Goal: Task Accomplishment & Management: Manage account settings

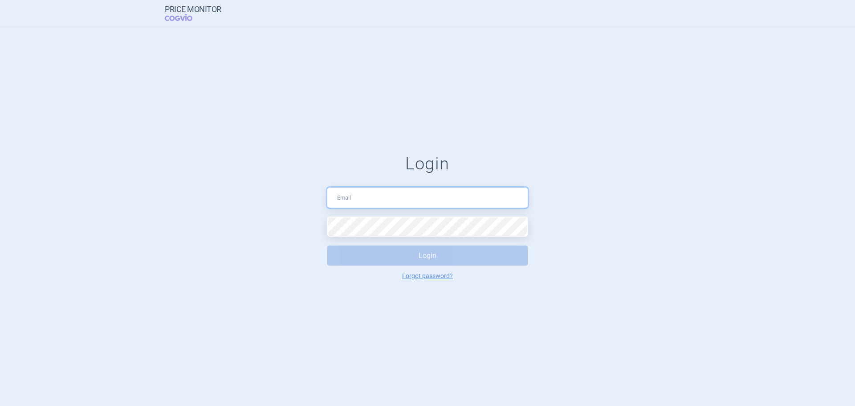
type input "[EMAIL_ADDRESS][DOMAIN_NAME]"
click at [460, 254] on button "Login" at bounding box center [427, 256] width 201 height 20
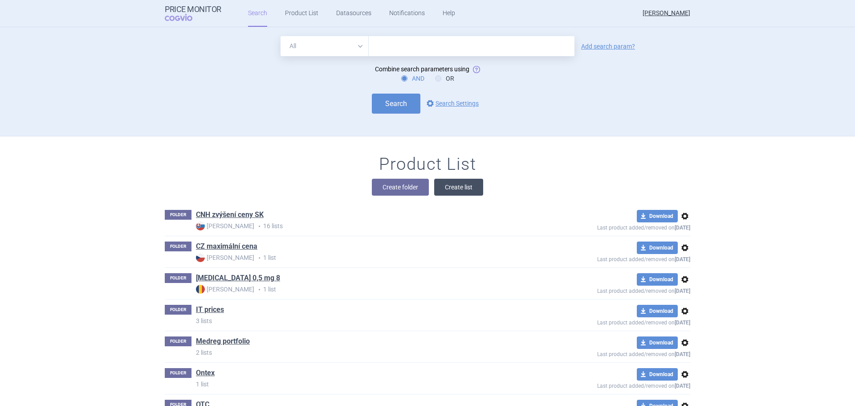
click at [454, 184] on button "Create list" at bounding box center [458, 187] width 49 height 17
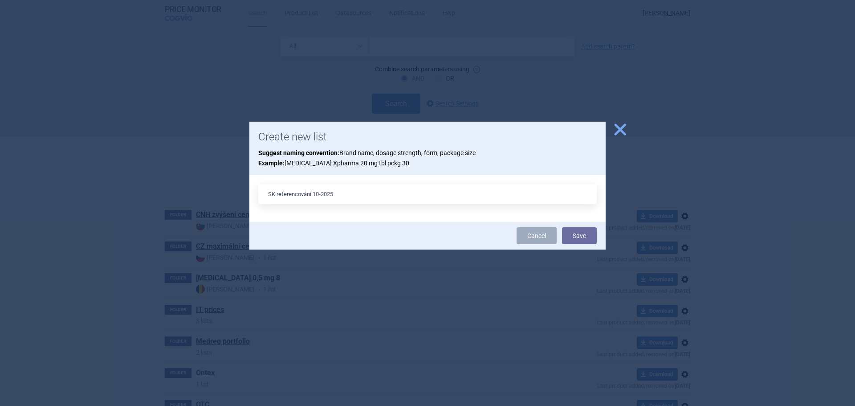
type input "SK referencování 10-2025"
click at [562, 227] on button "Save" at bounding box center [579, 235] width 35 height 17
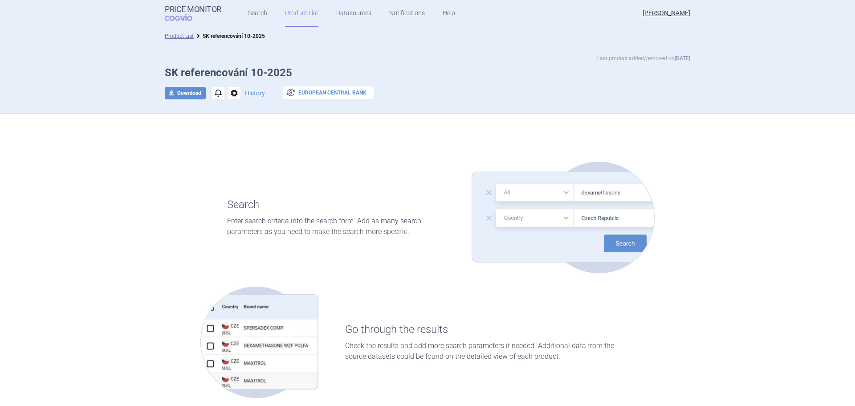
click at [310, 94] on button "exchange European Central Bank" at bounding box center [328, 92] width 91 height 12
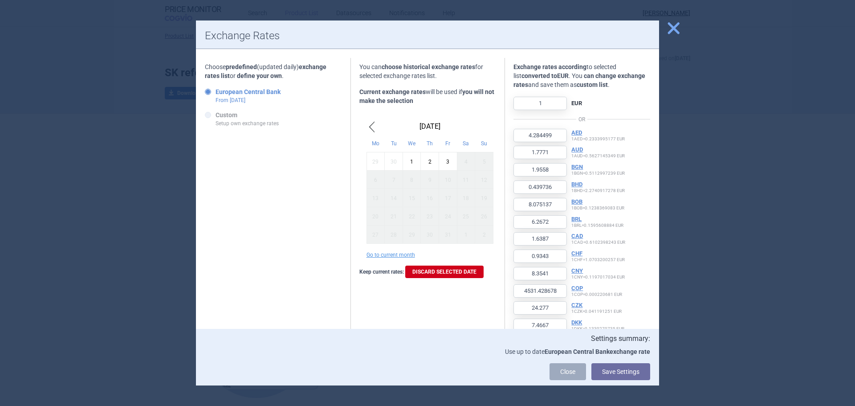
click at [672, 31] on span "close" at bounding box center [674, 28] width 16 height 16
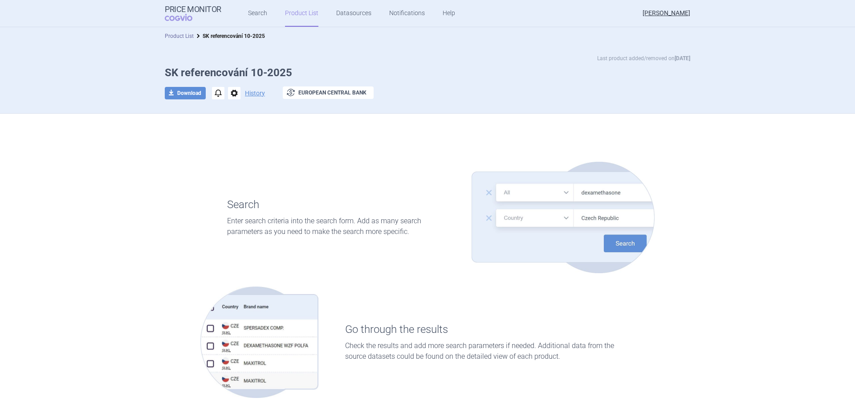
click at [182, 38] on link "Product List" at bounding box center [179, 36] width 29 height 6
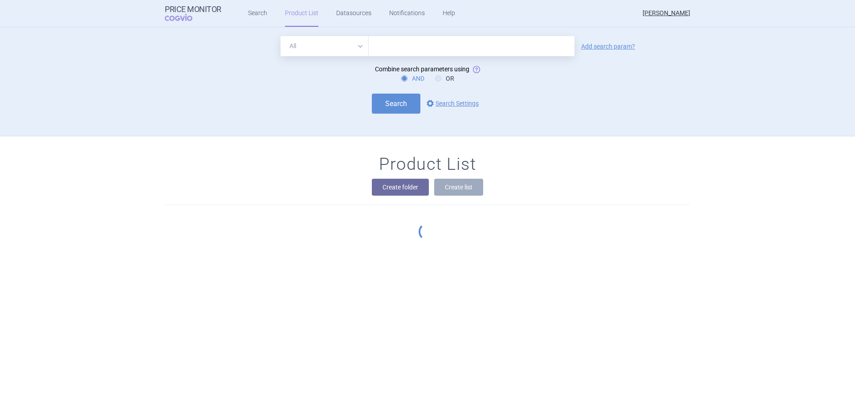
scroll to position [109, 0]
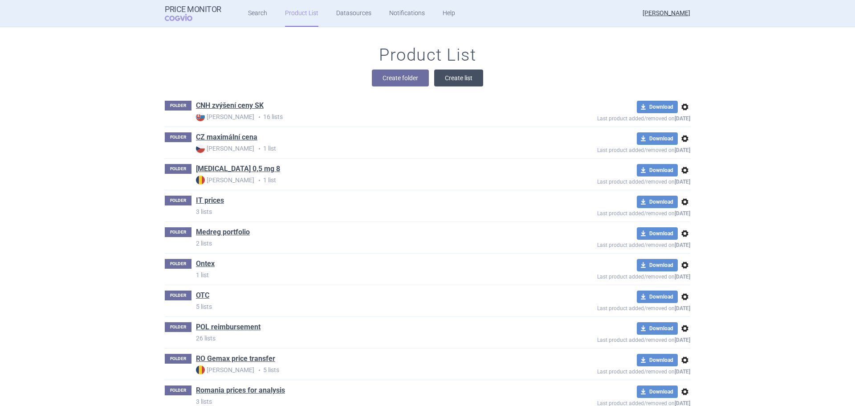
click at [475, 78] on button "Create list" at bounding box center [458, 78] width 49 height 17
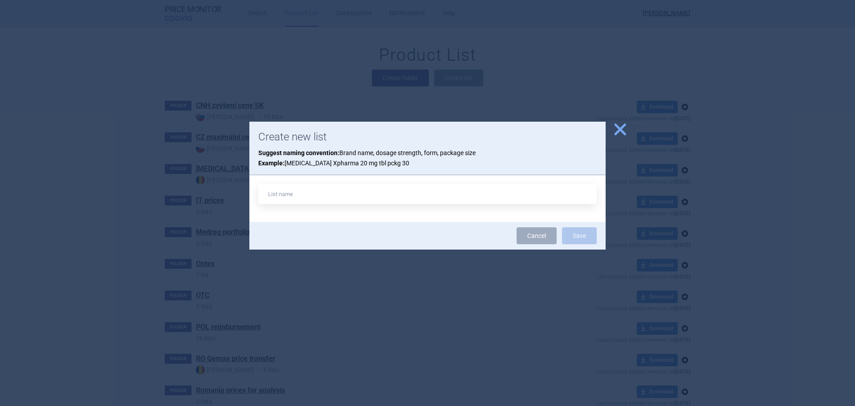
click at [622, 129] on span "close" at bounding box center [621, 130] width 16 height 16
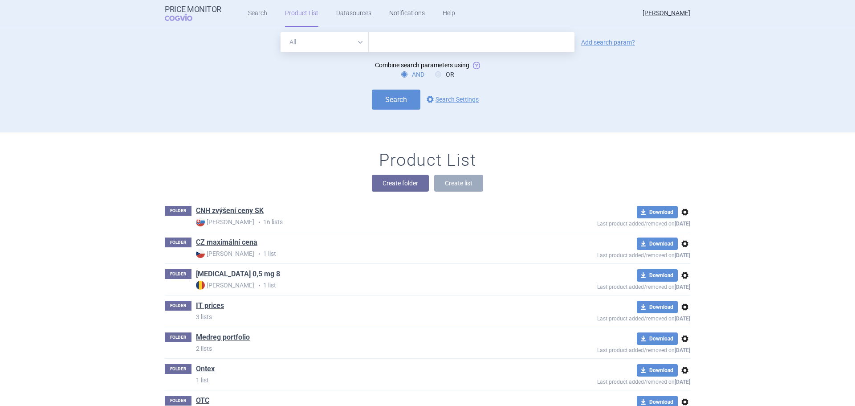
scroll to position [0, 0]
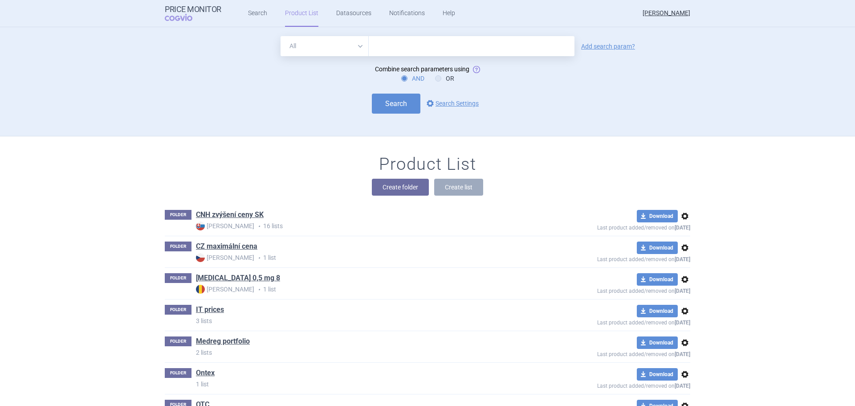
click at [418, 43] on input "text" at bounding box center [472, 46] width 206 height 20
type input "sk ref"
click button "Search" at bounding box center [396, 104] width 49 height 20
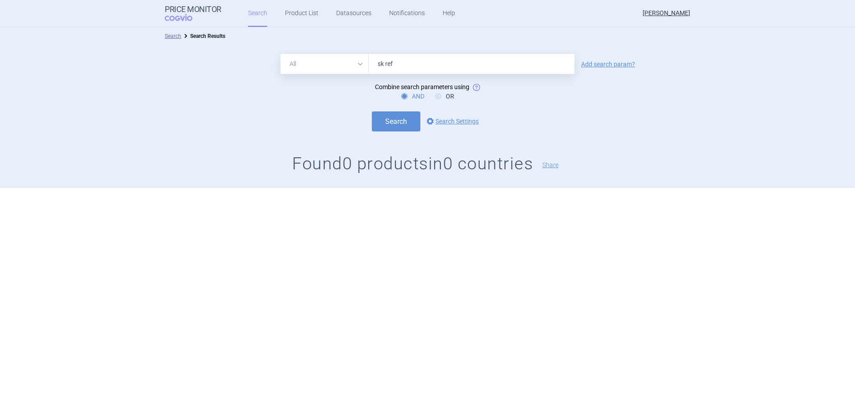
click at [400, 68] on input "sk ref" at bounding box center [472, 64] width 206 height 20
click at [348, 65] on select "All Brand Name ATC Company Active Substance Country Newer than" at bounding box center [325, 64] width 88 height 20
drag, startPoint x: 413, startPoint y: 61, endPoint x: 352, endPoint y: 64, distance: 61.1
click at [352, 64] on div "All Brand Name ATC Company Active Substance Country Newer than sk ref" at bounding box center [428, 64] width 294 height 20
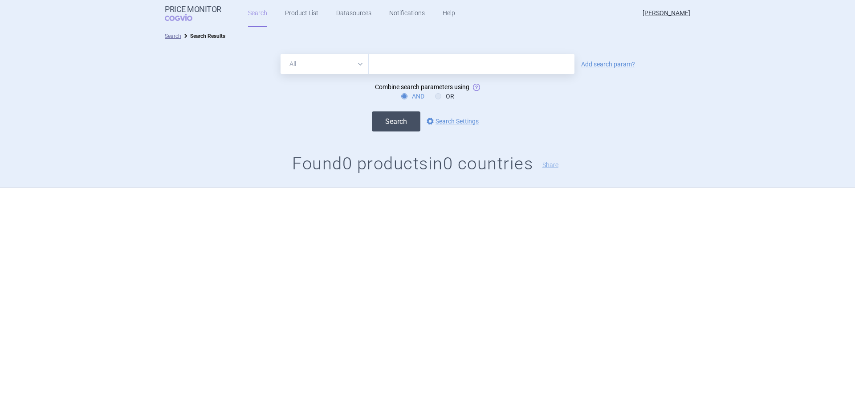
click at [390, 128] on button "Search" at bounding box center [396, 121] width 49 height 20
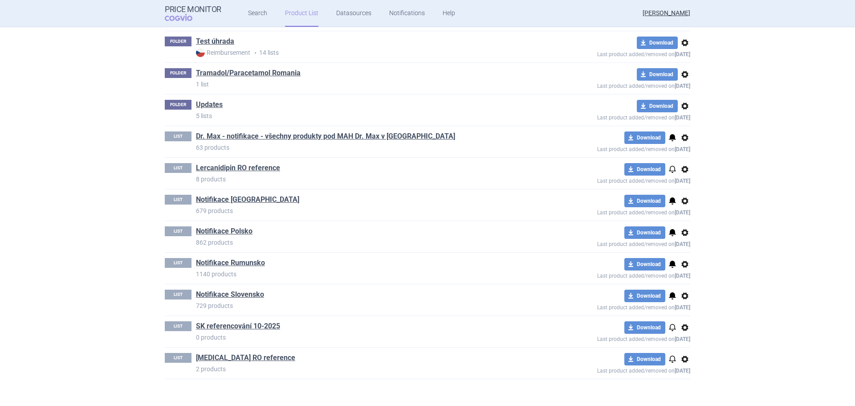
scroll to position [684, 0]
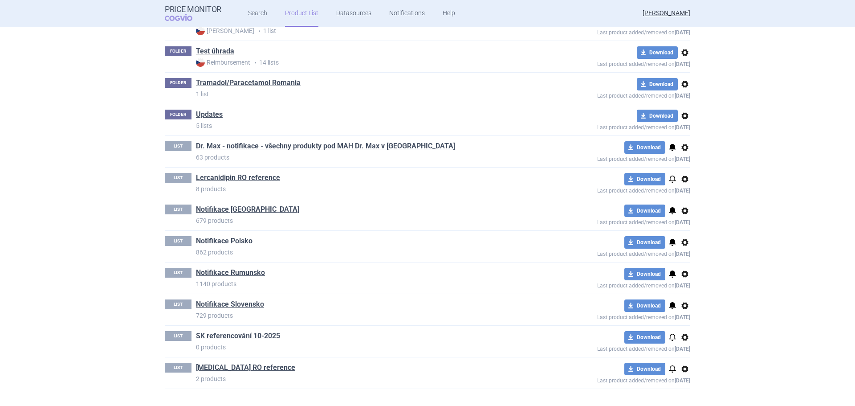
scroll to position [996, 0]
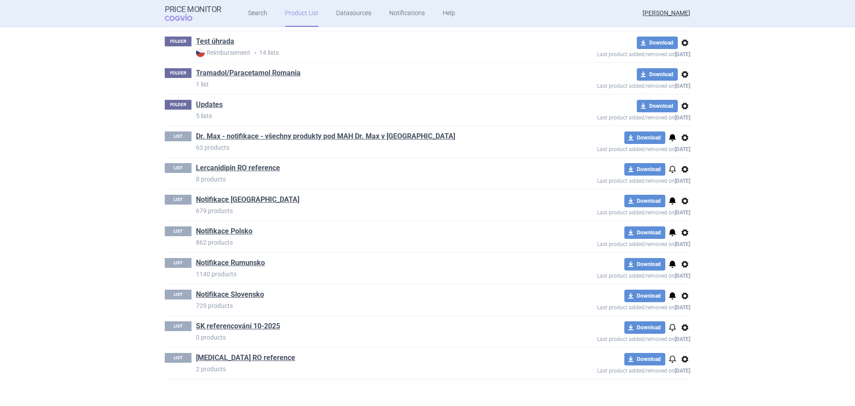
drag, startPoint x: 261, startPoint y: 327, endPoint x: 224, endPoint y: 326, distance: 37.5
click at [224, 326] on link "SK referencování 10-2025" at bounding box center [238, 326] width 84 height 10
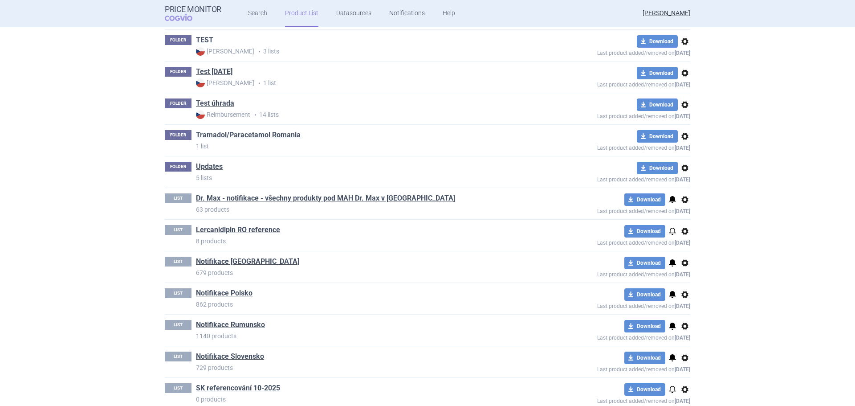
scroll to position [996, 0]
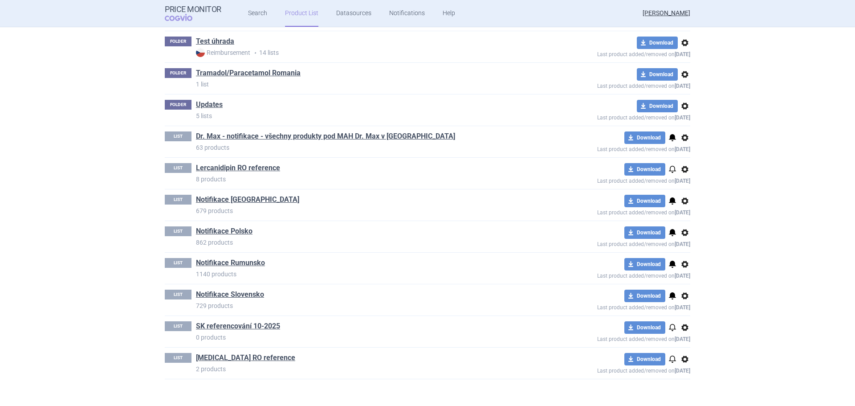
click at [686, 330] on span "options" at bounding box center [685, 327] width 11 height 11
click at [689, 380] on button "Delete" at bounding box center [681, 379] width 29 height 13
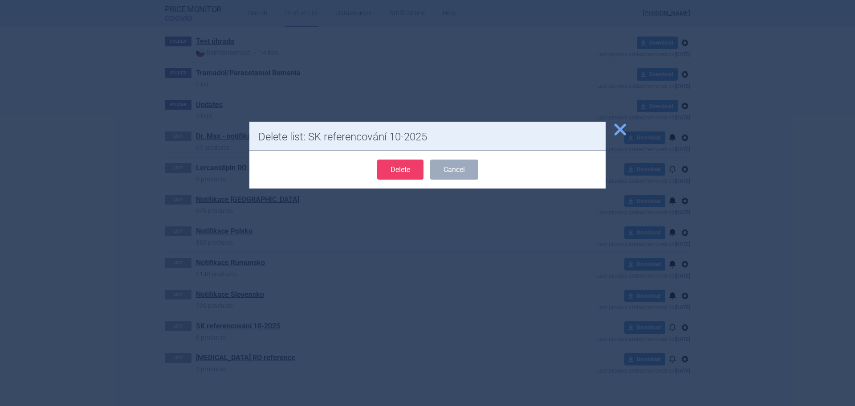
click at [413, 171] on button "Delete" at bounding box center [400, 170] width 46 height 20
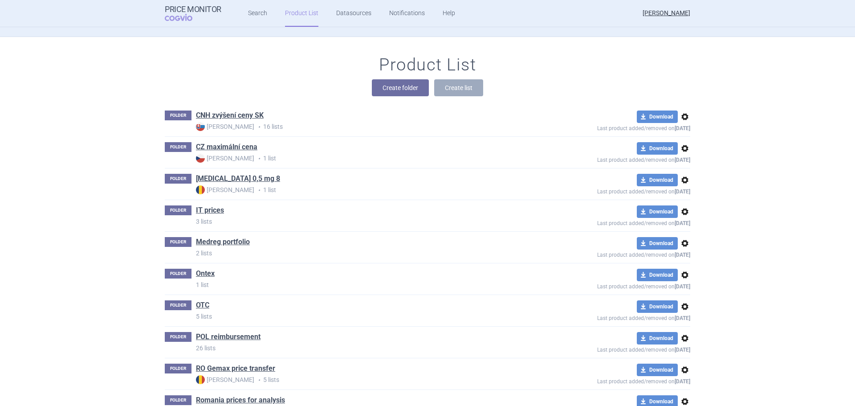
scroll to position [0, 0]
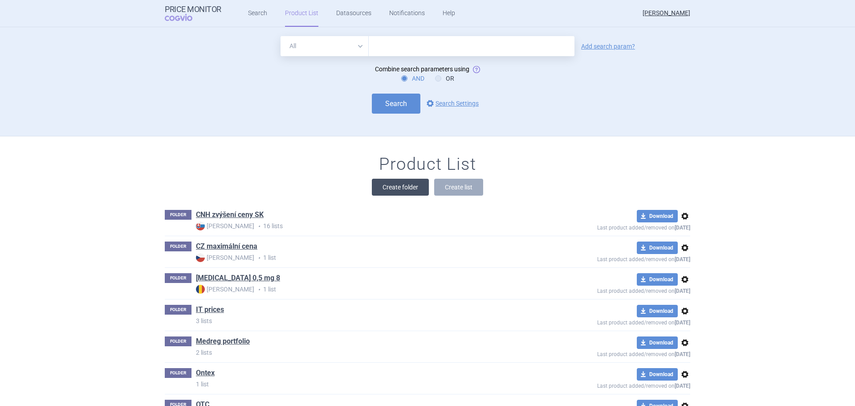
click at [395, 186] on button "Create folder" at bounding box center [400, 187] width 57 height 17
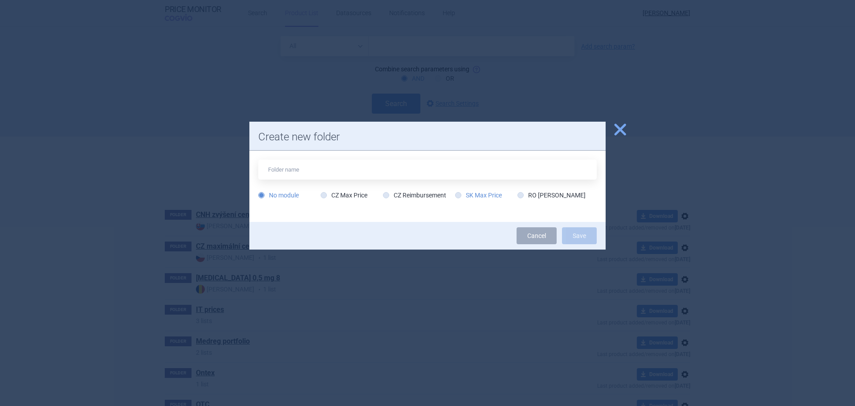
click at [480, 196] on label "SK Max Price" at bounding box center [478, 195] width 47 height 9
click at [465, 196] on input "SK Max Price" at bounding box center [460, 195] width 9 height 9
radio input "true"
click at [459, 167] on input "text" at bounding box center [427, 170] width 339 height 20
type input "SK referencování 10-2025"
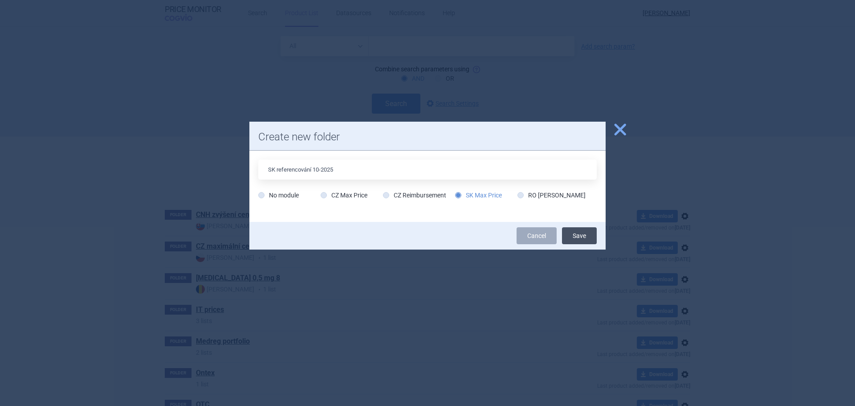
click at [581, 237] on button "Save" at bounding box center [579, 235] width 35 height 17
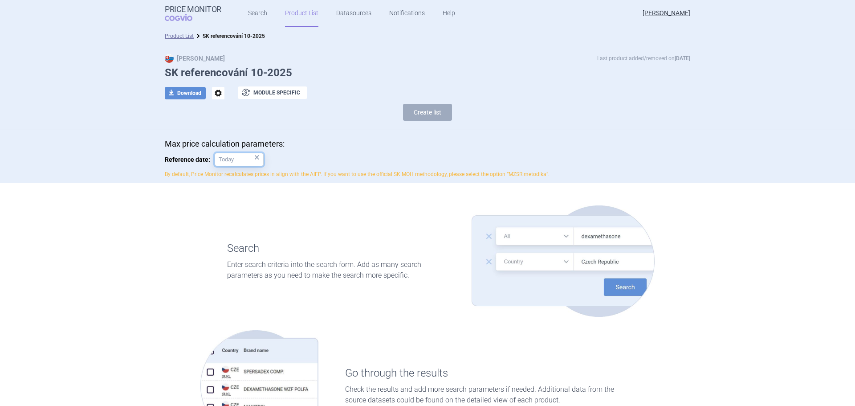
click at [233, 159] on input "Reference date: ×" at bounding box center [239, 159] width 49 height 13
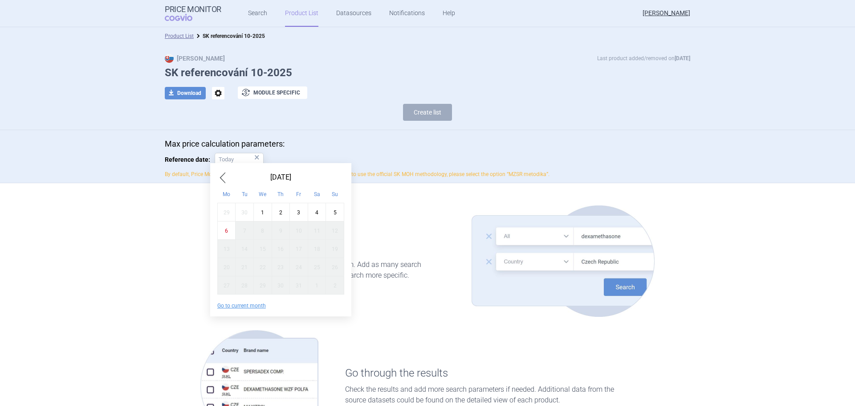
click at [259, 208] on div "1" at bounding box center [263, 212] width 18 height 18
type input "1. 10. 2025"
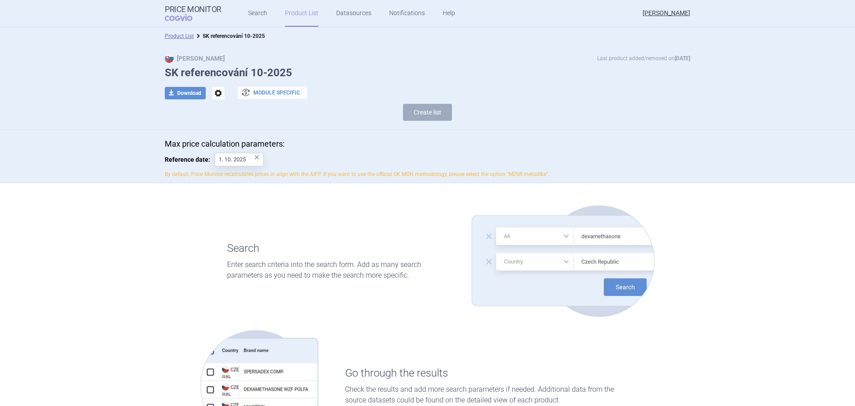
click at [261, 94] on button "exchange Module specific" at bounding box center [273, 92] width 70 height 12
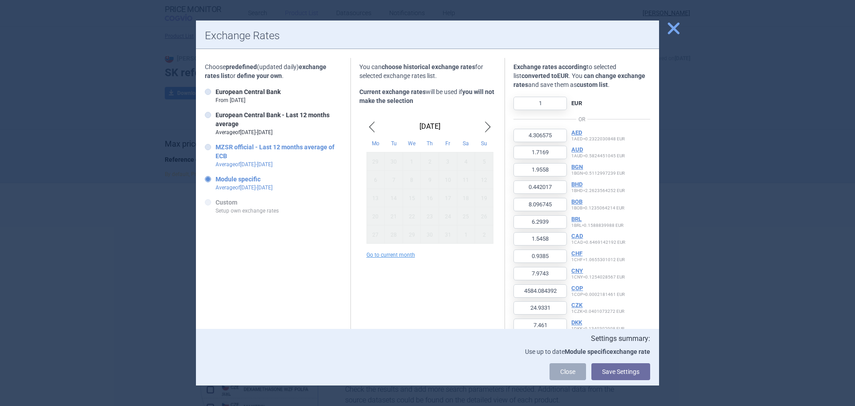
click at [268, 148] on strong "MZSR official - Last 12 months average of ECB" at bounding box center [275, 151] width 119 height 16
click at [214, 148] on input "MZSR official - Last 12 months average of ECB Average of Oct 2024 - Sept 2025" at bounding box center [209, 147] width 9 height 9
radio input "true"
type input "4.284499"
type input "0.439736"
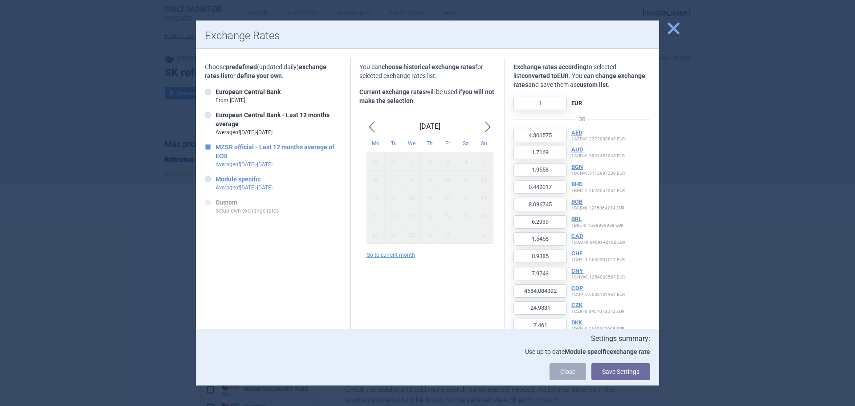
type input "8.075137"
type input "4531.428678"
type input "150.853349"
type input "0.827117"
type input "0.357086"
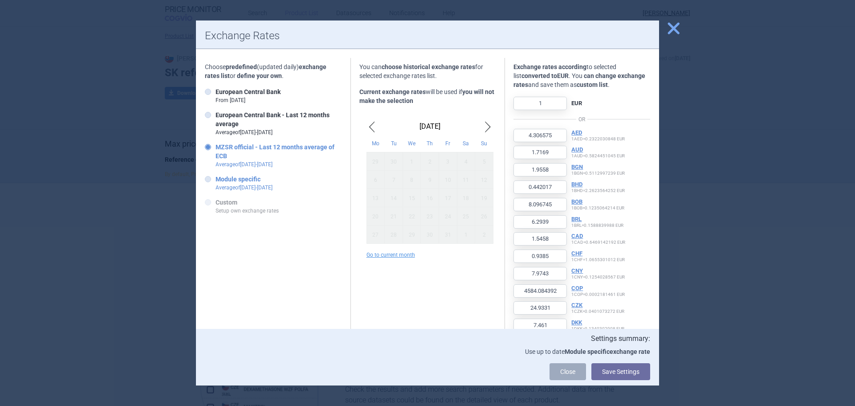
type input "639.976975"
type input "104647.397159"
type input "19.573494"
type input "0.448532"
type input "4.25951"
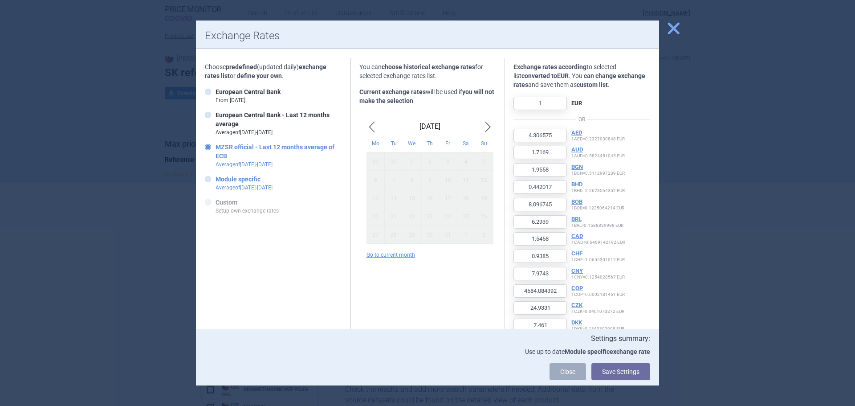
type input "117.154747"
type input "96.975991"
type input "4.375324"
type input "14139.952417"
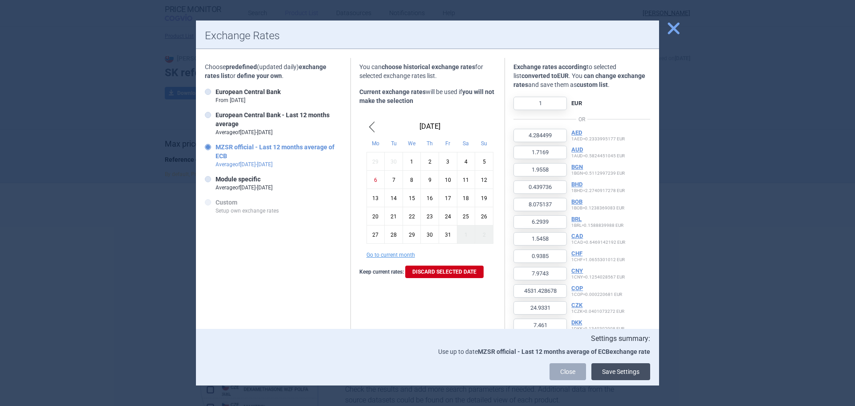
click at [597, 373] on button "Save Settings" at bounding box center [621, 371] width 59 height 17
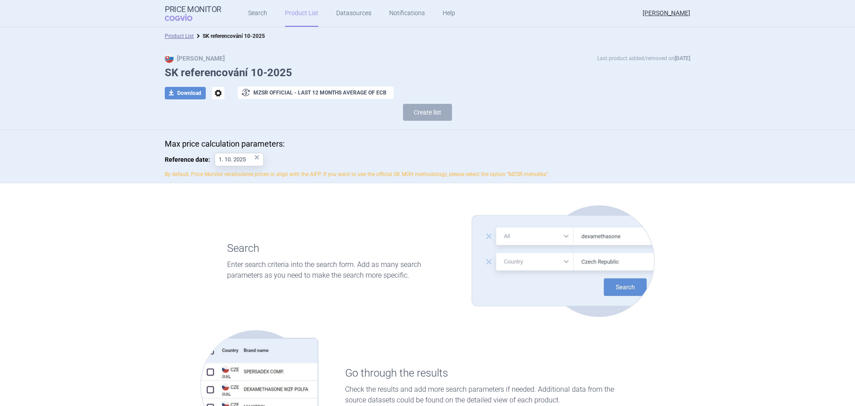
click at [335, 255] on h1 "Search" at bounding box center [336, 248] width 218 height 13
drag, startPoint x: 463, startPoint y: 164, endPoint x: 453, endPoint y: 158, distance: 12.0
click at [462, 162] on div "Max price calculation parameters: Reference date: 1. 10. 2025 × By default, Pri…" at bounding box center [428, 158] width 526 height 39
click at [414, 111] on button "Create list" at bounding box center [427, 112] width 49 height 17
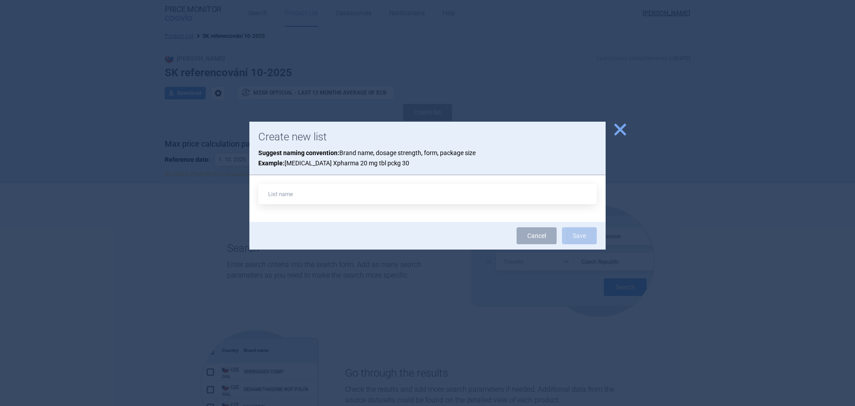
click at [326, 192] on input "text" at bounding box center [427, 194] width 339 height 20
type input "Amlodipine 5 mg"
click at [562, 227] on button "Save" at bounding box center [579, 235] width 35 height 17
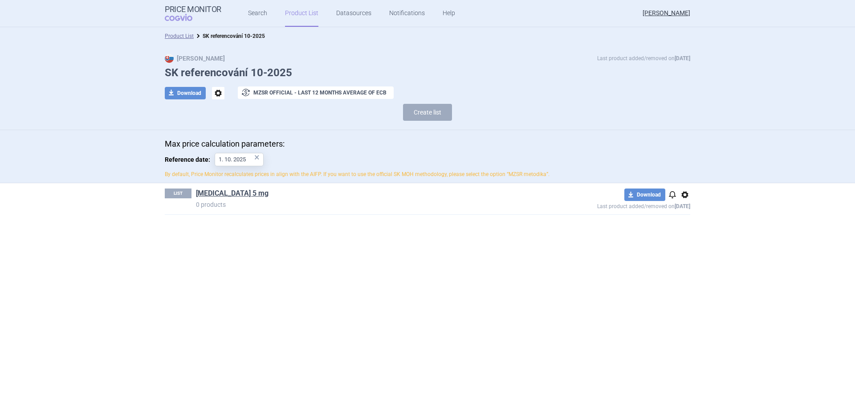
drag, startPoint x: 233, startPoint y: 195, endPoint x: 218, endPoint y: 194, distance: 14.7
click at [218, 194] on link "Amlodipine 5 mg" at bounding box center [232, 193] width 73 height 10
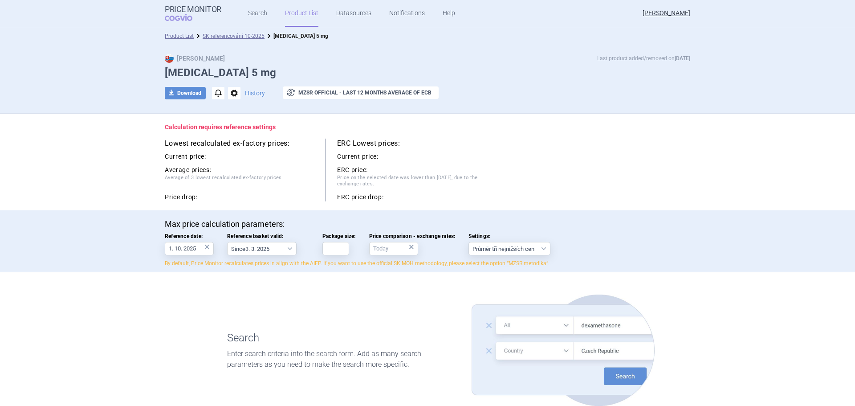
click at [229, 94] on span "options" at bounding box center [234, 93] width 12 height 12
click at [241, 129] on button "Rename" at bounding box center [231, 129] width 29 height 13
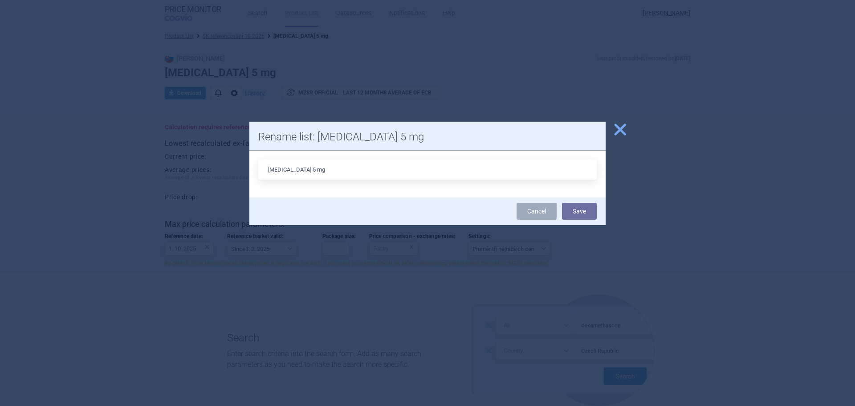
click at [337, 169] on input "Amlodipine 5 mg" at bounding box center [427, 170] width 339 height 20
type input "Amlodipine 5 mg 30 tbl"
click at [576, 215] on button "Save" at bounding box center [579, 211] width 35 height 17
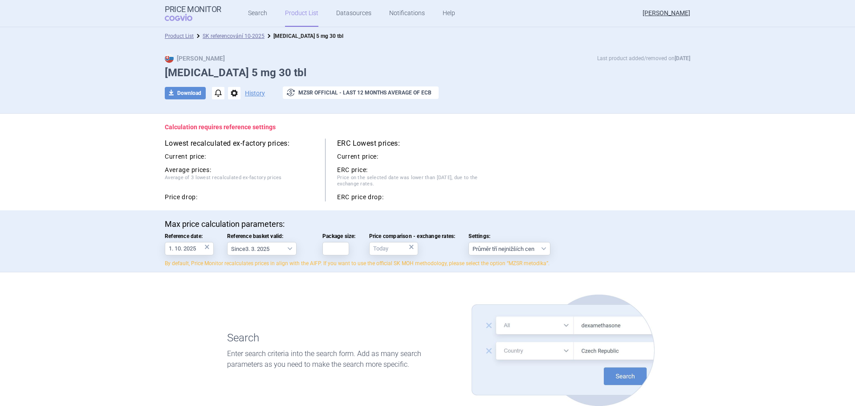
click at [596, 147] on div "Lowest recalculated ex-factory prices: Current price: Average prices: Average o…" at bounding box center [428, 170] width 526 height 63
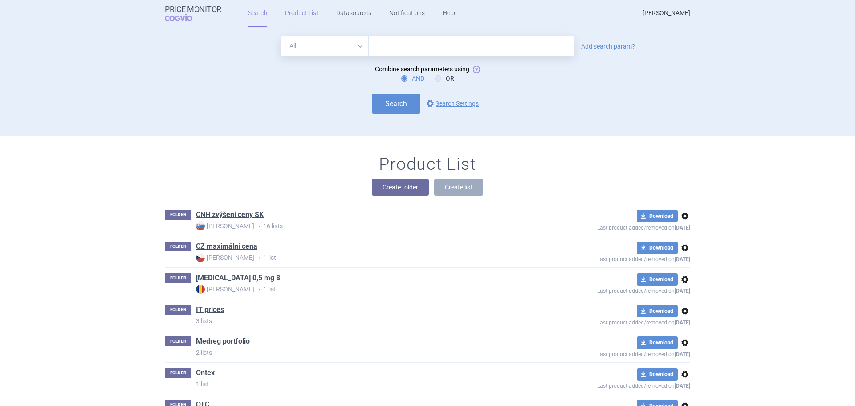
click at [303, 19] on link "Product List" at bounding box center [301, 13] width 33 height 27
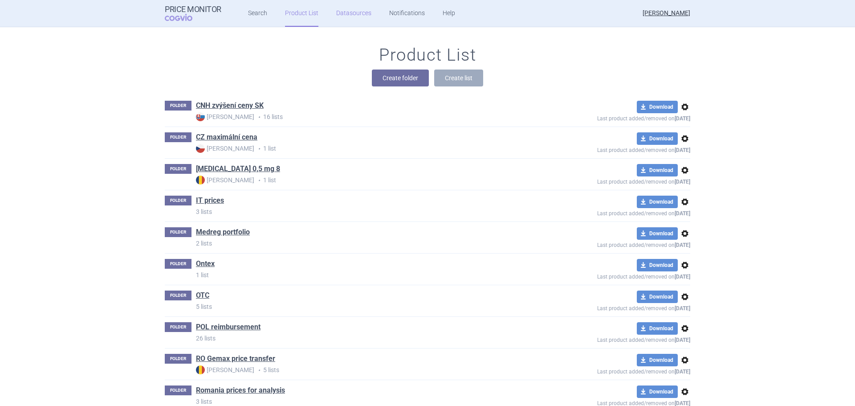
click at [356, 13] on link "Datasources" at bounding box center [353, 13] width 35 height 27
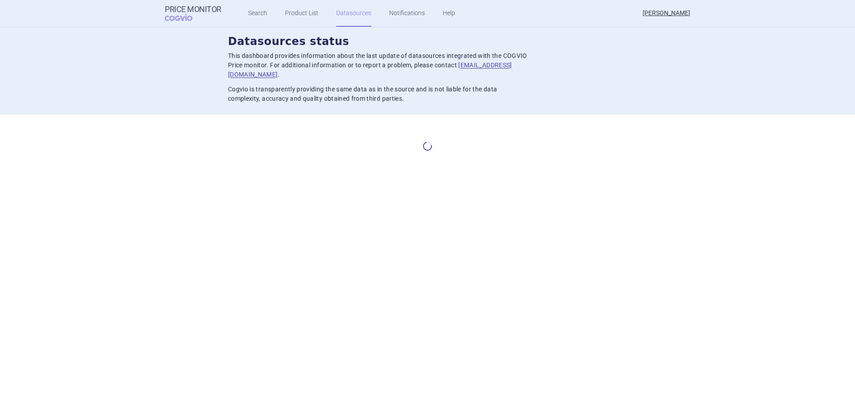
click at [244, 16] on ul "Search Product List Datasources Notifications Help" at bounding box center [340, 13] width 238 height 27
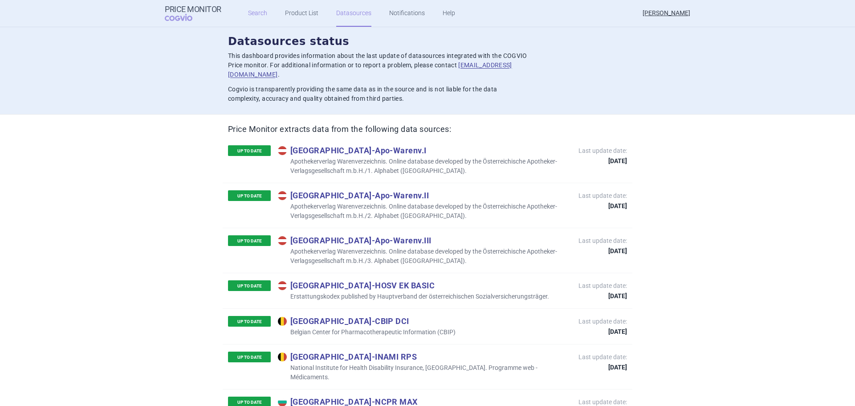
click at [256, 16] on link "Search" at bounding box center [257, 13] width 19 height 27
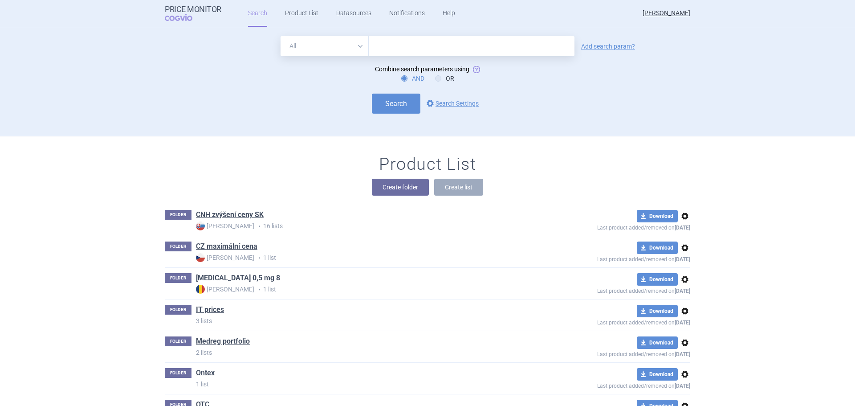
click at [377, 48] on input "text" at bounding box center [472, 46] width 206 height 20
click at [317, 20] on ul "Search Product List Datasources Notifications Help" at bounding box center [340, 13] width 238 height 27
click at [398, 45] on input "text" at bounding box center [472, 46] width 206 height 20
drag, startPoint x: 356, startPoint y: 38, endPoint x: 351, endPoint y: 41, distance: 5.6
click at [351, 41] on select "All Brand Name ATC Company Active Substance Country Newer than" at bounding box center [325, 46] width 88 height 20
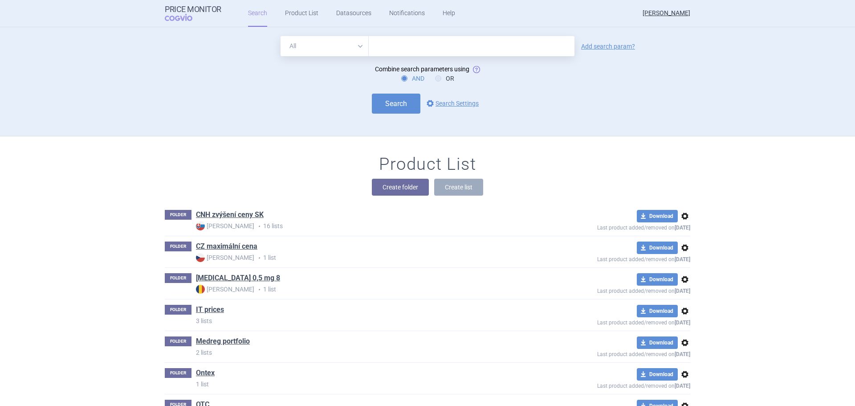
select select "mah"
click at [281, 36] on select "All Brand Name ATC Company Active Substance Country Newer than" at bounding box center [325, 46] width 88 height 20
click at [407, 54] on input "text" at bounding box center [472, 46] width 206 height 20
type input "medreg"
click button "Search" at bounding box center [396, 104] width 49 height 20
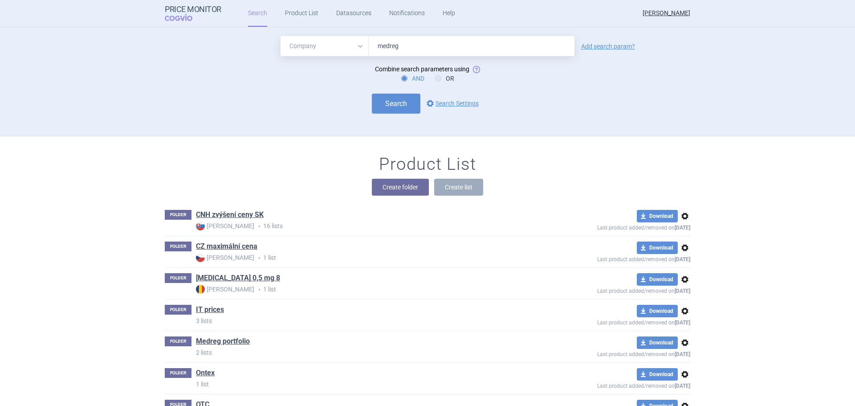
select select "mah"
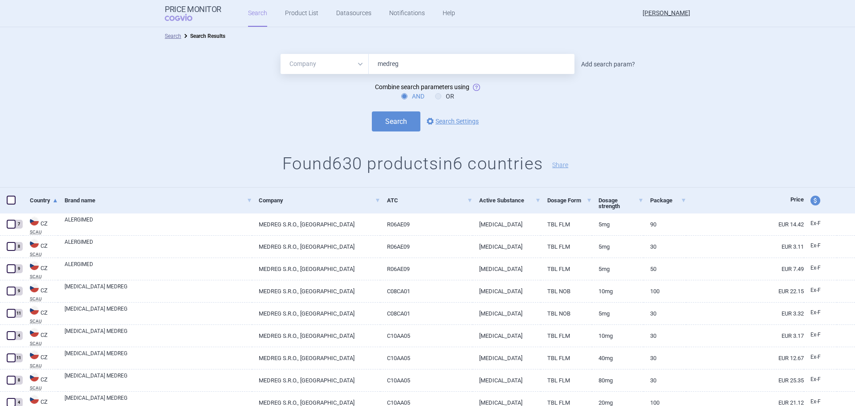
click at [610, 62] on link "Add search param?" at bounding box center [608, 64] width 54 height 6
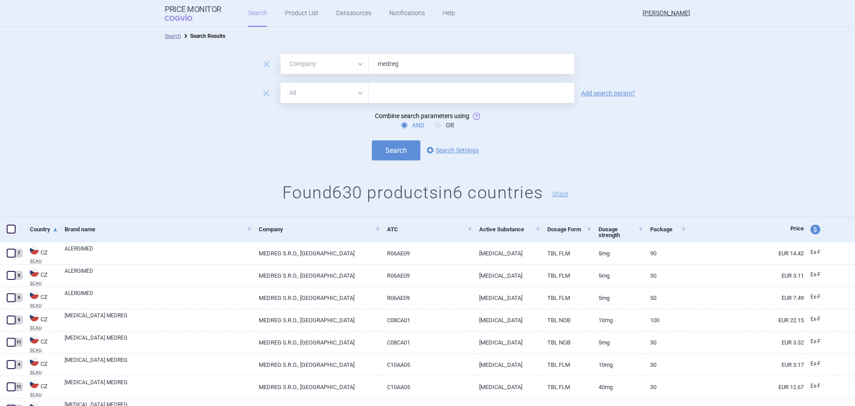
click at [346, 99] on select "All Brand Name ATC Company Active Substance Country Newer than" at bounding box center [325, 93] width 88 height 20
select select "country"
click at [281, 83] on select "All Brand Name ATC Company Active Substance Country Newer than" at bounding box center [325, 93] width 88 height 20
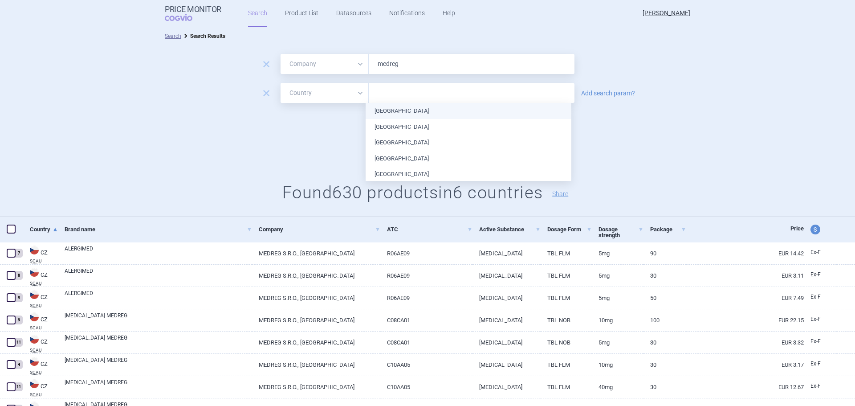
click at [385, 94] on input "text" at bounding box center [471, 93] width 197 height 12
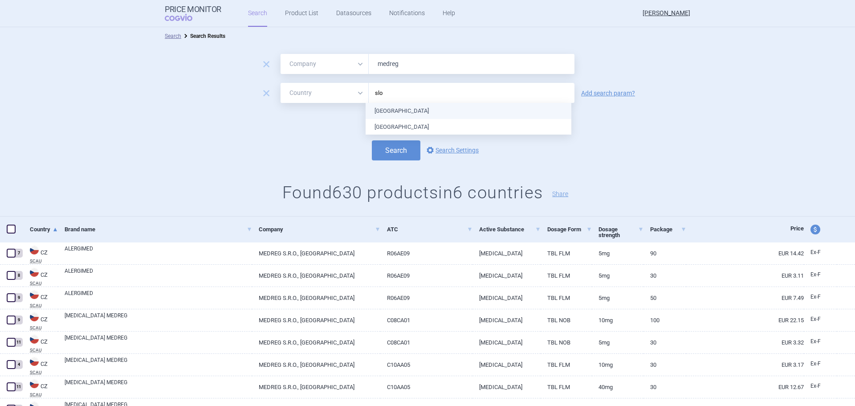
type input "slov"
click at [393, 109] on ul "Slovakia Slovenia" at bounding box center [469, 119] width 206 height 32
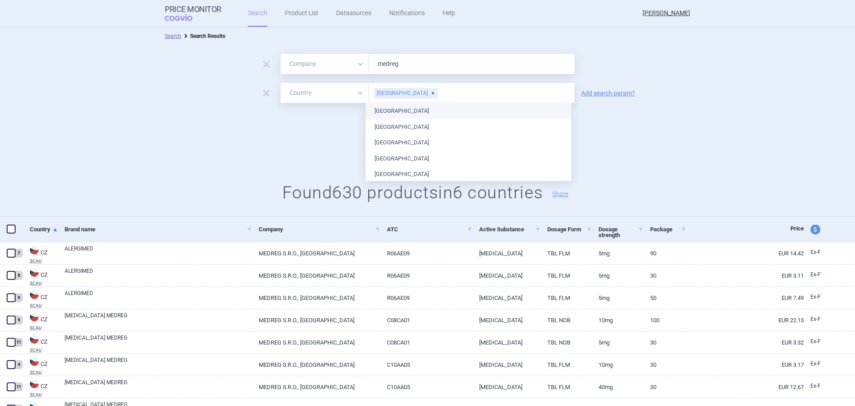
click at [613, 112] on form "remove All Brand Name ATC Company Active Substance Country Newer than medreg re…" at bounding box center [427, 107] width 855 height 106
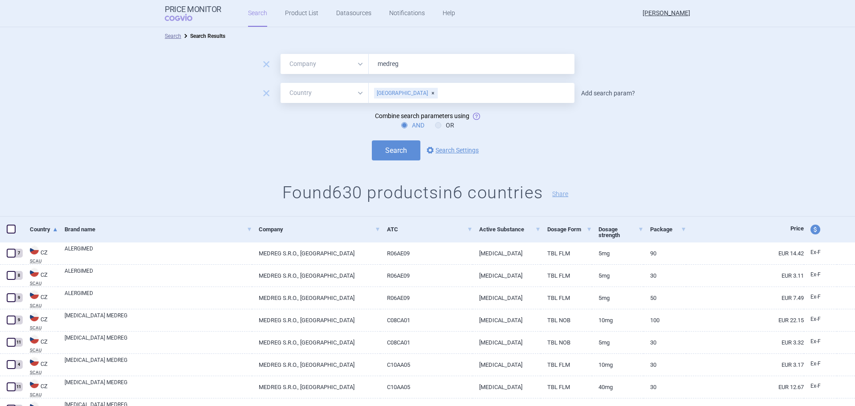
click at [601, 95] on link "Add search param?" at bounding box center [608, 93] width 54 height 6
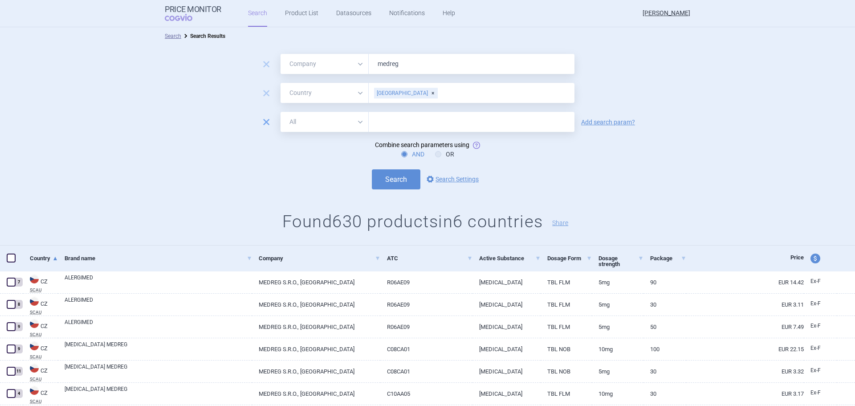
click at [265, 118] on span "remove" at bounding box center [266, 122] width 12 height 12
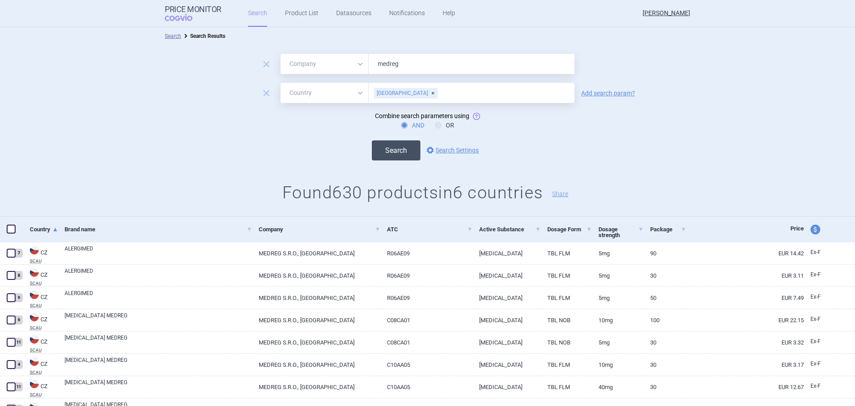
click at [382, 154] on button "Search" at bounding box center [396, 150] width 49 height 20
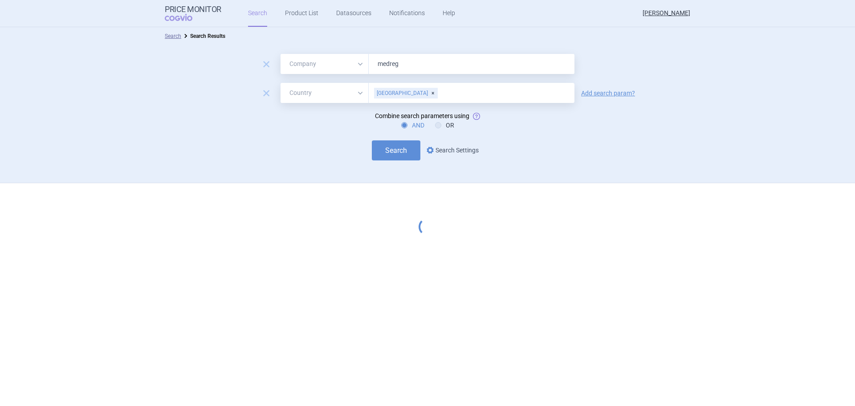
click at [456, 153] on link "options Search Settings" at bounding box center [452, 150] width 54 height 11
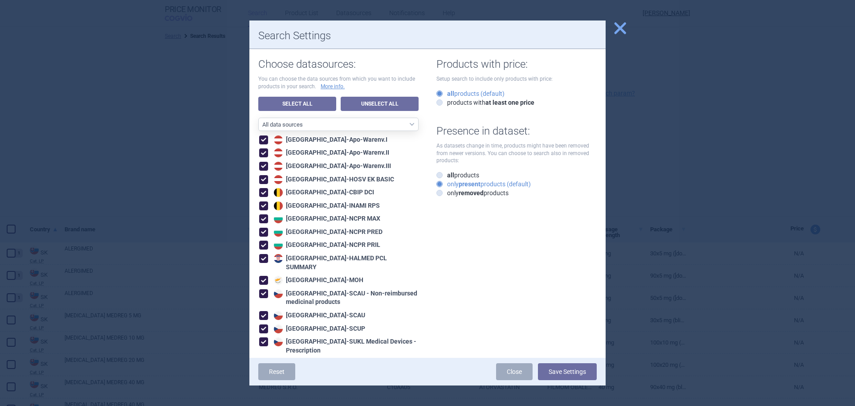
click at [625, 33] on span "close" at bounding box center [621, 28] width 16 height 16
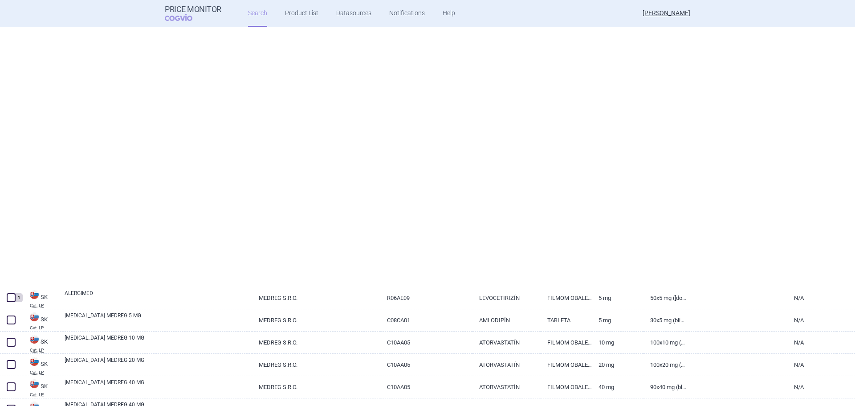
select select "mah"
select select "country"
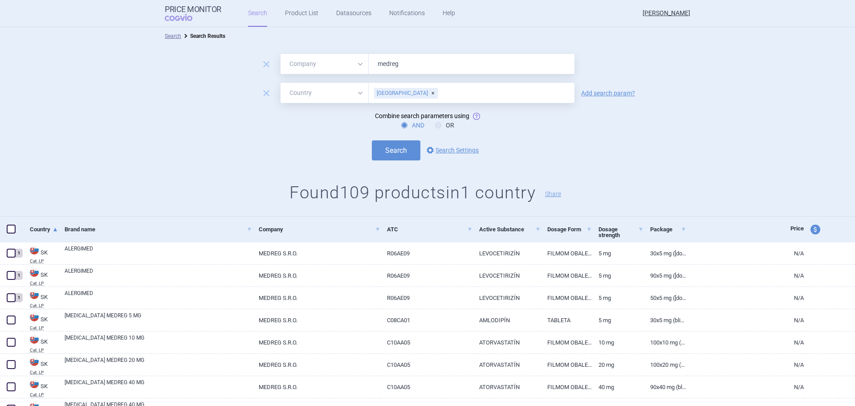
click at [811, 234] on span "price and currency" at bounding box center [816, 230] width 10 height 10
select select "ex-factory"
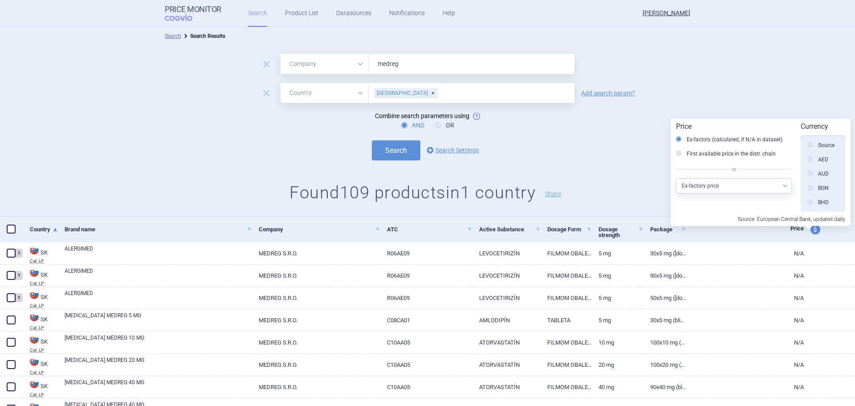
scroll to position [201, 0]
click at [786, 190] on select "Select other price type Ex-factory price Ex-factory price with VAT Wholesale pr…" at bounding box center [734, 185] width 116 height 15
click at [620, 145] on div "Search options Search Settings" at bounding box center [427, 150] width 855 height 20
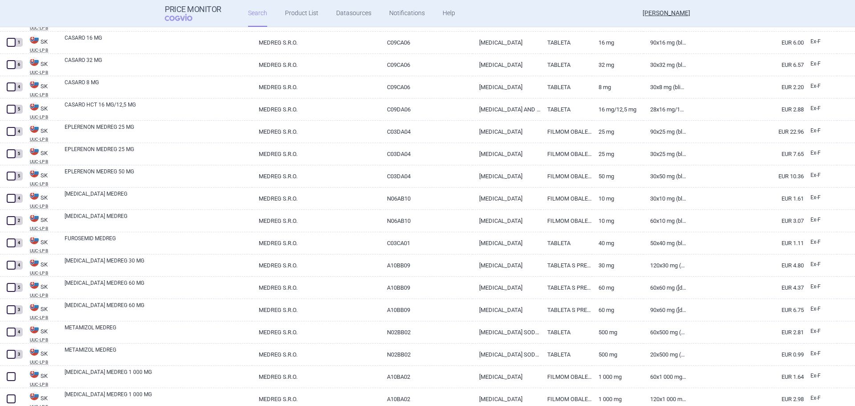
scroll to position [2093, 0]
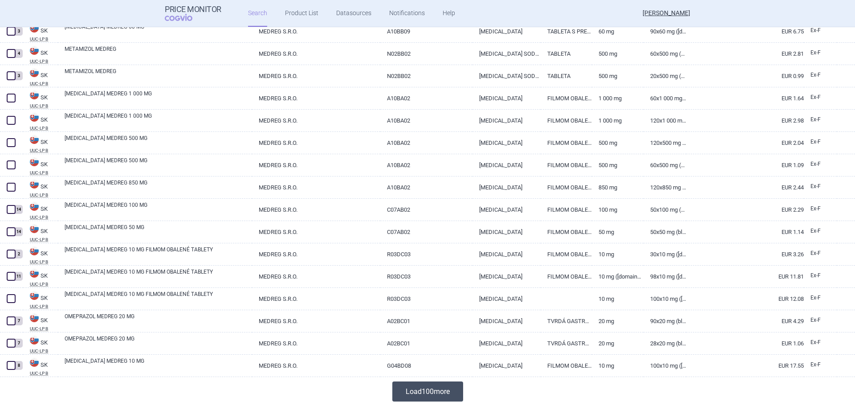
click at [415, 394] on button "Load 100 more" at bounding box center [428, 391] width 71 height 20
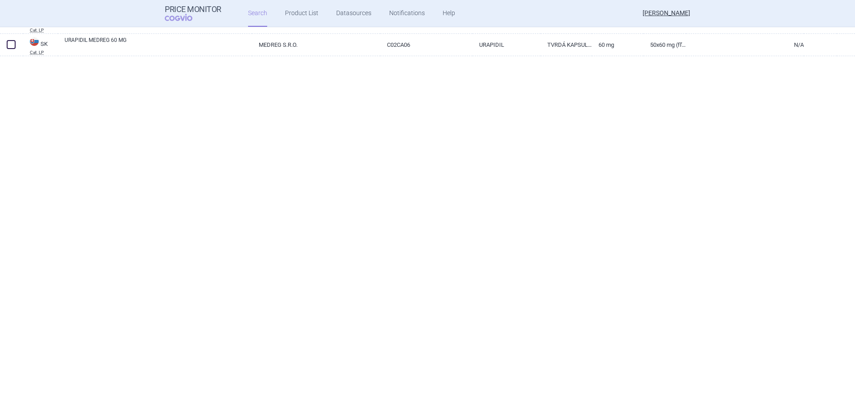
scroll to position [472, 0]
select select "mah"
select select "country"
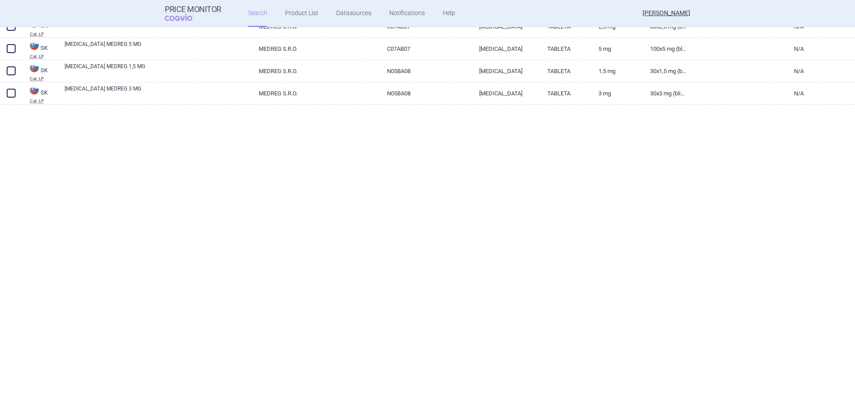
scroll to position [0, 0]
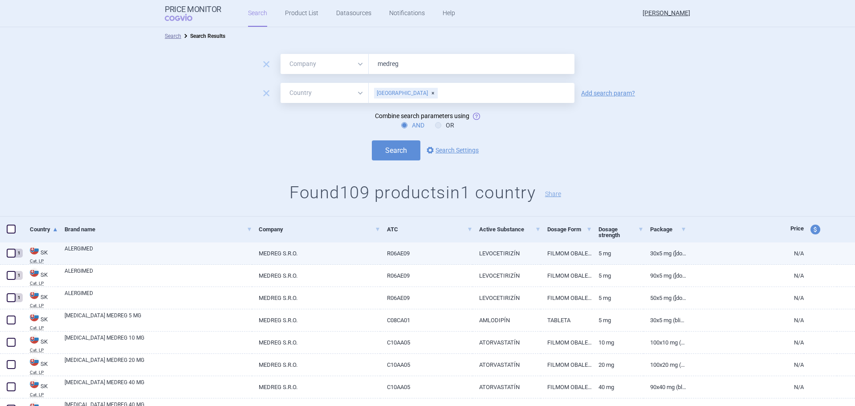
click at [90, 249] on link "ALERGIMED" at bounding box center [159, 253] width 188 height 16
select select "EUR"
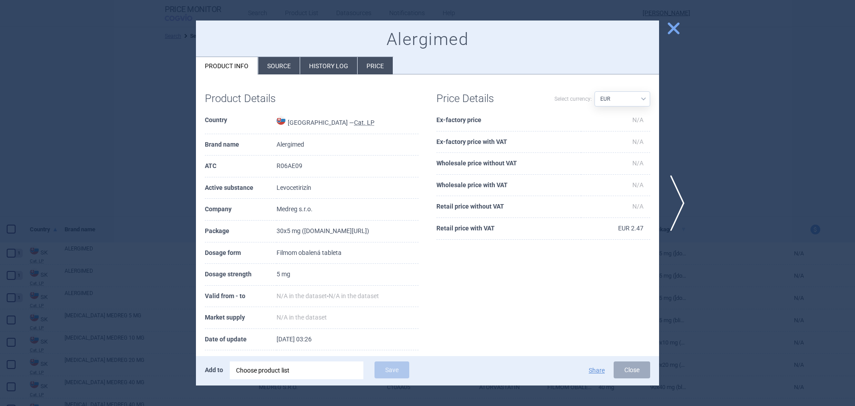
scroll to position [34, 0]
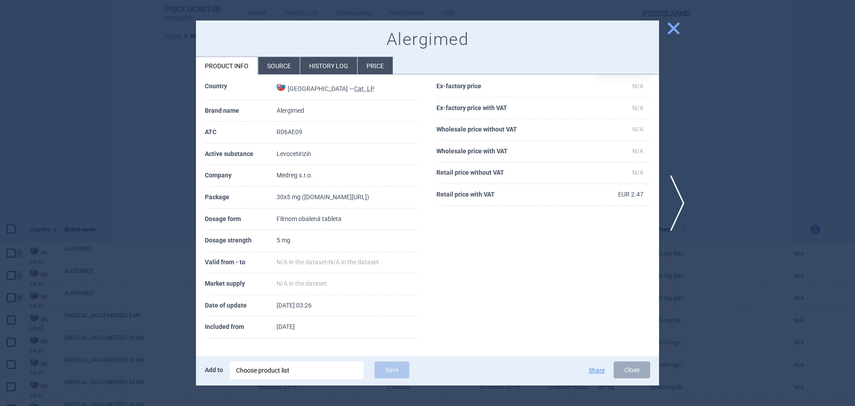
click at [157, 160] on div at bounding box center [427, 203] width 855 height 406
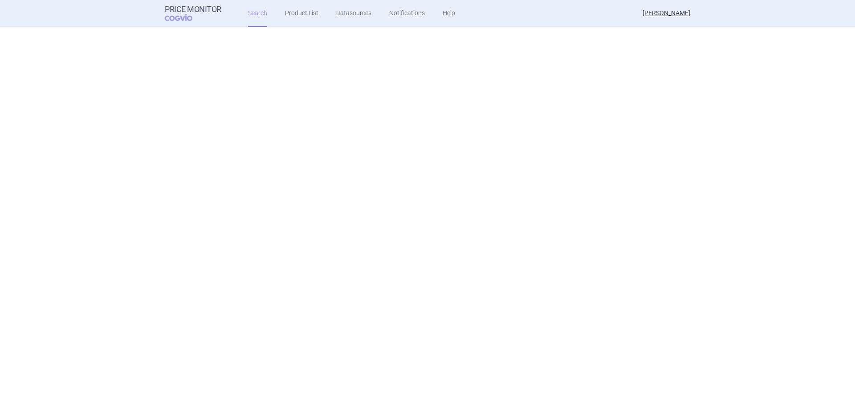
scroll to position [2294, 0]
select select "mah"
select select "country"
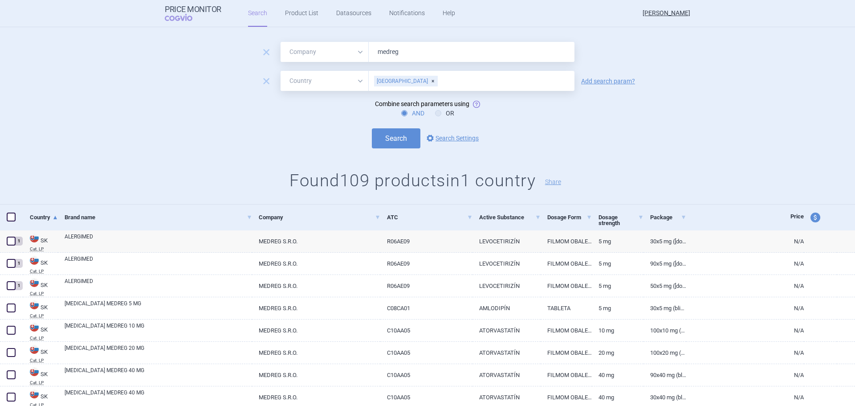
scroll to position [0, 0]
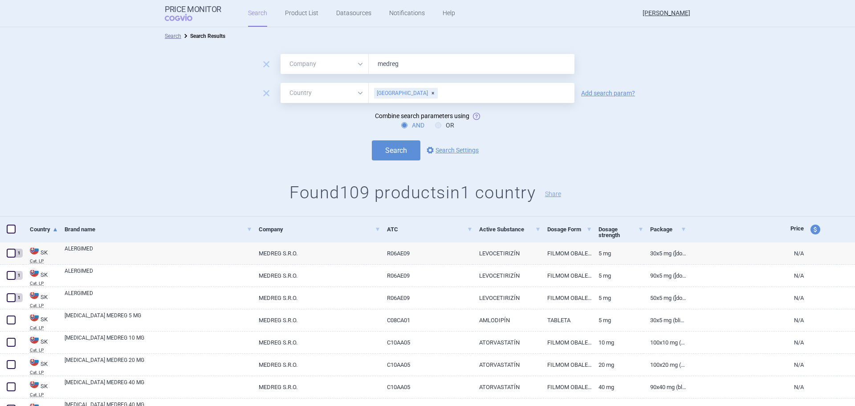
click at [12, 234] on span at bounding box center [10, 228] width 13 height 13
checkbox input "true"
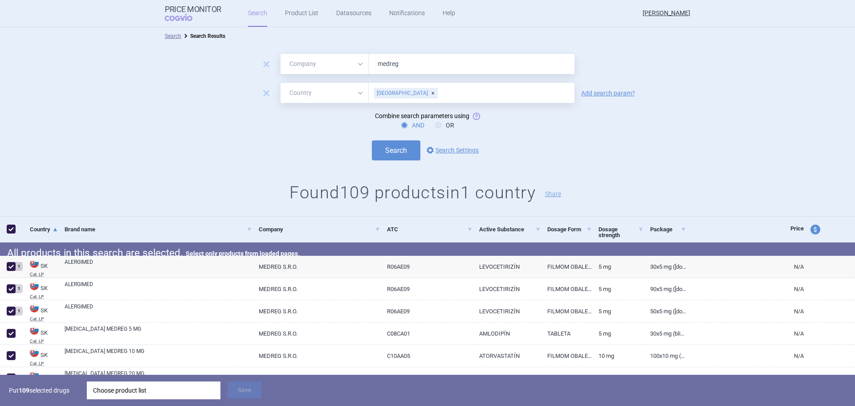
click at [178, 389] on div "Choose product list" at bounding box center [153, 390] width 121 height 18
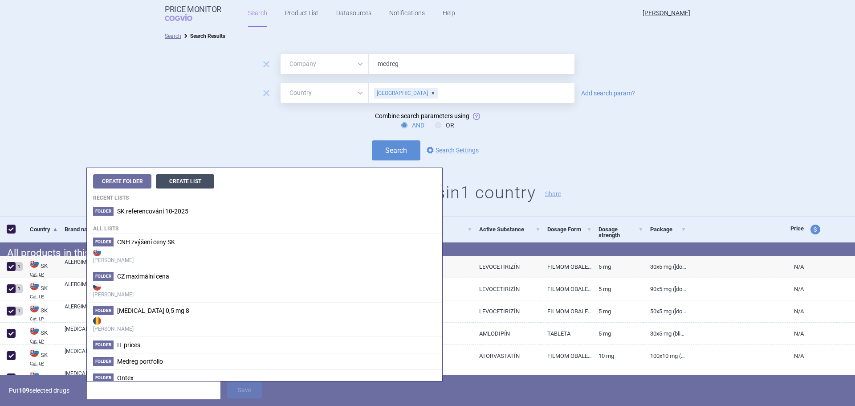
click at [183, 180] on button "Create List" at bounding box center [185, 181] width 58 height 14
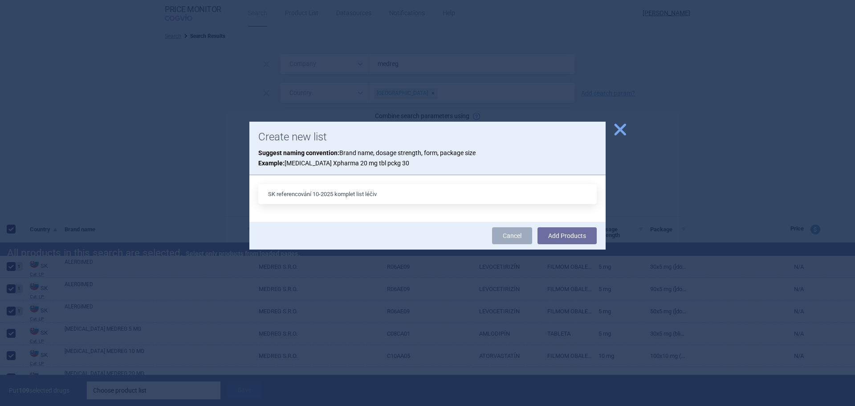
type input "SK referencování 10-2025 komplet list léčiv"
click at [538, 227] on button "Add Products" at bounding box center [567, 235] width 59 height 17
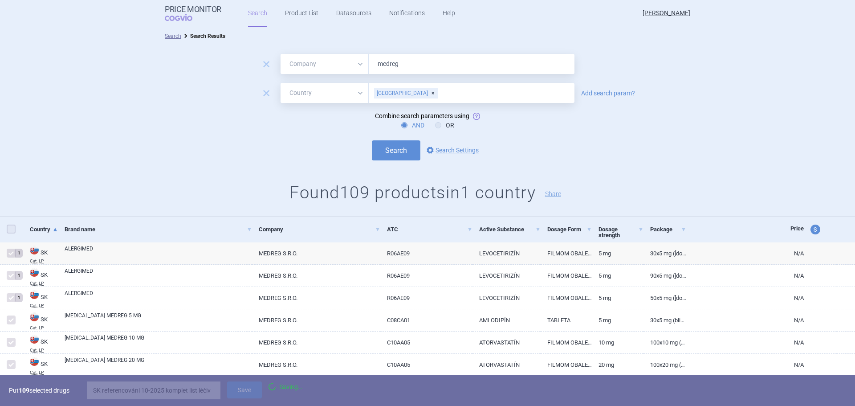
checkbox input "false"
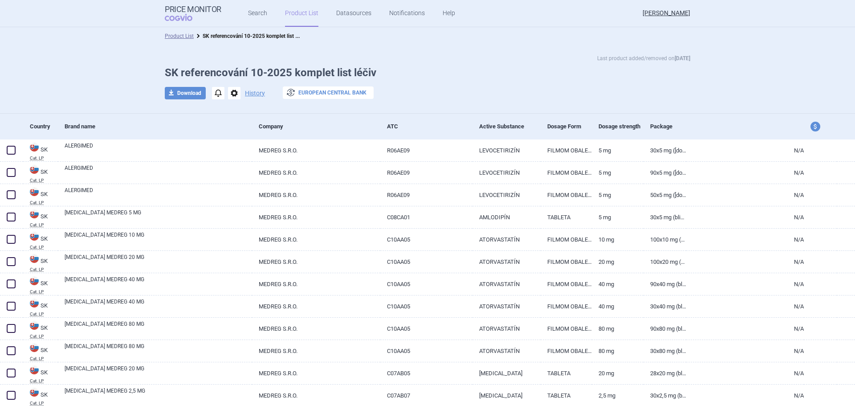
click at [333, 86] on button "exchange European Central Bank" at bounding box center [328, 92] width 91 height 12
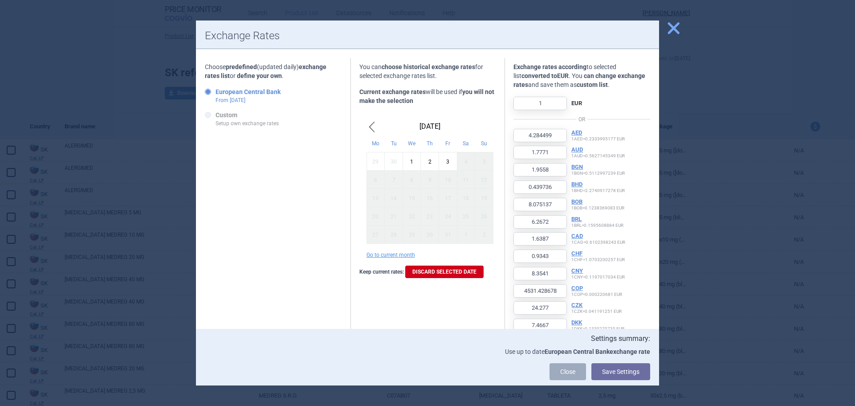
click at [671, 29] on span "close" at bounding box center [674, 28] width 16 height 16
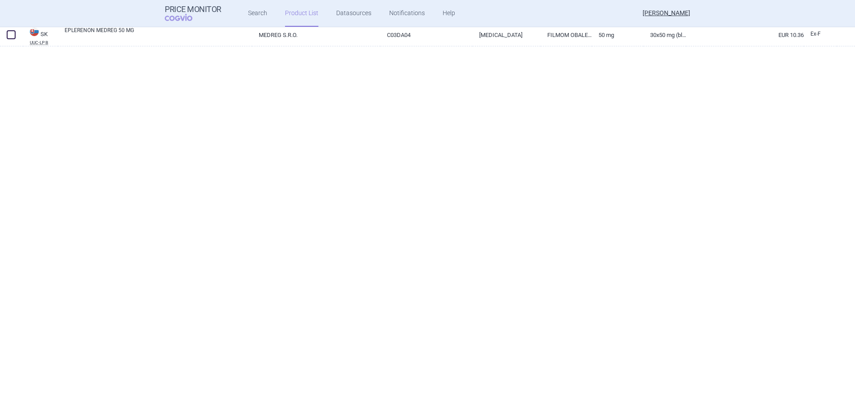
scroll to position [1990, 0]
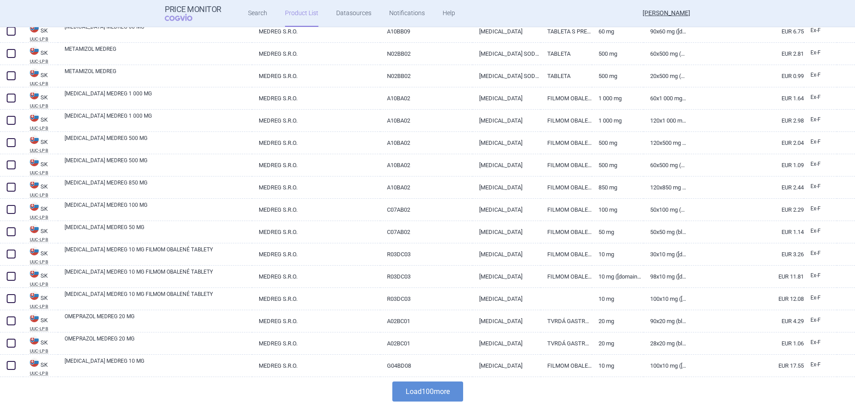
click at [449, 378] on div "Load 100 more" at bounding box center [427, 391] width 855 height 29
click at [446, 388] on button "Load 100 more" at bounding box center [428, 391] width 71 height 20
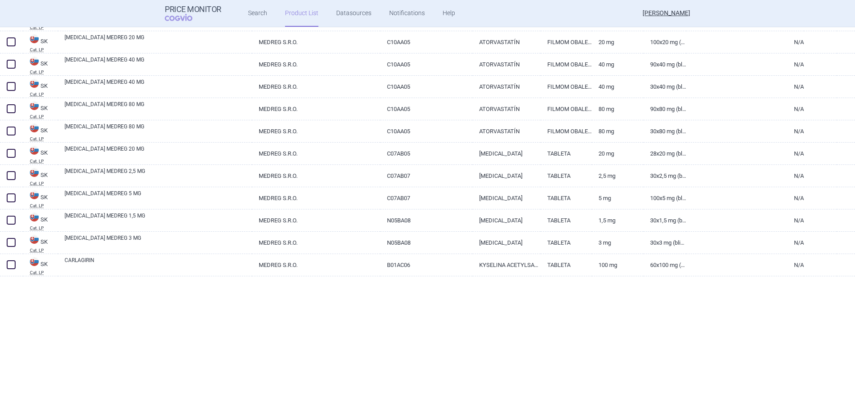
scroll to position [0, 0]
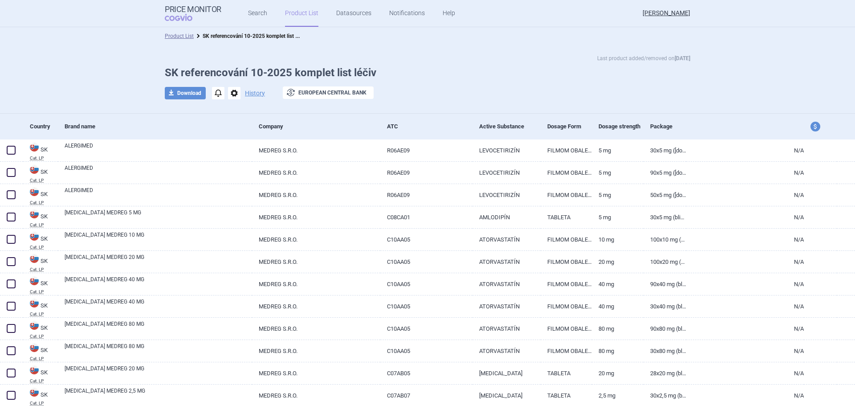
click at [811, 126] on span "price and currency" at bounding box center [816, 127] width 10 height 10
select select "ex-factory"
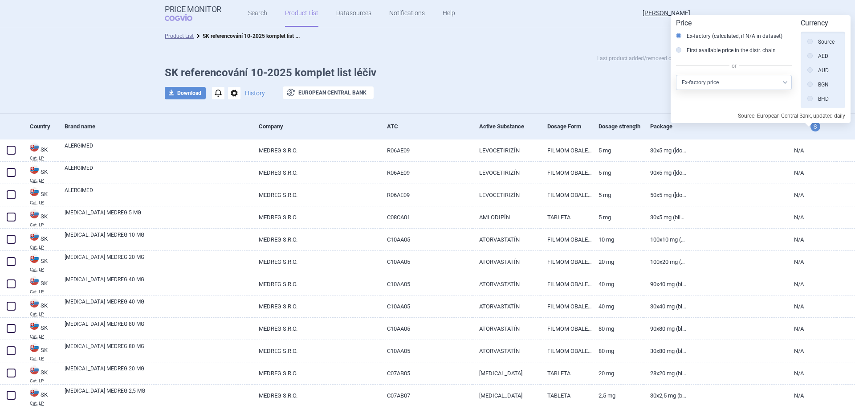
scroll to position [201, 0]
click at [580, 68] on h1 "SK referencování 10-2025 komplet list léčiv" at bounding box center [428, 72] width 526 height 13
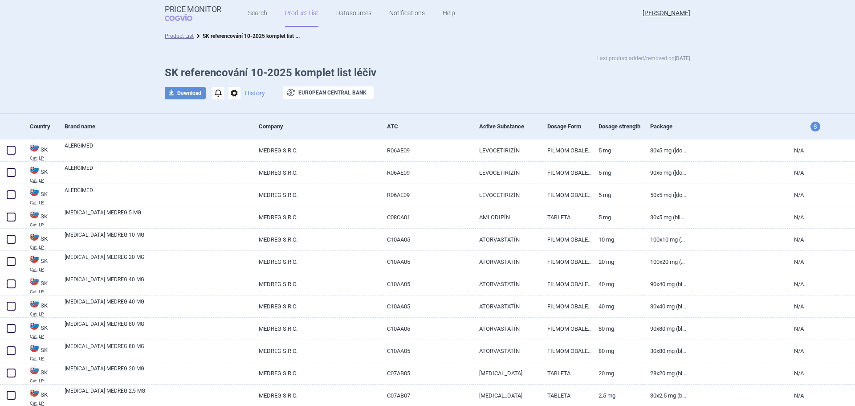
click at [229, 97] on span "options" at bounding box center [234, 93] width 12 height 12
click at [185, 94] on button "download Download" at bounding box center [185, 93] width 41 height 12
select select "EUR"
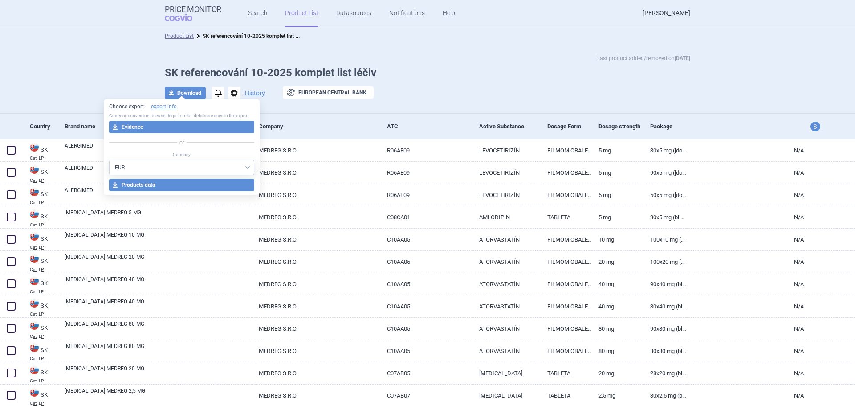
click at [178, 170] on select "AED AUD BGN BHD BOB BRL CAD CHF CNY COP CZK DKK DZD EUR GBP HUF ILS INR ISK JOD…" at bounding box center [182, 167] width 146 height 15
click at [178, 184] on button "download Products data" at bounding box center [182, 185] width 146 height 12
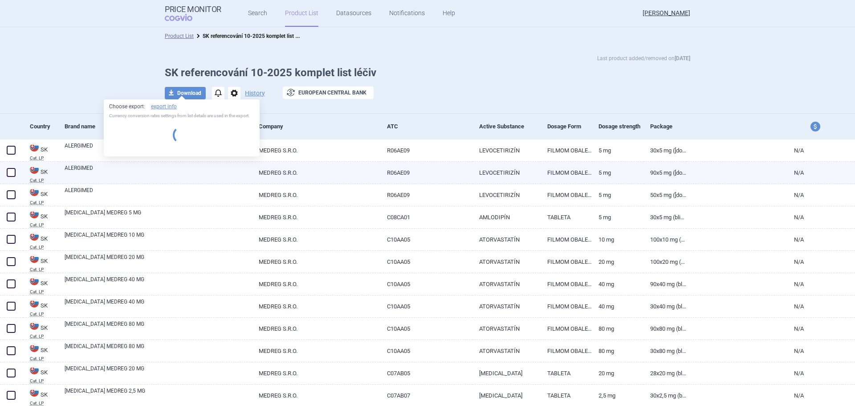
select select "EUR"
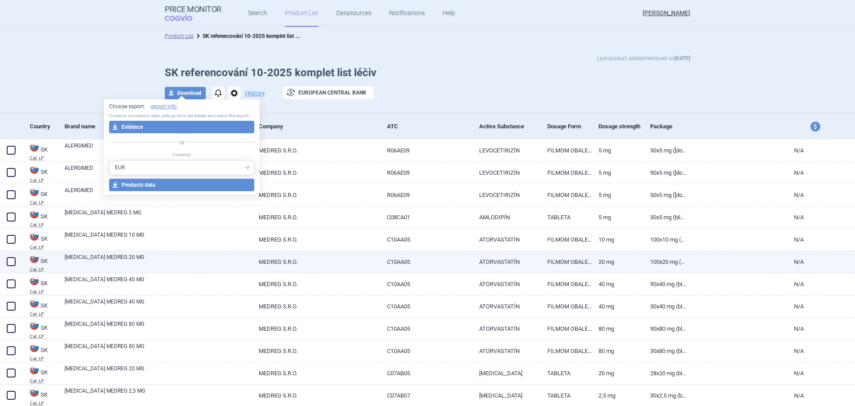
click at [145, 257] on link "ATORVASTATIN MEDREG 20 MG" at bounding box center [159, 261] width 188 height 16
select select "EUR"
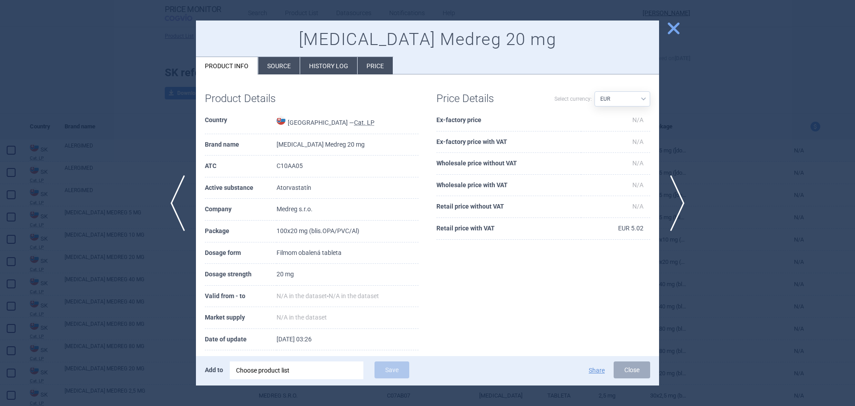
click at [147, 160] on div at bounding box center [427, 203] width 855 height 406
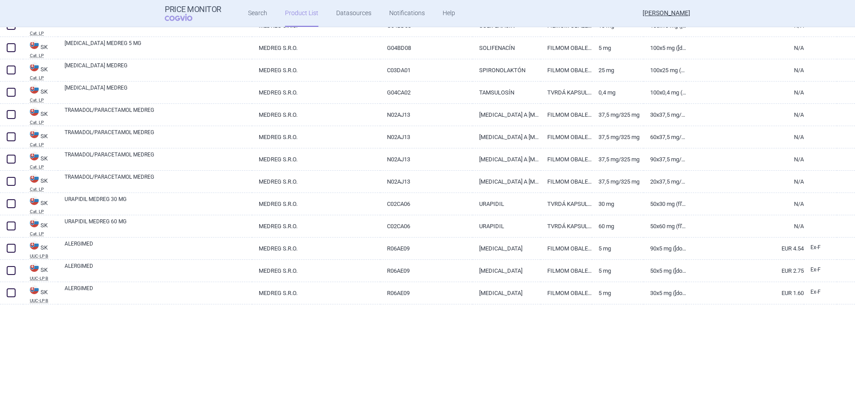
scroll to position [1114, 0]
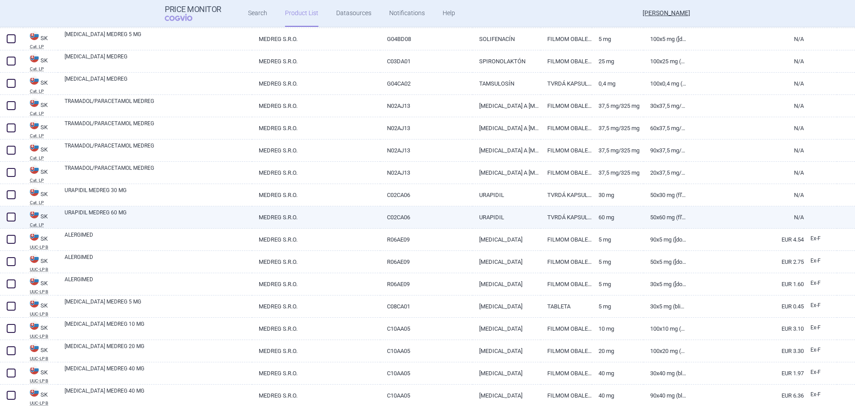
click at [14, 217] on span at bounding box center [11, 217] width 9 height 9
checkbox input "true"
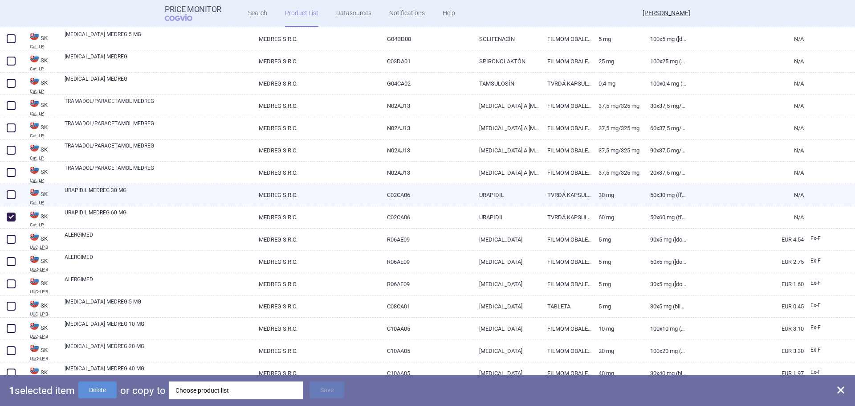
click at [11, 197] on span at bounding box center [11, 194] width 9 height 9
checkbox input "true"
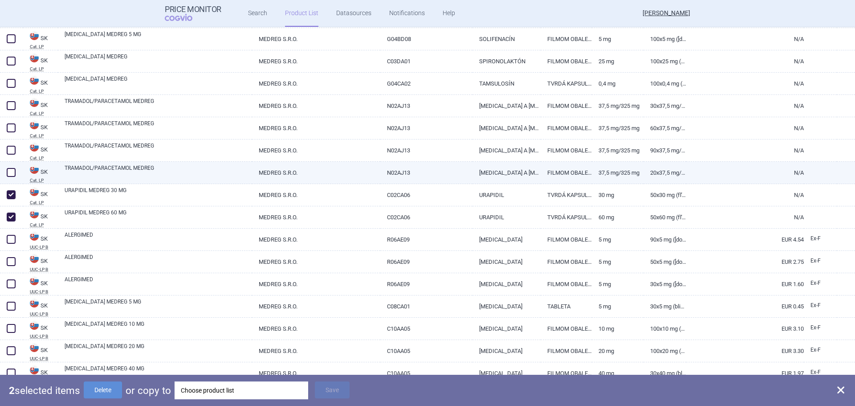
click at [4, 170] on span at bounding box center [10, 172] width 13 height 13
checkbox input "true"
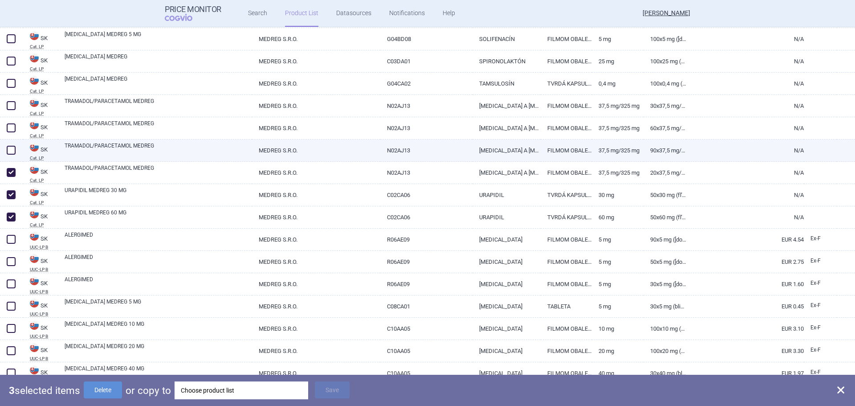
click at [10, 151] on span at bounding box center [11, 150] width 9 height 9
checkbox input "true"
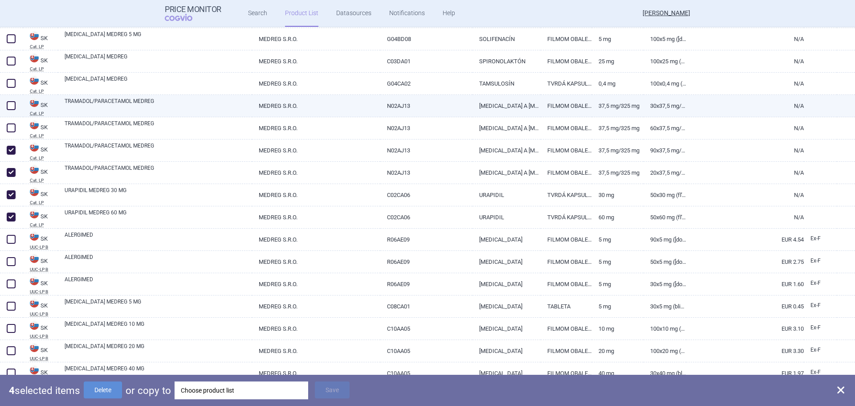
drag, startPoint x: 11, startPoint y: 126, endPoint x: 13, endPoint y: 113, distance: 12.7
click at [11, 125] on span at bounding box center [11, 127] width 9 height 9
checkbox input "true"
click at [12, 107] on span at bounding box center [11, 105] width 9 height 9
checkbox input "true"
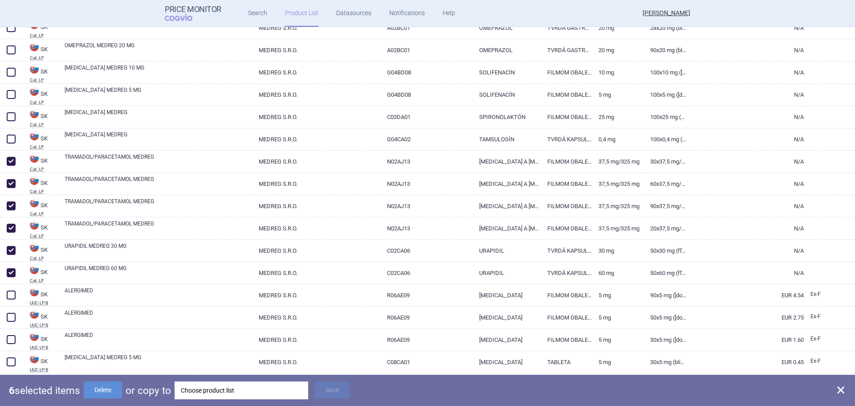
scroll to position [1025, 0]
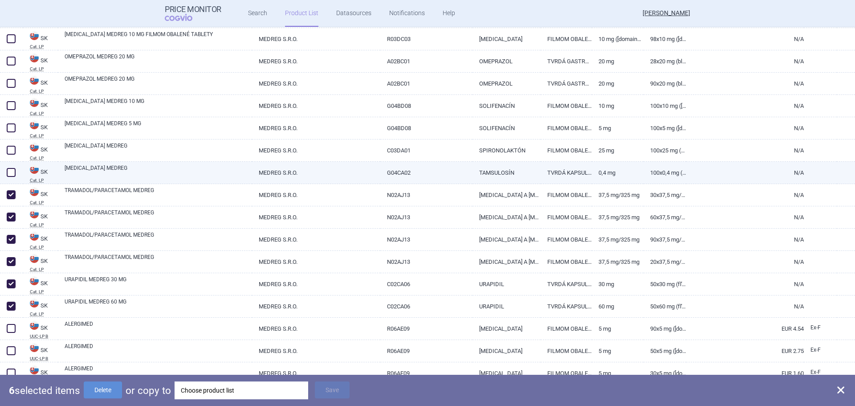
click at [12, 172] on span at bounding box center [11, 172] width 9 height 9
checkbox input "true"
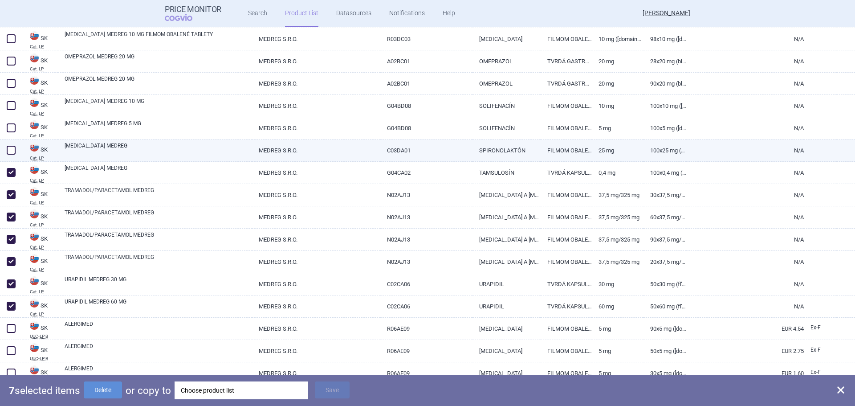
click at [10, 147] on span at bounding box center [11, 150] width 9 height 9
checkbox input "true"
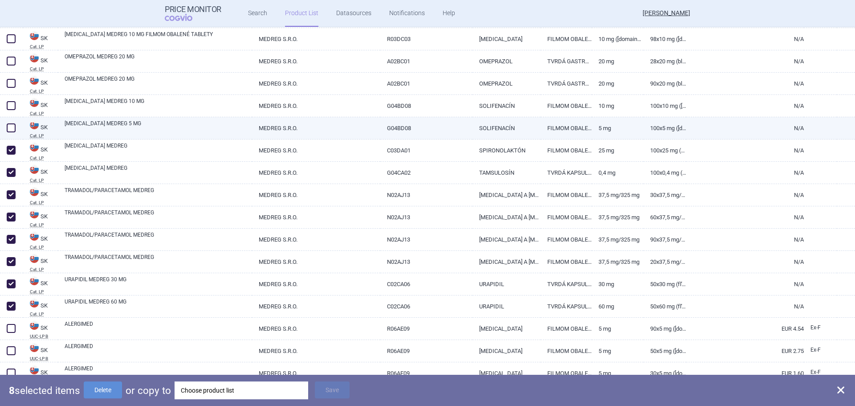
click at [11, 122] on span at bounding box center [10, 127] width 13 height 13
checkbox input "true"
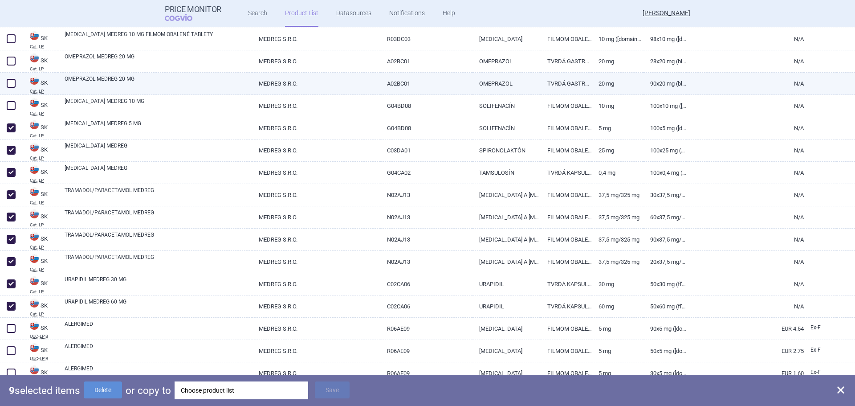
drag, startPoint x: 9, startPoint y: 106, endPoint x: 12, endPoint y: 93, distance: 13.1
click at [9, 106] on span at bounding box center [11, 105] width 9 height 9
checkbox input "true"
click at [12, 81] on span at bounding box center [11, 83] width 9 height 9
checkbox input "true"
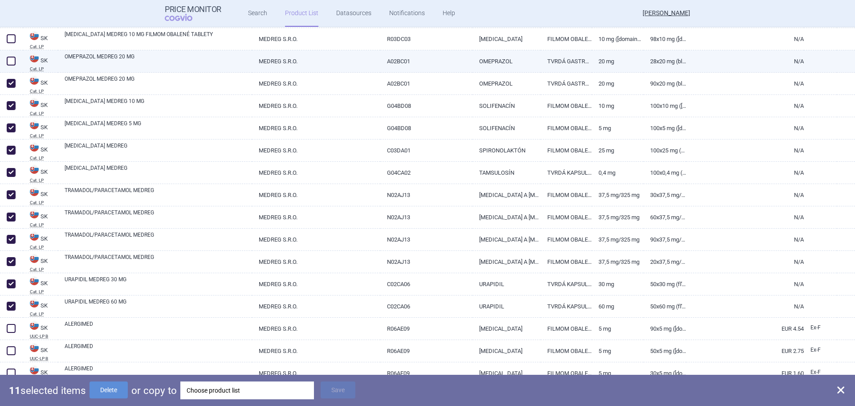
click at [8, 61] on span at bounding box center [11, 61] width 9 height 9
checkbox input "true"
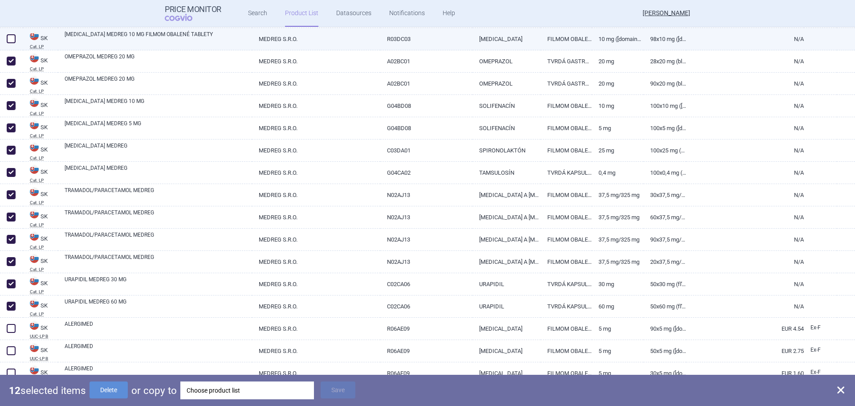
click at [9, 45] on div at bounding box center [11, 39] width 23 height 22
click at [10, 40] on span at bounding box center [11, 38] width 9 height 9
checkbox input "true"
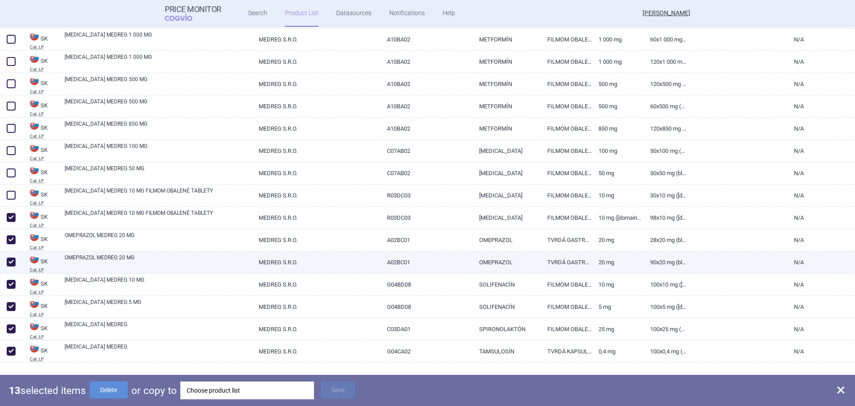
scroll to position [757, 0]
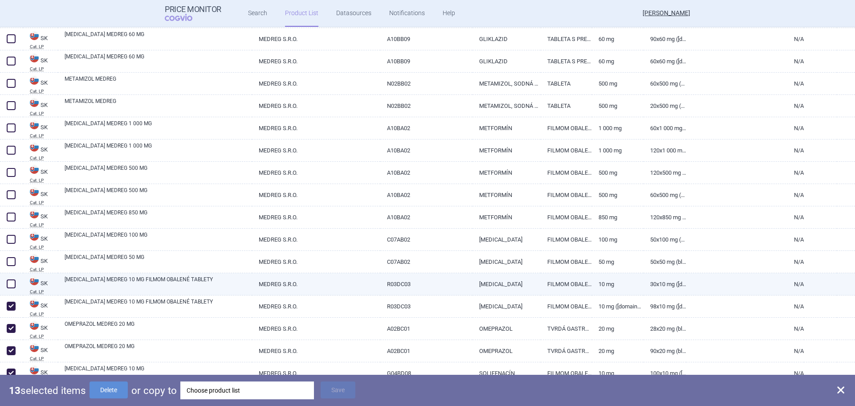
click at [13, 282] on span at bounding box center [11, 283] width 9 height 9
checkbox input "true"
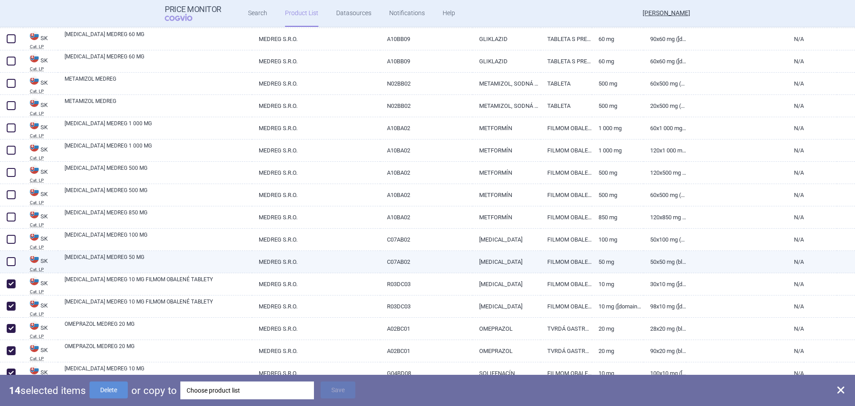
click at [12, 259] on span at bounding box center [11, 261] width 9 height 9
checkbox input "true"
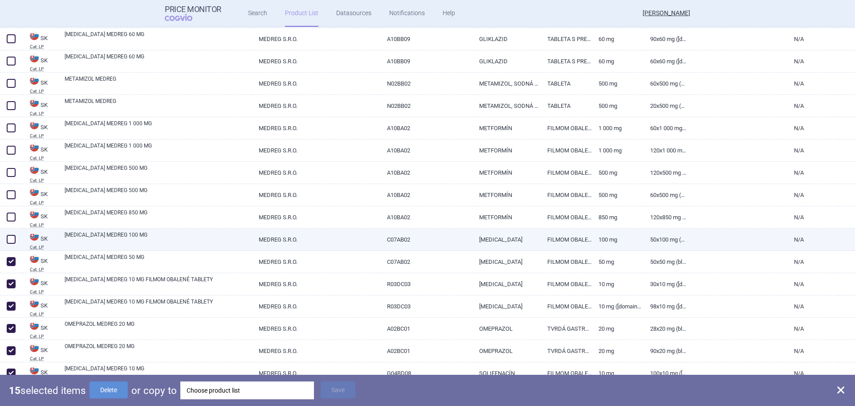
click at [12, 235] on span at bounding box center [11, 239] width 9 height 9
checkbox input "true"
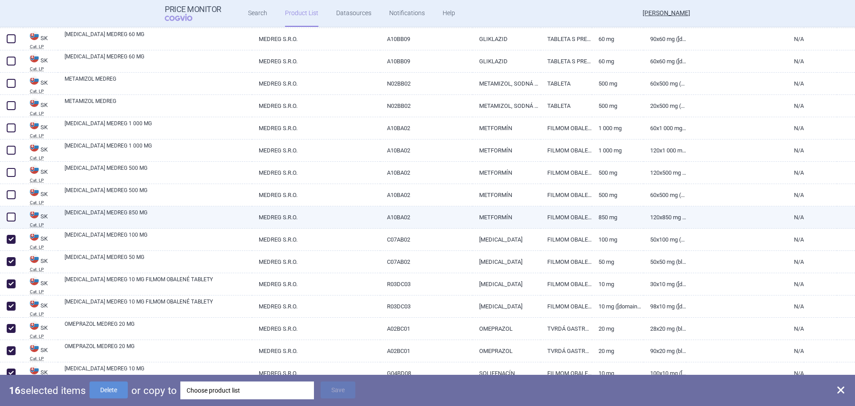
click at [13, 217] on span at bounding box center [11, 217] width 9 height 9
checkbox input "true"
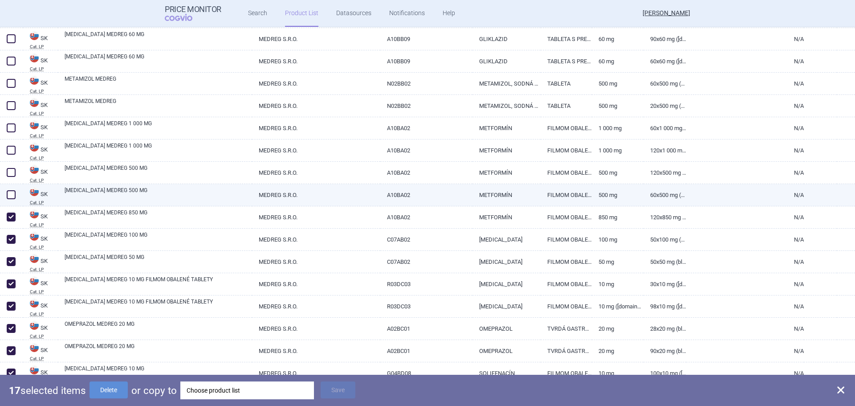
click at [12, 194] on span at bounding box center [11, 194] width 9 height 9
checkbox input "true"
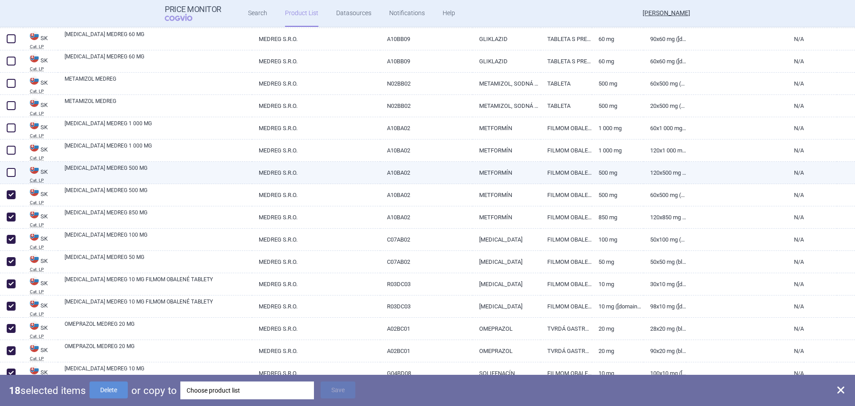
click at [11, 178] on span at bounding box center [10, 172] width 13 height 13
checkbox input "true"
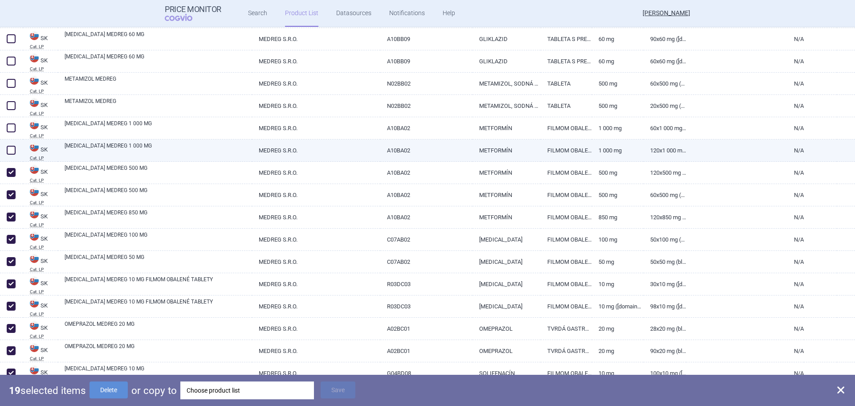
drag, startPoint x: 11, startPoint y: 156, endPoint x: 11, endPoint y: 150, distance: 5.3
click at [11, 154] on span at bounding box center [10, 149] width 13 height 13
checkbox input "true"
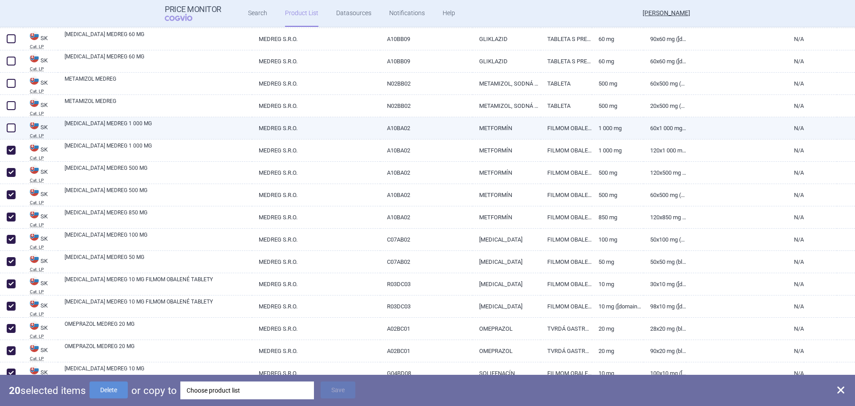
click at [11, 127] on span at bounding box center [11, 127] width 9 height 9
checkbox input "true"
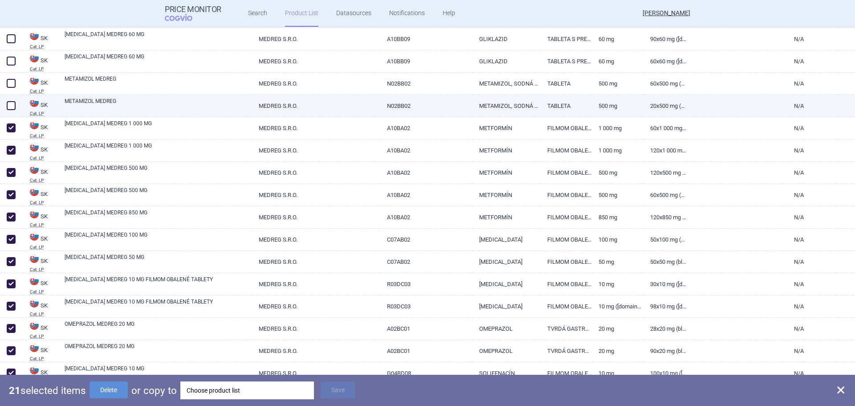
click at [10, 107] on span at bounding box center [11, 105] width 9 height 9
checkbox input "true"
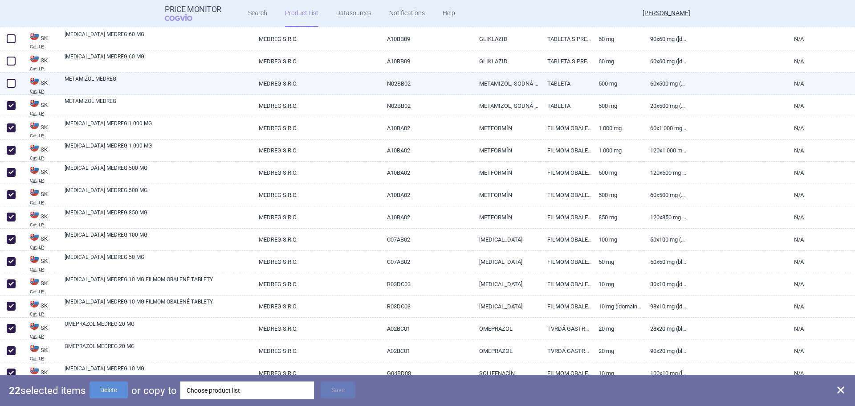
click at [11, 85] on span at bounding box center [11, 83] width 9 height 9
checkbox input "true"
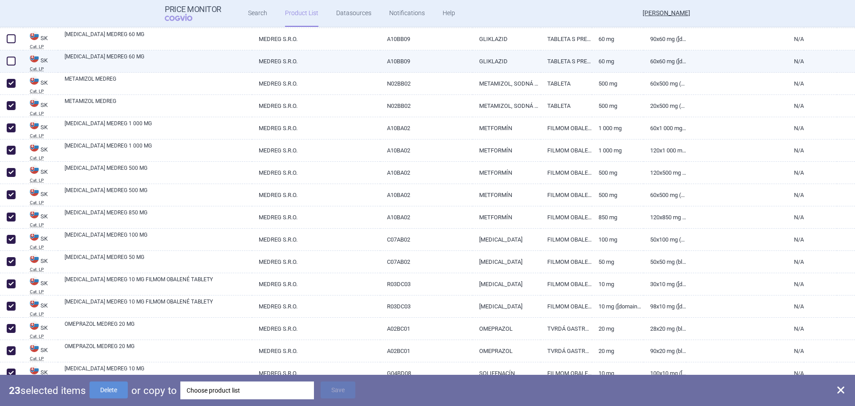
click at [8, 53] on div at bounding box center [11, 61] width 23 height 22
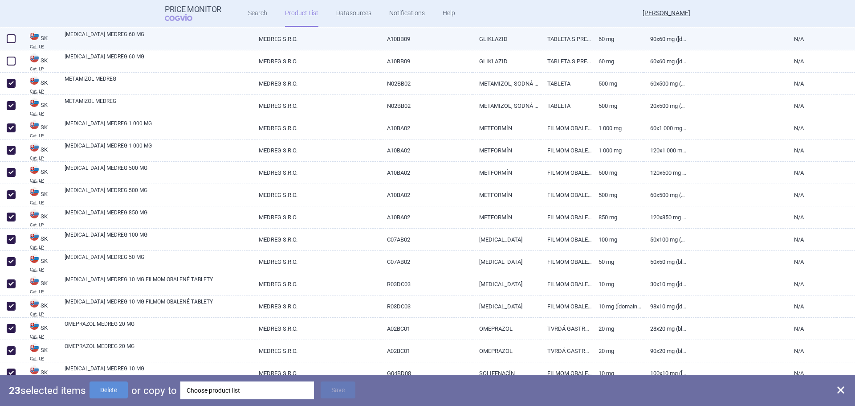
click at [10, 43] on span at bounding box center [10, 38] width 13 height 13
checkbox input "true"
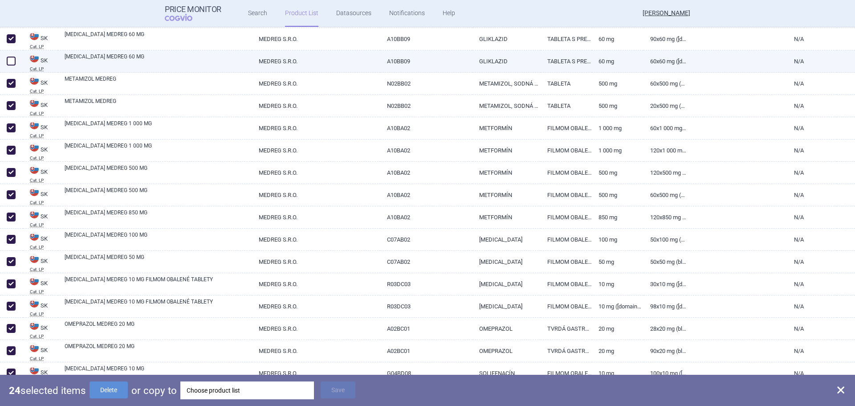
click at [14, 54] on div at bounding box center [11, 61] width 23 height 22
click at [12, 57] on span at bounding box center [11, 61] width 9 height 9
checkbox input "true"
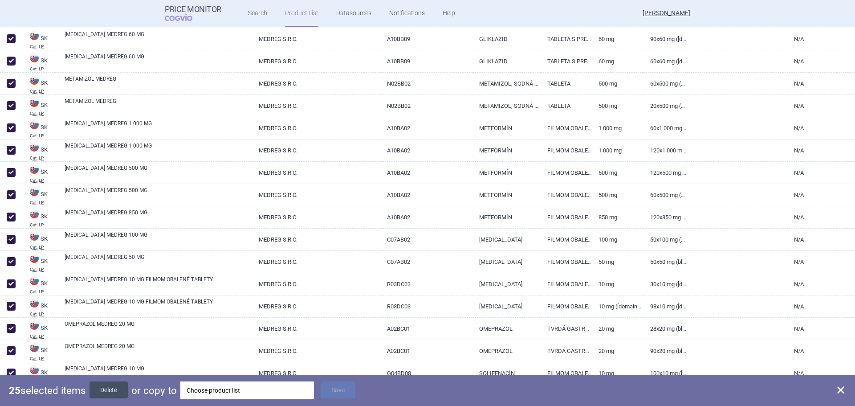
click at [110, 387] on button "Delete" at bounding box center [109, 389] width 38 height 17
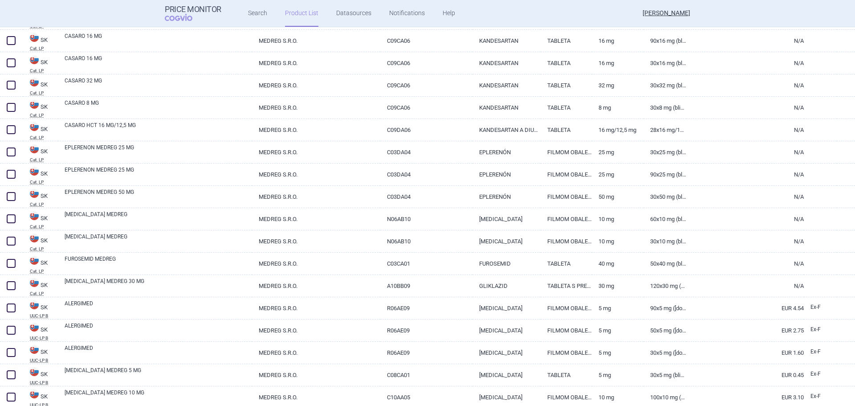
scroll to position [490, 0]
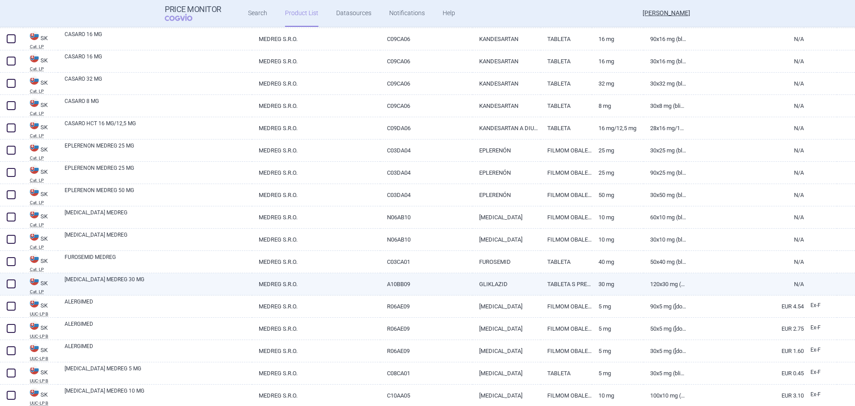
click at [11, 278] on span at bounding box center [10, 283] width 13 height 13
checkbox input "true"
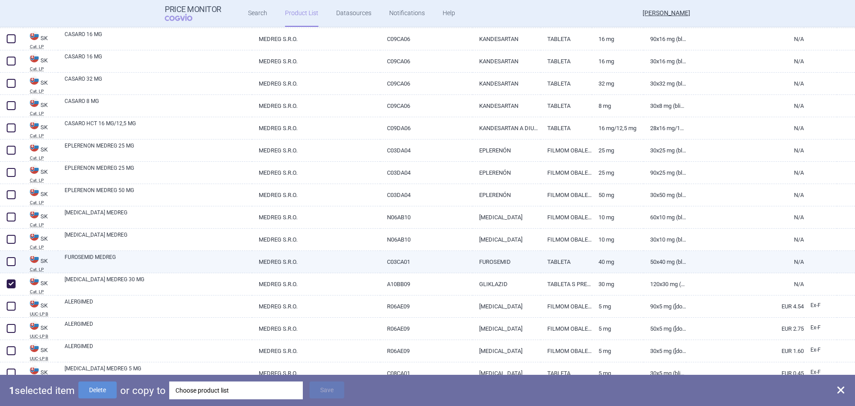
click at [11, 259] on span at bounding box center [11, 261] width 9 height 9
checkbox input "true"
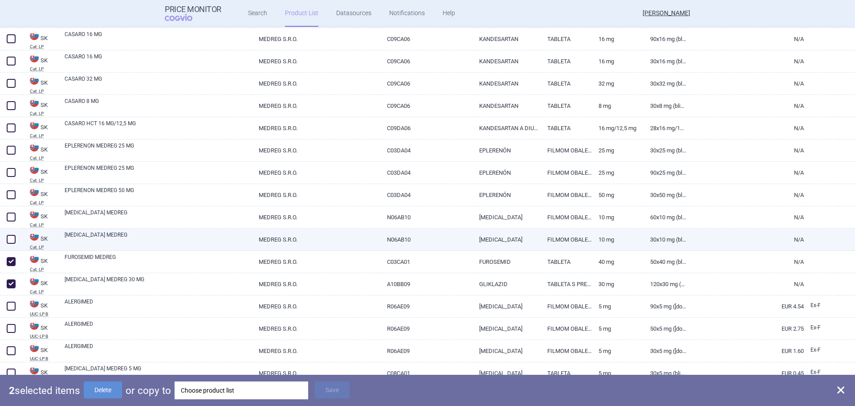
click at [9, 240] on span at bounding box center [11, 239] width 9 height 9
checkbox input "true"
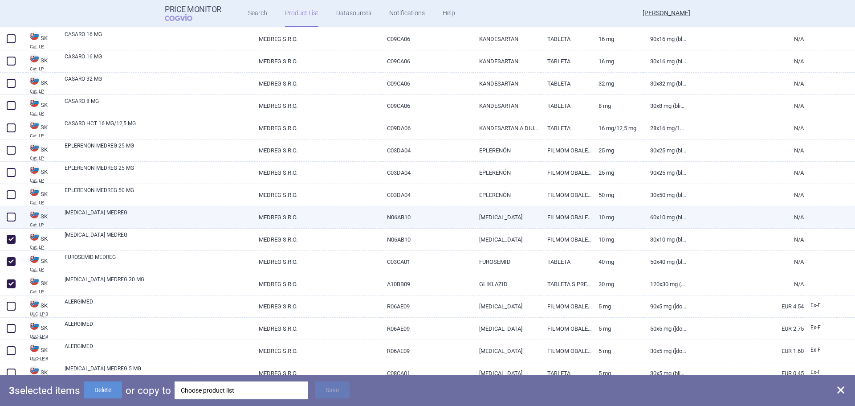
click at [12, 213] on span at bounding box center [11, 217] width 9 height 9
checkbox input "true"
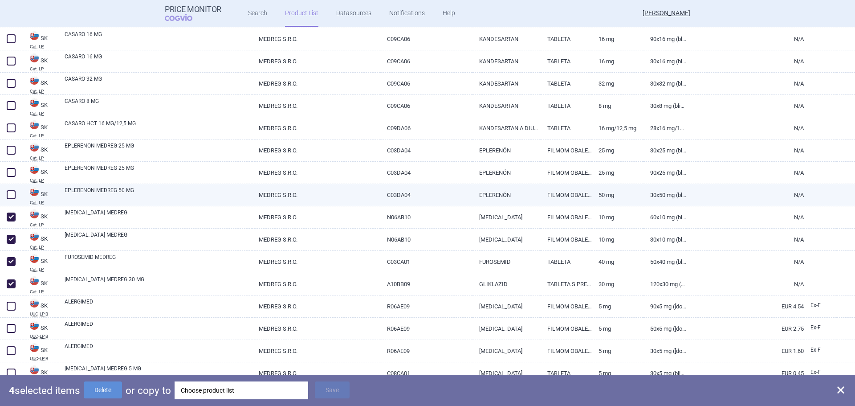
drag, startPoint x: 13, startPoint y: 194, endPoint x: 12, endPoint y: 187, distance: 7.6
click at [12, 194] on span at bounding box center [11, 194] width 9 height 9
checkbox input "true"
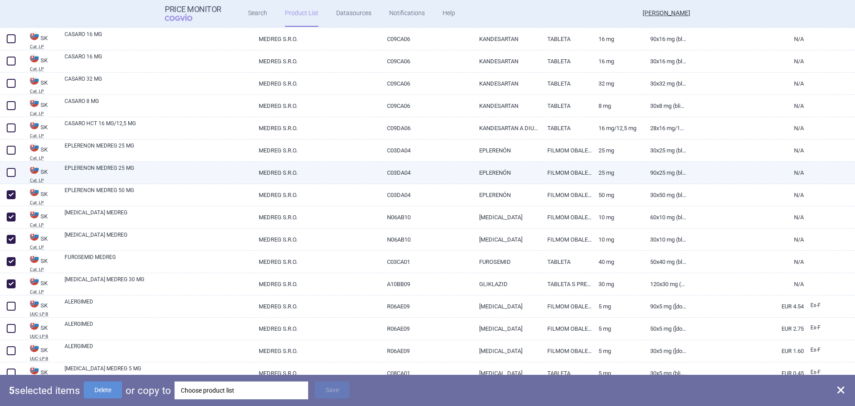
click at [12, 168] on span at bounding box center [11, 172] width 9 height 9
checkbox input "true"
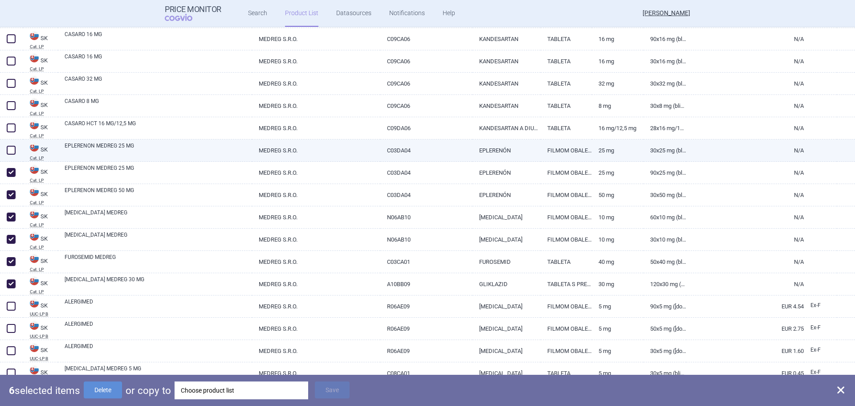
click at [11, 151] on span at bounding box center [11, 150] width 9 height 9
checkbox input "true"
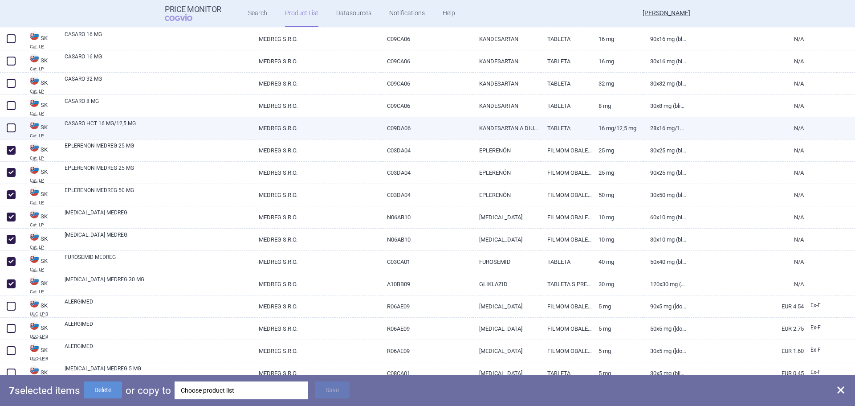
click at [12, 129] on span at bounding box center [11, 127] width 9 height 9
checkbox input "true"
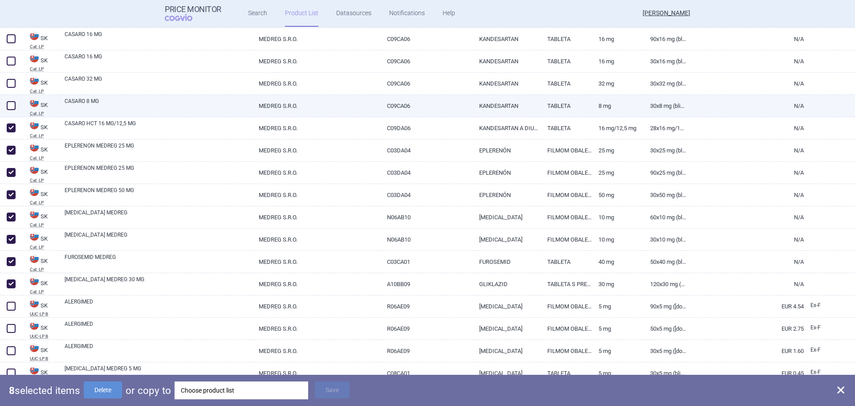
click at [13, 109] on span at bounding box center [11, 105] width 9 height 9
checkbox input "true"
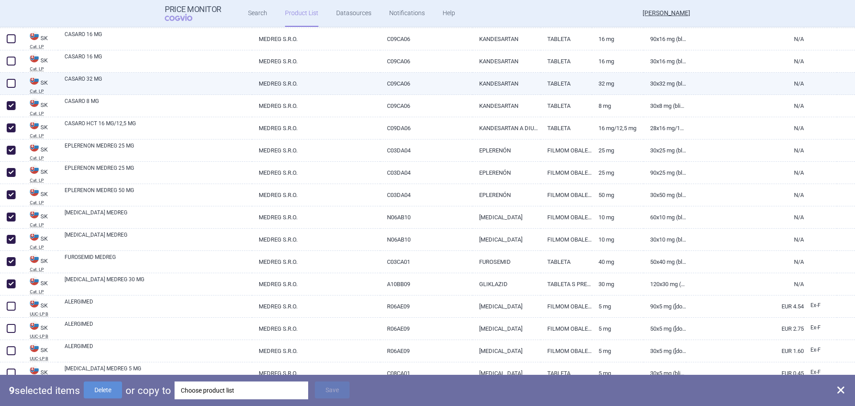
click at [9, 80] on span at bounding box center [11, 83] width 9 height 9
checkbox input "true"
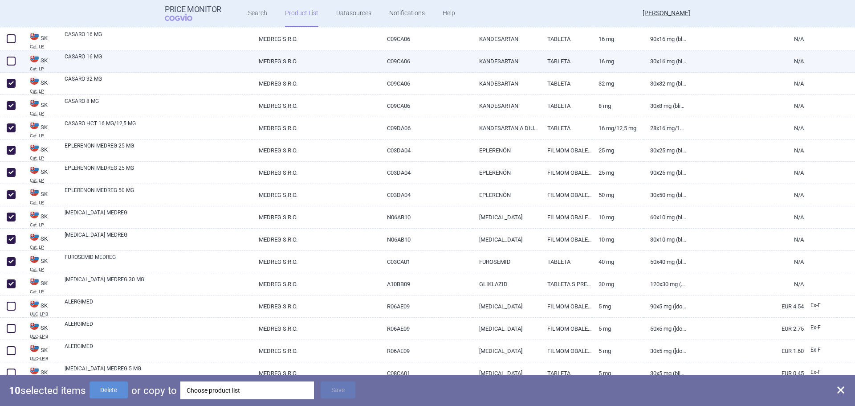
click at [9, 62] on span at bounding box center [11, 61] width 9 height 9
checkbox input "true"
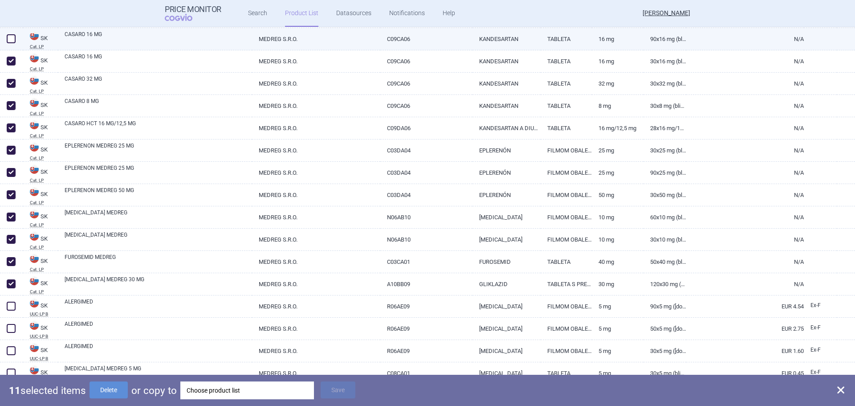
click at [12, 43] on span at bounding box center [10, 38] width 13 height 13
checkbox input "true"
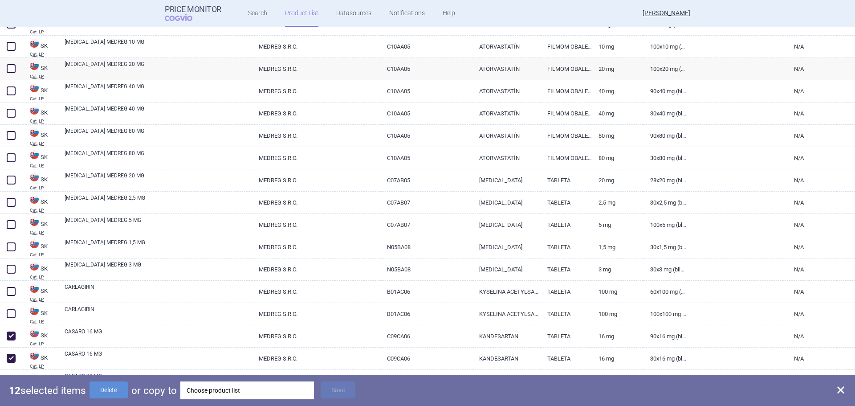
scroll to position [178, 0]
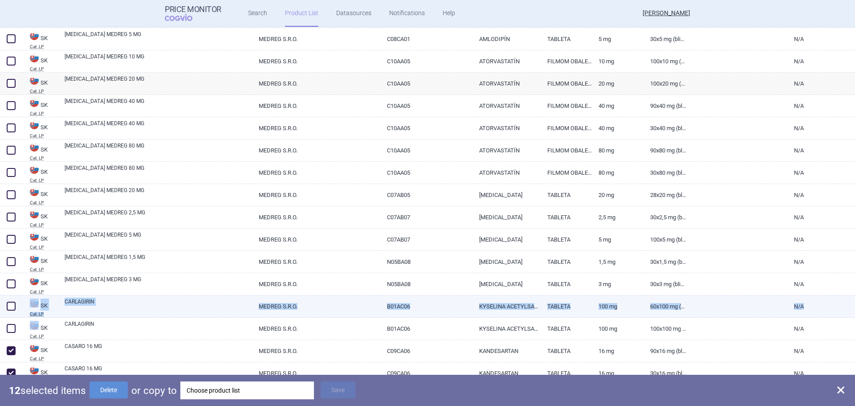
drag, startPoint x: 12, startPoint y: 304, endPoint x: 12, endPoint y: 311, distance: 6.7
click at [12, 303] on span at bounding box center [11, 306] width 9 height 9
checkbox input "true"
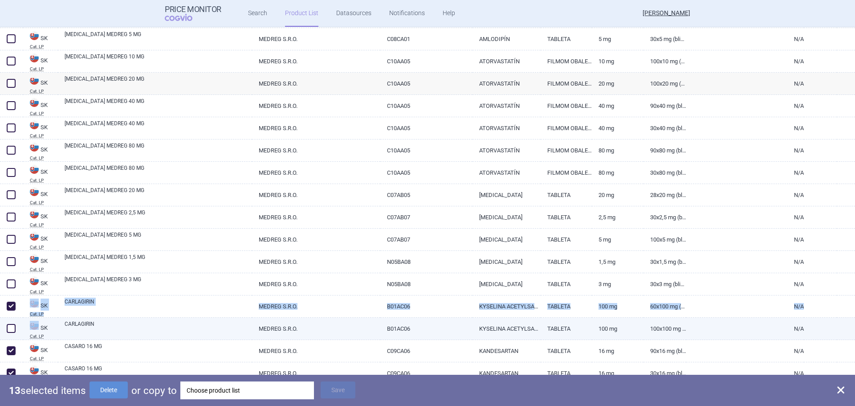
click at [11, 327] on span at bounding box center [11, 328] width 9 height 9
checkbox input "true"
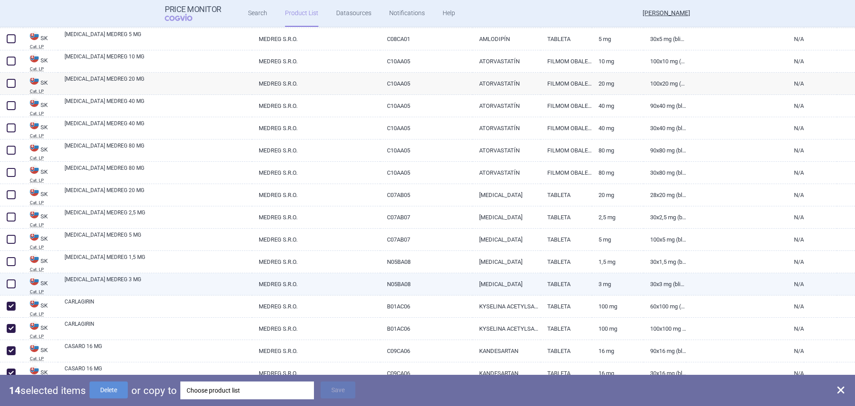
click at [15, 276] on div at bounding box center [11, 284] width 23 height 22
click at [12, 283] on span at bounding box center [11, 283] width 9 height 9
checkbox input "true"
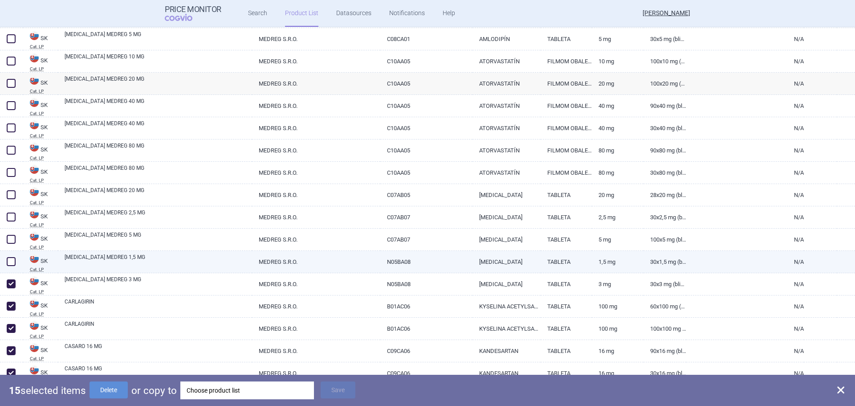
click at [14, 262] on span at bounding box center [11, 261] width 9 height 9
checkbox input "true"
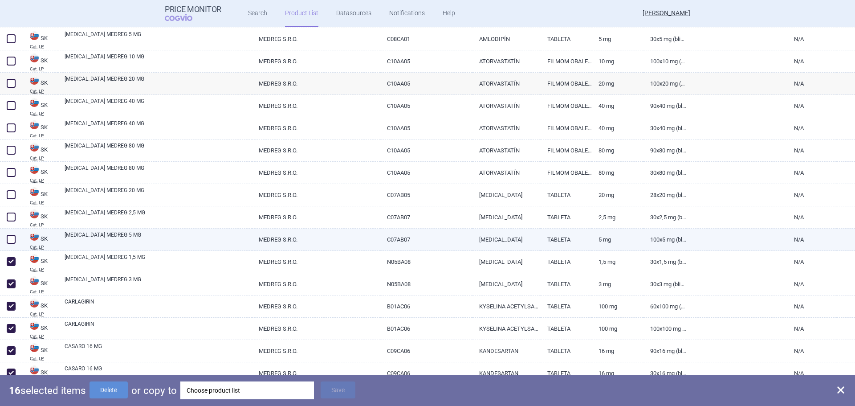
click at [9, 241] on span at bounding box center [11, 239] width 9 height 9
checkbox input "true"
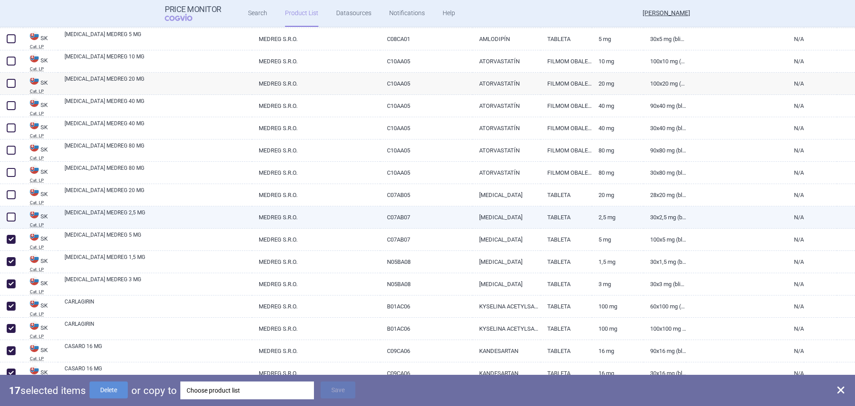
click at [12, 212] on span at bounding box center [10, 216] width 13 height 13
checkbox input "true"
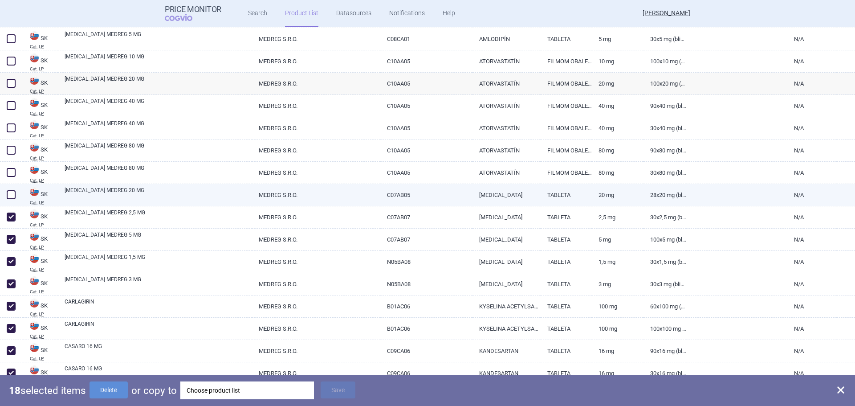
click at [13, 192] on span at bounding box center [11, 194] width 9 height 9
checkbox input "true"
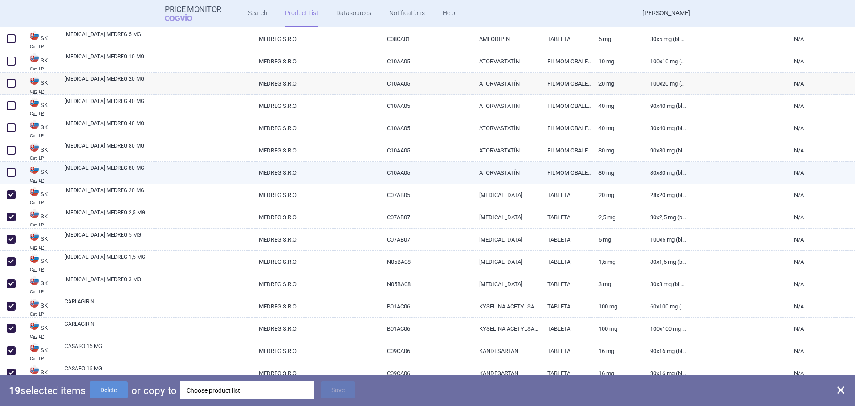
click at [10, 177] on span at bounding box center [10, 172] width 13 height 13
checkbox input "true"
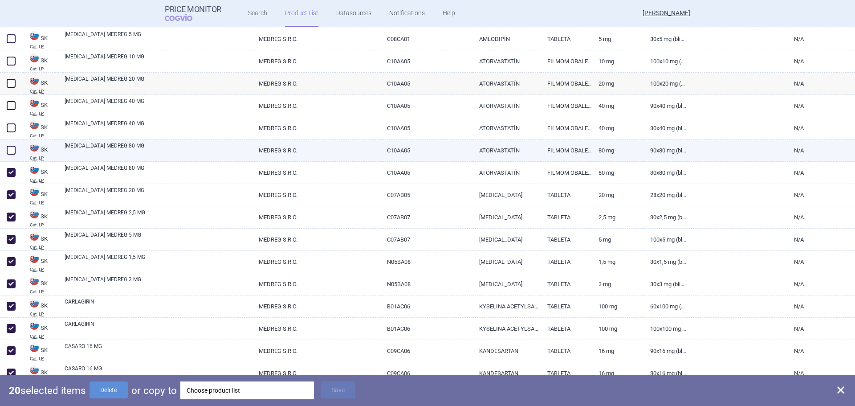
click at [10, 146] on span at bounding box center [11, 150] width 9 height 9
checkbox input "true"
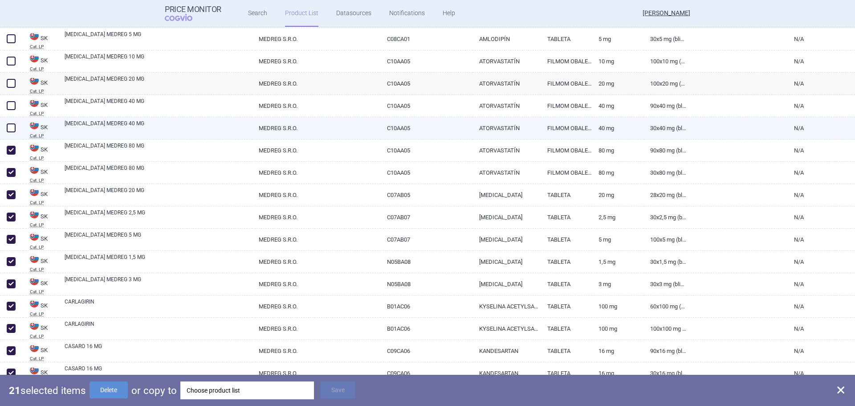
click at [9, 130] on span at bounding box center [11, 127] width 9 height 9
checkbox input "true"
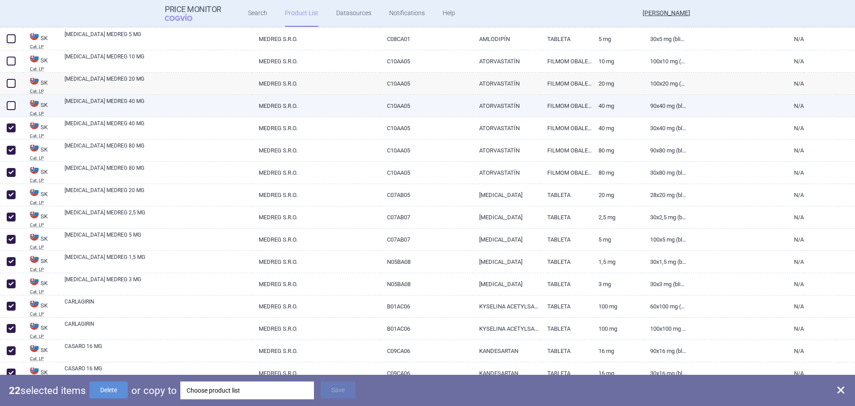
click at [16, 105] on span at bounding box center [10, 105] width 13 height 13
checkbox input "true"
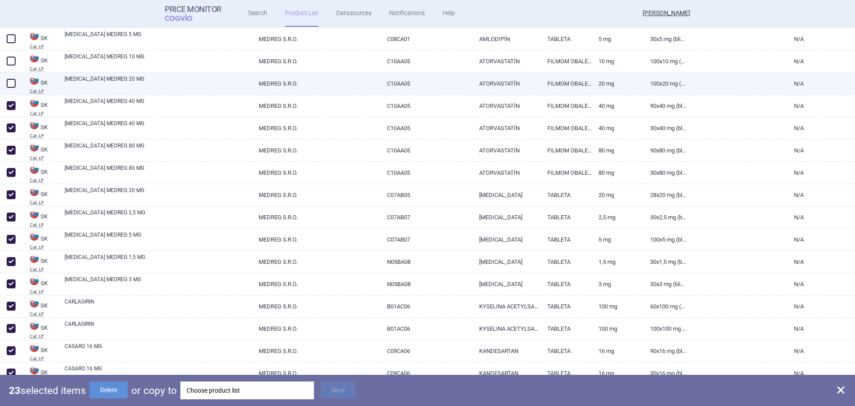
click at [13, 81] on span at bounding box center [11, 83] width 9 height 9
checkbox input "true"
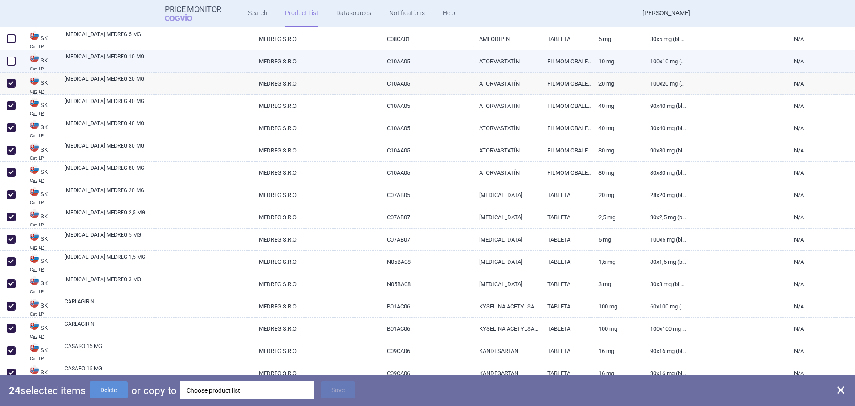
click at [8, 61] on span at bounding box center [11, 61] width 9 height 9
checkbox input "true"
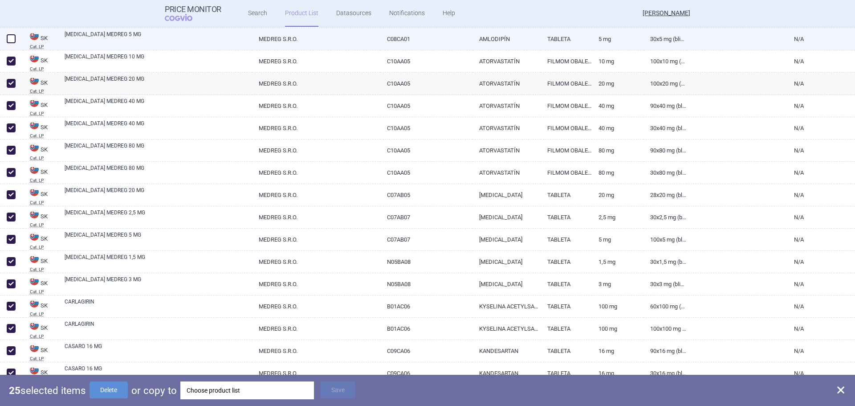
click at [10, 39] on span at bounding box center [11, 38] width 9 height 9
checkbox input "true"
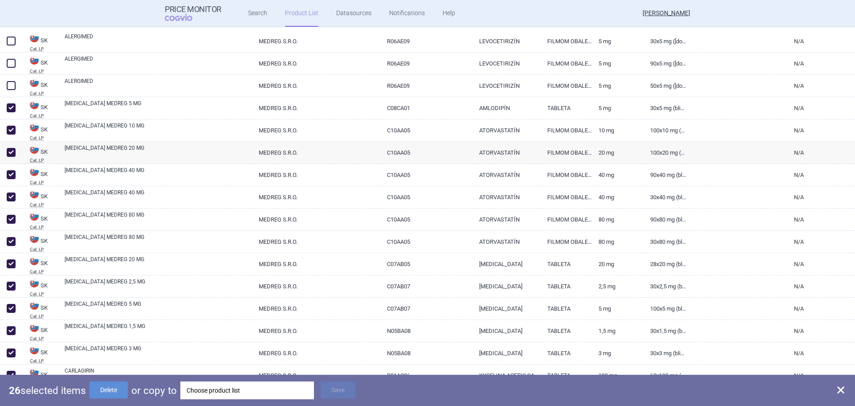
scroll to position [89, 0]
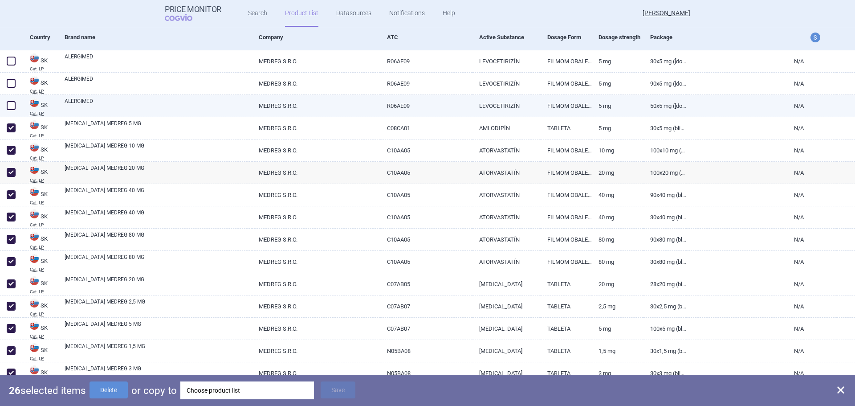
click at [8, 109] on span at bounding box center [11, 105] width 9 height 9
checkbox input "true"
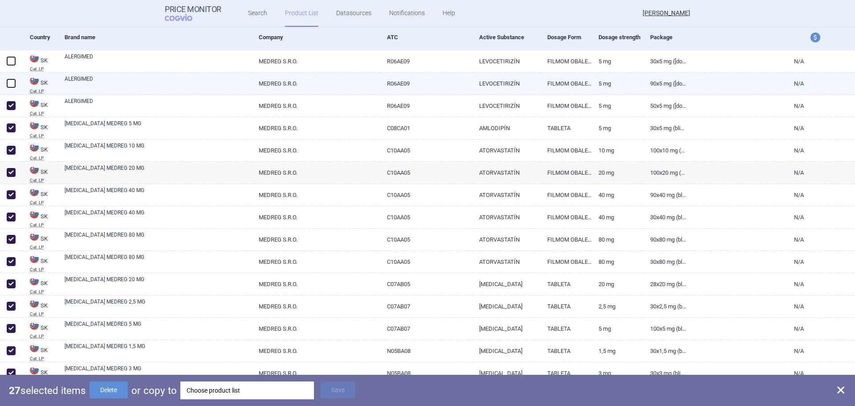
click at [8, 80] on span at bounding box center [11, 83] width 9 height 9
checkbox input "true"
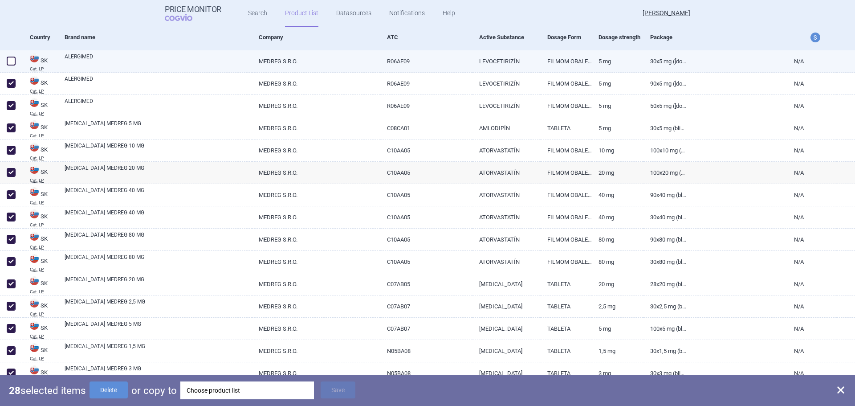
click at [10, 61] on span at bounding box center [11, 61] width 9 height 9
checkbox input "true"
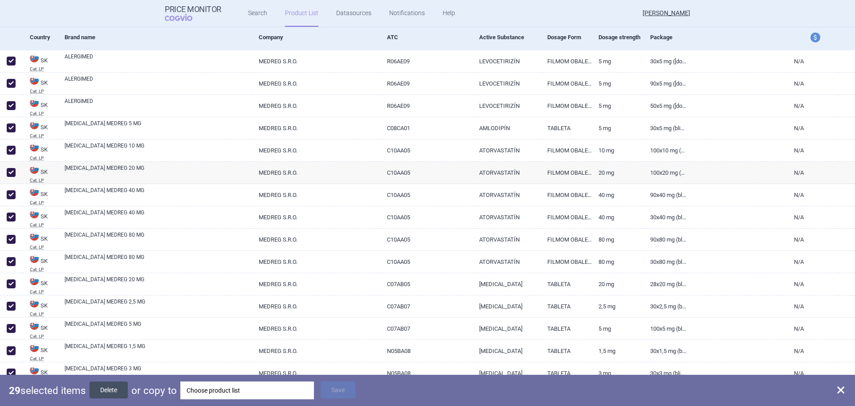
click at [110, 393] on button "Delete" at bounding box center [109, 389] width 38 height 17
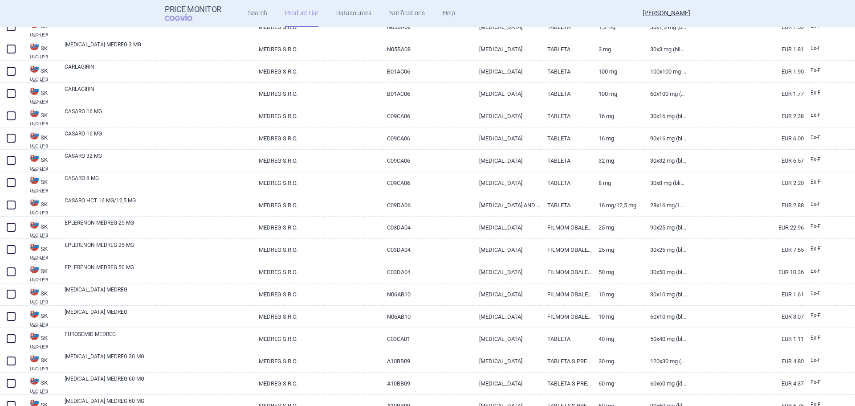
scroll to position [0, 0]
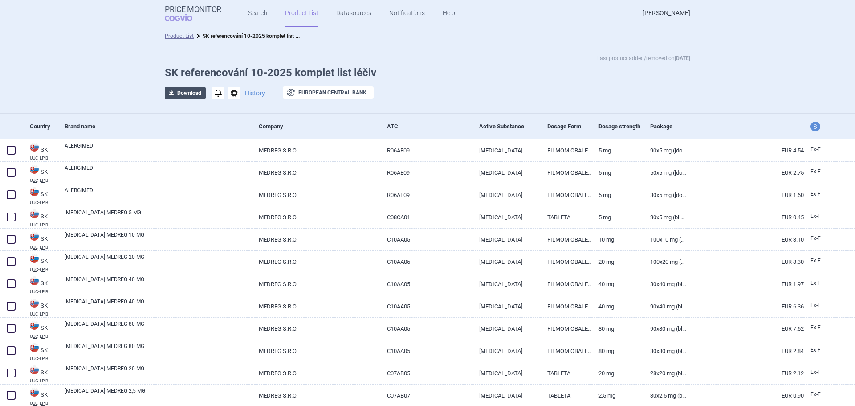
click at [184, 90] on button "download Download" at bounding box center [185, 93] width 41 height 12
select select "EUR"
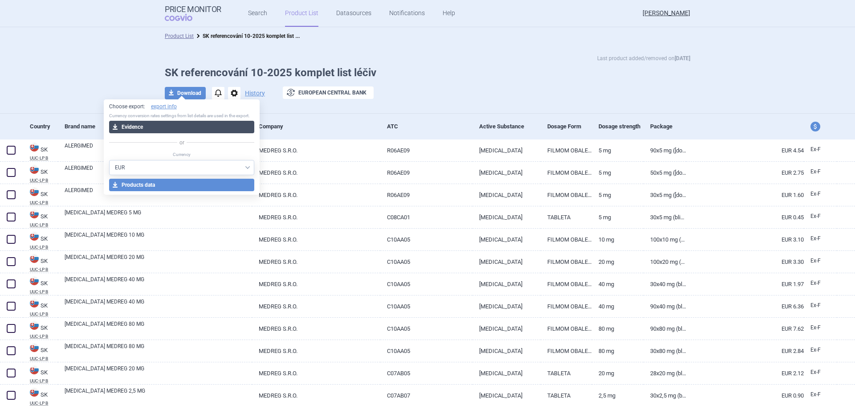
click at [184, 127] on button "download Evidence" at bounding box center [182, 127] width 146 height 12
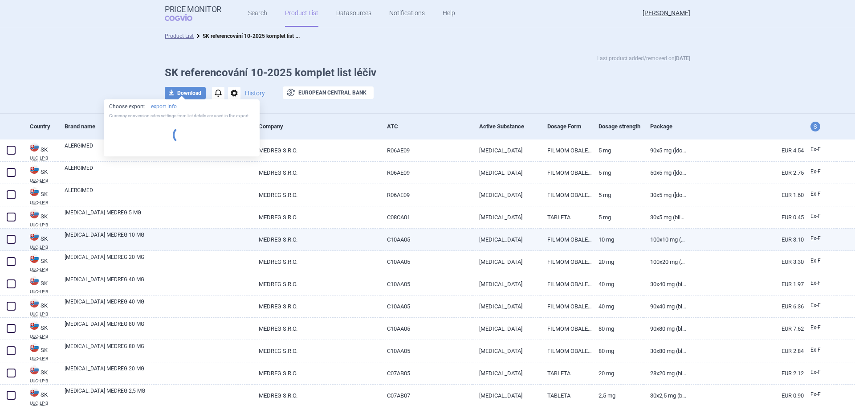
select select "EUR"
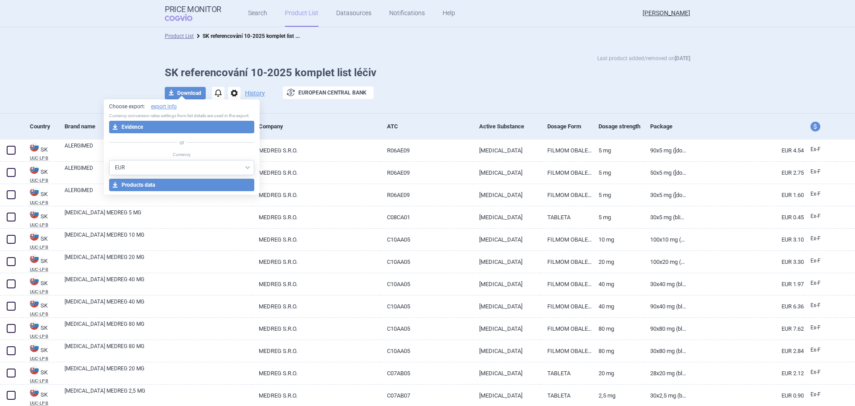
click at [476, 63] on div "Last product added/removed on 6 Oct SK referencování 10-2025 komplet list léčiv…" at bounding box center [427, 81] width 561 height 55
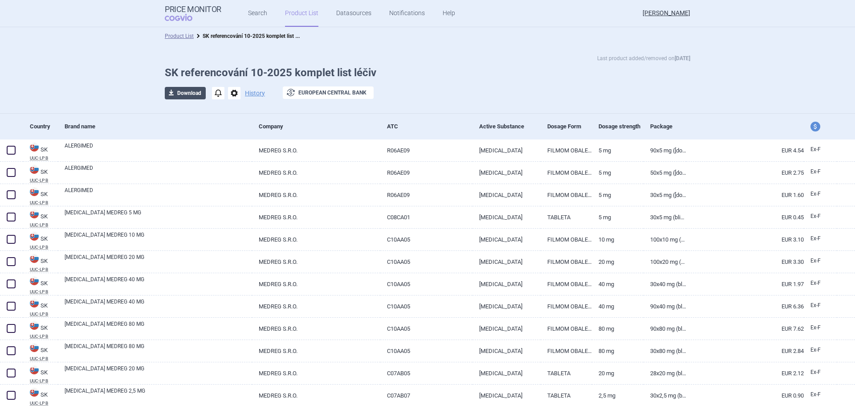
click at [180, 94] on button "download Download" at bounding box center [185, 93] width 41 height 12
select select "EUR"
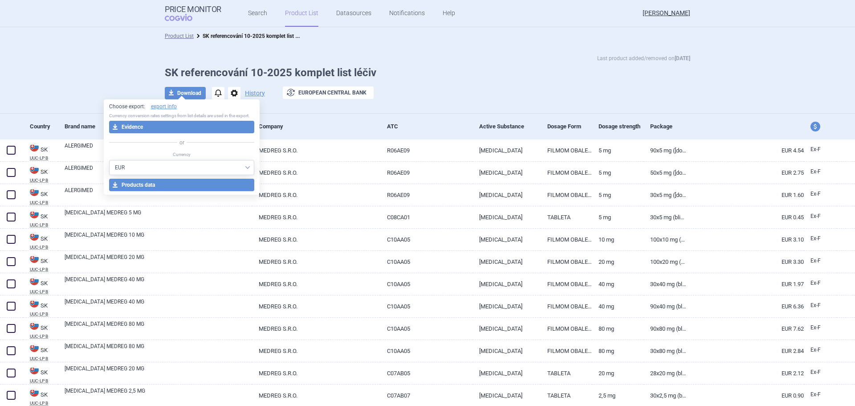
drag, startPoint x: 66, startPoint y: 72, endPoint x: 94, endPoint y: 90, distance: 32.5
click at [66, 70] on div "Last product added/removed on 6 Oct SK referencování 10-2025 komplet list léčiv…" at bounding box center [427, 79] width 855 height 69
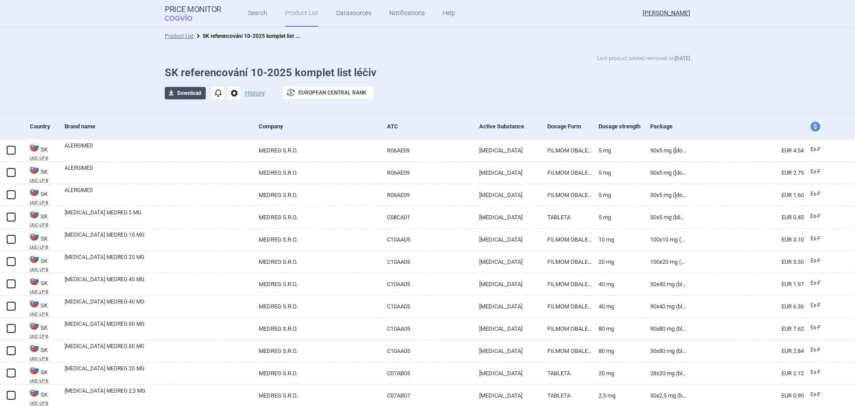
click at [184, 96] on button "download Download" at bounding box center [185, 93] width 41 height 12
select select "EUR"
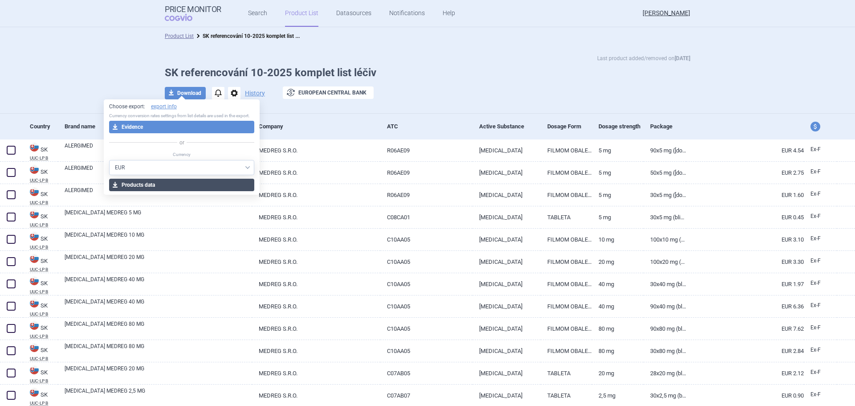
click at [199, 184] on button "download Products data" at bounding box center [182, 185] width 146 height 12
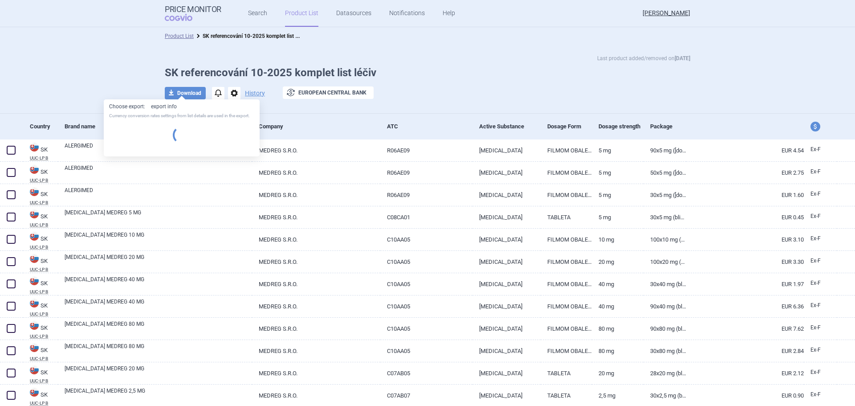
select select "EUR"
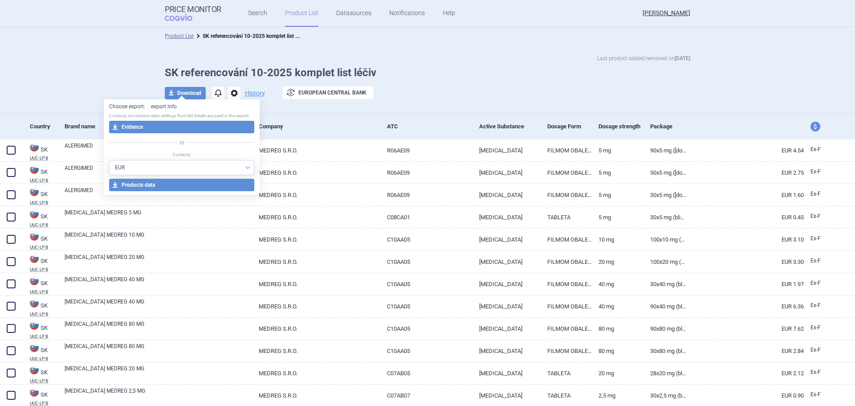
click at [170, 104] on link "export info" at bounding box center [164, 107] width 26 height 8
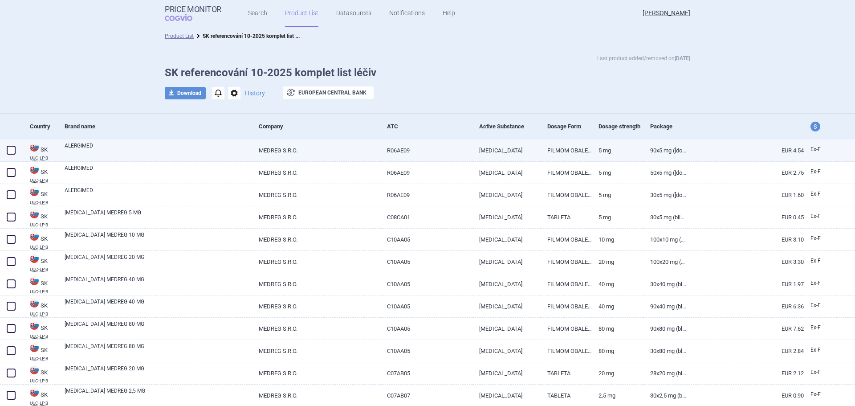
click at [81, 148] on link "ALERGIMED" at bounding box center [159, 150] width 188 height 16
select select "EUR"
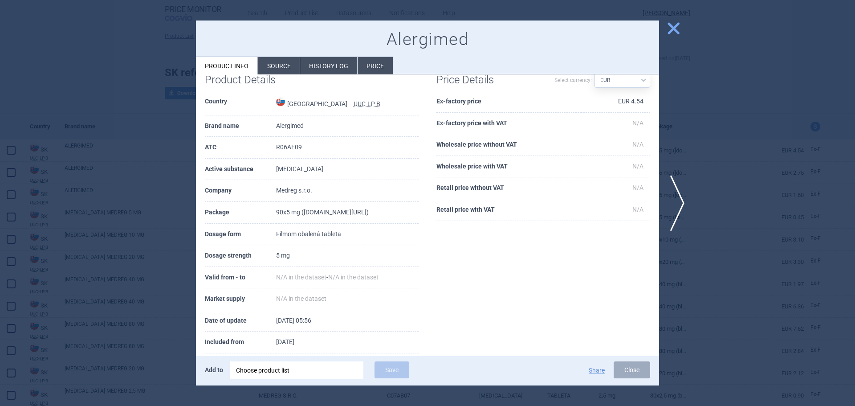
scroll to position [34, 0]
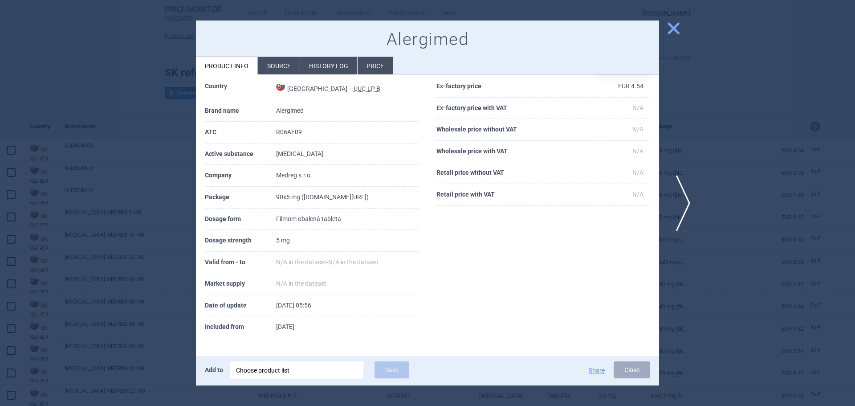
click at [681, 182] on span "next" at bounding box center [681, 203] width 20 height 56
click at [680, 198] on span "next" at bounding box center [681, 203] width 20 height 56
click at [679, 191] on span "next" at bounding box center [681, 203] width 20 height 56
click at [676, 214] on span "next" at bounding box center [681, 203] width 20 height 56
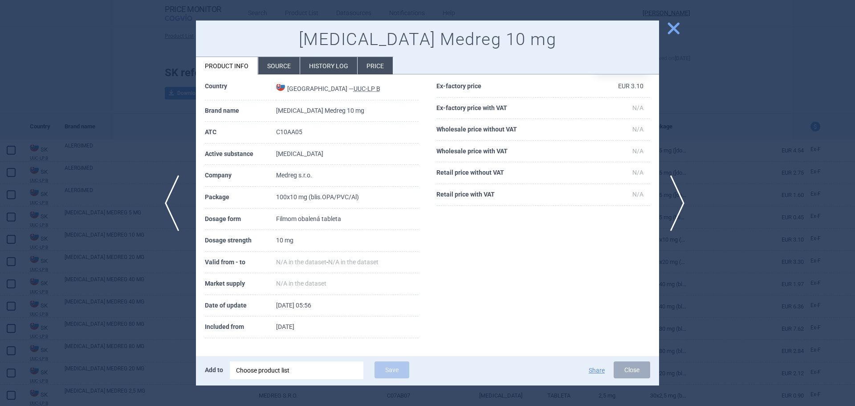
click at [169, 197] on span "previous" at bounding box center [175, 203] width 20 height 56
click at [691, 193] on div at bounding box center [427, 203] width 855 height 406
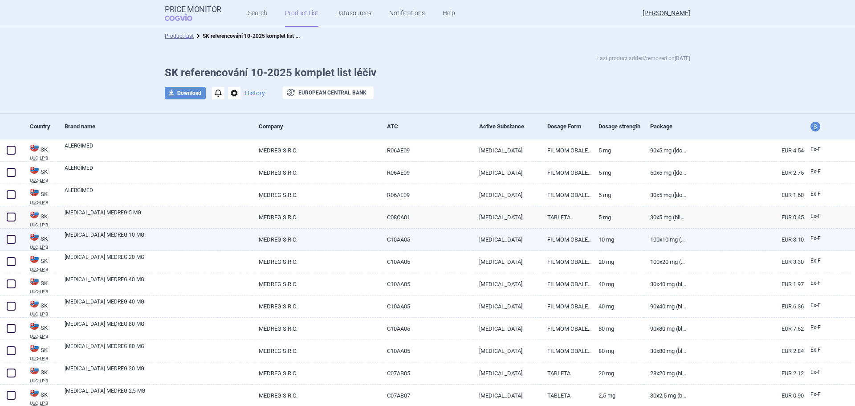
click at [131, 237] on link "ATORVASTATIN MEDREG 10 MG" at bounding box center [159, 239] width 188 height 16
select select "EUR"
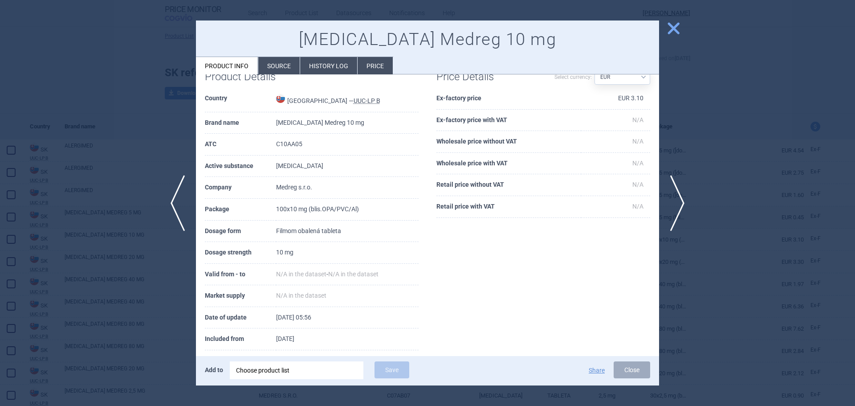
scroll to position [34, 0]
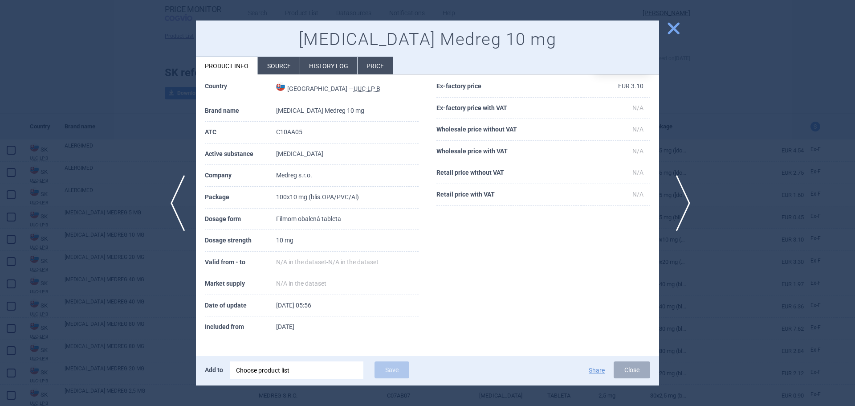
click at [674, 188] on span "next" at bounding box center [681, 203] width 20 height 56
click at [182, 205] on span "previous" at bounding box center [175, 203] width 20 height 56
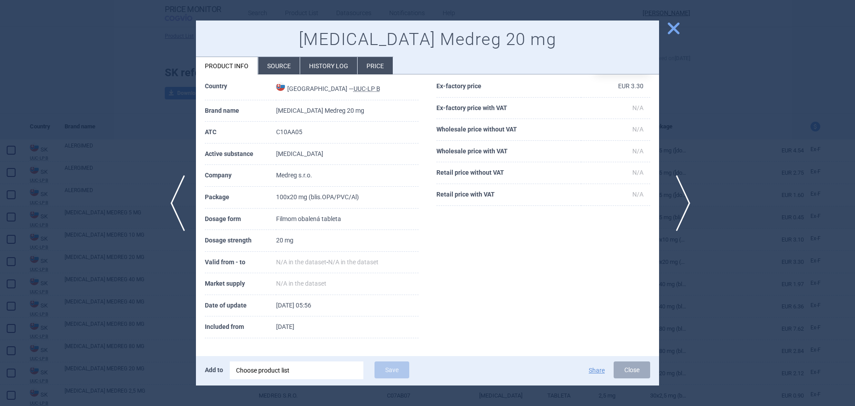
click at [671, 205] on span "next" at bounding box center [681, 203] width 20 height 56
click at [680, 205] on span "next" at bounding box center [681, 203] width 20 height 56
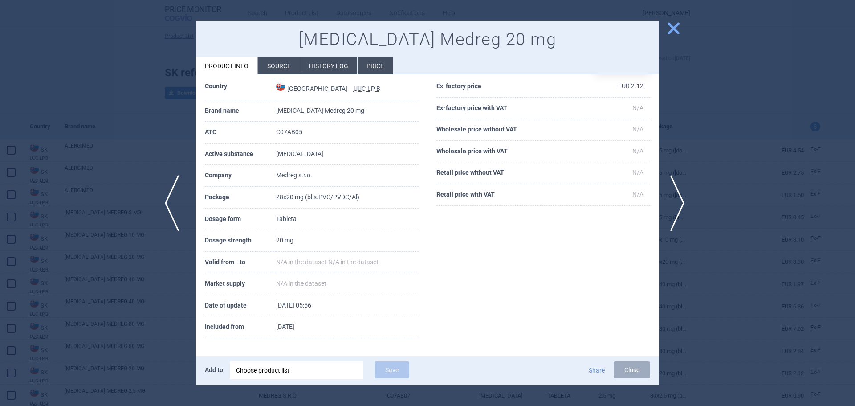
click at [177, 218] on span "previous" at bounding box center [175, 203] width 20 height 56
click at [179, 202] on span "previous" at bounding box center [175, 203] width 20 height 56
click at [111, 202] on div at bounding box center [427, 203] width 855 height 406
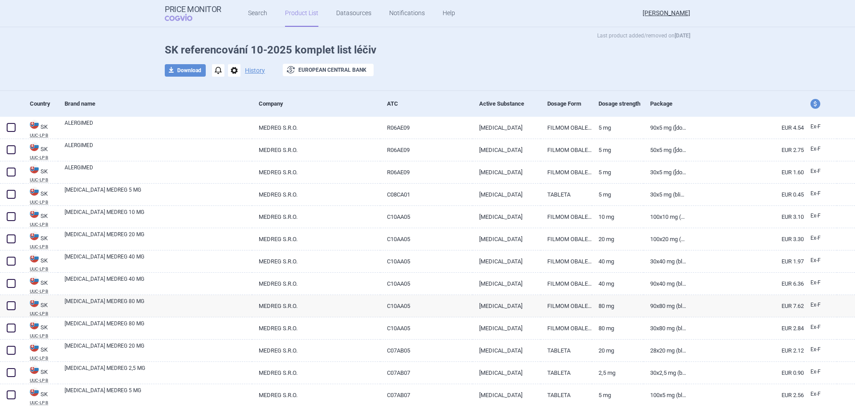
scroll to position [45, 0]
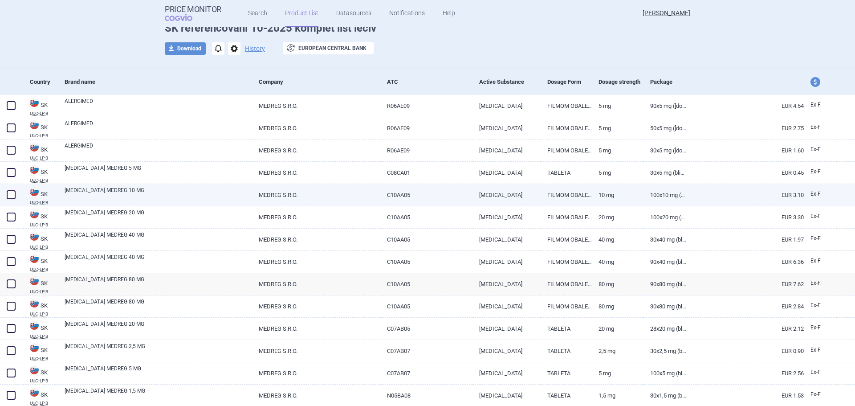
click at [133, 193] on link "ATORVASTATIN MEDREG 10 MG" at bounding box center [159, 194] width 188 height 16
select select "EUR"
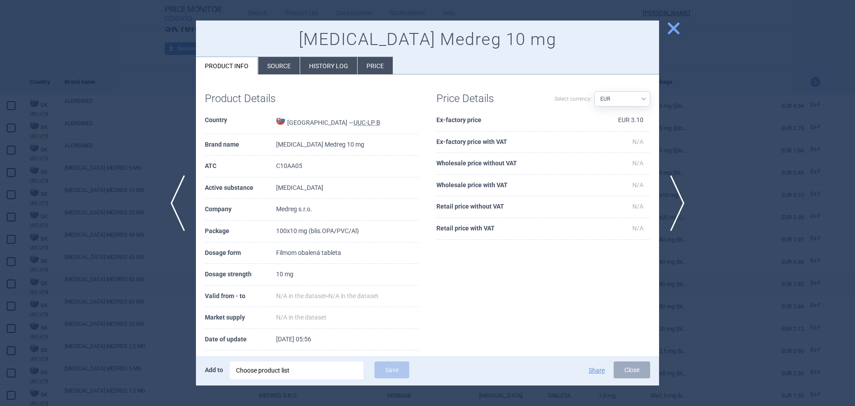
scroll to position [34, 0]
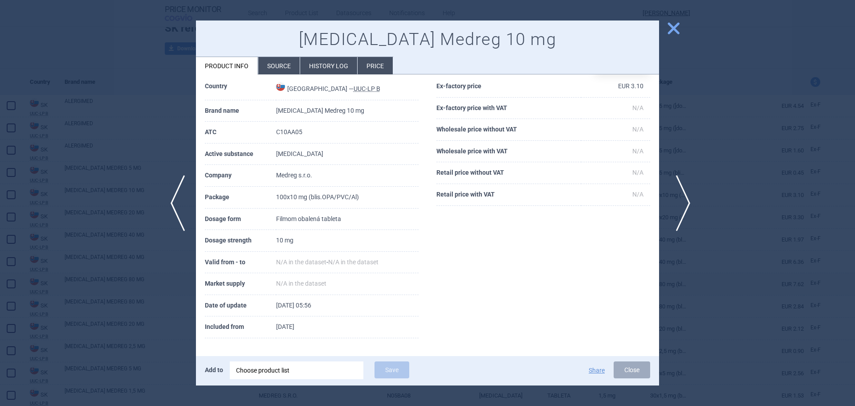
click at [686, 199] on span "next" at bounding box center [681, 203] width 20 height 56
click at [686, 200] on span "next" at bounding box center [681, 203] width 20 height 56
click at [685, 201] on span "next" at bounding box center [681, 203] width 20 height 56
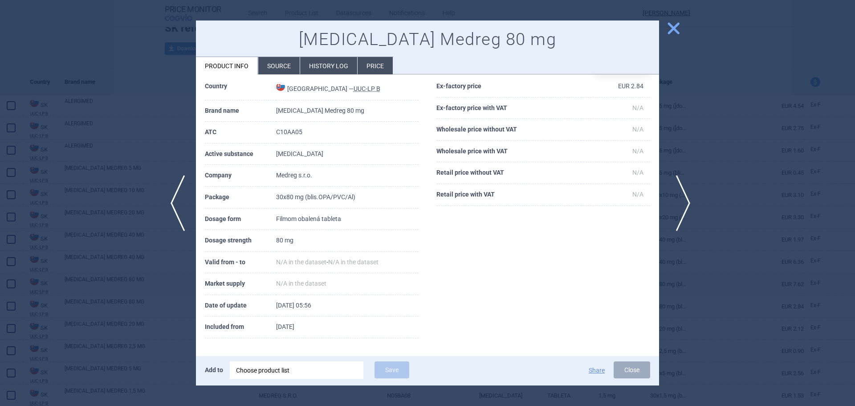
click at [685, 201] on span "next" at bounding box center [681, 203] width 20 height 56
click at [675, 192] on span "next" at bounding box center [681, 203] width 20 height 56
click at [679, 220] on span "next" at bounding box center [681, 203] width 20 height 56
click at [171, 207] on span "previous" at bounding box center [175, 203] width 20 height 56
click at [680, 202] on span "next" at bounding box center [681, 203] width 20 height 56
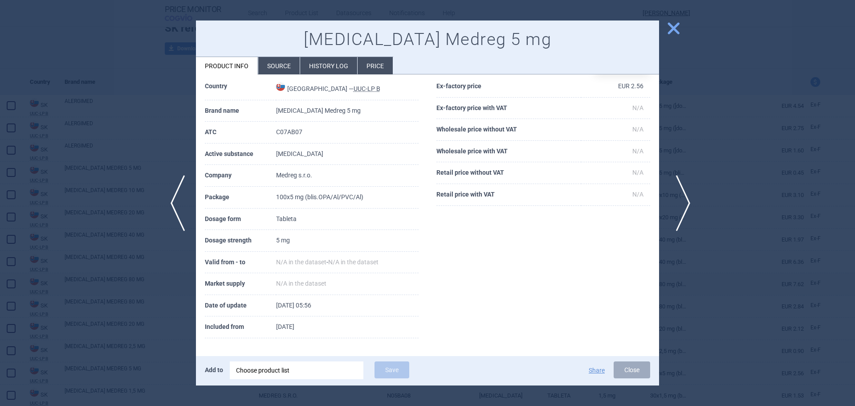
click at [675, 196] on span "next" at bounding box center [681, 203] width 20 height 56
click at [686, 199] on span "next" at bounding box center [681, 203] width 20 height 56
click at [677, 204] on span "next" at bounding box center [681, 203] width 20 height 56
click at [681, 201] on span "next" at bounding box center [681, 203] width 20 height 56
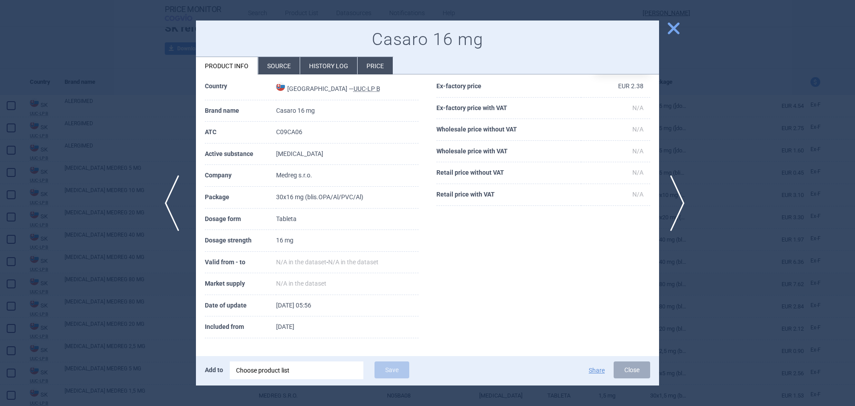
click at [180, 188] on span "previous" at bounding box center [175, 203] width 20 height 56
drag, startPoint x: 703, startPoint y: 208, endPoint x: 697, endPoint y: 208, distance: 5.8
click at [700, 208] on div at bounding box center [427, 203] width 855 height 406
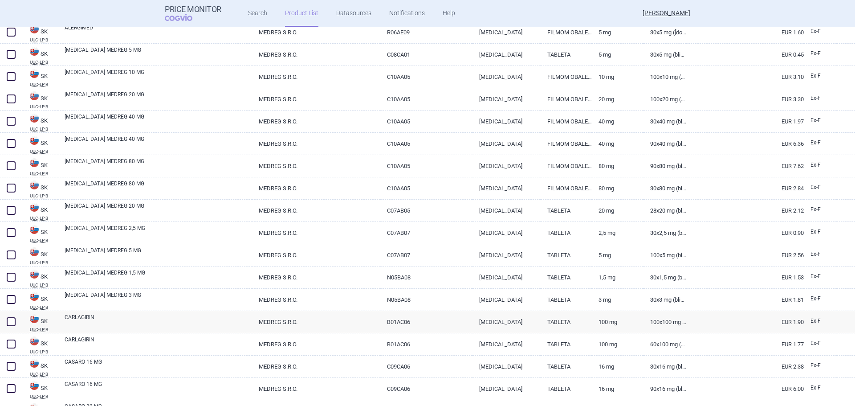
scroll to position [178, 0]
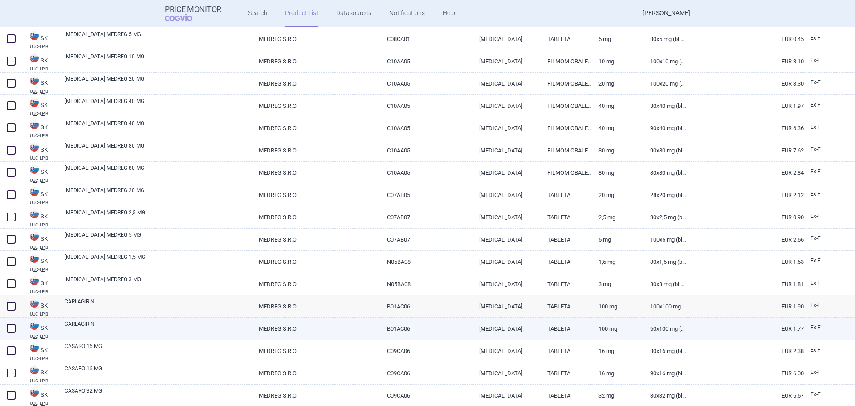
click at [84, 322] on link "CARLAGIRIN" at bounding box center [159, 328] width 188 height 16
select select "EUR"
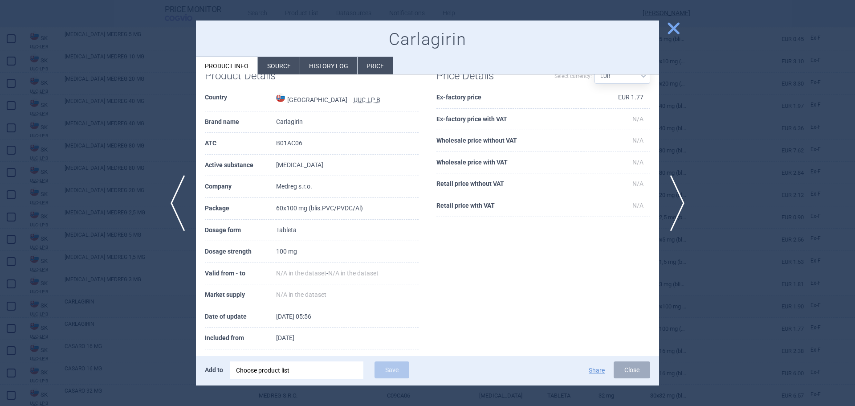
scroll to position [34, 0]
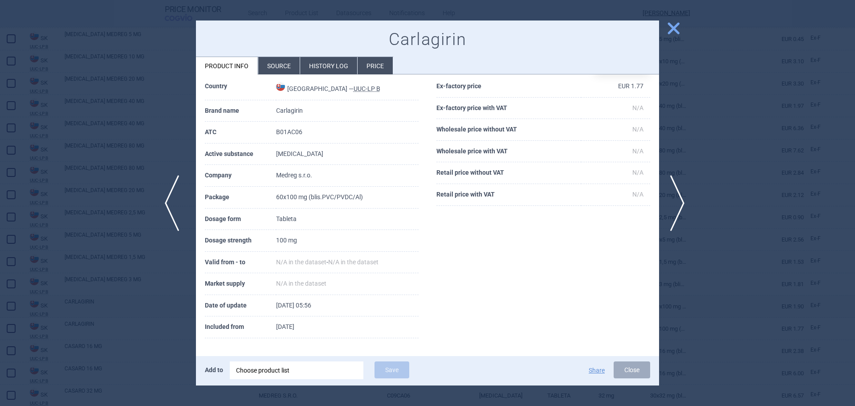
click at [184, 190] on span "previous" at bounding box center [175, 203] width 20 height 56
click at [171, 214] on span "previous" at bounding box center [175, 203] width 20 height 56
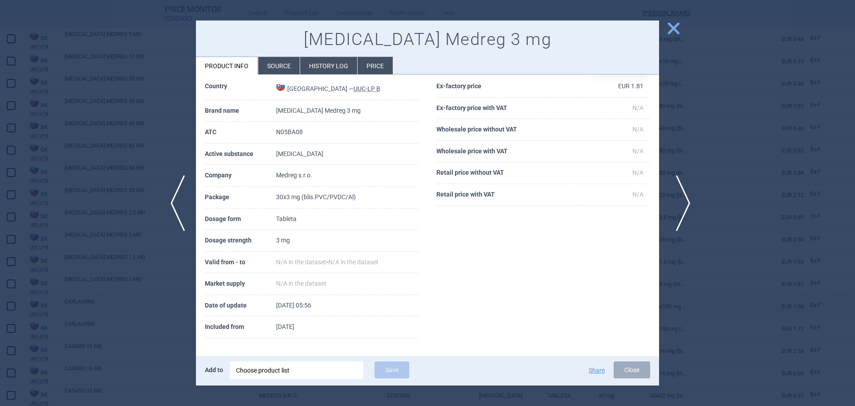
click at [676, 212] on span "next" at bounding box center [681, 203] width 20 height 56
click at [676, 213] on span "next" at bounding box center [681, 203] width 20 height 56
click at [681, 212] on span "next" at bounding box center [681, 203] width 20 height 56
click at [689, 196] on span "next" at bounding box center [681, 203] width 20 height 56
click at [688, 196] on span "next" at bounding box center [681, 203] width 20 height 56
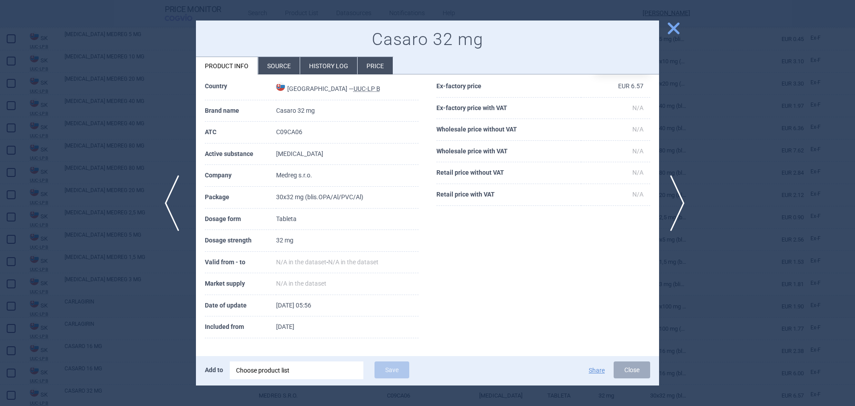
click at [183, 213] on span "previous" at bounding box center [175, 203] width 20 height 56
click at [689, 204] on span "next" at bounding box center [681, 203] width 20 height 56
click at [681, 199] on span "next" at bounding box center [681, 203] width 20 height 56
click at [682, 206] on span "next" at bounding box center [681, 203] width 20 height 56
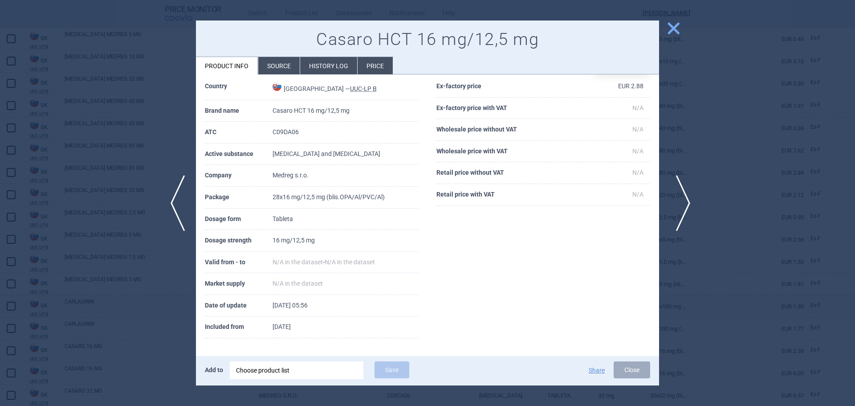
click at [686, 194] on span "next" at bounding box center [681, 203] width 20 height 56
click at [682, 201] on span "next" at bounding box center [681, 203] width 20 height 56
click at [681, 201] on span "next" at bounding box center [681, 203] width 20 height 56
click at [676, 201] on span "next" at bounding box center [681, 203] width 20 height 56
click at [684, 195] on span "next" at bounding box center [681, 203] width 20 height 56
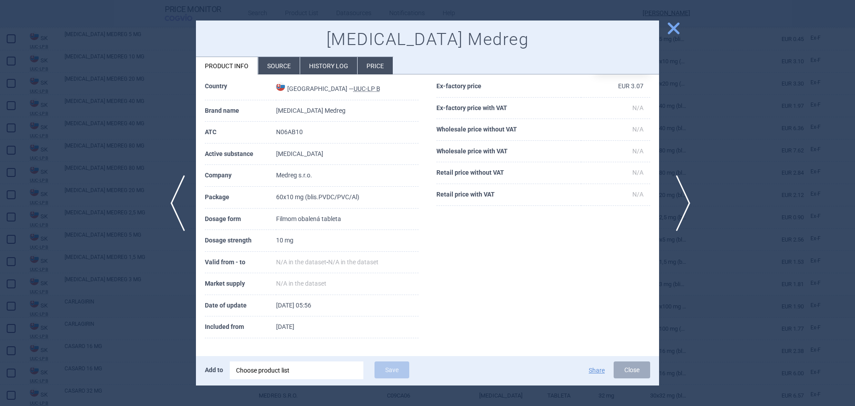
click at [684, 196] on span "next" at bounding box center [681, 203] width 20 height 56
click at [679, 206] on span "next" at bounding box center [681, 203] width 20 height 56
click at [684, 191] on span "next" at bounding box center [681, 203] width 20 height 56
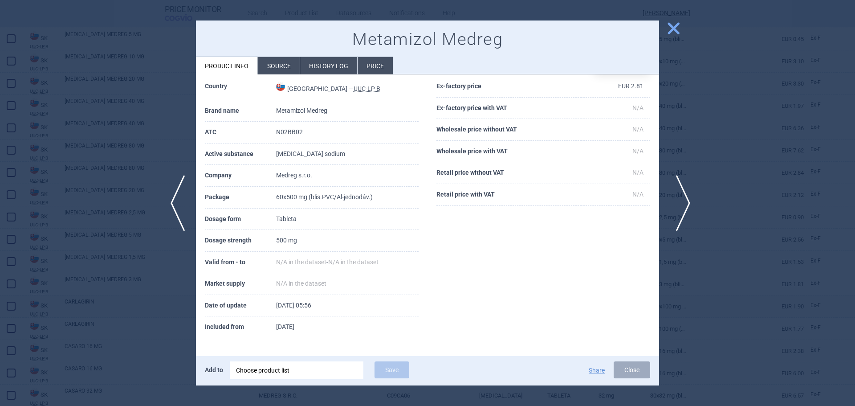
click at [684, 209] on span "next" at bounding box center [681, 203] width 20 height 56
click at [685, 199] on span "next" at bounding box center [681, 203] width 20 height 56
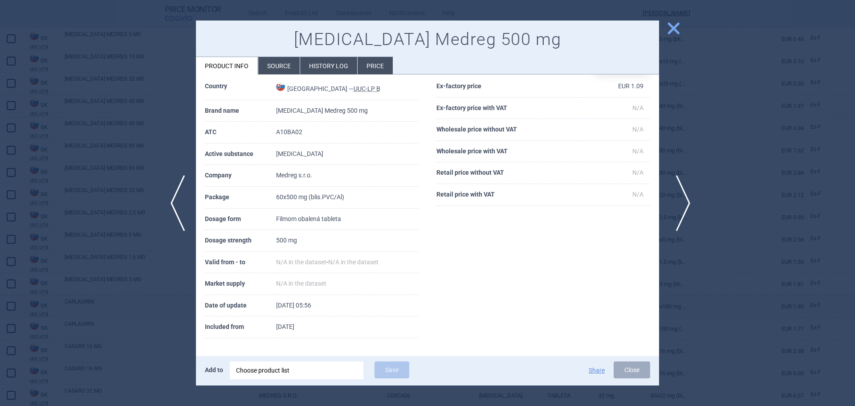
click at [685, 199] on span "next" at bounding box center [681, 203] width 20 height 56
click at [682, 202] on span "next" at bounding box center [681, 203] width 20 height 56
click at [681, 201] on span "next" at bounding box center [681, 203] width 20 height 56
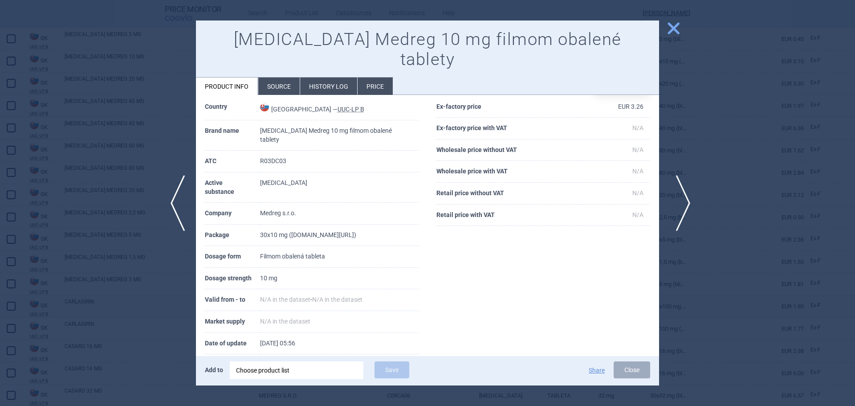
click at [679, 201] on span "next" at bounding box center [681, 203] width 20 height 56
click at [168, 205] on span "previous" at bounding box center [175, 203] width 20 height 56
click at [679, 195] on span "next" at bounding box center [681, 203] width 20 height 56
click at [675, 213] on span "next" at bounding box center [681, 203] width 20 height 56
click at [682, 192] on span "next" at bounding box center [681, 203] width 20 height 56
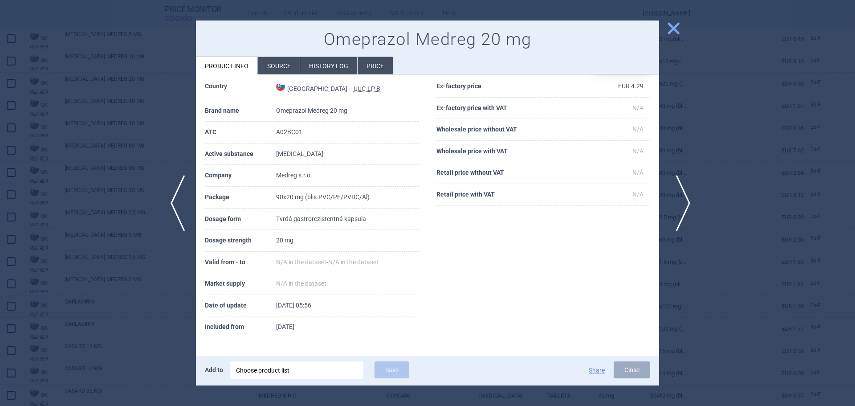
click at [676, 219] on span "next" at bounding box center [681, 203] width 20 height 56
click at [165, 202] on span "previous" at bounding box center [175, 203] width 20 height 56
click at [677, 209] on span "next" at bounding box center [681, 203] width 20 height 56
click at [687, 200] on span "next" at bounding box center [681, 203] width 20 height 56
click at [681, 199] on span "next" at bounding box center [681, 203] width 20 height 56
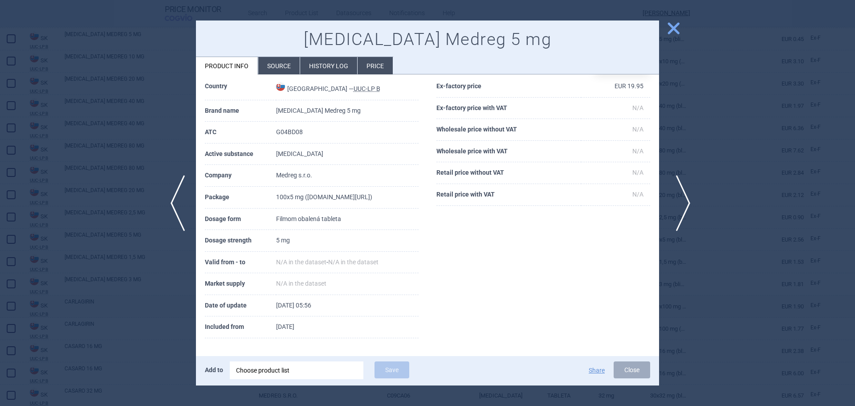
click at [689, 202] on span "next" at bounding box center [681, 203] width 20 height 56
click at [678, 206] on span "next" at bounding box center [681, 203] width 20 height 56
click at [685, 201] on span "next" at bounding box center [681, 203] width 20 height 56
click at [683, 206] on span "next" at bounding box center [681, 203] width 20 height 56
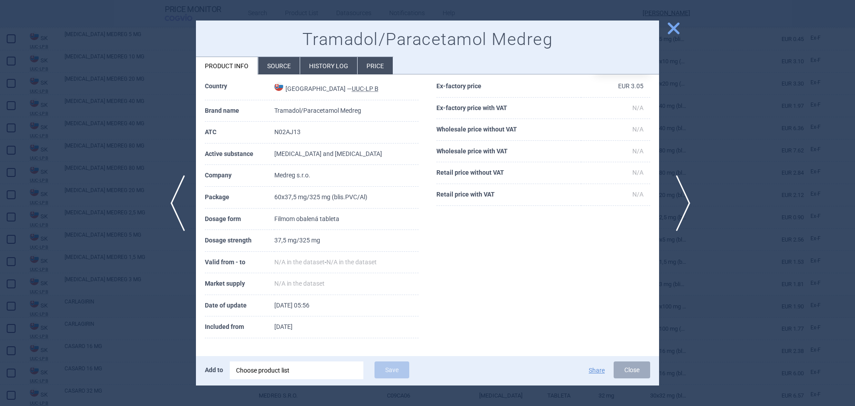
click at [683, 206] on span "next" at bounding box center [681, 203] width 20 height 56
click at [183, 219] on span "previous" at bounding box center [175, 203] width 20 height 56
click at [678, 219] on span "next" at bounding box center [681, 203] width 20 height 56
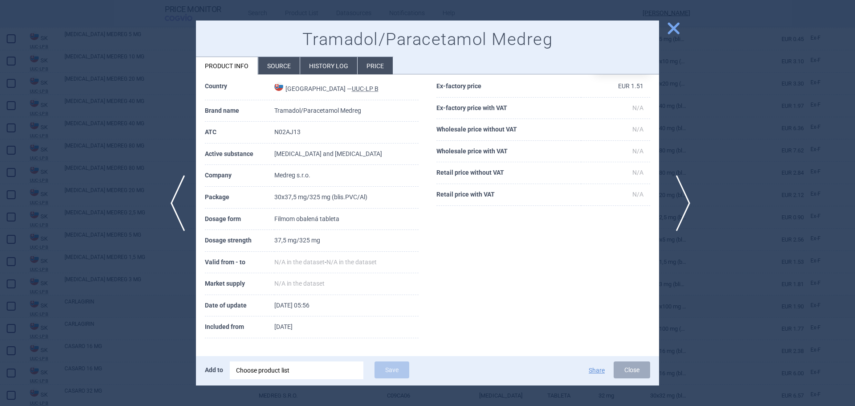
click at [678, 219] on span "next" at bounding box center [681, 203] width 20 height 56
click at [679, 219] on span "next" at bounding box center [681, 203] width 20 height 56
click at [687, 199] on span "next" at bounding box center [681, 203] width 20 height 56
click at [772, 229] on div at bounding box center [427, 203] width 855 height 406
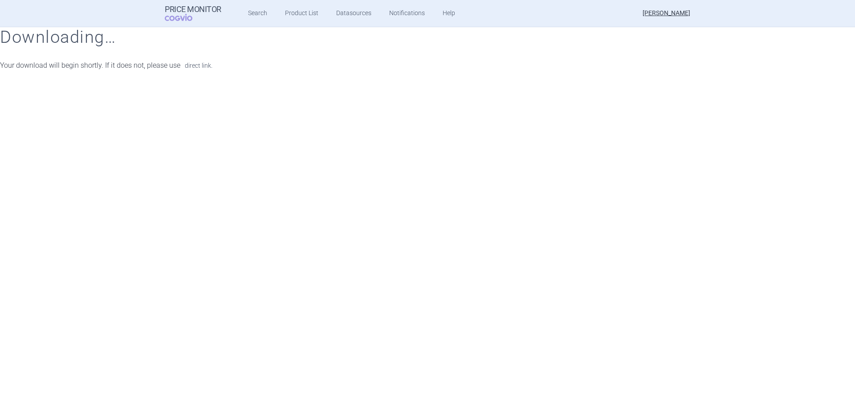
click at [209, 65] on link "direct link." at bounding box center [199, 65] width 28 height 6
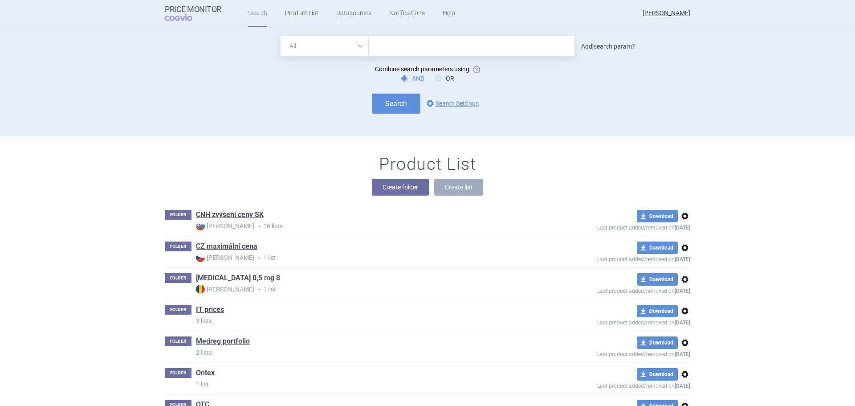
click at [591, 44] on link "Add search param?" at bounding box center [608, 46] width 54 height 6
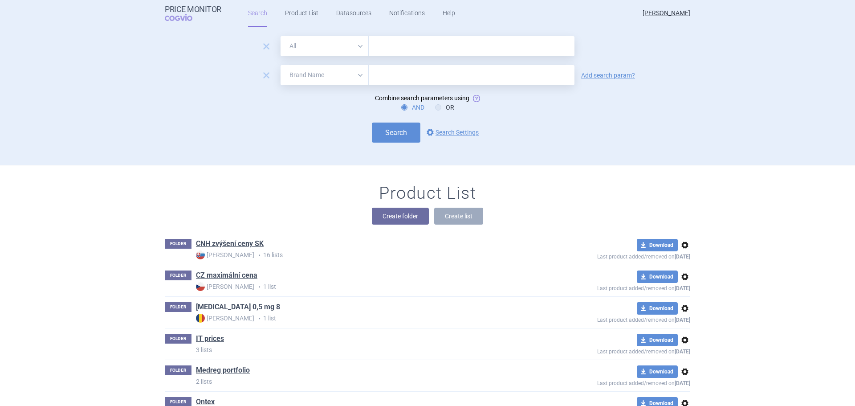
click at [307, 76] on select "All Brand Name ATC Company Active Substance Country Newer than" at bounding box center [325, 75] width 88 height 20
select select "mah"
click at [281, 65] on select "All Brand Name ATC Company Active Substance Country Newer than" at bounding box center [325, 75] width 88 height 20
click at [384, 82] on input "text" at bounding box center [472, 75] width 206 height 20
type input "medreg"
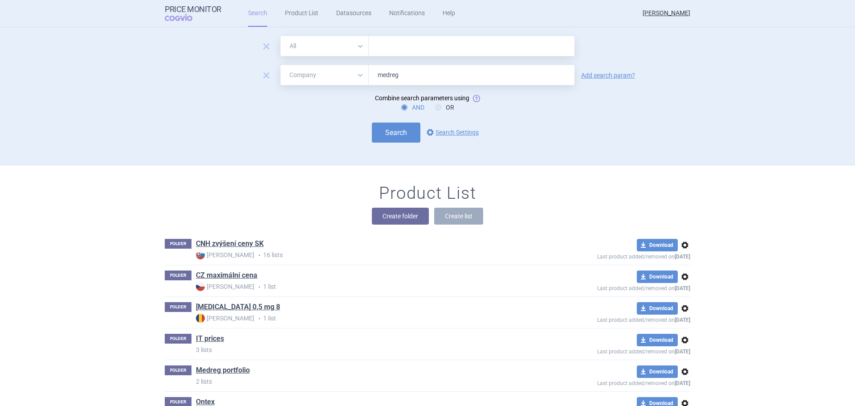
click at [520, 39] on input "text" at bounding box center [472, 46] width 206 height 20
type input "amlodipin"
click button "Search" at bounding box center [396, 133] width 49 height 20
select select "mah"
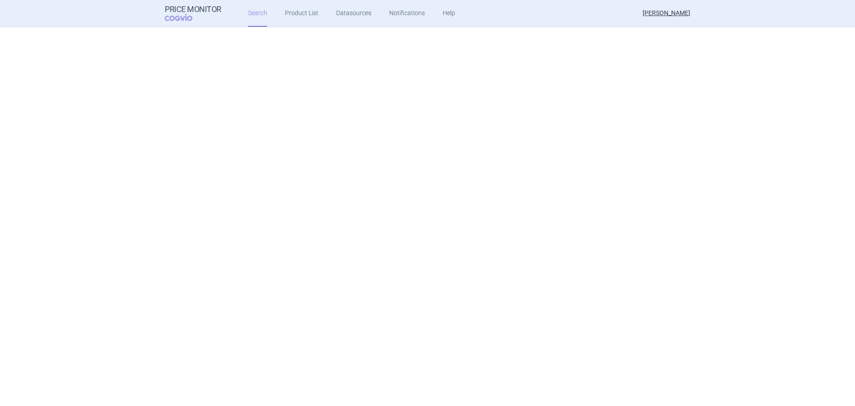
scroll to position [37, 0]
select select "mah"
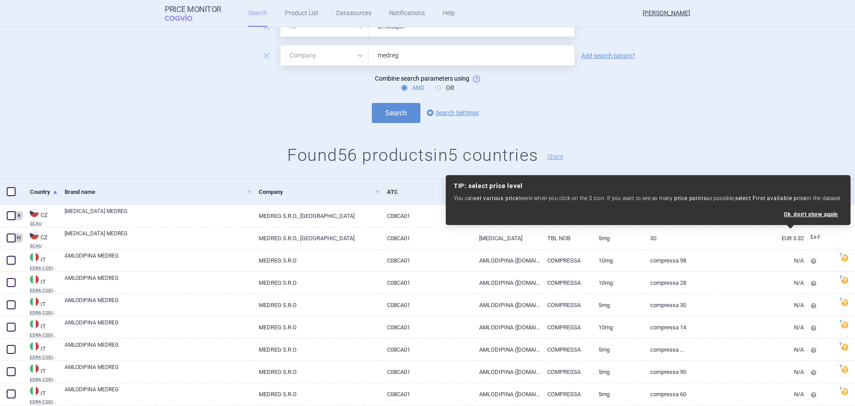
scroll to position [0, 0]
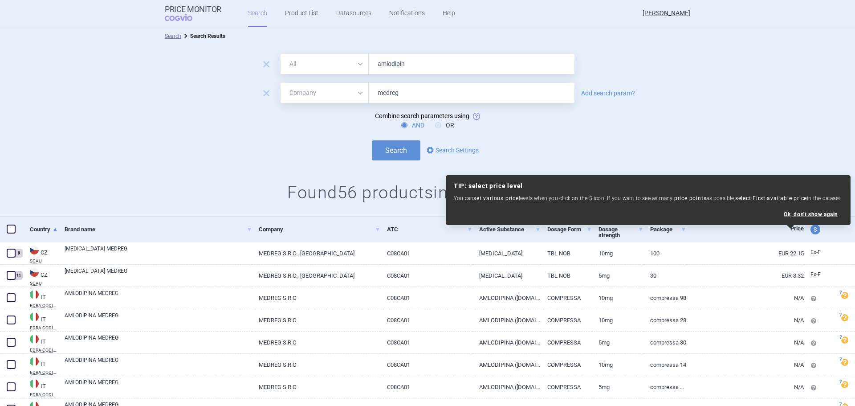
click at [616, 235] on link "Dosage strength" at bounding box center [621, 232] width 45 height 28
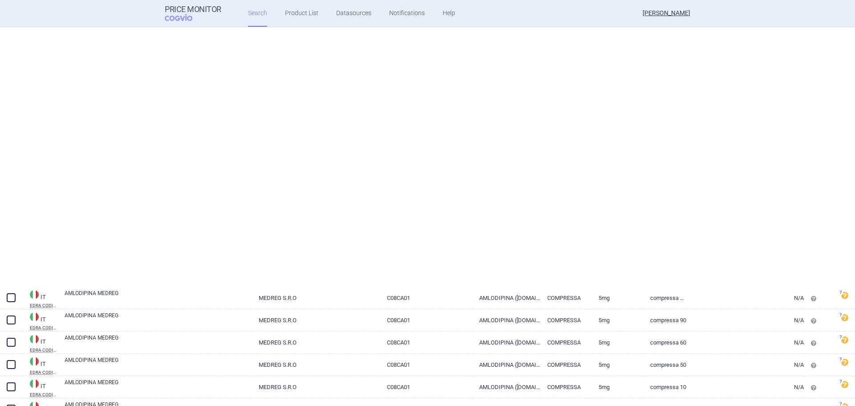
select select "mah"
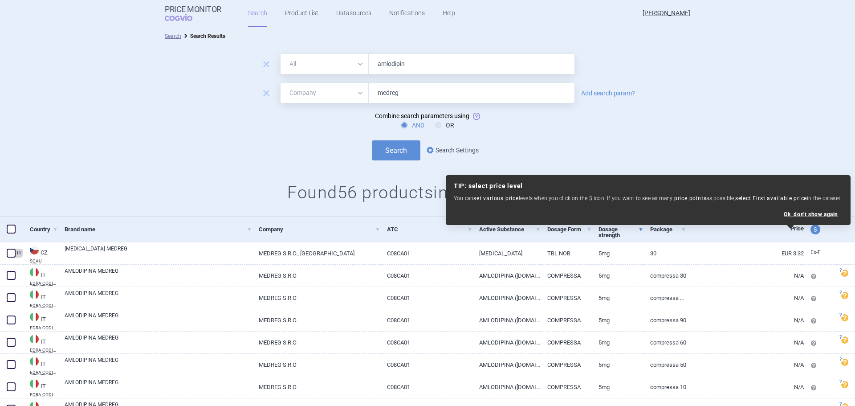
click at [436, 150] on link "options Search Settings" at bounding box center [452, 150] width 54 height 11
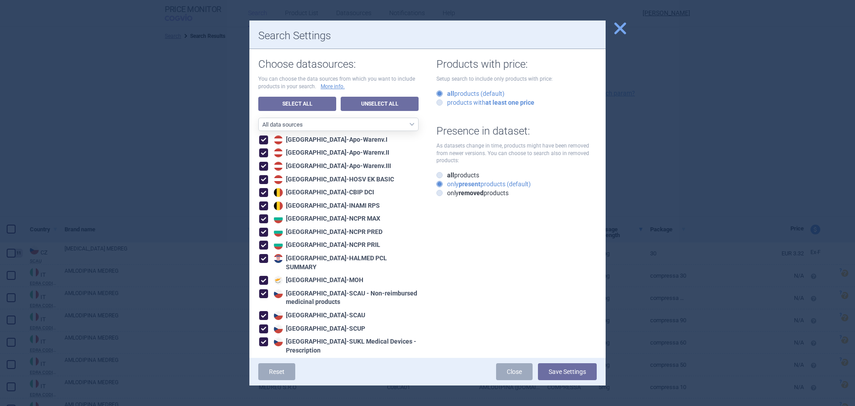
click at [492, 102] on strong "at least one price" at bounding box center [510, 102] width 49 height 7
click at [446, 102] on input "products with at least one price" at bounding box center [441, 102] width 9 height 9
radio input "true"
click at [563, 371] on button "Save Settings" at bounding box center [567, 371] width 59 height 17
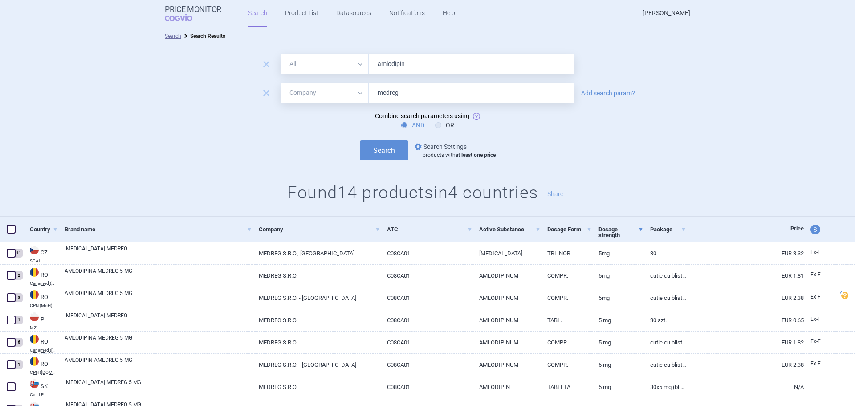
click at [427, 146] on link "options Search Settings" at bounding box center [440, 146] width 54 height 11
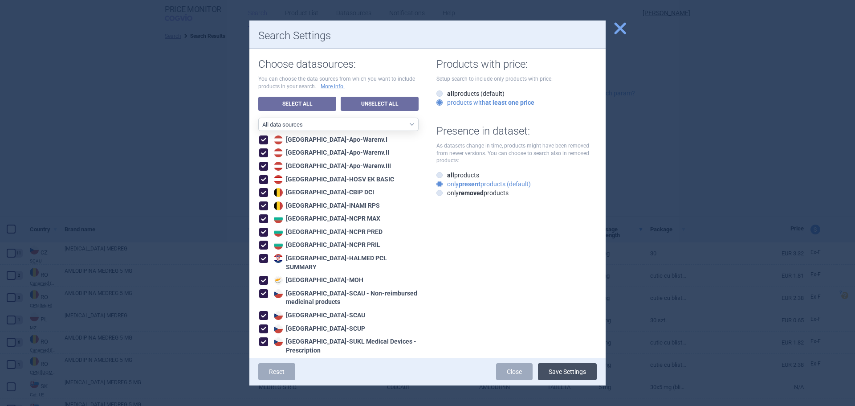
click at [557, 371] on button "Save Settings" at bounding box center [567, 371] width 59 height 17
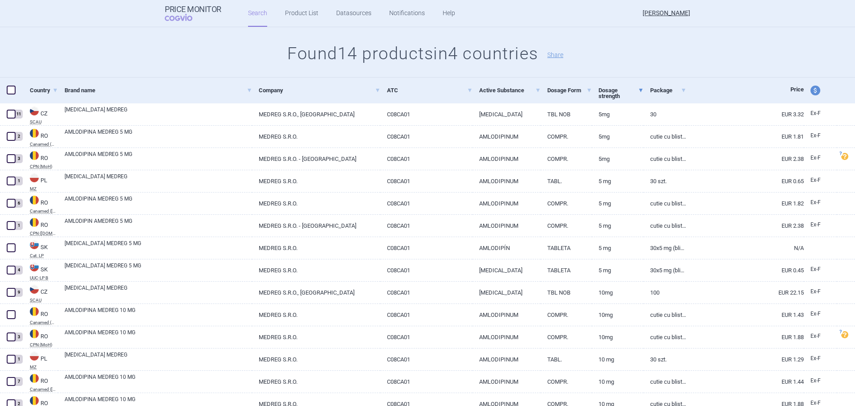
scroll to position [177, 0]
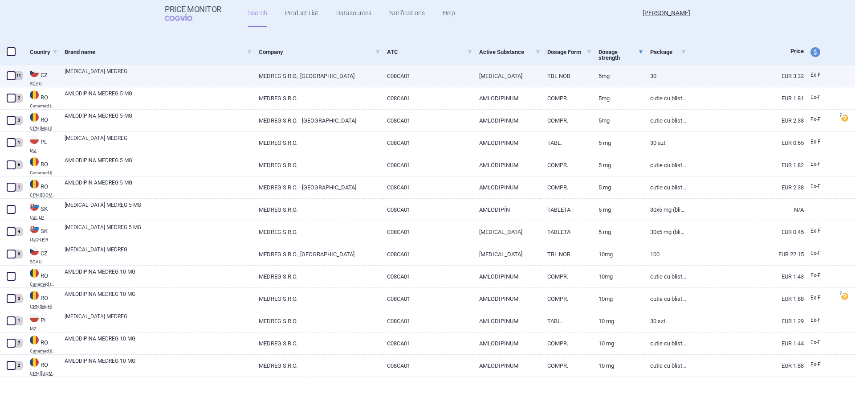
click at [8, 78] on span at bounding box center [11, 75] width 9 height 9
checkbox input "true"
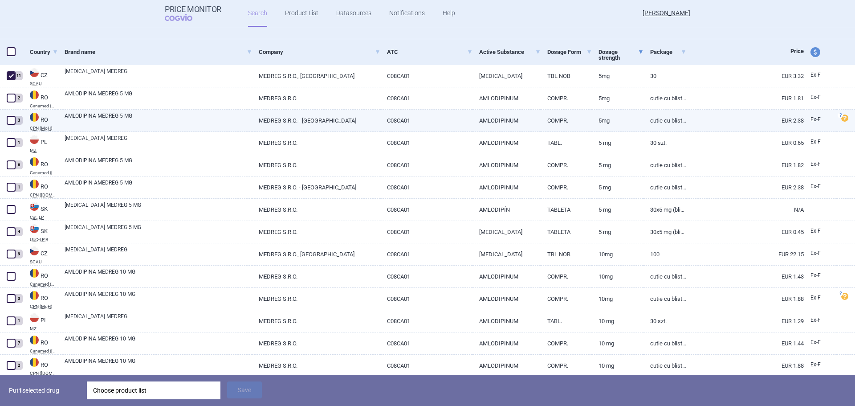
click at [13, 116] on span at bounding box center [11, 120] width 9 height 9
checkbox input "true"
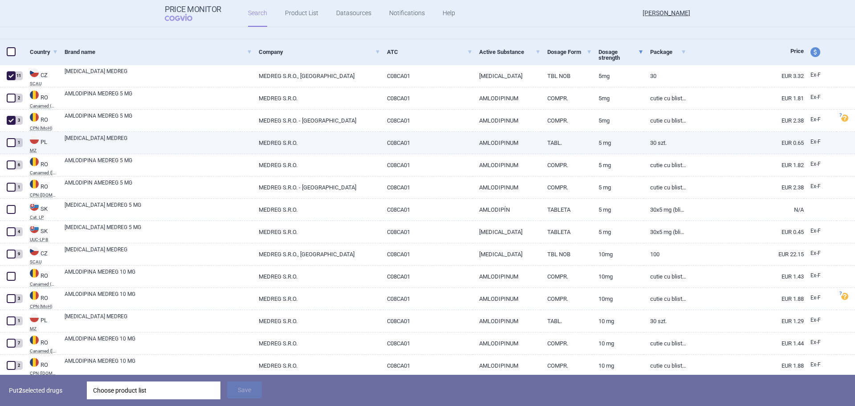
click at [9, 144] on span at bounding box center [11, 142] width 9 height 9
checkbox input "true"
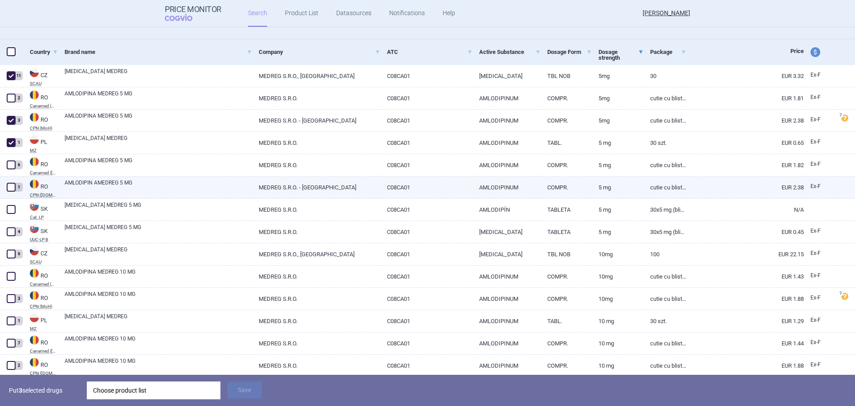
click at [7, 189] on span at bounding box center [11, 187] width 9 height 9
checkbox input "true"
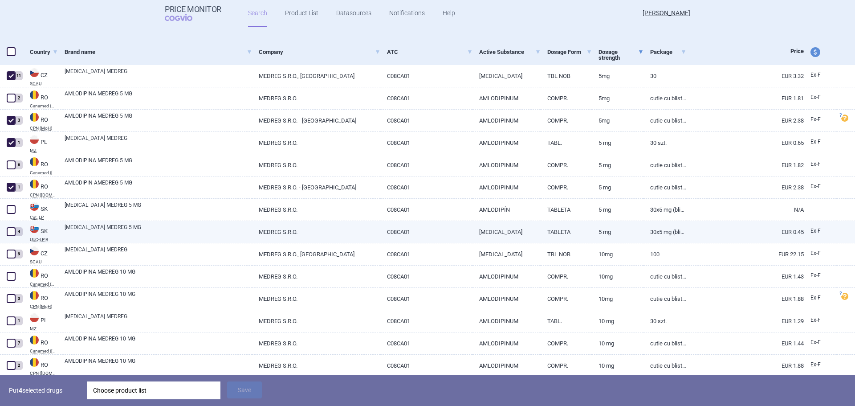
click at [12, 231] on span at bounding box center [11, 231] width 9 height 9
checkbox input "true"
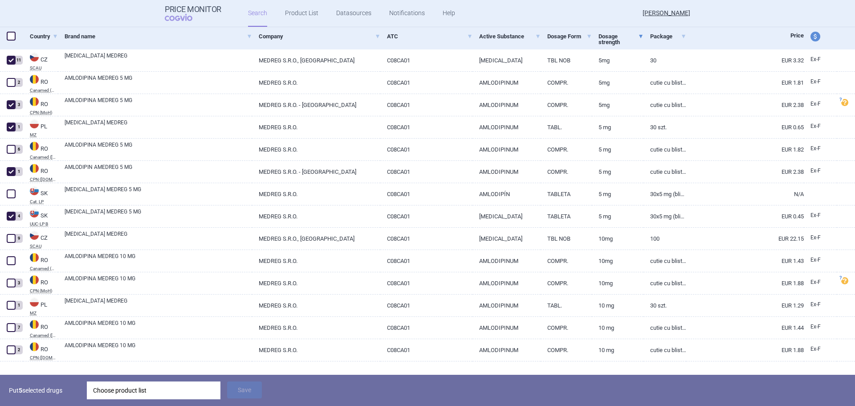
scroll to position [209, 0]
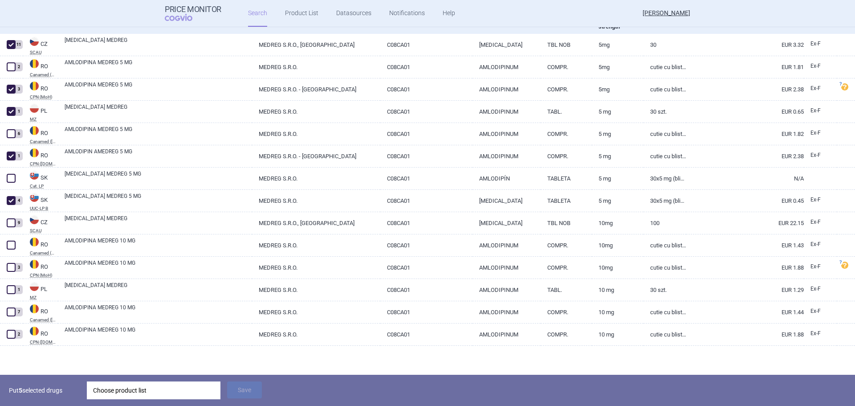
click at [148, 390] on div "Choose product list" at bounding box center [153, 390] width 121 height 18
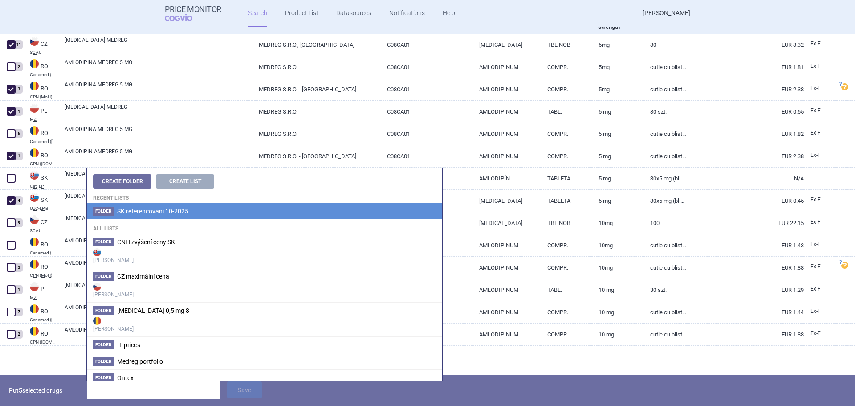
click at [163, 213] on span "SK referencování 10-2025" at bounding box center [152, 211] width 71 height 7
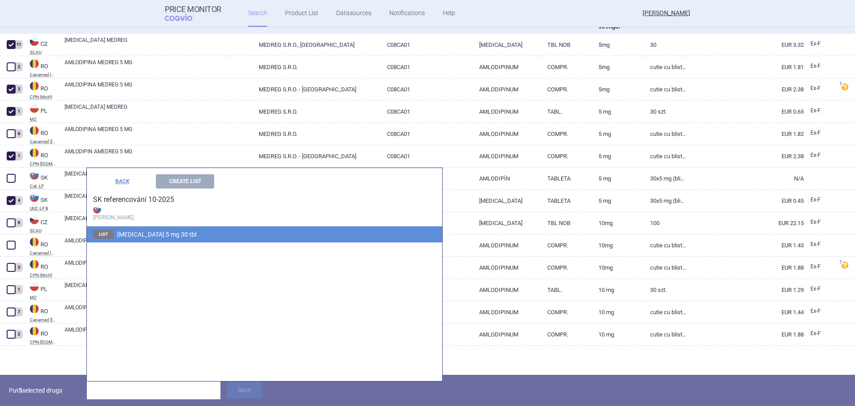
click at [162, 233] on span "[MEDICAL_DATA] 5 mg 30 tbl" at bounding box center [156, 234] width 79 height 7
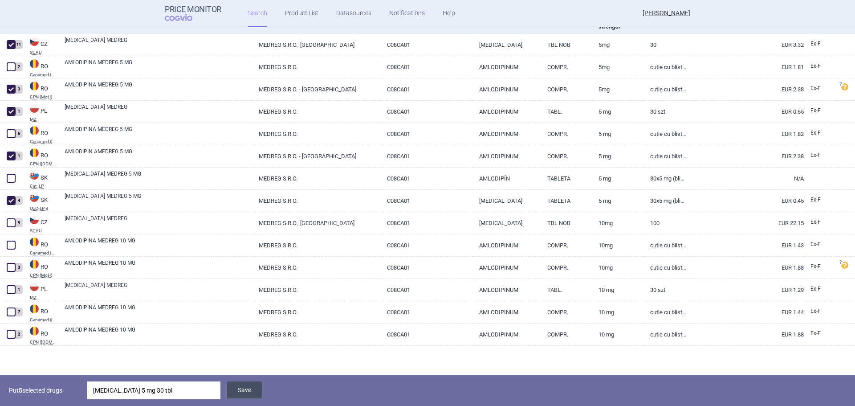
click at [250, 391] on button "Save" at bounding box center [244, 389] width 35 height 17
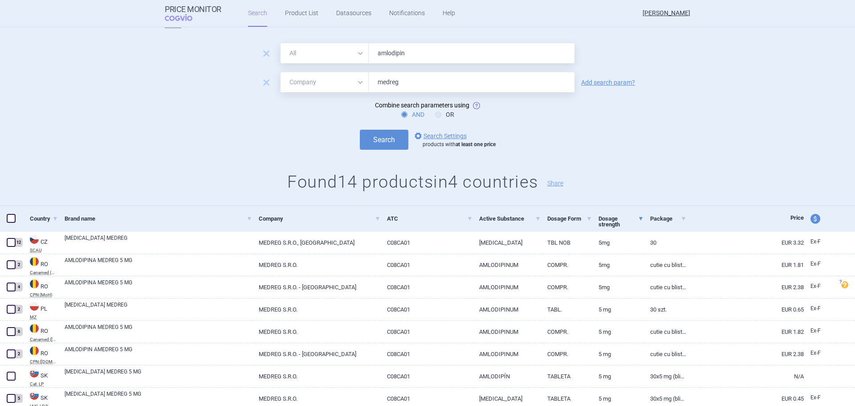
scroll to position [0, 0]
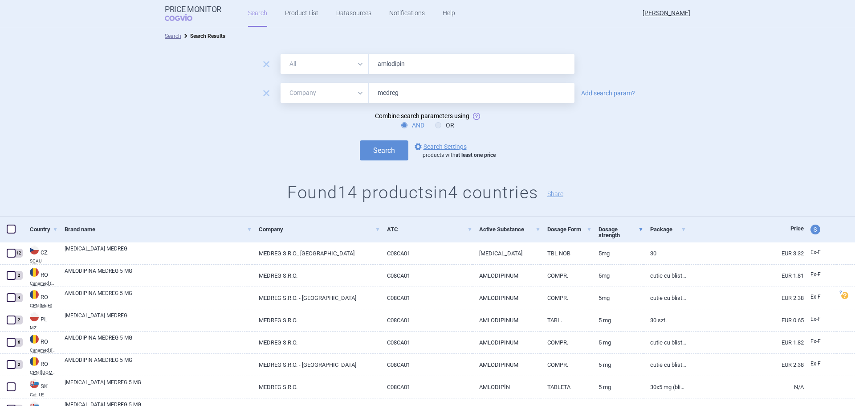
click at [383, 68] on input "amlodipin" at bounding box center [472, 64] width 206 height 20
click at [386, 93] on input "medreg" at bounding box center [472, 93] width 206 height 20
type input "gemax"
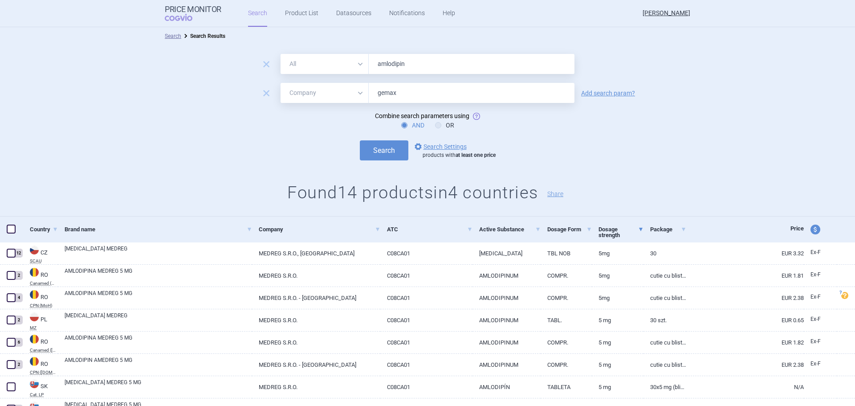
click at [360, 140] on button "Search" at bounding box center [384, 150] width 49 height 20
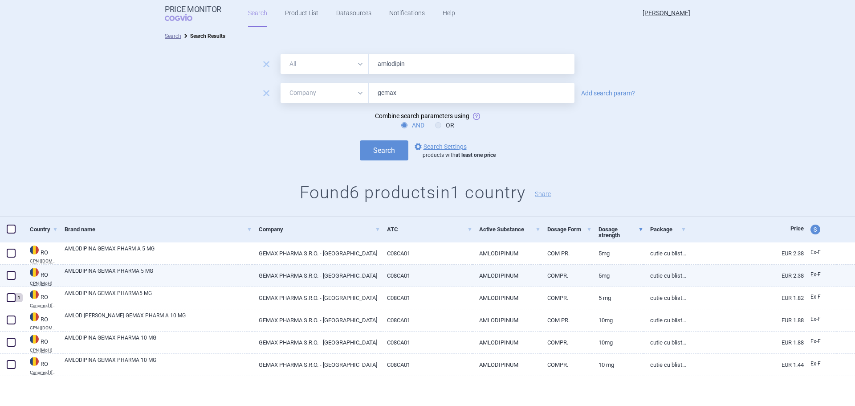
click at [12, 270] on span at bounding box center [10, 275] width 13 height 13
checkbox input "true"
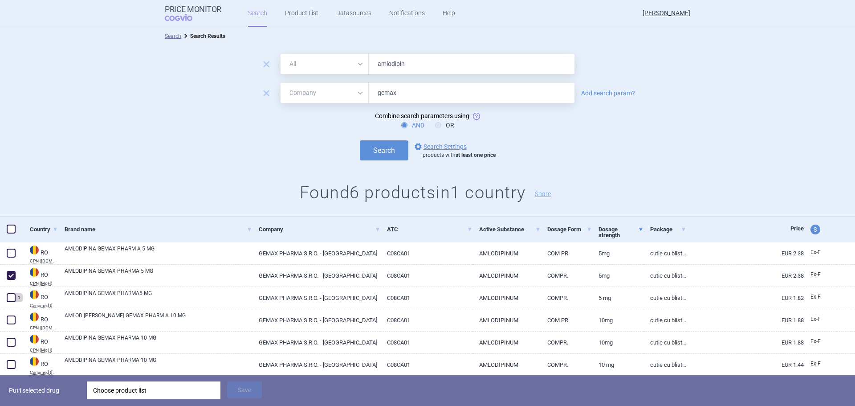
click at [110, 384] on div "Choose product list" at bounding box center [153, 390] width 121 height 18
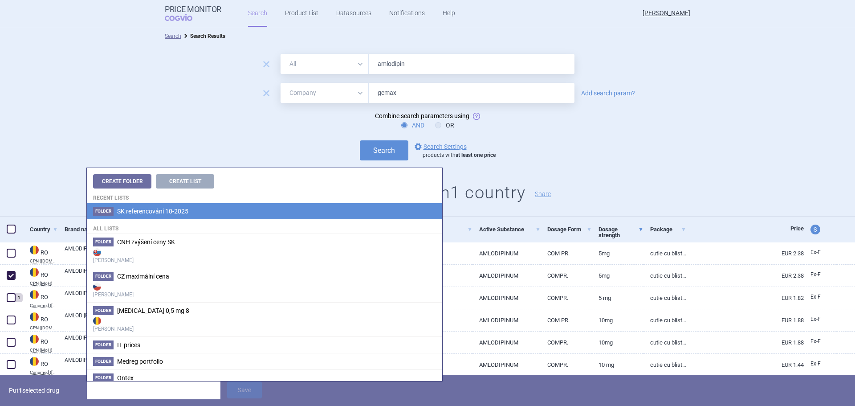
click at [176, 217] on li "Folder SK referencování 10-2025" at bounding box center [265, 211] width 356 height 16
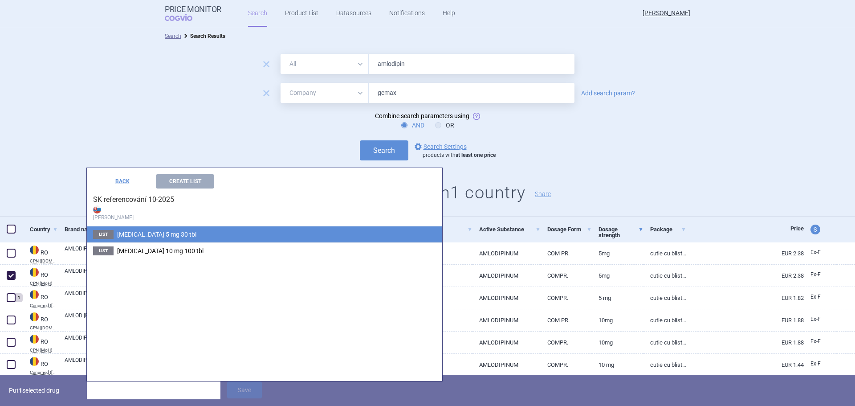
click at [167, 235] on span "[MEDICAL_DATA] 5 mg 30 tbl" at bounding box center [156, 234] width 79 height 7
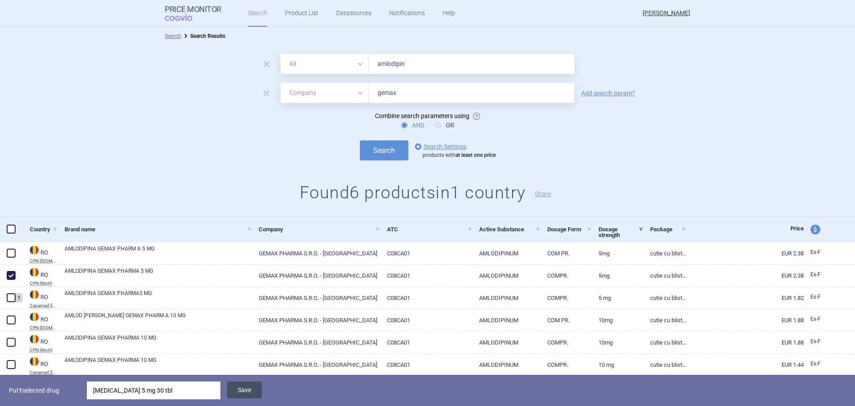
click at [239, 393] on button "Save" at bounding box center [244, 389] width 35 height 17
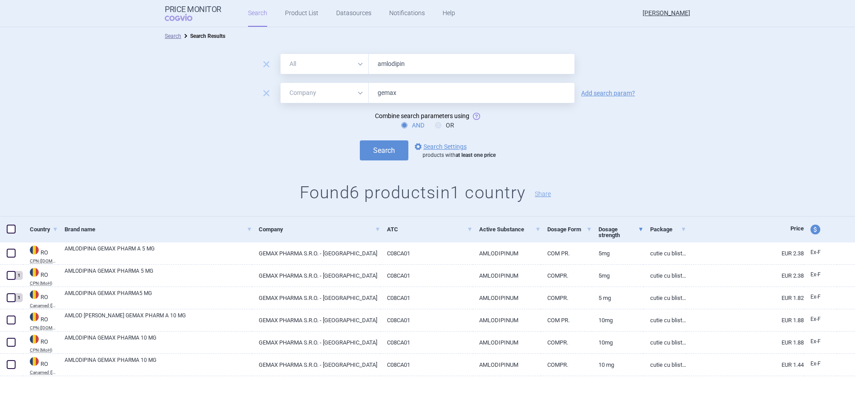
click at [421, 63] on input "amlodipin" at bounding box center [472, 64] width 206 height 20
type input "[MEDICAL_DATA]"
click at [408, 91] on input "gemax" at bounding box center [472, 93] width 206 height 20
click at [409, 95] on input "gemax" at bounding box center [472, 93] width 206 height 20
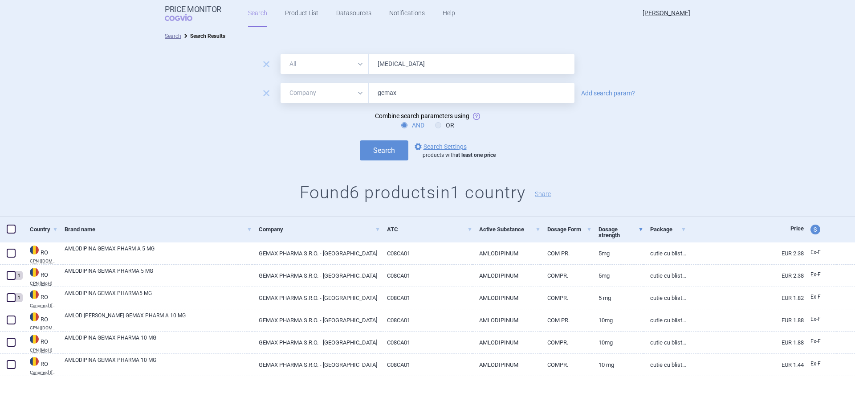
click at [409, 95] on input "gemax" at bounding box center [472, 93] width 206 height 20
type input "medreg"
click at [390, 141] on button "Search" at bounding box center [384, 150] width 49 height 20
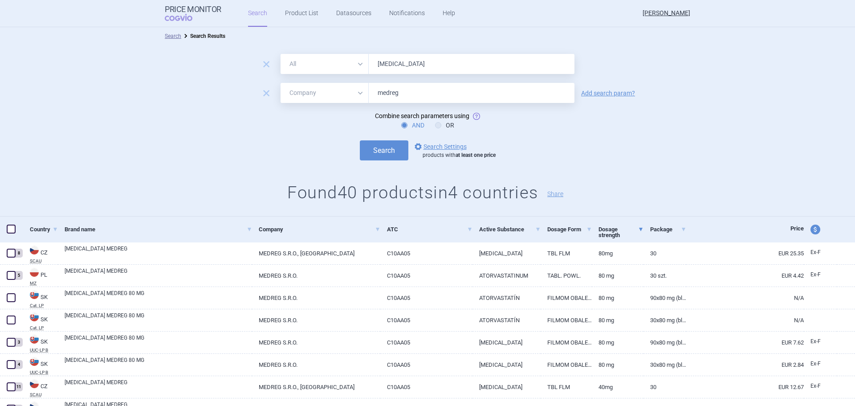
click at [618, 232] on link "Dosage strength" at bounding box center [621, 232] width 45 height 28
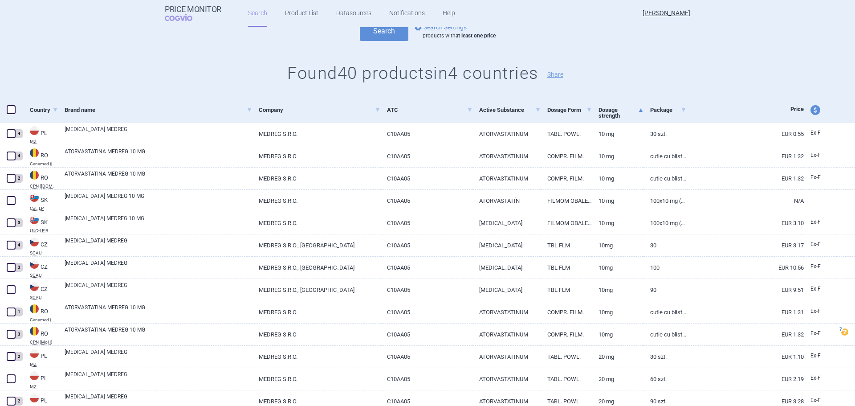
scroll to position [134, 0]
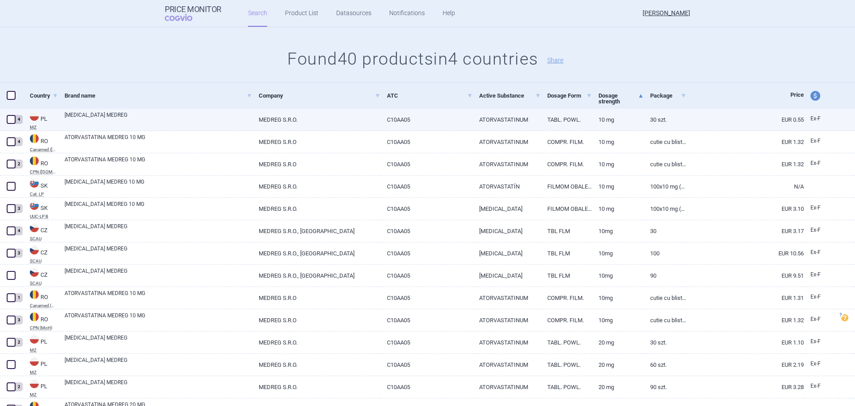
click at [11, 121] on span at bounding box center [11, 119] width 9 height 9
checkbox input "true"
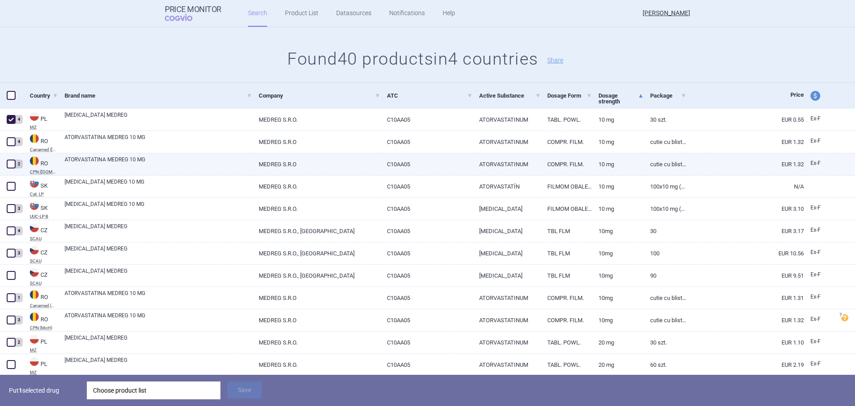
click at [12, 164] on span at bounding box center [11, 164] width 9 height 9
checkbox input "true"
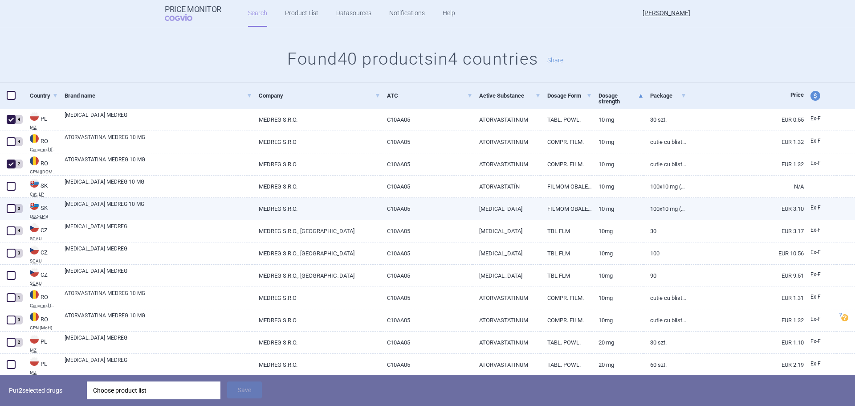
click at [10, 208] on span at bounding box center [11, 208] width 9 height 9
checkbox input "true"
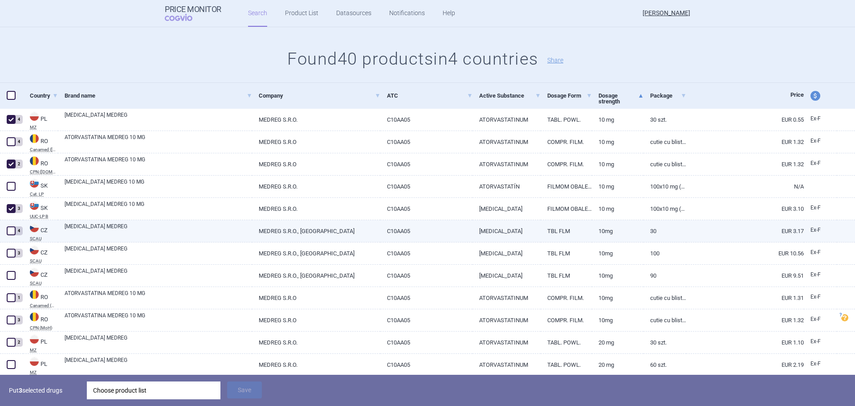
scroll to position [178, 0]
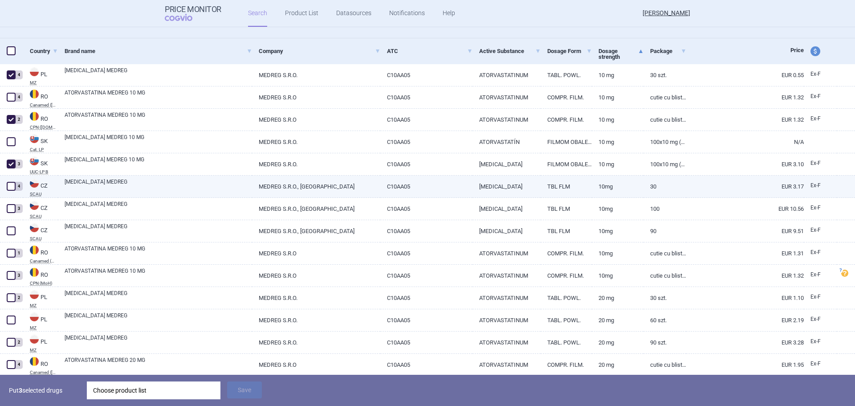
click at [11, 185] on span at bounding box center [11, 186] width 9 height 9
checkbox input "true"
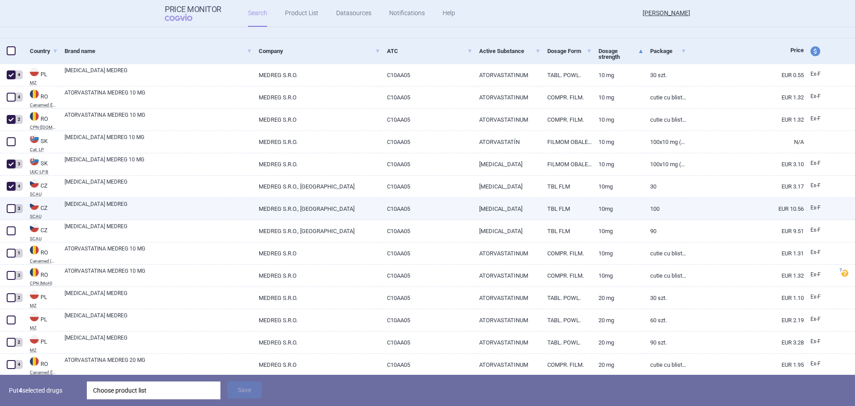
click at [9, 203] on span at bounding box center [10, 208] width 13 height 13
checkbox input "true"
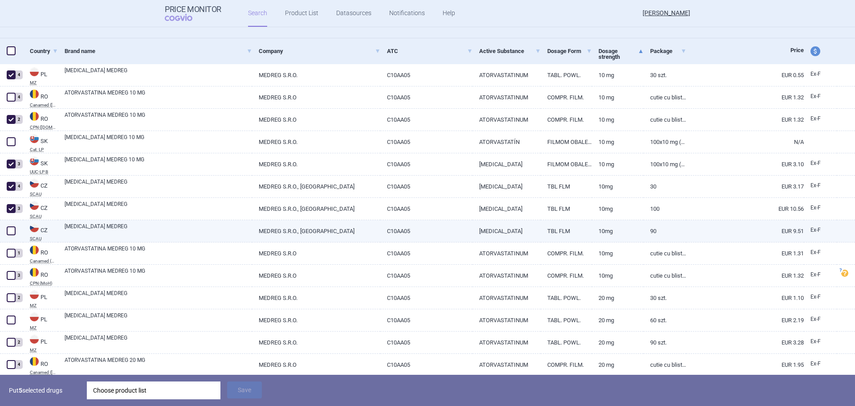
click at [12, 231] on span at bounding box center [11, 230] width 9 height 9
checkbox input "true"
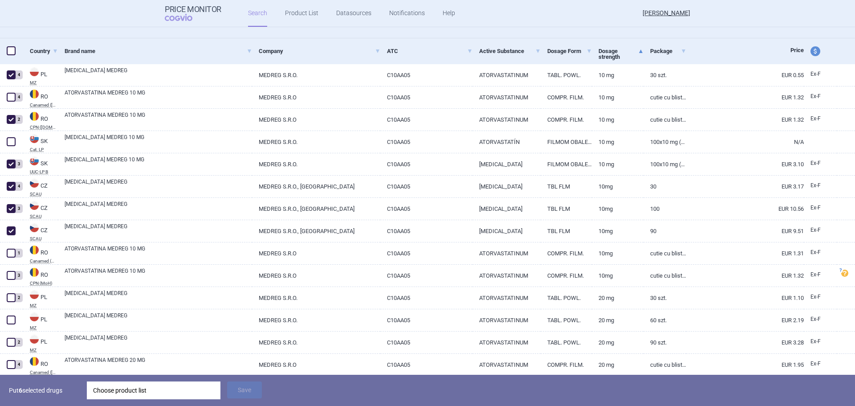
click at [166, 387] on div "Choose product list" at bounding box center [153, 390] width 121 height 18
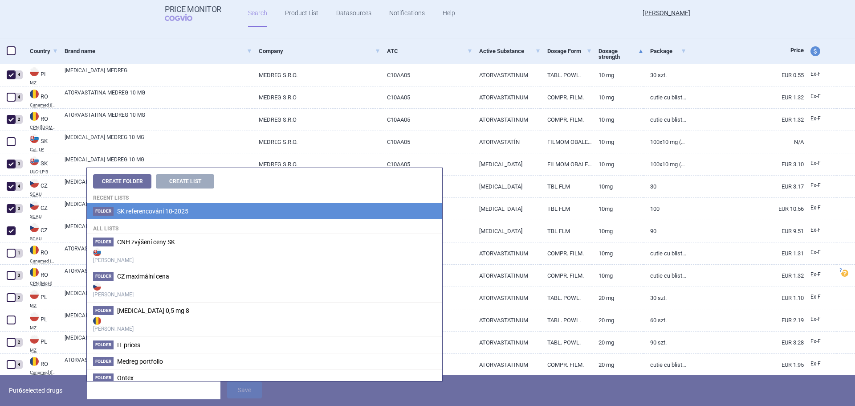
click at [133, 205] on li "Folder SK referencování 10-2025" at bounding box center [265, 211] width 356 height 16
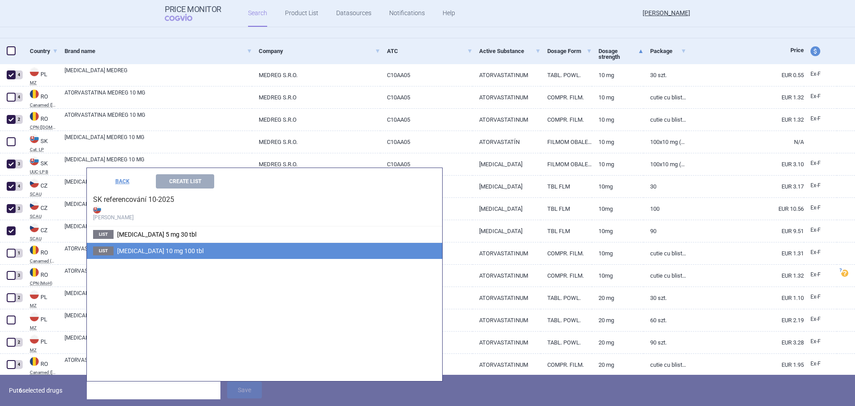
click at [140, 253] on span "[MEDICAL_DATA] 10 mg 100 tbl" at bounding box center [160, 250] width 86 height 7
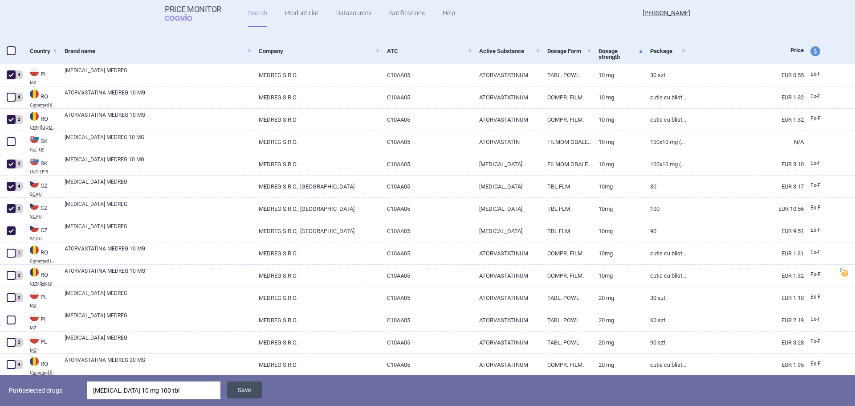
drag, startPoint x: 249, startPoint y: 391, endPoint x: 259, endPoint y: 385, distance: 12.4
click at [248, 391] on button "Save" at bounding box center [244, 389] width 35 height 17
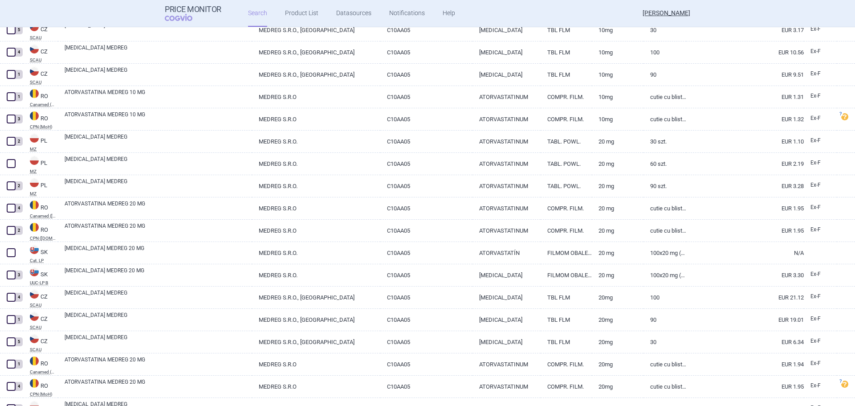
scroll to position [356, 0]
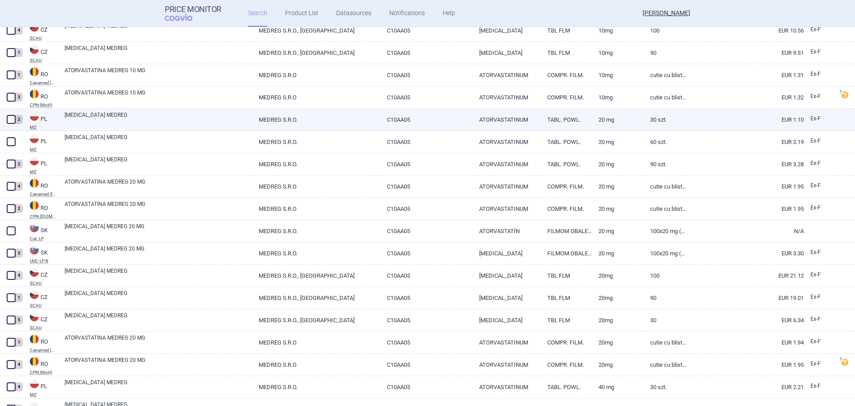
click at [12, 118] on span at bounding box center [11, 119] width 9 height 9
checkbox input "true"
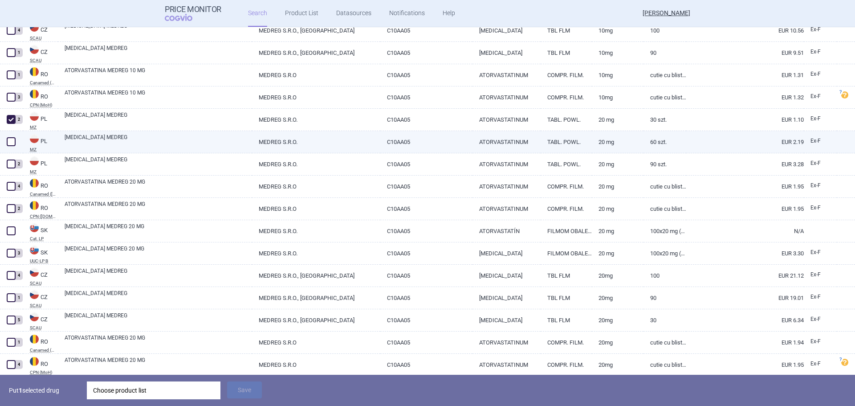
click at [11, 143] on span at bounding box center [11, 141] width 9 height 9
checkbox input "true"
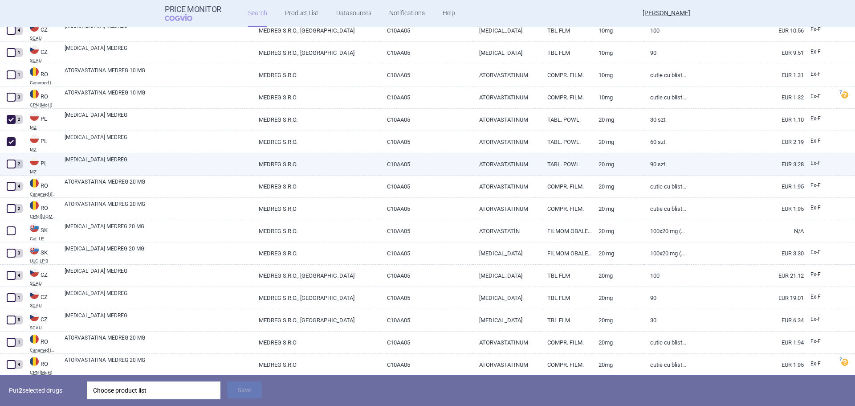
click at [9, 163] on span at bounding box center [11, 164] width 9 height 9
checkbox input "true"
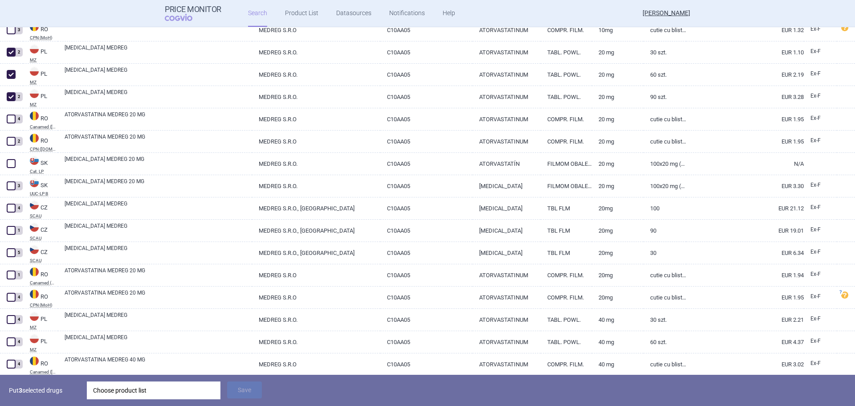
scroll to position [446, 0]
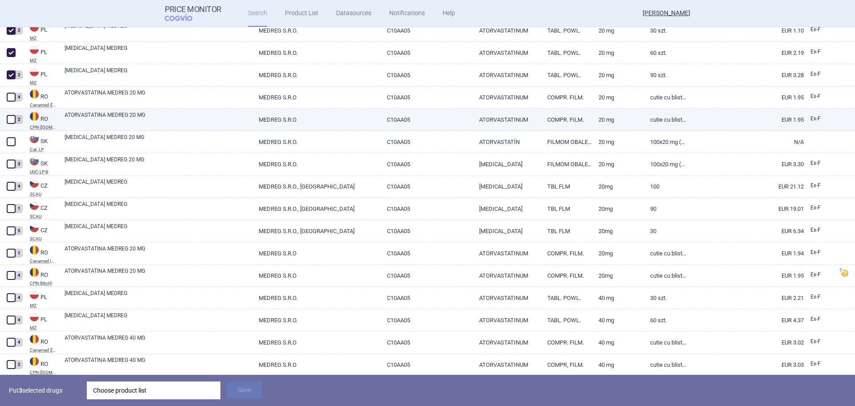
click at [11, 118] on span at bounding box center [11, 119] width 9 height 9
checkbox input "true"
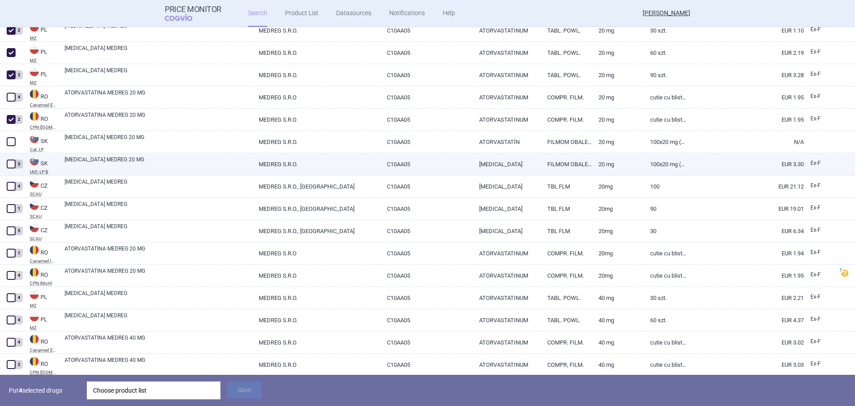
click at [10, 162] on span at bounding box center [11, 164] width 9 height 9
checkbox input "true"
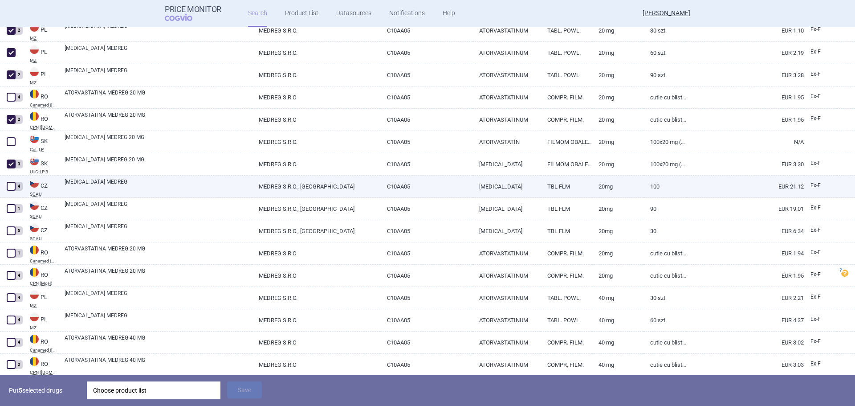
click at [12, 186] on span at bounding box center [11, 186] width 9 height 9
checkbox input "true"
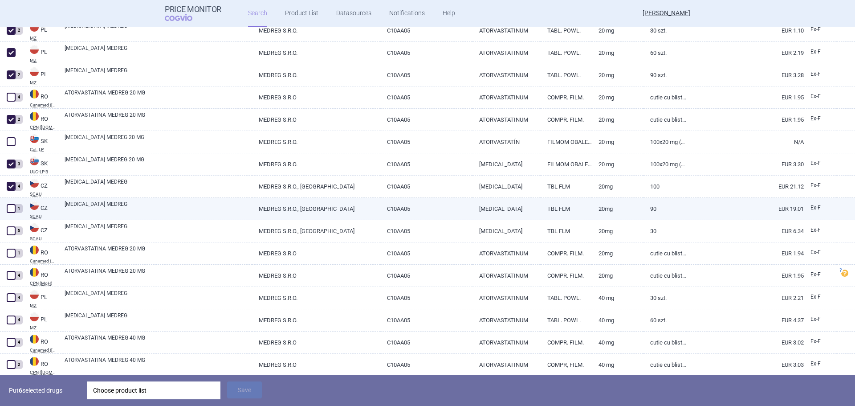
click at [11, 209] on span at bounding box center [11, 208] width 9 height 9
checkbox input "true"
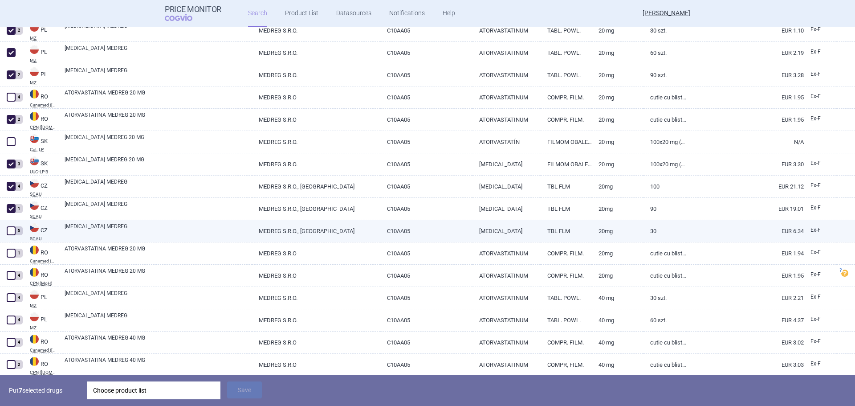
click at [10, 228] on span at bounding box center [11, 230] width 9 height 9
checkbox input "true"
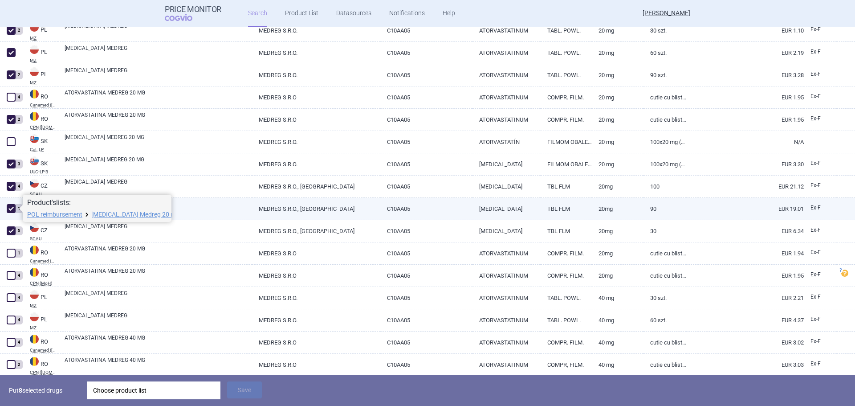
click at [10, 209] on span at bounding box center [11, 208] width 9 height 9
checkbox input "false"
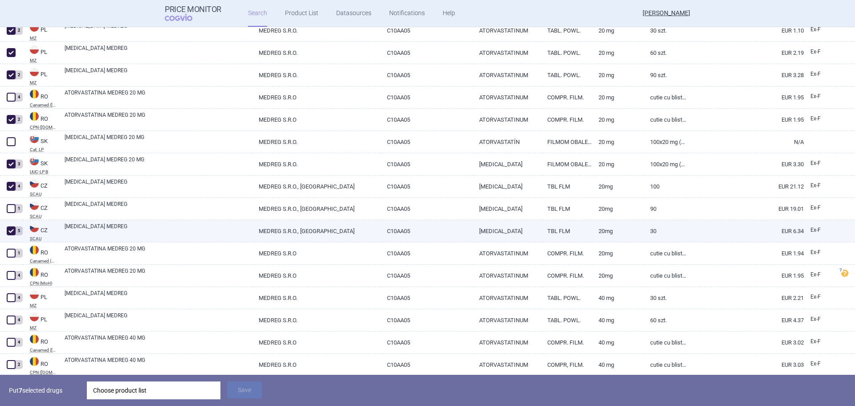
drag, startPoint x: 9, startPoint y: 233, endPoint x: 17, endPoint y: 236, distance: 8.8
click at [8, 233] on span at bounding box center [11, 230] width 9 height 9
checkbox input "false"
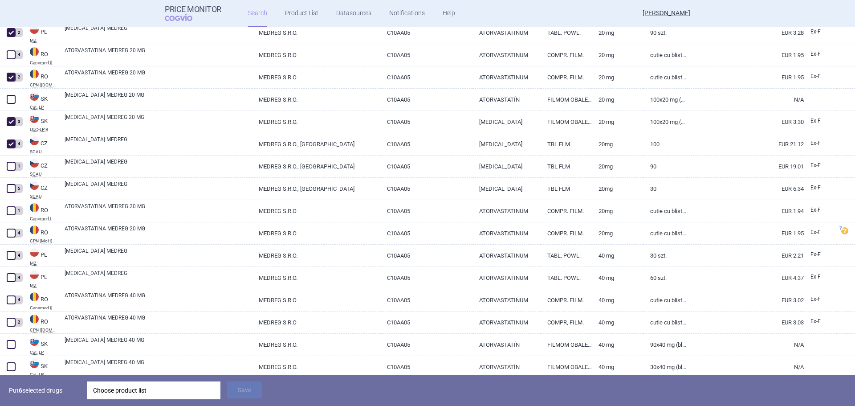
scroll to position [490, 0]
click at [125, 397] on div "Choose product list" at bounding box center [153, 390] width 121 height 18
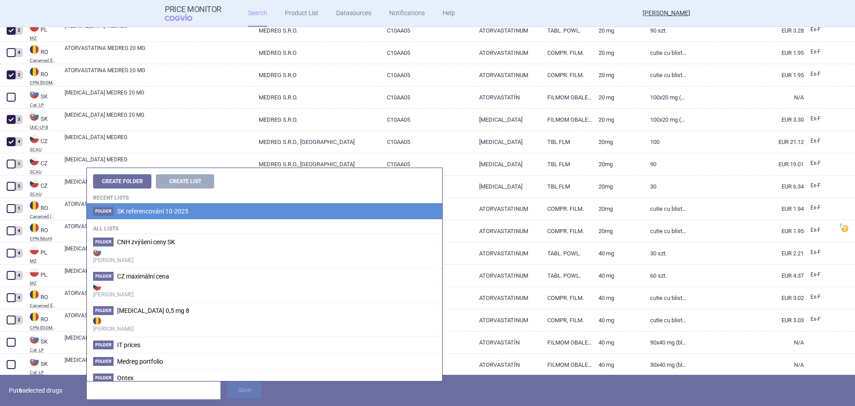
click at [168, 214] on span "SK referencování 10-2025" at bounding box center [152, 211] width 71 height 7
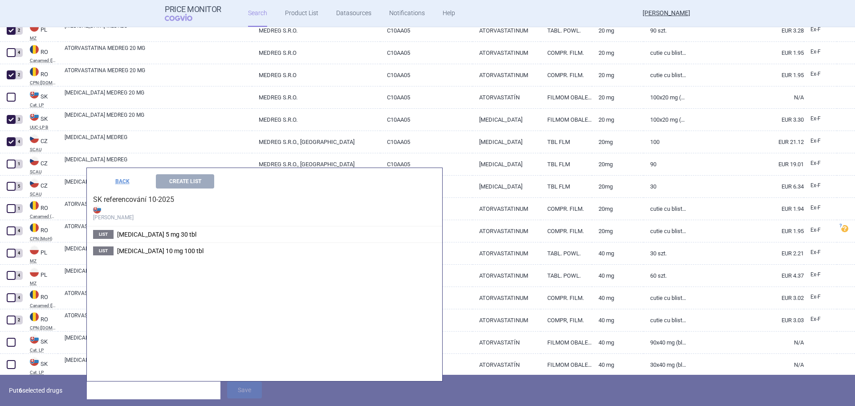
click at [166, 273] on div "BACK Create List SK referencování 10-2025 Max Price List Amlodipine 5 mg 30 tbl…" at bounding box center [265, 274] width 356 height 213
click at [124, 184] on button "BACK" at bounding box center [122, 181] width 58 height 14
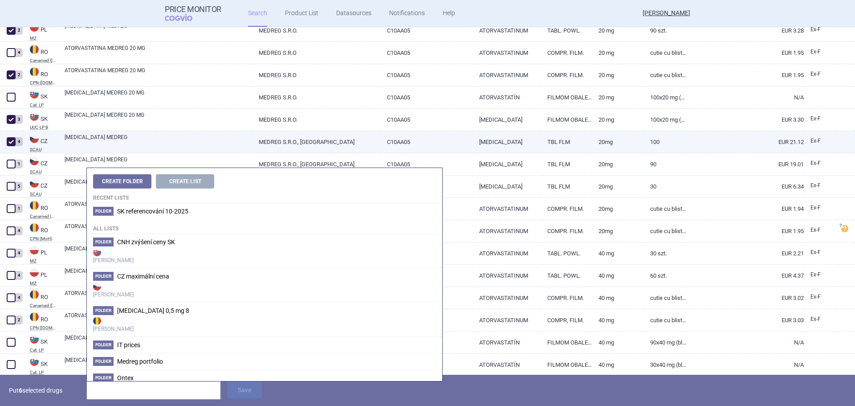
click at [123, 139] on link "[MEDICAL_DATA] MEDREG" at bounding box center [159, 141] width 188 height 16
select select "EUR"
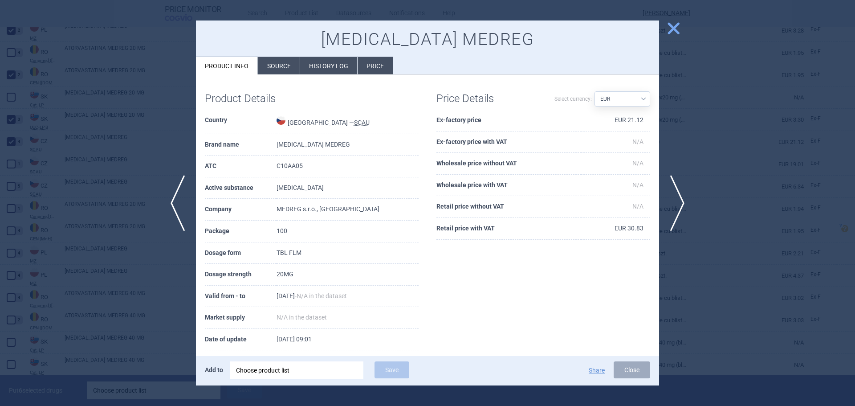
click at [105, 117] on div at bounding box center [427, 203] width 855 height 406
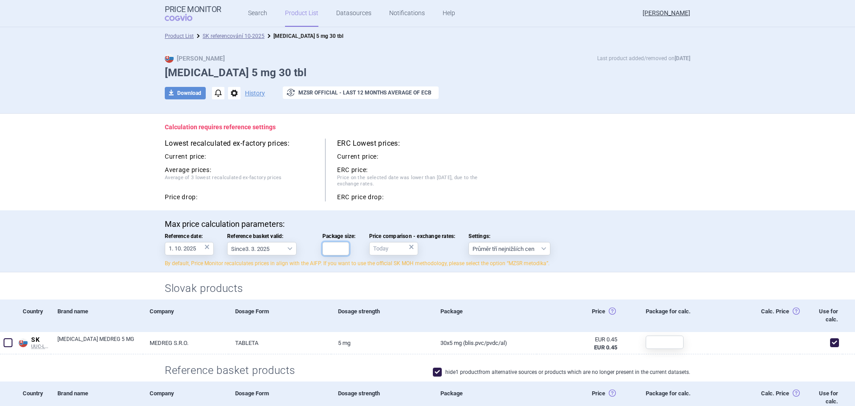
click at [336, 249] on input "Package size:" at bounding box center [336, 248] width 27 height 13
type input "30"
click at [521, 204] on div "Calculation requires reference settings Lowest recalculated ex-factory prices: …" at bounding box center [427, 162] width 561 height 97
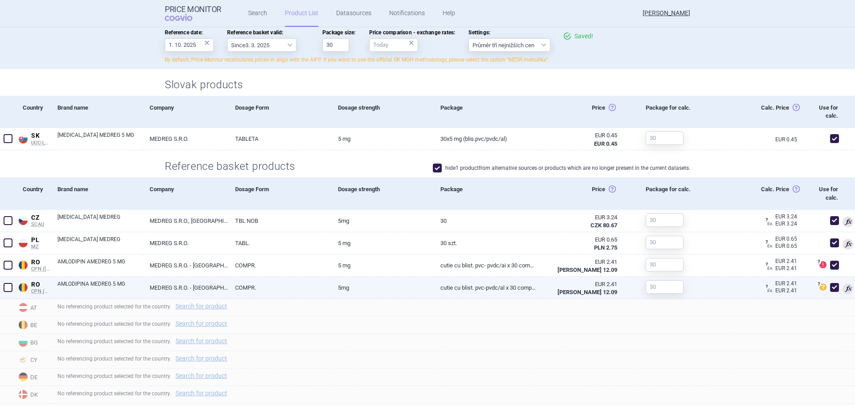
scroll to position [267, 0]
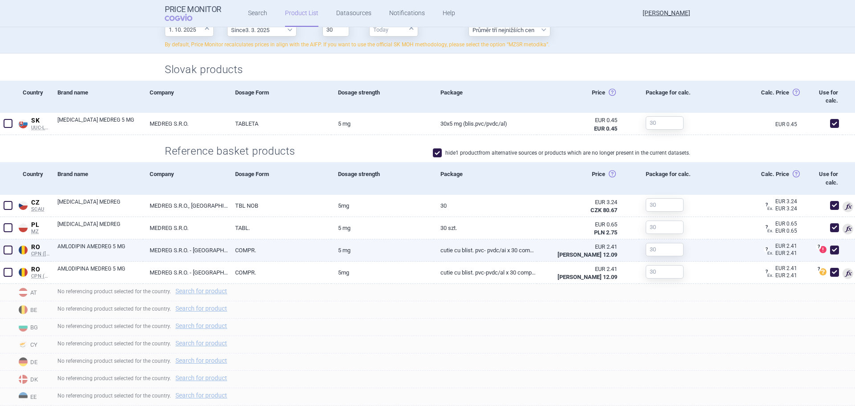
click at [831, 250] on span at bounding box center [835, 250] width 9 height 9
checkbox input "false"
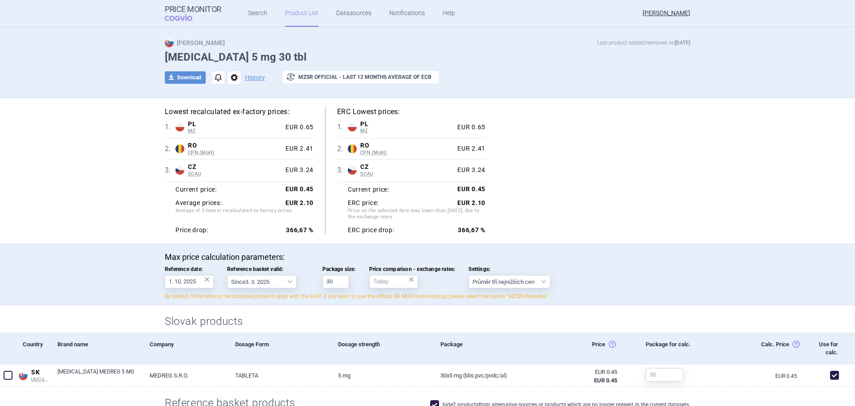
scroll to position [0, 0]
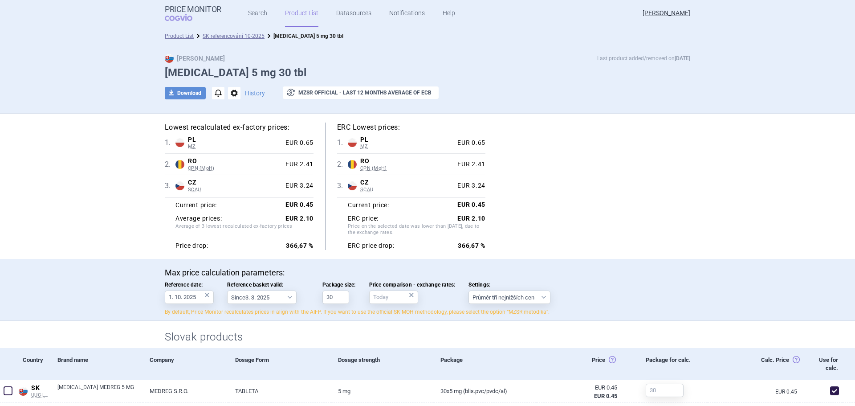
click at [247, 39] on link "SK referencování 10-2025" at bounding box center [234, 36] width 62 height 6
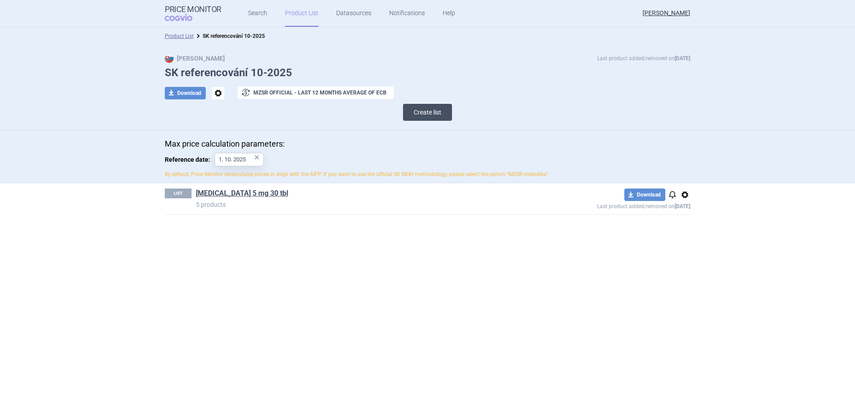
click at [413, 109] on button "Create list" at bounding box center [427, 112] width 49 height 17
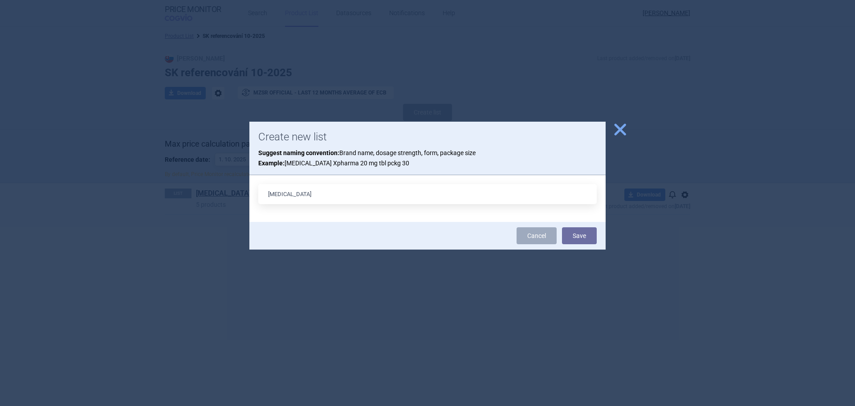
type input "[MEDICAL_DATA] 10 mg 100 tbl"
click at [575, 235] on button "Save" at bounding box center [579, 235] width 35 height 17
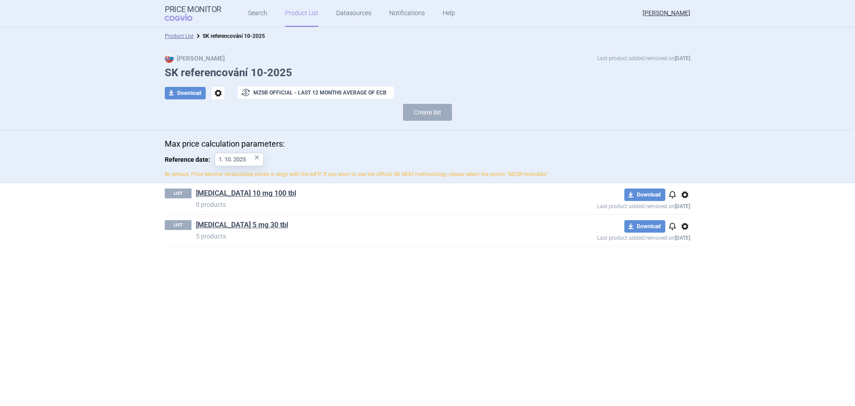
click at [214, 230] on h1 "[MEDICAL_DATA] 5 mg 30 tbl" at bounding box center [364, 226] width 337 height 12
click at [217, 229] on link "[MEDICAL_DATA] 5 mg 30 tbl" at bounding box center [242, 225] width 92 height 10
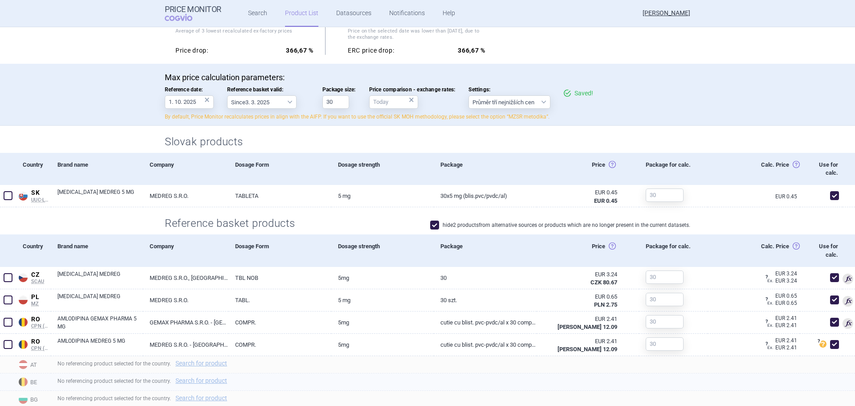
scroll to position [267, 0]
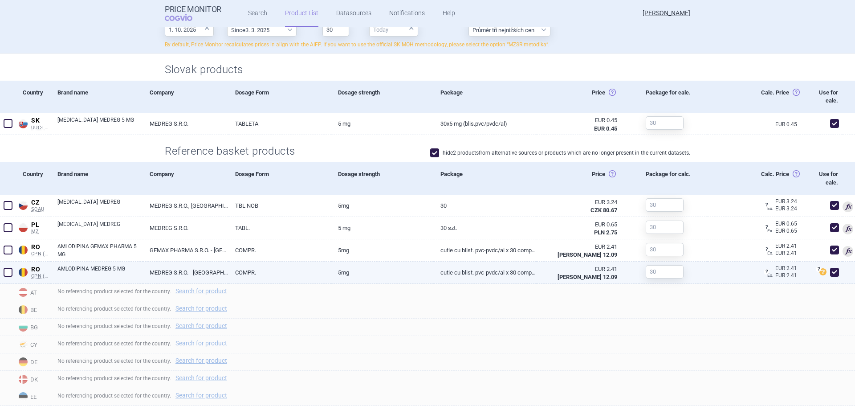
click at [832, 270] on span at bounding box center [835, 272] width 9 height 9
checkbox input "false"
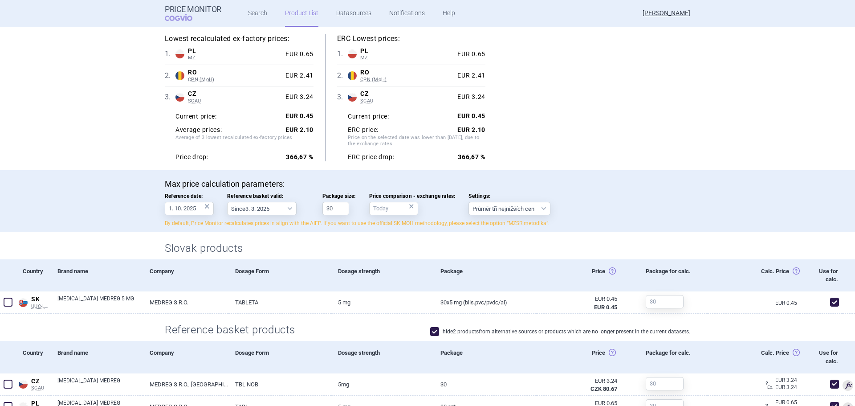
scroll to position [0, 0]
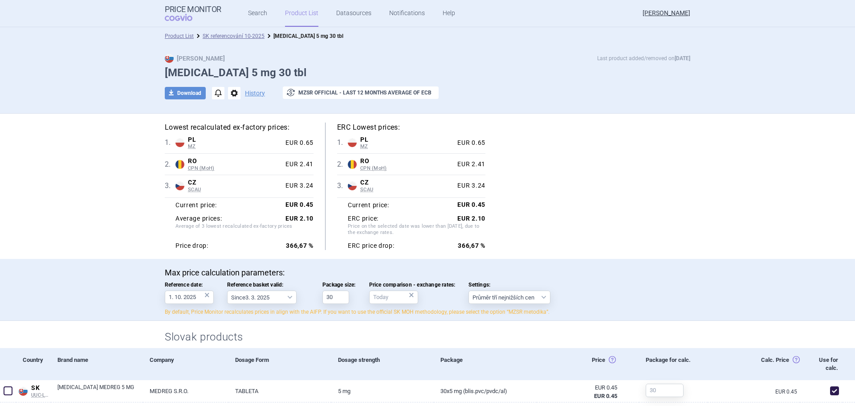
click at [249, 37] on link "SK referencování 10-2025" at bounding box center [234, 36] width 62 height 6
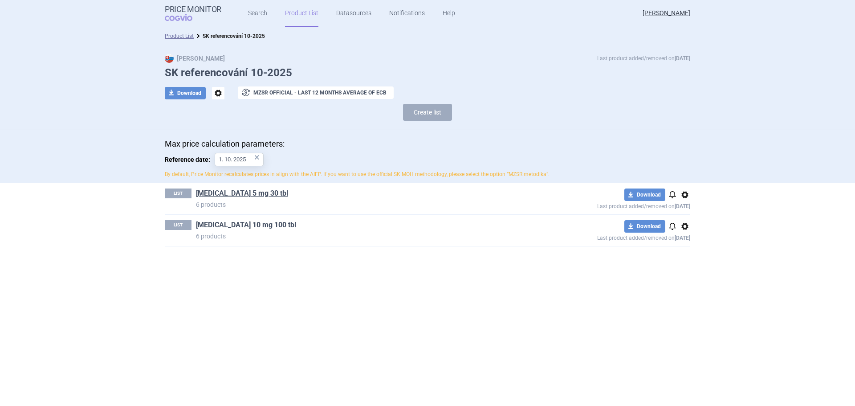
click at [247, 223] on link "[MEDICAL_DATA] 10 mg 100 tbl" at bounding box center [246, 225] width 100 height 10
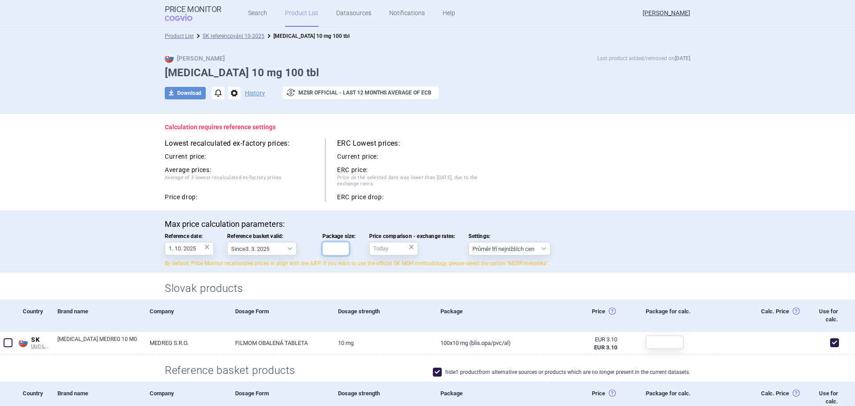
click at [330, 250] on input "Package size:" at bounding box center [336, 248] width 27 height 13
type input "100"
drag, startPoint x: 401, startPoint y: 277, endPoint x: 406, endPoint y: 277, distance: 5.8
click at [401, 277] on div "Slovak products" at bounding box center [427, 285] width 561 height 27
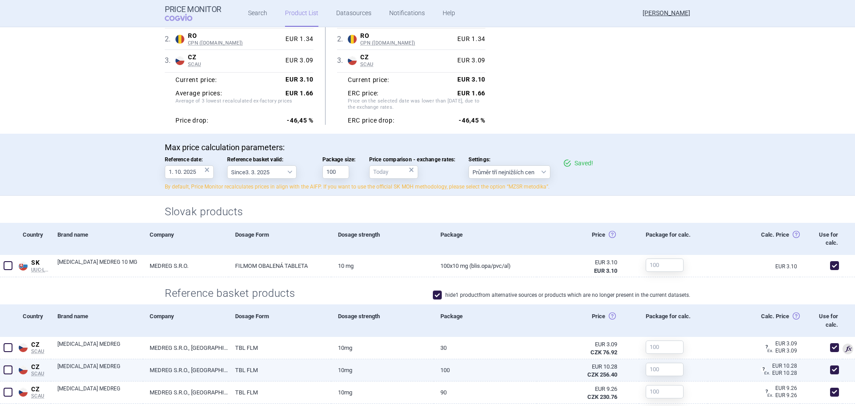
scroll to position [223, 0]
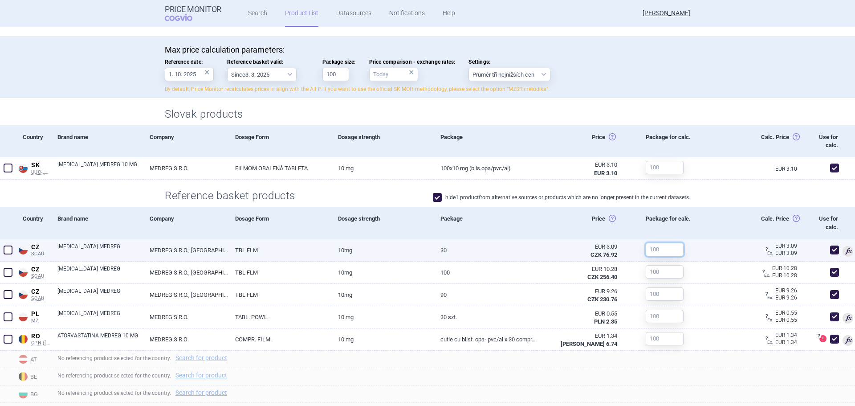
click at [654, 255] on input "text" at bounding box center [665, 249] width 38 height 13
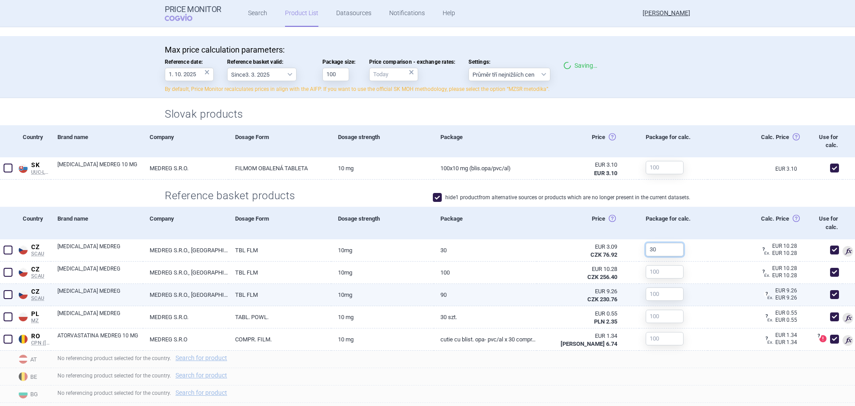
type input "30"
click at [656, 301] on div at bounding box center [661, 294] width 45 height 20
click at [657, 295] on input "text" at bounding box center [665, 293] width 38 height 13
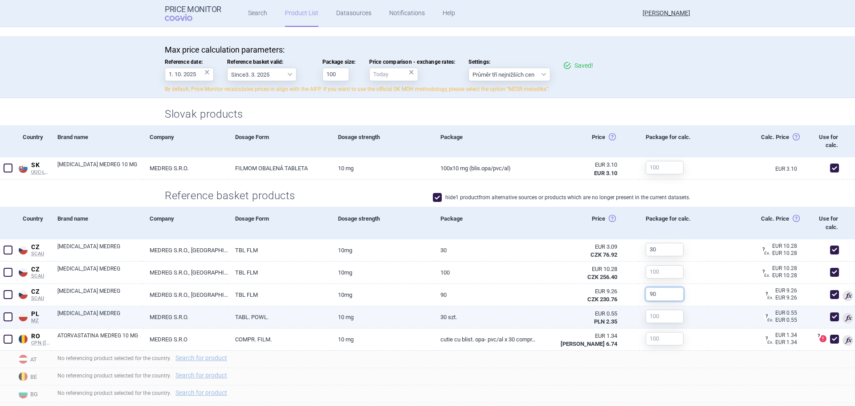
type input "90"
click at [665, 316] on input "text" at bounding box center [665, 316] width 38 height 13
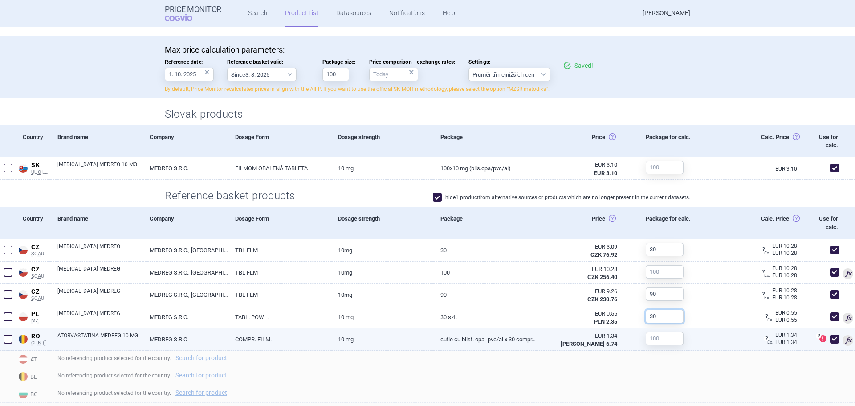
type input "30"
click at [655, 336] on input "text" at bounding box center [665, 338] width 38 height 13
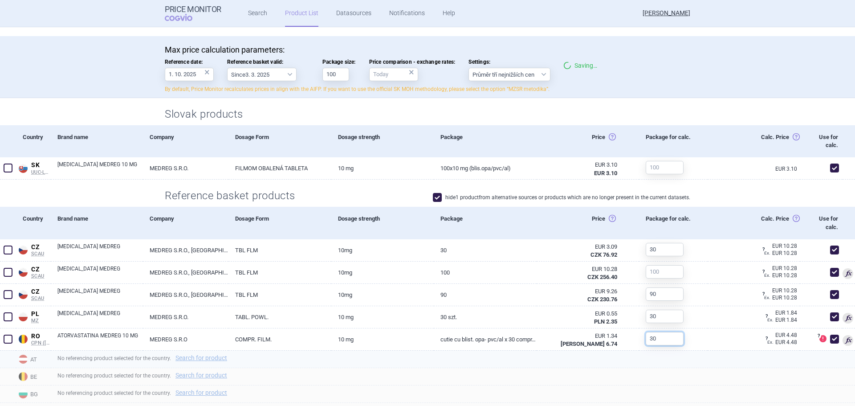
type input "30"
click at [575, 364] on div "No referencing product selected for the country. Search for product" at bounding box center [453, 359] width 805 height 17
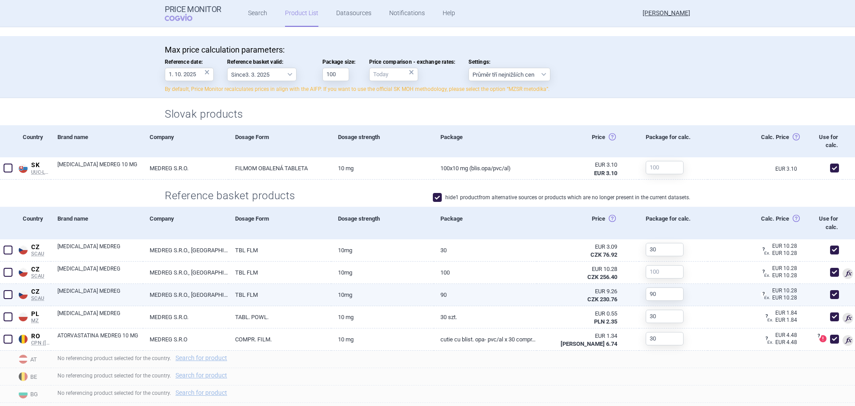
click at [831, 295] on span at bounding box center [835, 294] width 9 height 9
checkbox input "false"
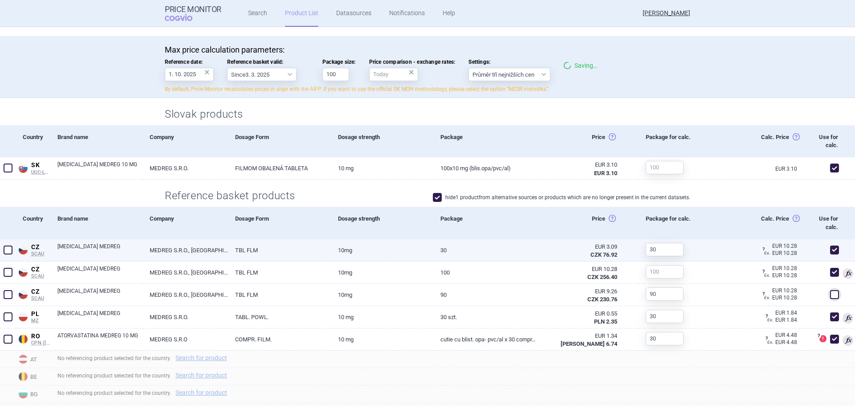
click at [831, 247] on span at bounding box center [835, 250] width 9 height 9
checkbox input "false"
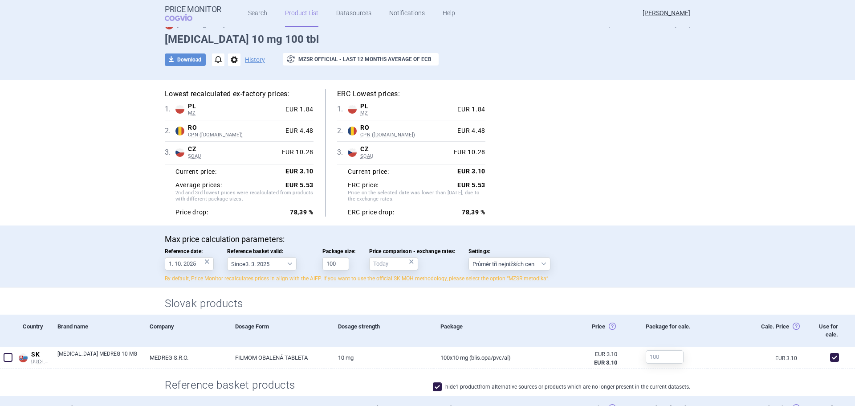
scroll to position [0, 0]
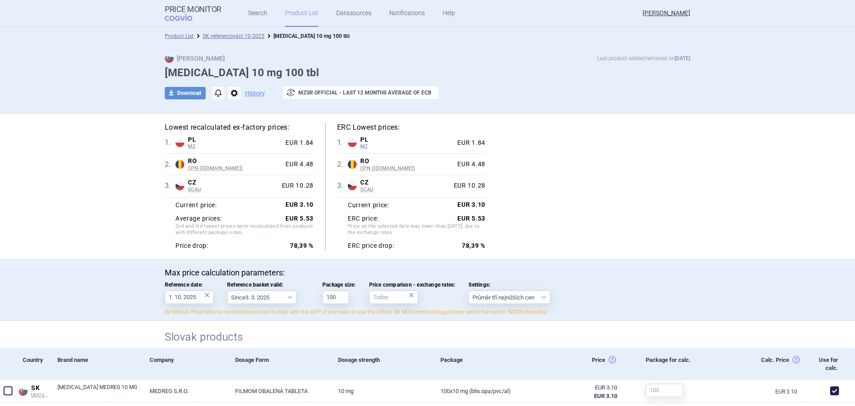
click at [596, 186] on div "Lowest recalculated ex-factory prices: 1 . PL MZ Poland MZ List of reimbursed m…" at bounding box center [428, 186] width 526 height 127
click at [562, 234] on div "Lowest recalculated ex-factory prices: 1 . PL MZ Poland MZ List of reimbursed m…" at bounding box center [428, 186] width 526 height 127
click at [234, 35] on link "SK referencování 10-2025" at bounding box center [234, 36] width 62 height 6
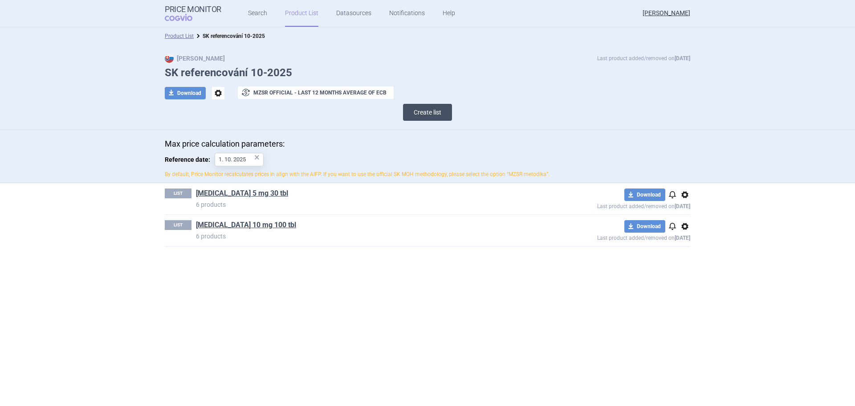
click at [427, 112] on button "Create list" at bounding box center [427, 112] width 49 height 17
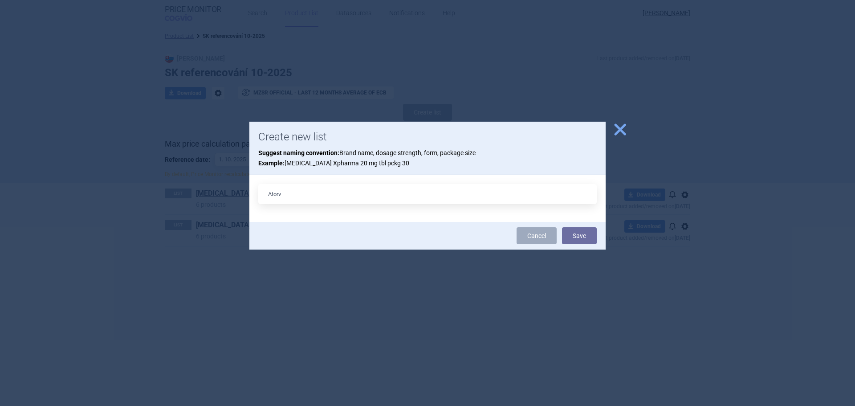
type input "[MEDICAL_DATA] 20 mg 100 tbl"
click at [571, 237] on button "Save" at bounding box center [579, 235] width 35 height 17
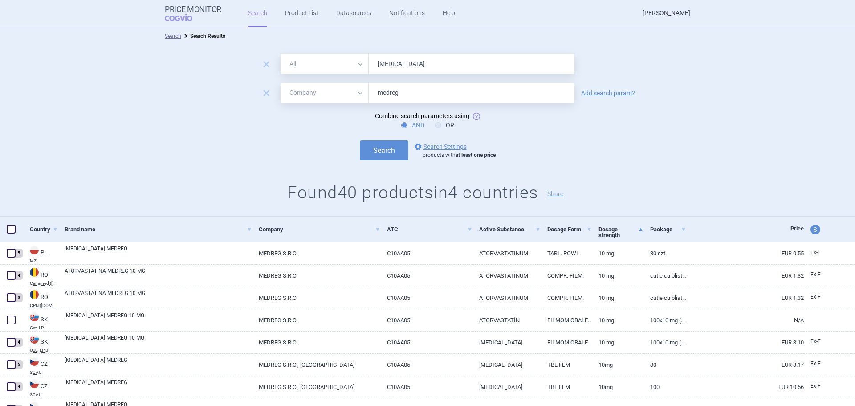
select select "mah"
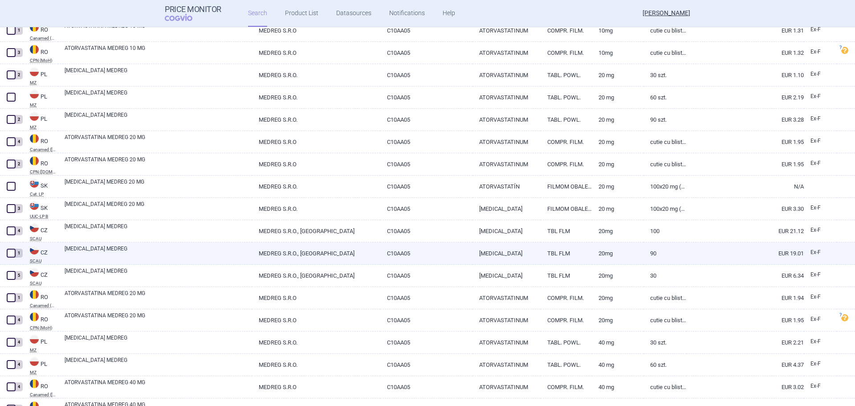
scroll to position [356, 0]
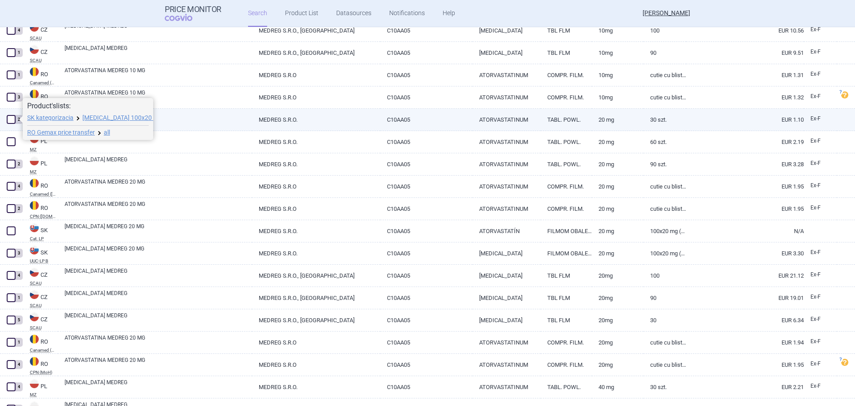
click at [14, 119] on span at bounding box center [11, 119] width 9 height 9
checkbox input "true"
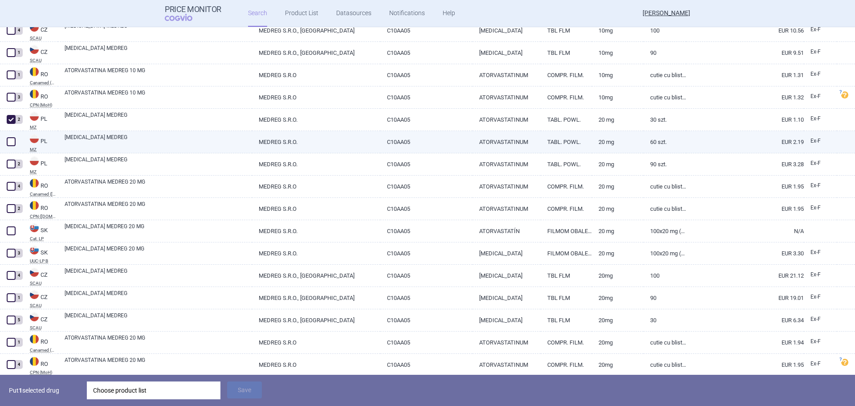
click at [5, 138] on div at bounding box center [11, 142] width 23 height 22
click at [9, 144] on span at bounding box center [11, 141] width 9 height 9
checkbox input "true"
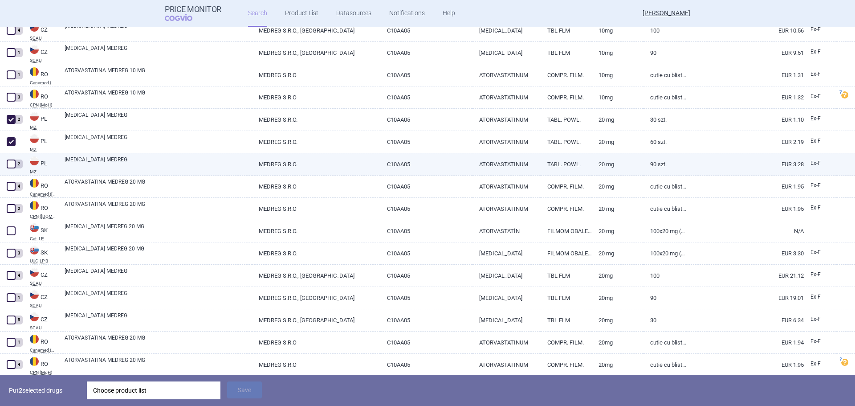
click at [9, 161] on span at bounding box center [11, 164] width 9 height 9
checkbox input "true"
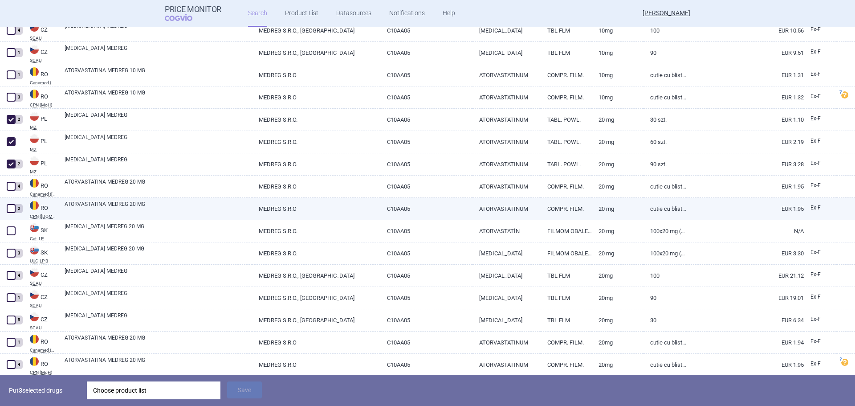
click at [12, 209] on span at bounding box center [11, 208] width 9 height 9
checkbox input "true"
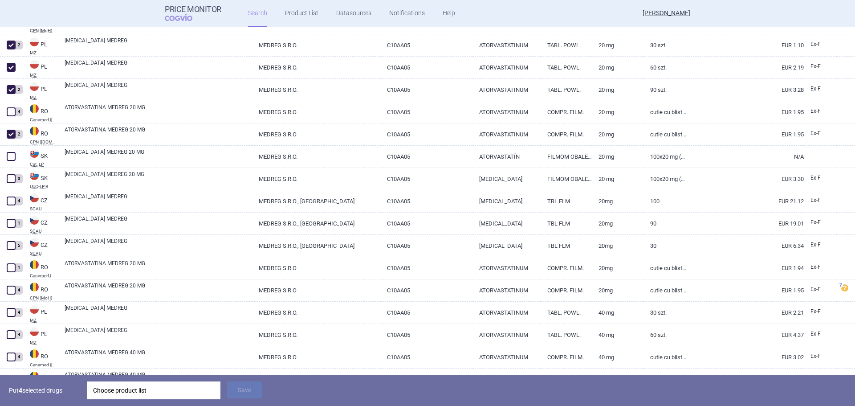
scroll to position [446, 0]
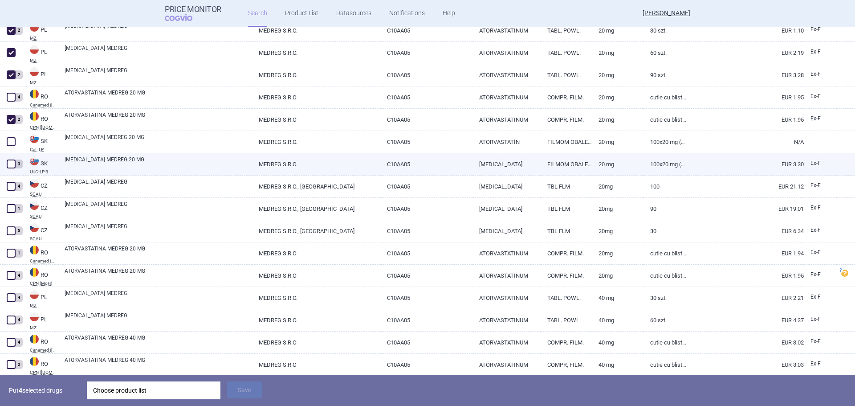
click at [12, 160] on span at bounding box center [11, 164] width 9 height 9
checkbox input "true"
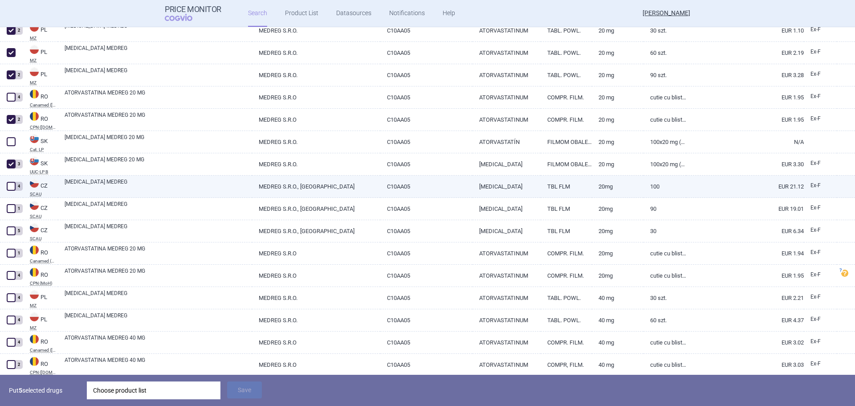
click at [8, 186] on span at bounding box center [11, 186] width 9 height 9
checkbox input "true"
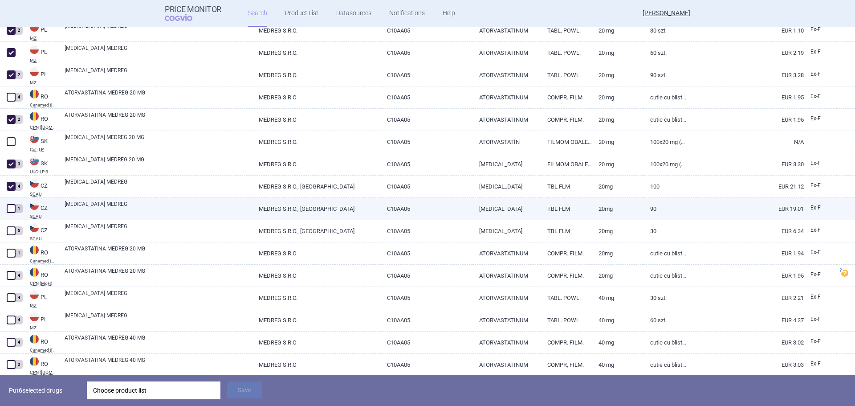
click at [12, 206] on span at bounding box center [11, 208] width 9 height 9
click at [13, 205] on span at bounding box center [11, 208] width 9 height 9
checkbox input "false"
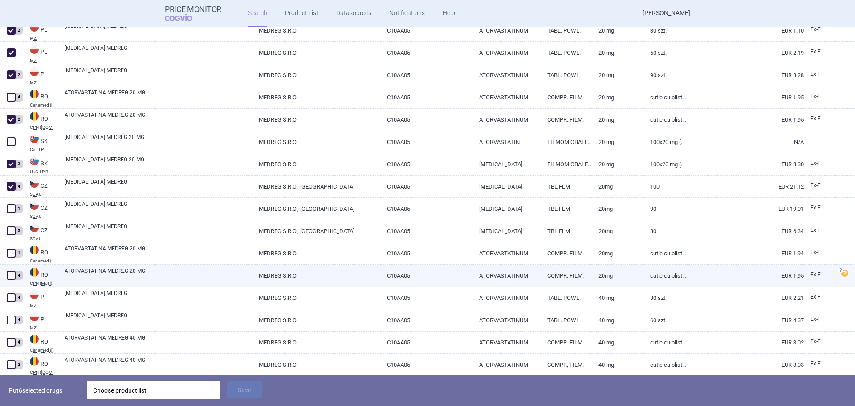
click at [17, 273] on span at bounding box center [10, 275] width 13 height 13
checkbox input "true"
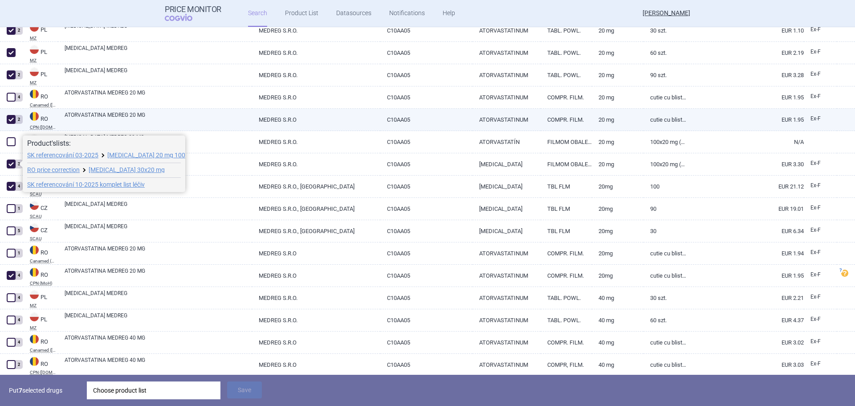
click at [8, 113] on span at bounding box center [10, 119] width 13 height 13
checkbox input "false"
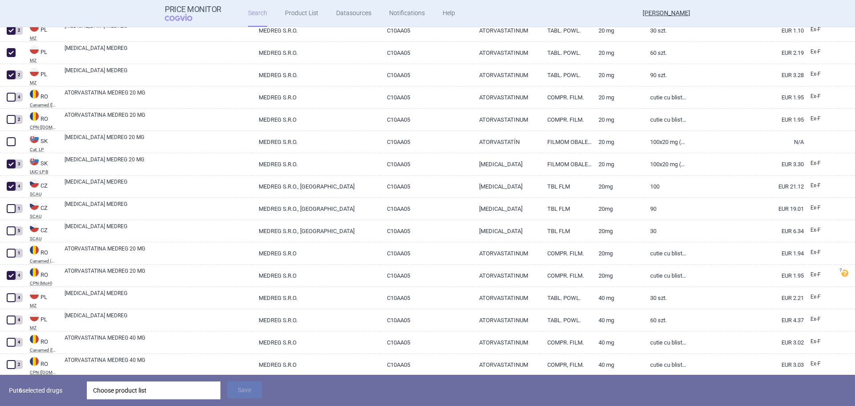
click at [140, 393] on div "Choose product list" at bounding box center [153, 390] width 121 height 18
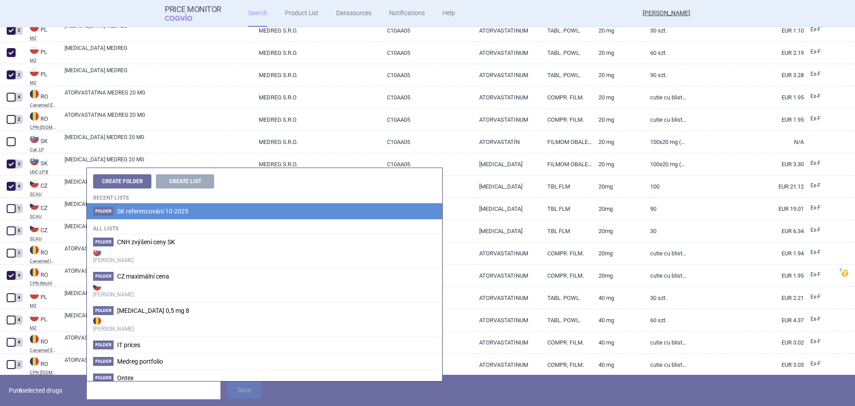
click at [151, 209] on span "SK referencování 10-2025" at bounding box center [152, 211] width 71 height 7
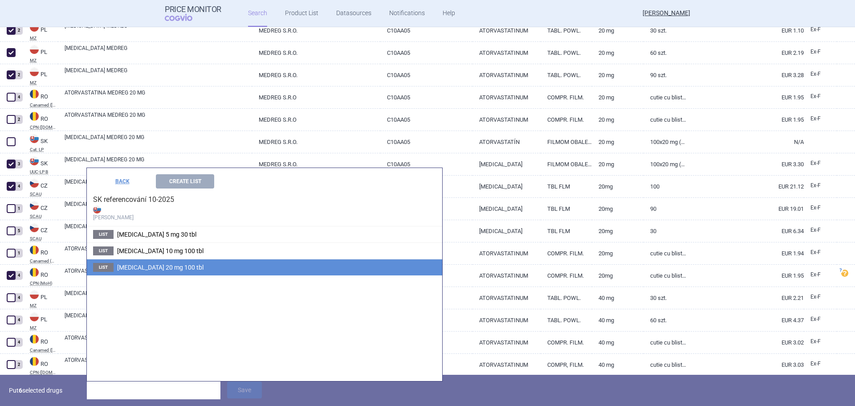
click at [138, 265] on span "[MEDICAL_DATA] 20 mg 100 tbl" at bounding box center [160, 267] width 86 height 7
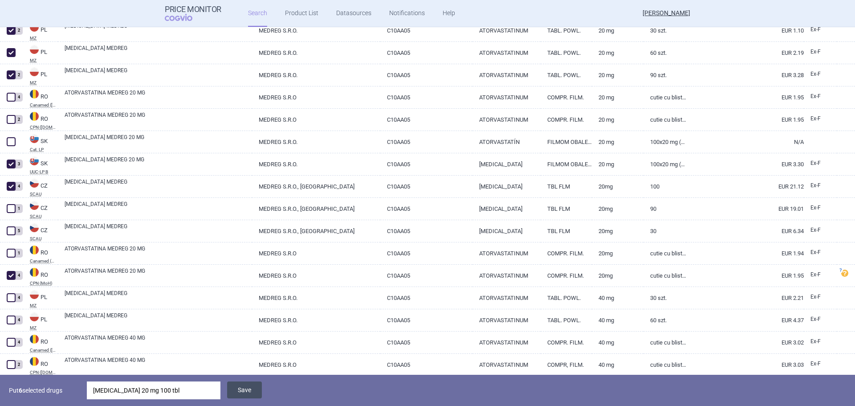
click at [242, 387] on button "Save" at bounding box center [244, 389] width 35 height 17
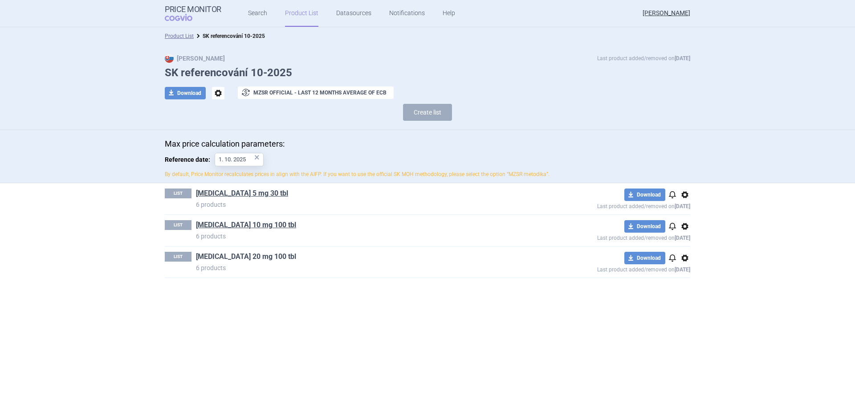
click at [234, 260] on link "[MEDICAL_DATA] 20 mg 100 tbl" at bounding box center [246, 257] width 100 height 10
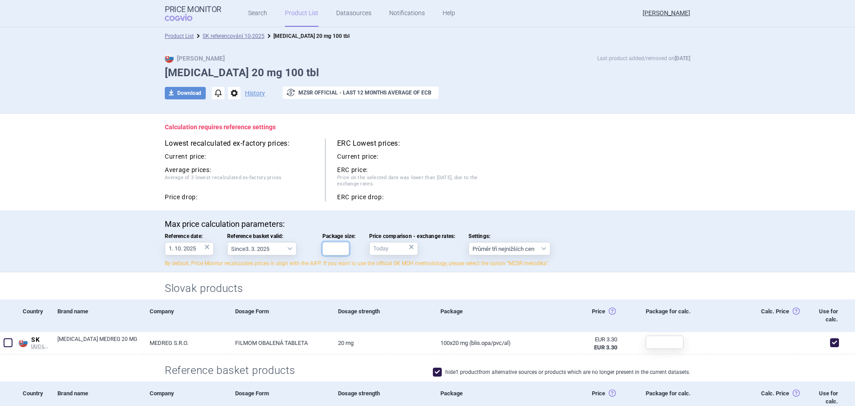
click at [340, 250] on input "Package size:" at bounding box center [336, 248] width 27 height 13
type input "100"
click at [369, 280] on div "Slovak products" at bounding box center [427, 285] width 561 height 27
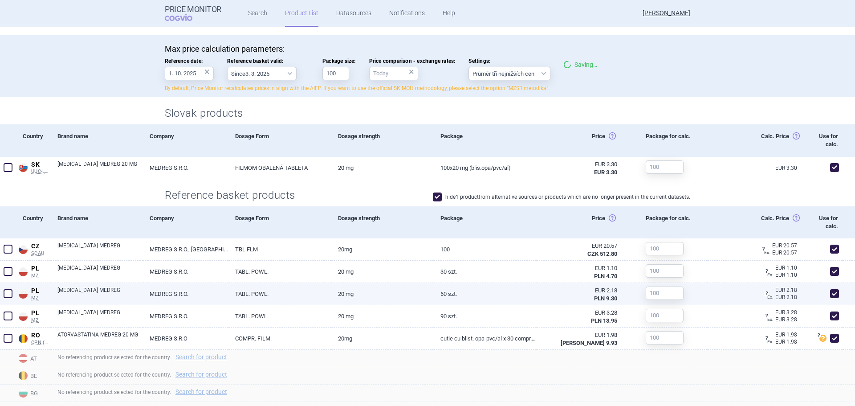
scroll to position [178, 0]
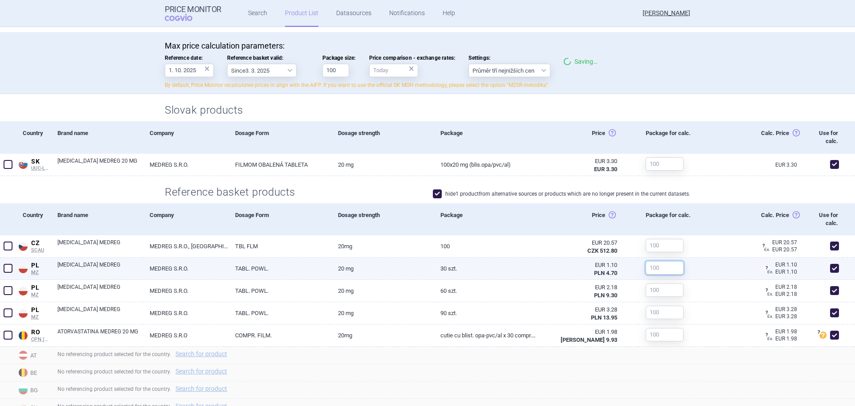
click at [657, 270] on section "Calculation requires reference settings Lowest recalculated ex-factory prices: …" at bounding box center [427, 351] width 855 height 833
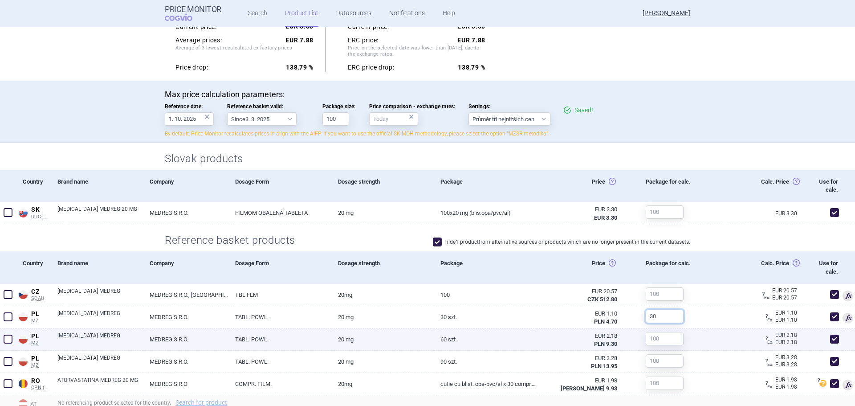
type input "30"
click at [646, 336] on input "text" at bounding box center [665, 338] width 38 height 13
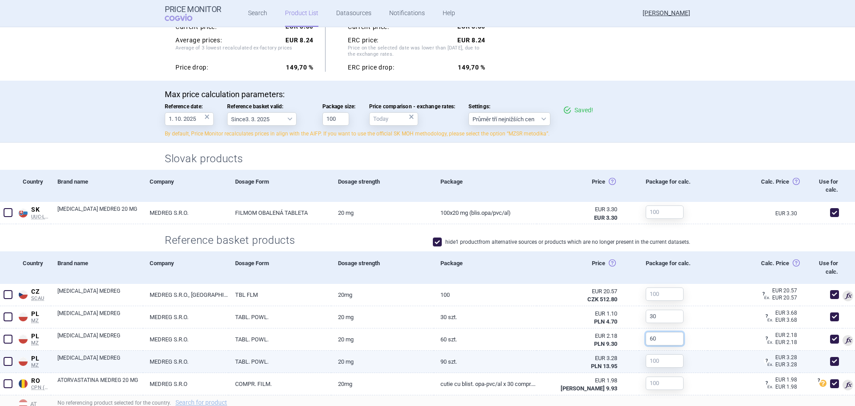
type input "60"
click at [651, 356] on input "text" at bounding box center [665, 360] width 38 height 13
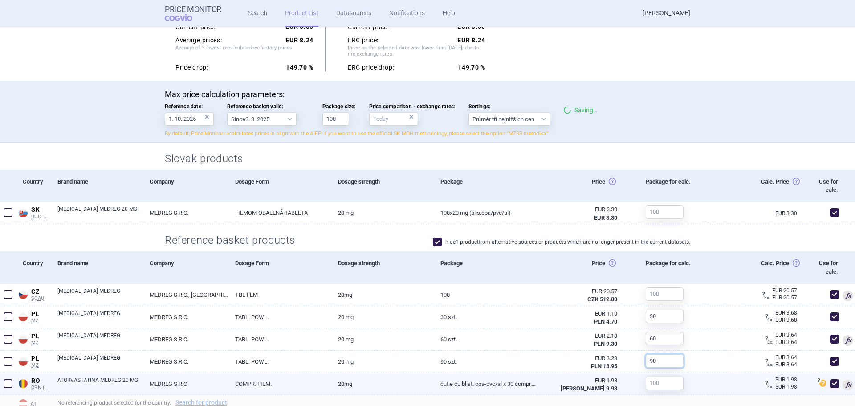
type input "90"
click at [651, 383] on input "text" at bounding box center [665, 383] width 38 height 13
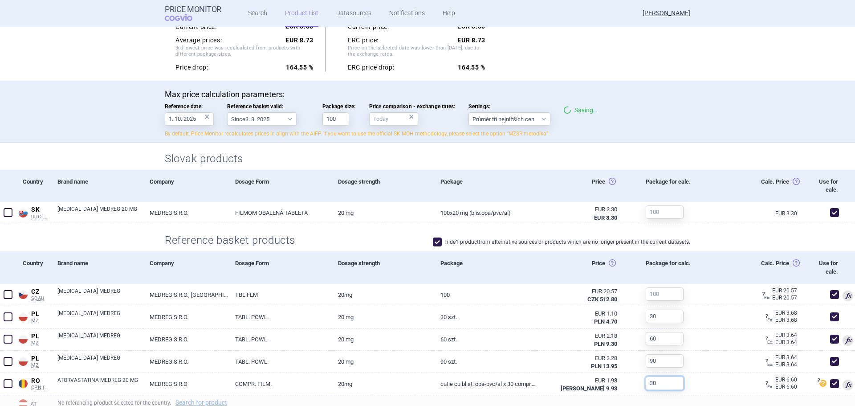
type input "30"
click at [716, 227] on section "Lowest recalculated ex-factory prices: 1 . RO CPN (MoH) Romania CPN (MoH) Publi…" at bounding box center [427, 376] width 855 height 882
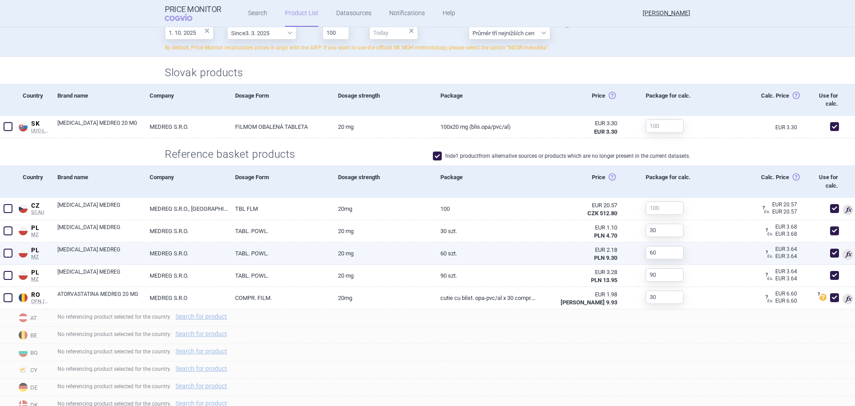
scroll to position [267, 0]
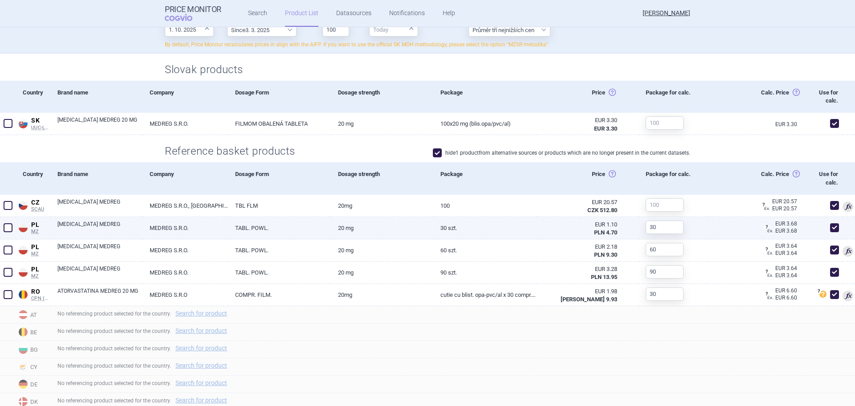
click at [831, 226] on span at bounding box center [835, 227] width 9 height 9
checkbox input "false"
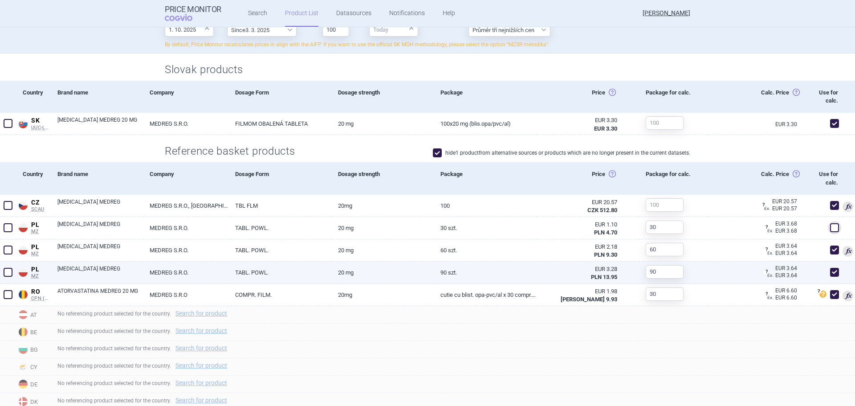
click at [831, 270] on span at bounding box center [835, 272] width 9 height 9
checkbox input "false"
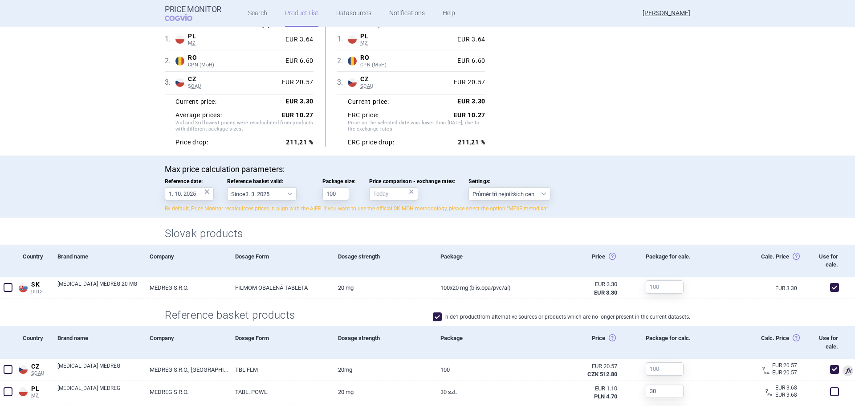
scroll to position [89, 0]
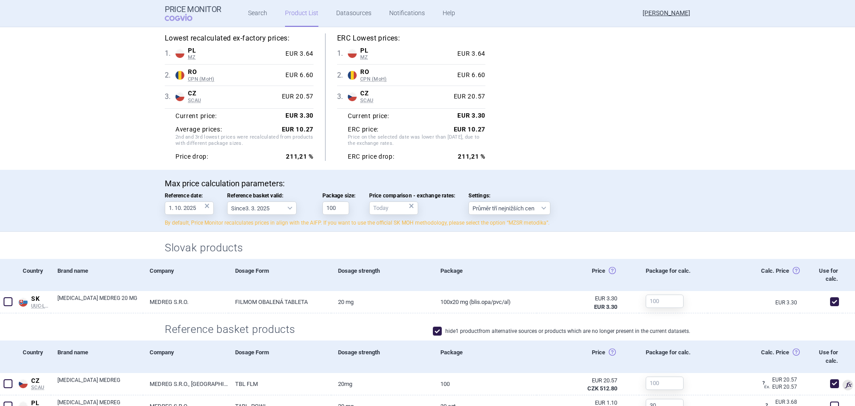
click at [577, 149] on div "Lowest recalculated ex-factory prices: 1 . PL MZ Poland MZ List of reimbursed m…" at bounding box center [428, 96] width 526 height 127
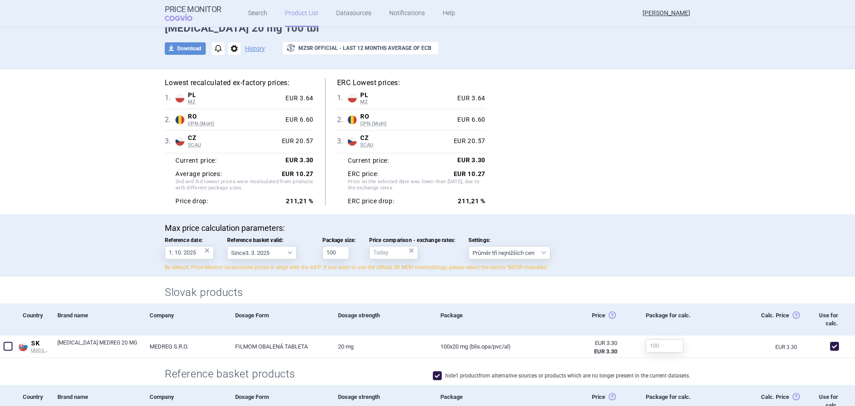
scroll to position [0, 0]
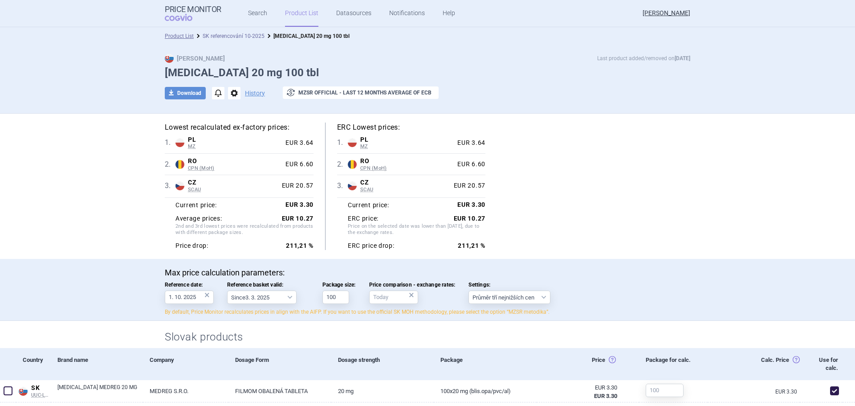
click at [242, 35] on link "SK referencování 10-2025" at bounding box center [234, 36] width 62 height 6
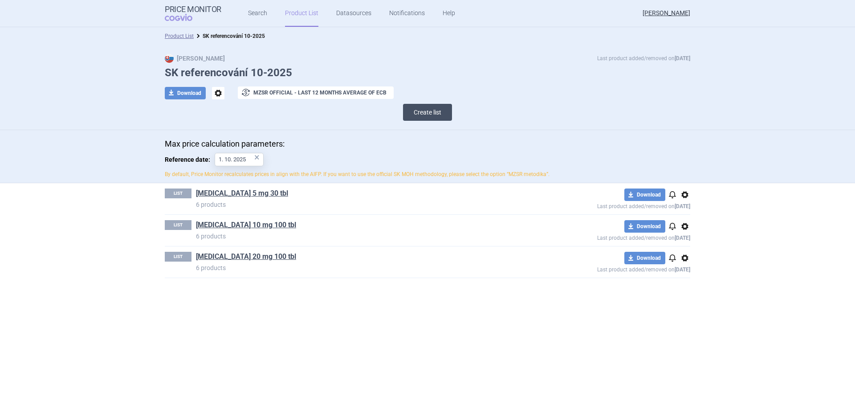
click at [420, 117] on button "Create list" at bounding box center [427, 112] width 49 height 17
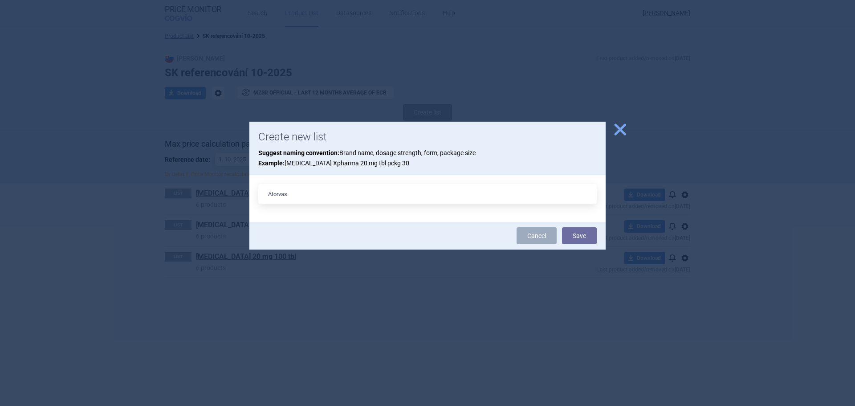
type input "[MEDICAL_DATA] 40 mg 30 tbl"
click at [585, 233] on button "Save" at bounding box center [579, 235] width 35 height 17
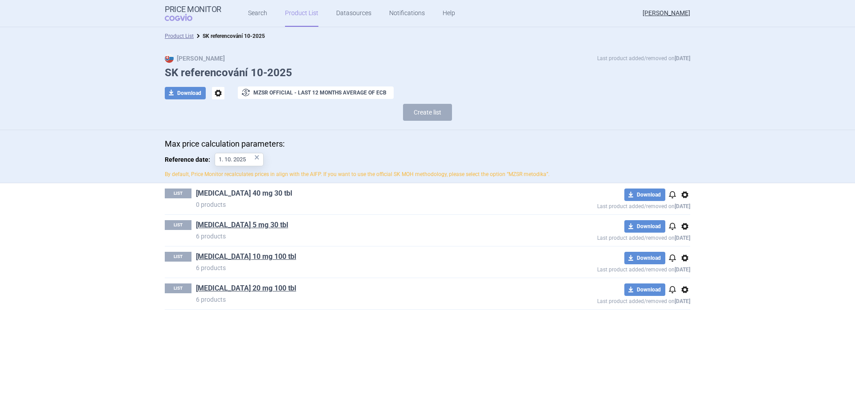
click at [251, 194] on link "[MEDICAL_DATA] 40 mg 30 tbl" at bounding box center [244, 193] width 96 height 10
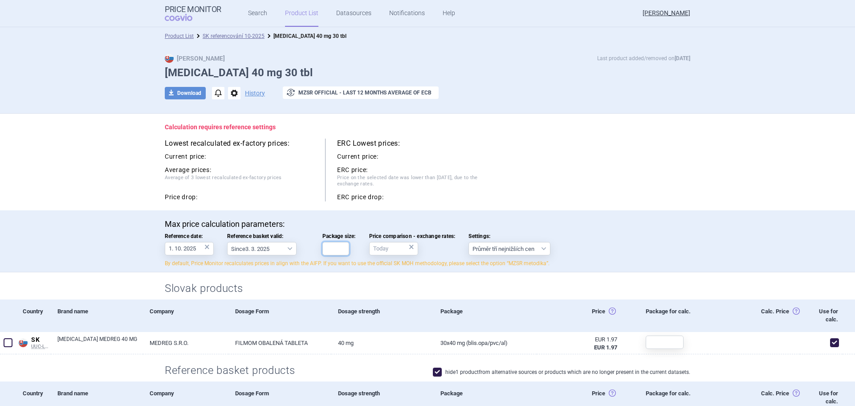
click at [340, 246] on input "Package size:" at bounding box center [336, 248] width 27 height 13
type input "30"
click at [570, 171] on div "Lowest recalculated ex-factory prices: Current price: Average prices: Average o…" at bounding box center [428, 170] width 526 height 63
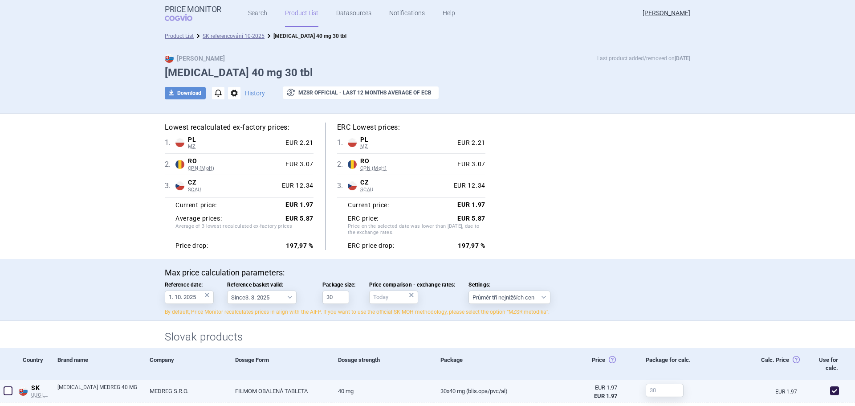
scroll to position [45, 0]
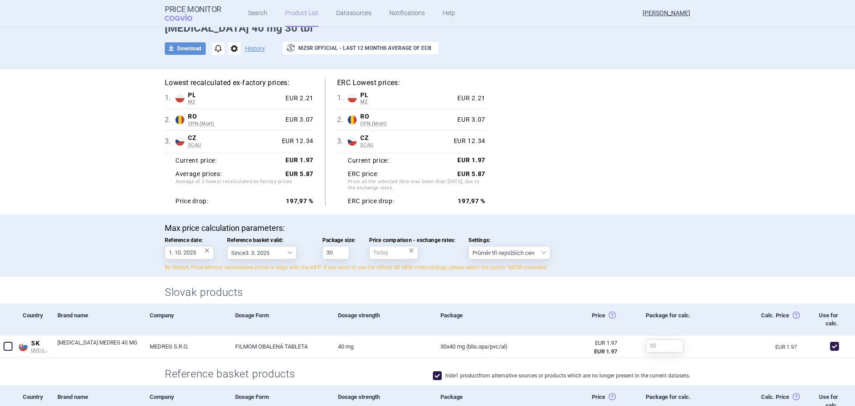
drag, startPoint x: 717, startPoint y: 172, endPoint x: 722, endPoint y: 172, distance: 5.3
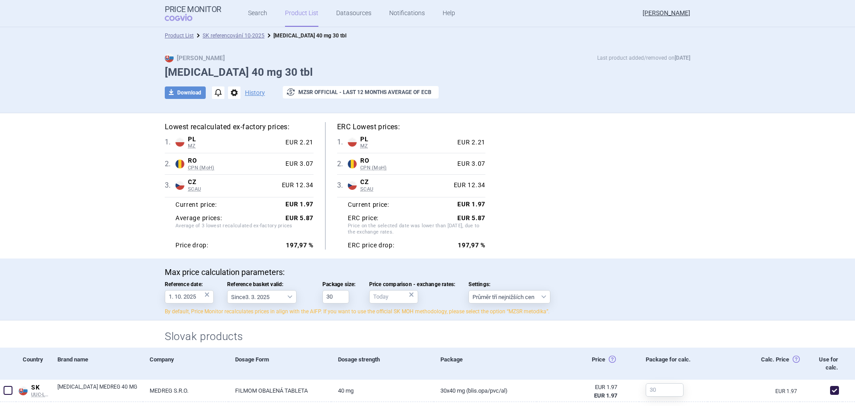
scroll to position [0, 0]
click at [243, 32] on li "SK referencování 10-2025" at bounding box center [229, 36] width 71 height 9
click at [243, 34] on link "SK referencování 10-2025" at bounding box center [234, 36] width 62 height 6
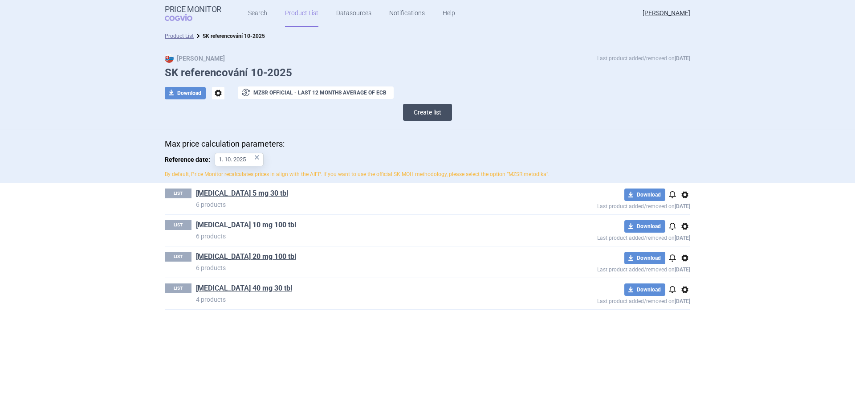
click at [450, 111] on button "Create list" at bounding box center [427, 112] width 49 height 17
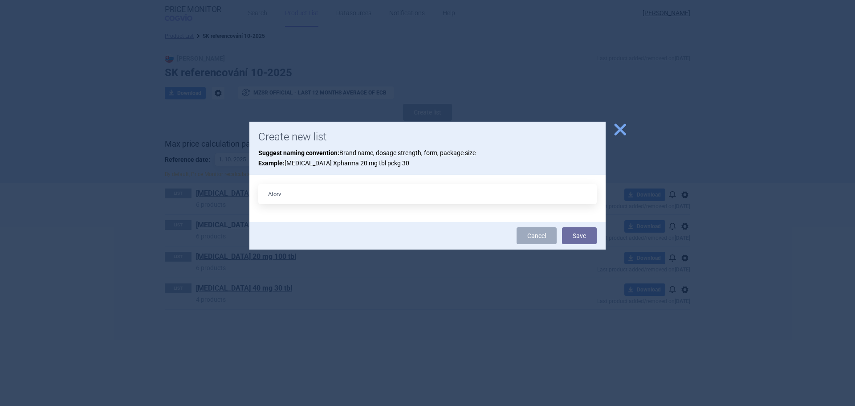
type input "Atorvastatin 40 mg 90 tbl"
click at [582, 235] on button "Save" at bounding box center [579, 235] width 35 height 17
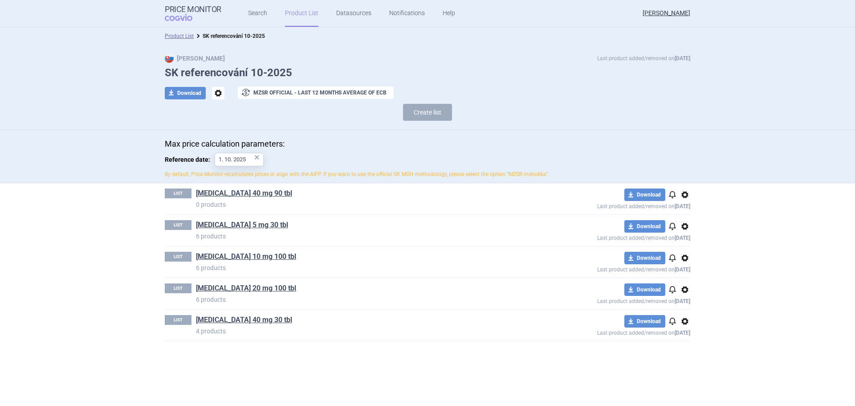
click at [247, 195] on link "Atorvastatin 40 mg 90 tbl" at bounding box center [244, 193] width 96 height 10
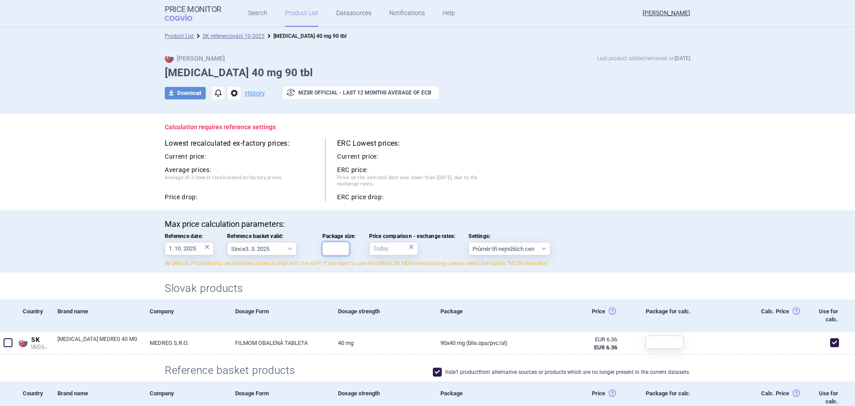
click at [339, 254] on input "Package size:" at bounding box center [336, 248] width 27 height 13
type input "90"
click at [549, 199] on div "Lowest recalculated ex-factory prices: Current price: Average prices: Average o…" at bounding box center [428, 170] width 526 height 63
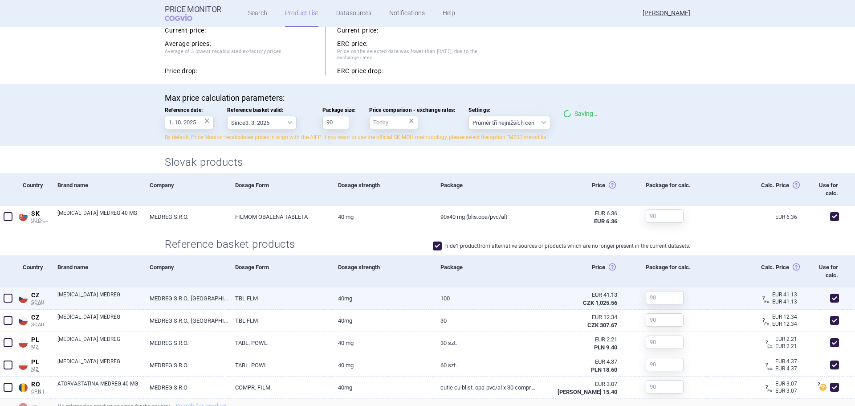
scroll to position [134, 0]
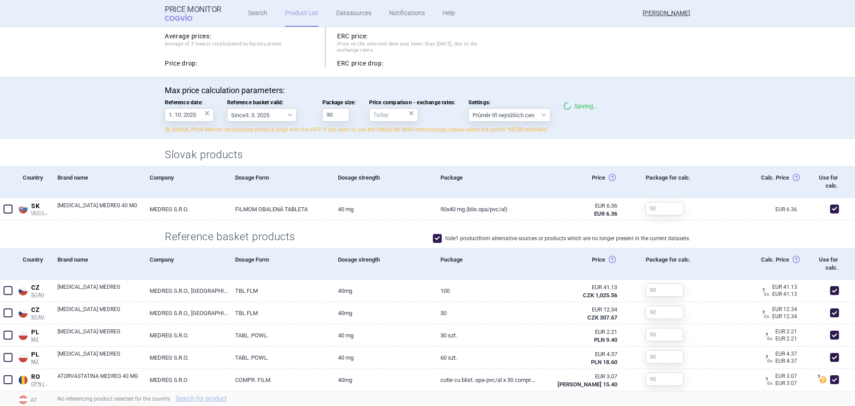
click at [660, 245] on div "hide 1 product from alternative sources or products which are no longer present…" at bounding box center [562, 239] width 258 height 11
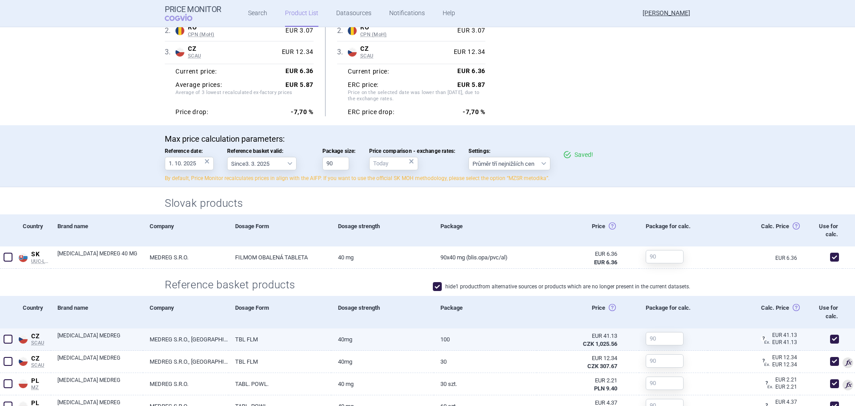
click at [643, 347] on div at bounding box center [661, 338] width 45 height 20
click at [651, 344] on input "text" at bounding box center [665, 338] width 38 height 13
type input "100"
type input "30"
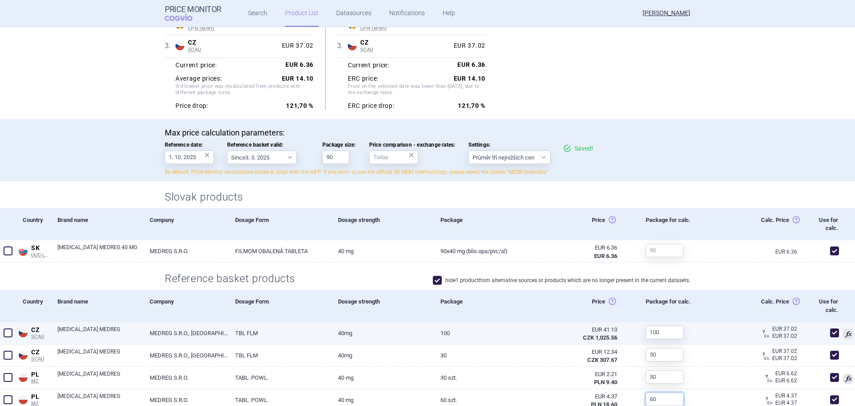
type input "60"
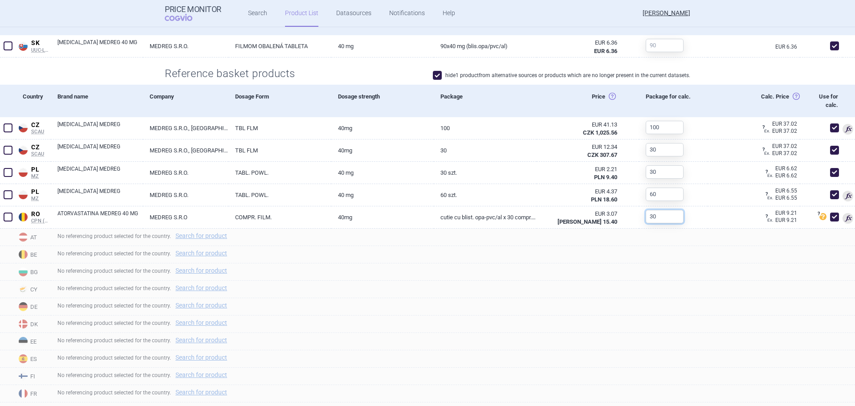
type input "30"
click at [749, 70] on section "Lowest recalculated ex-factory prices: 1 . RO CPN (MoH) Romania CPN (MoH) Publi…" at bounding box center [427, 210] width 855 height 882
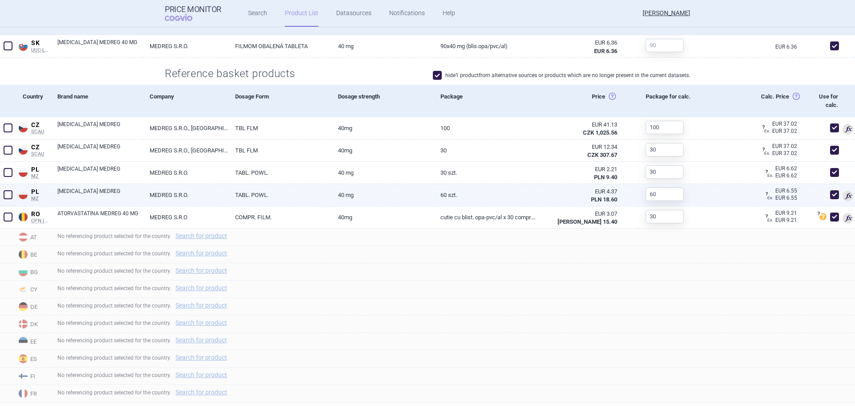
click at [831, 196] on span at bounding box center [835, 194] width 9 height 9
checkbox input "false"
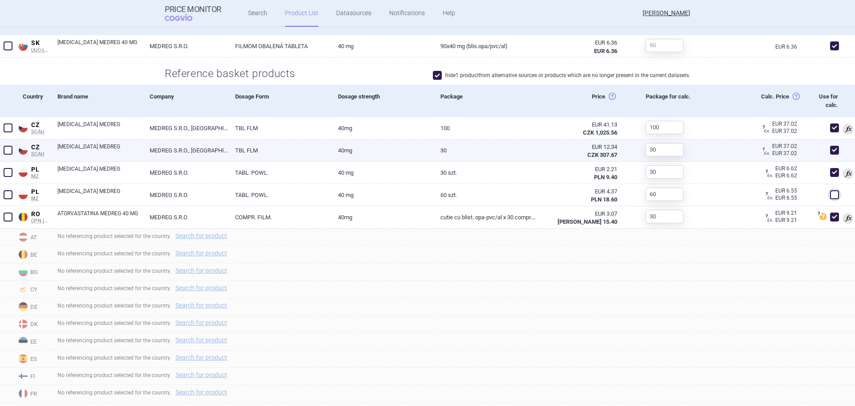
click at [831, 150] on span at bounding box center [835, 150] width 9 height 9
checkbox input "false"
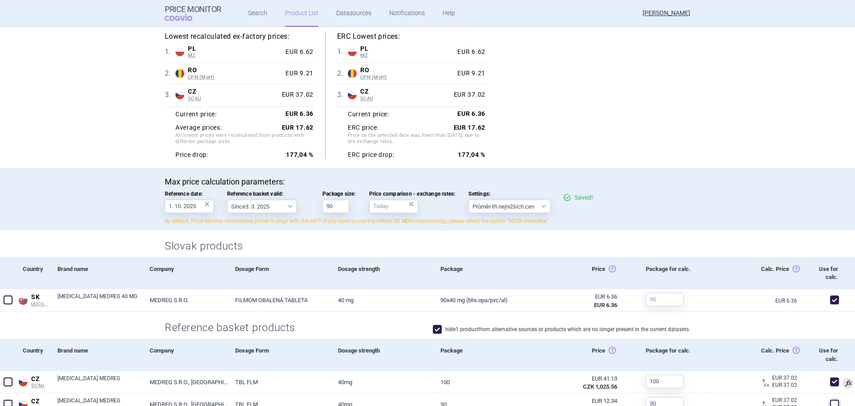
scroll to position [78, 0]
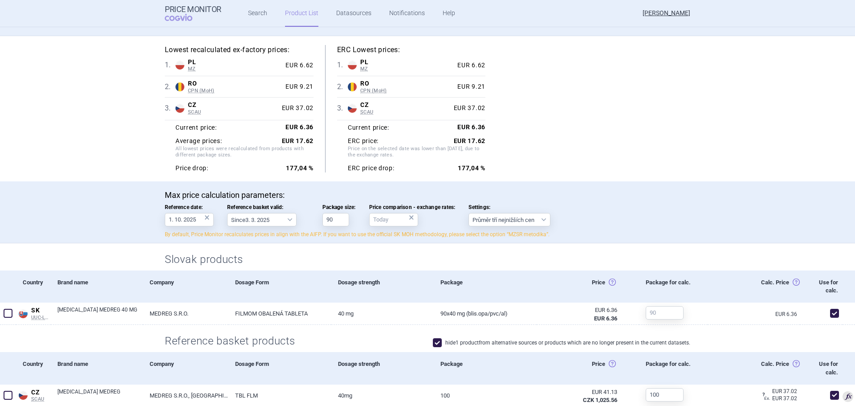
drag, startPoint x: 547, startPoint y: 143, endPoint x: 523, endPoint y: 159, distance: 28.7
click at [547, 143] on div "Lowest recalculated ex-factory prices: 1 . PL MZ Poland MZ List of reimbursed m…" at bounding box center [428, 108] width 526 height 127
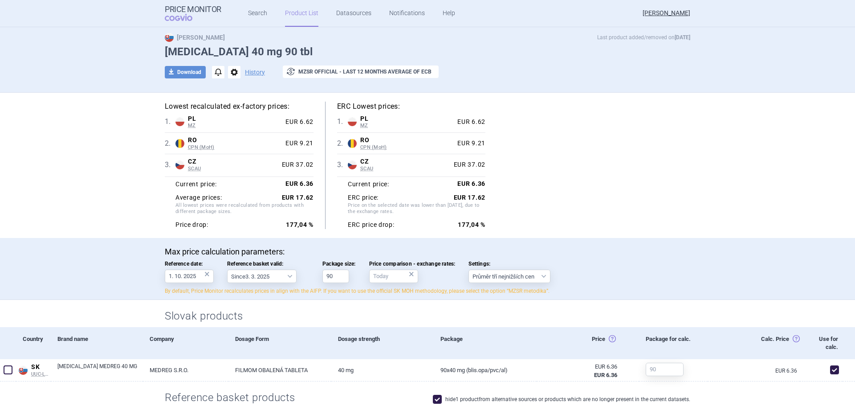
scroll to position [0, 0]
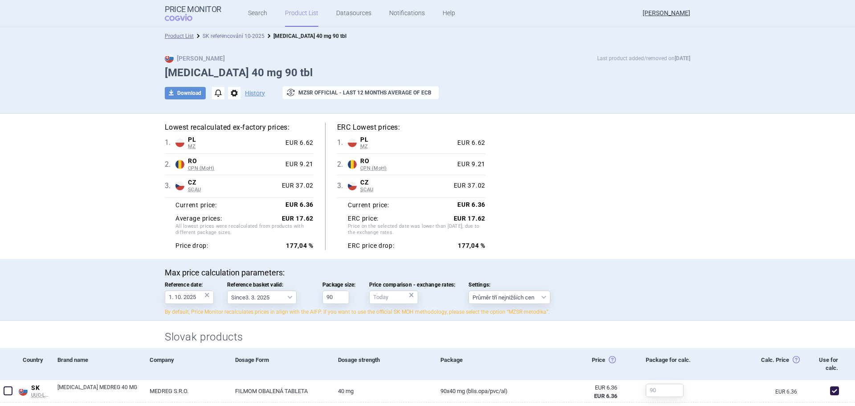
click at [240, 39] on link "SK referencování 10-2025" at bounding box center [234, 36] width 62 height 6
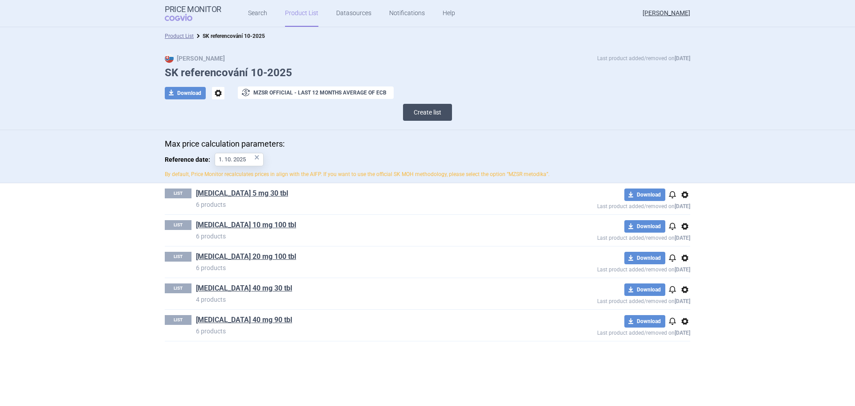
click at [427, 115] on button "Create list" at bounding box center [427, 112] width 49 height 17
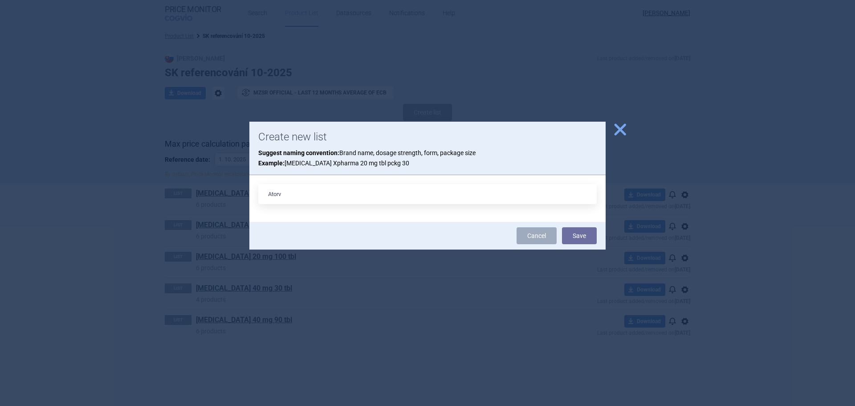
type input "Atorvastatin 80 mg 30 tbl"
click at [592, 239] on button "Save" at bounding box center [579, 235] width 35 height 17
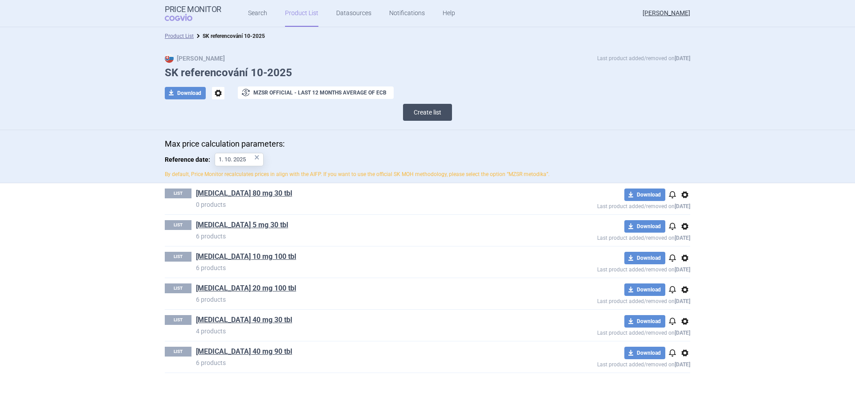
click at [419, 111] on button "Create list" at bounding box center [427, 112] width 49 height 17
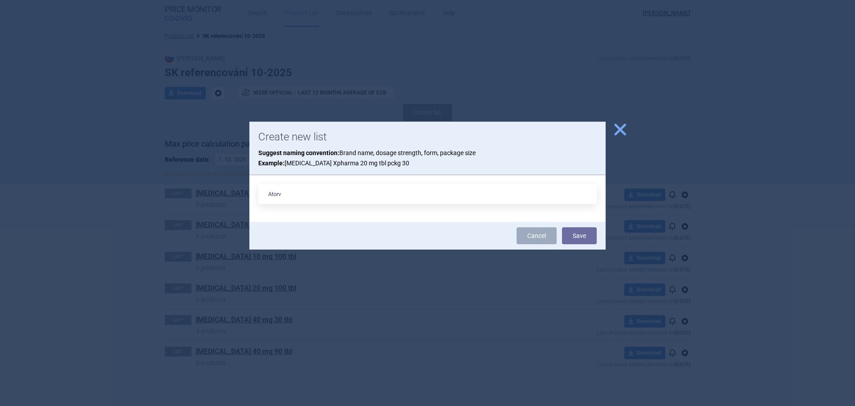
type input "Atorvastatin 80 mg 90 tbl"
click at [586, 238] on button "Save" at bounding box center [579, 235] width 35 height 17
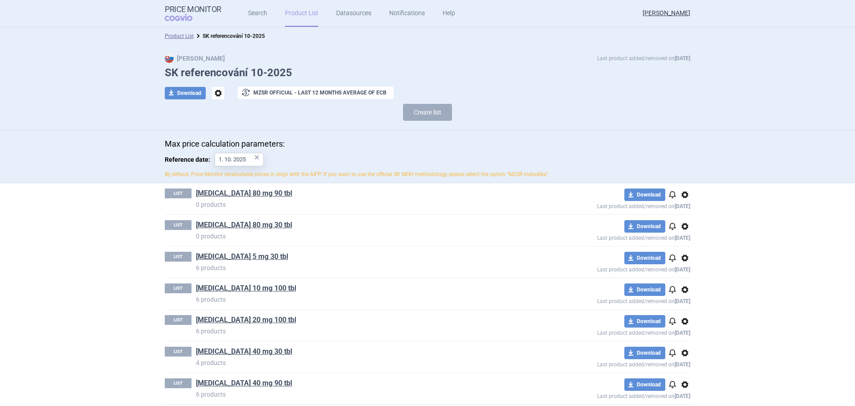
scroll to position [8, 0]
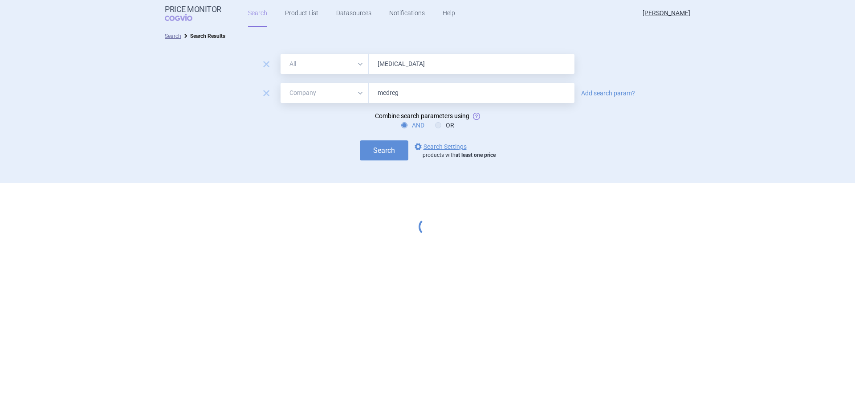
select select "mah"
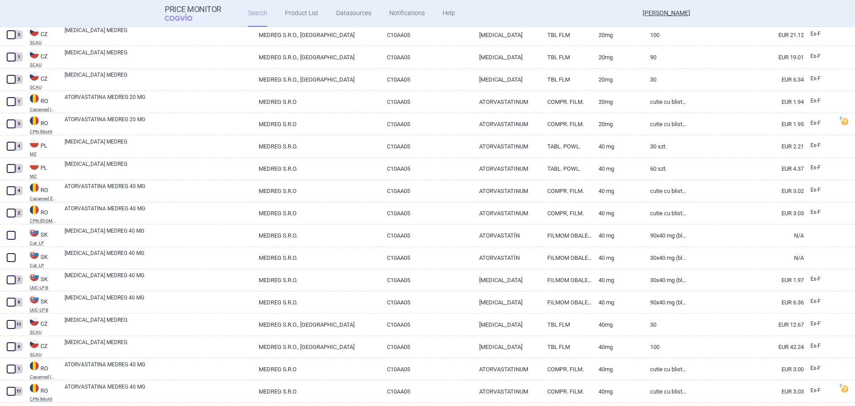
scroll to position [624, 0]
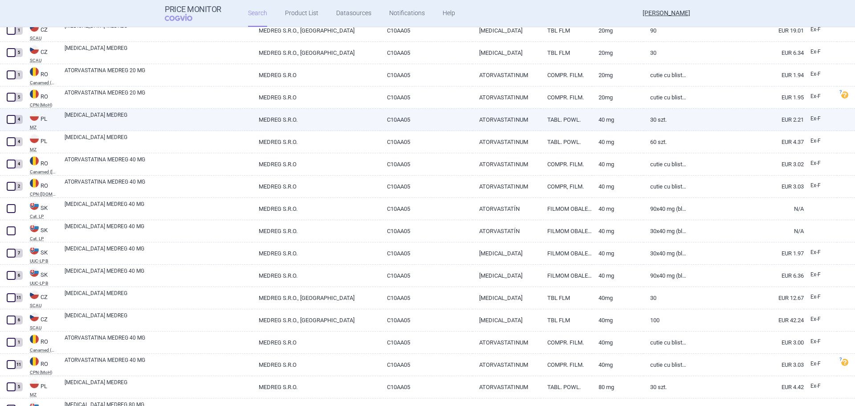
click at [11, 116] on span at bounding box center [11, 119] width 9 height 9
checkbox input "true"
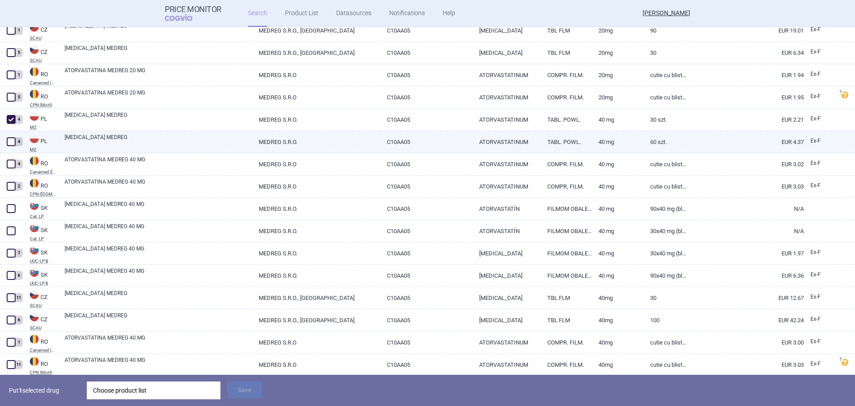
click at [8, 144] on span at bounding box center [11, 141] width 9 height 9
checkbox input "true"
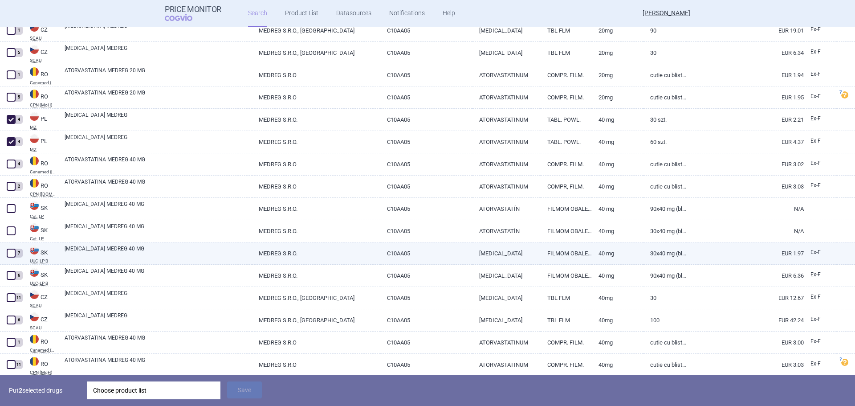
click at [11, 248] on span at bounding box center [10, 252] width 13 height 13
checkbox input "true"
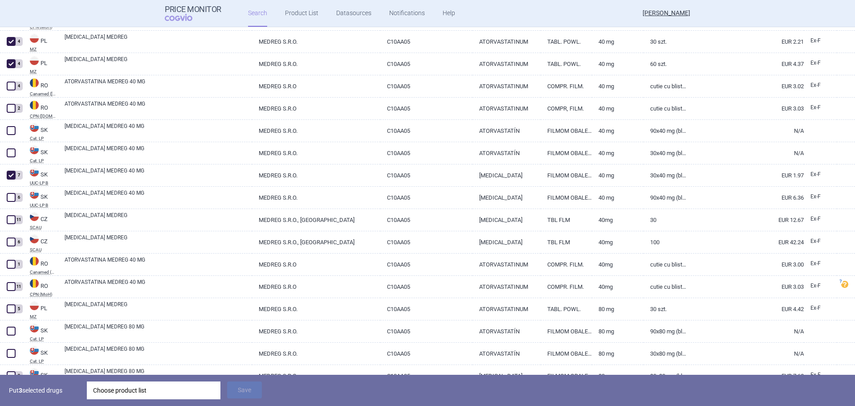
scroll to position [713, 0]
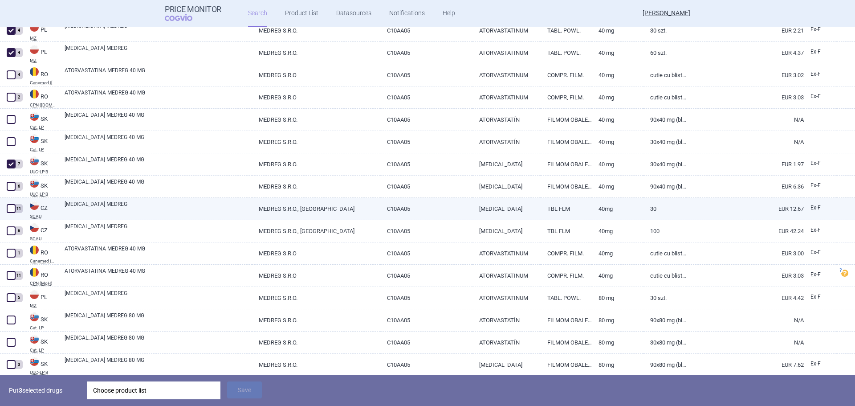
click at [11, 210] on span at bounding box center [11, 208] width 9 height 9
checkbox input "true"
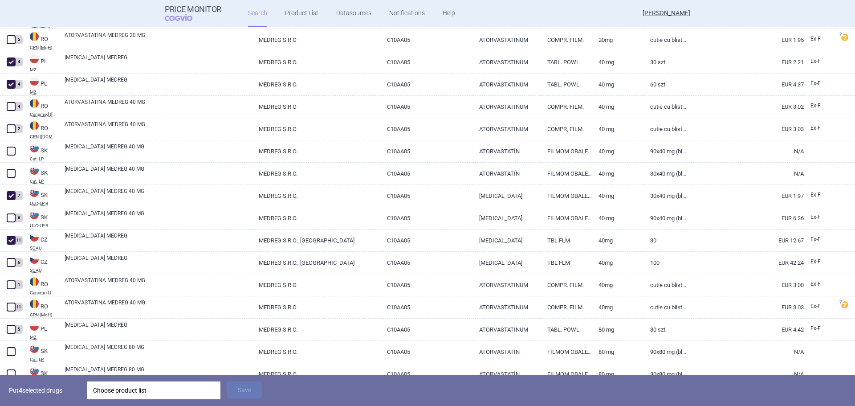
scroll to position [668, 0]
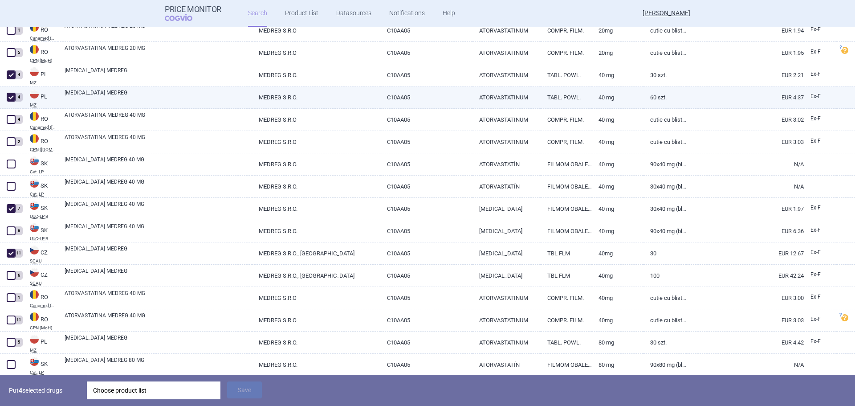
click at [2, 96] on div "4" at bounding box center [11, 97] width 23 height 22
click at [7, 96] on span at bounding box center [11, 97] width 9 height 9
checkbox input "false"
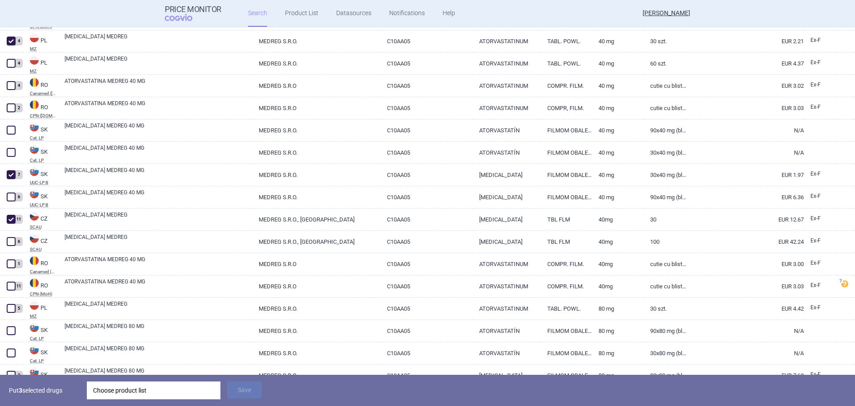
scroll to position [757, 0]
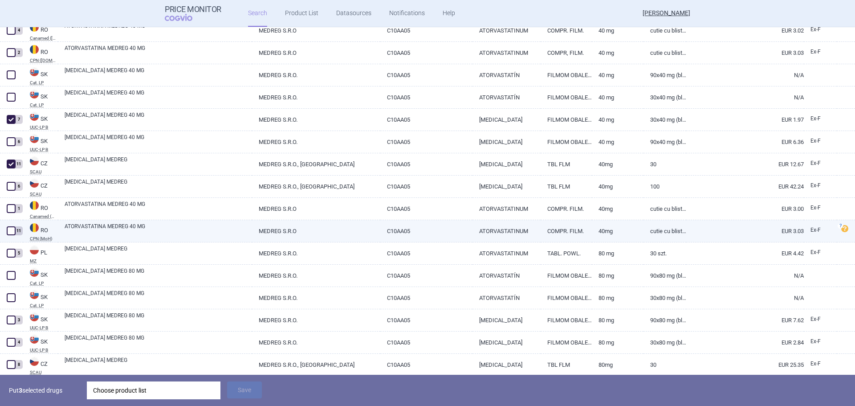
click at [11, 231] on span at bounding box center [11, 230] width 9 height 9
checkbox input "true"
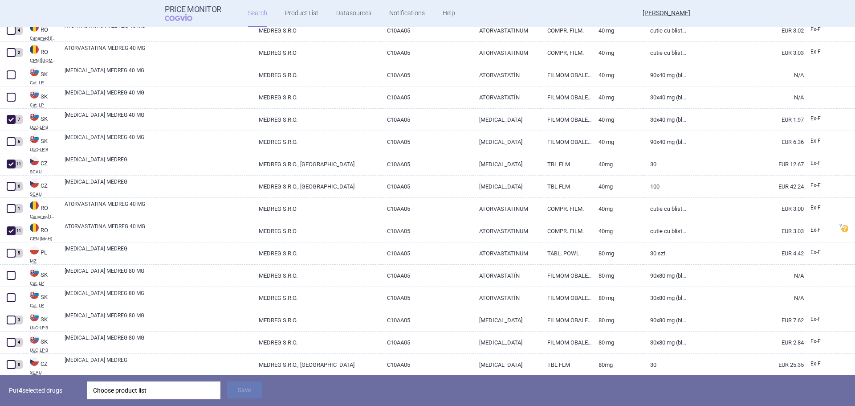
click at [166, 385] on div "Choose product list" at bounding box center [153, 390] width 121 height 18
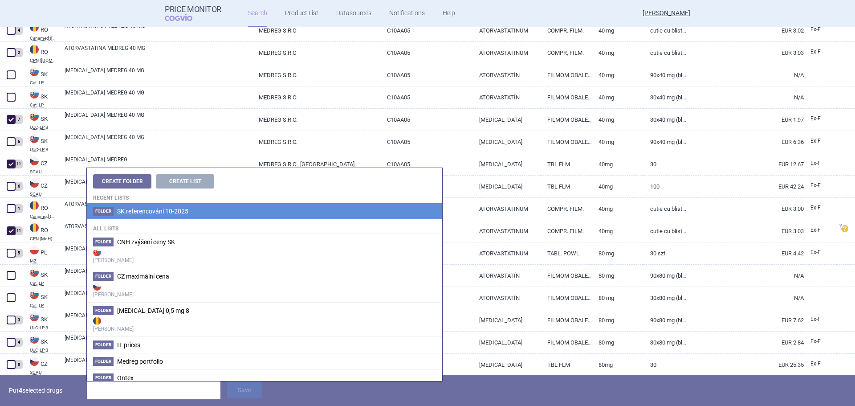
click at [168, 205] on li "Folder SK referencování 10-2025" at bounding box center [265, 211] width 356 height 16
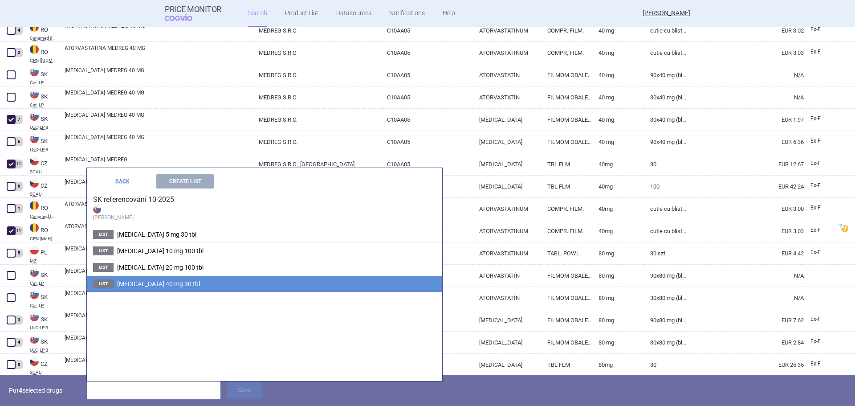
click at [160, 280] on span "[MEDICAL_DATA] 40 mg 30 tbl" at bounding box center [158, 283] width 83 height 7
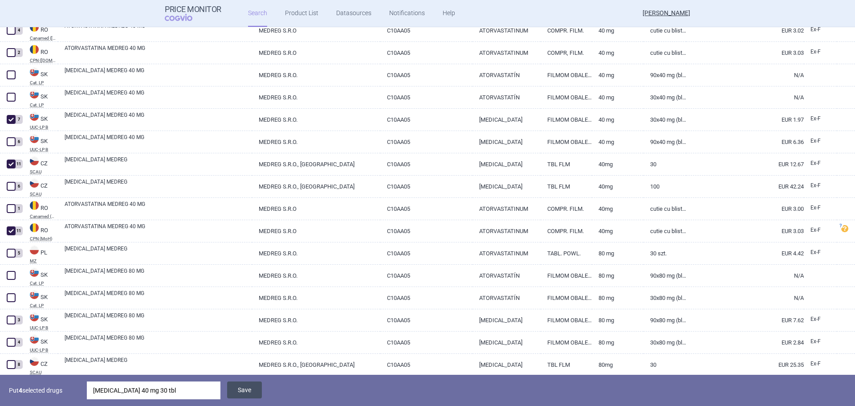
click at [239, 386] on button "Save" at bounding box center [244, 389] width 35 height 17
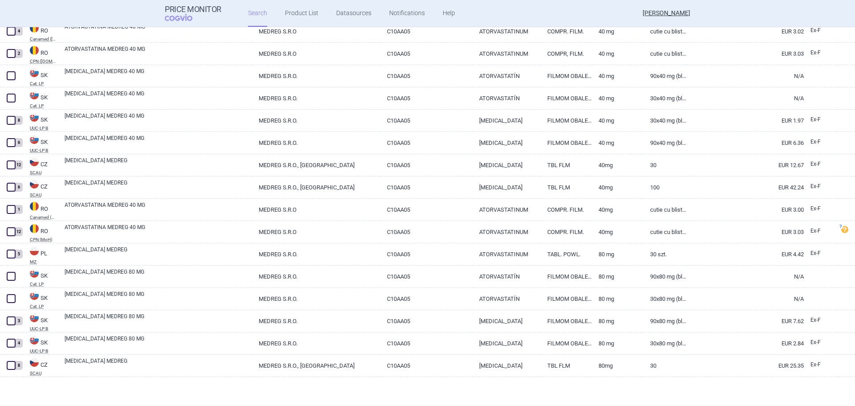
scroll to position [757, 0]
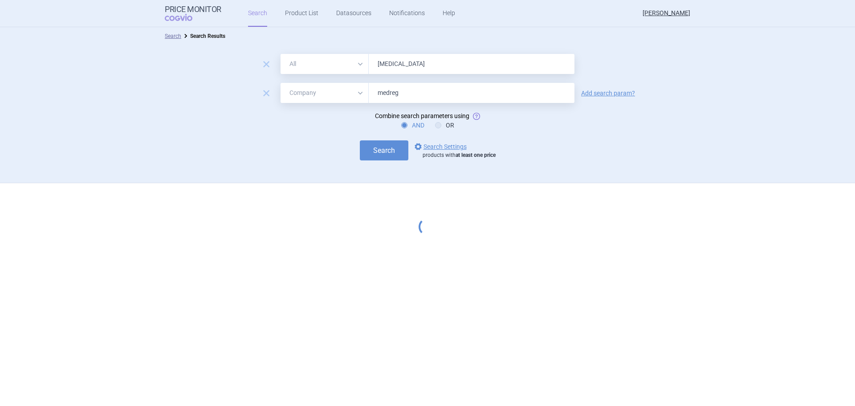
select select "mah"
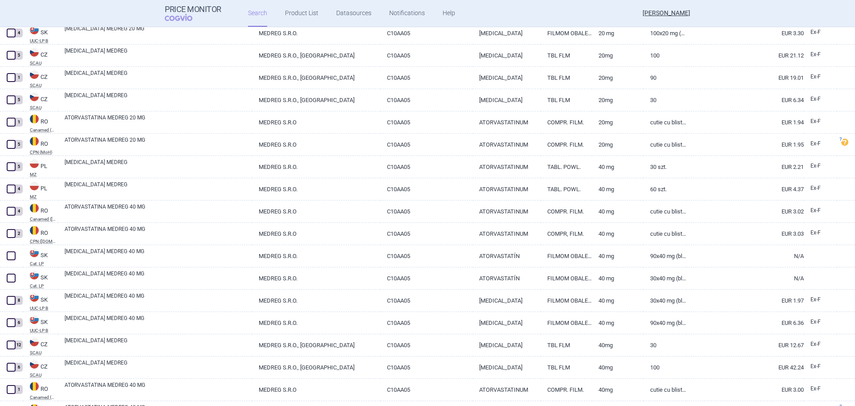
scroll to position [579, 0]
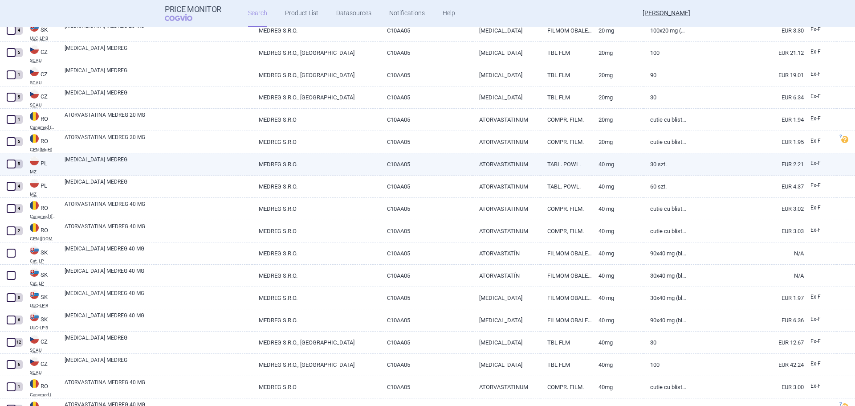
click at [11, 168] on span at bounding box center [11, 164] width 9 height 9
checkbox input "true"
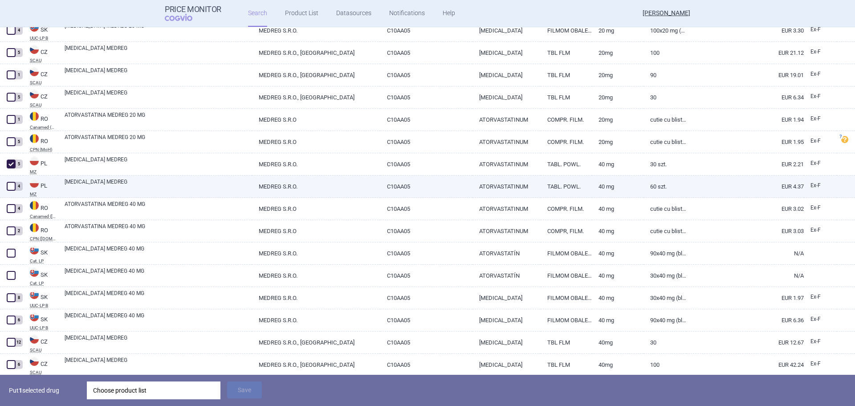
click at [13, 188] on span at bounding box center [11, 186] width 9 height 9
checkbox input "true"
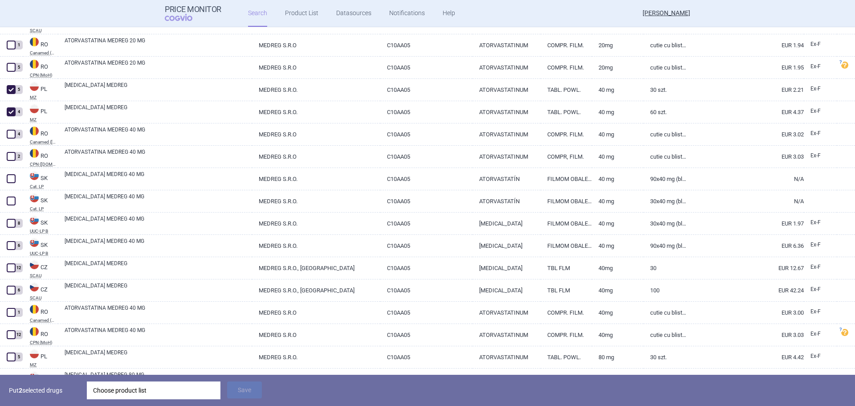
scroll to position [668, 0]
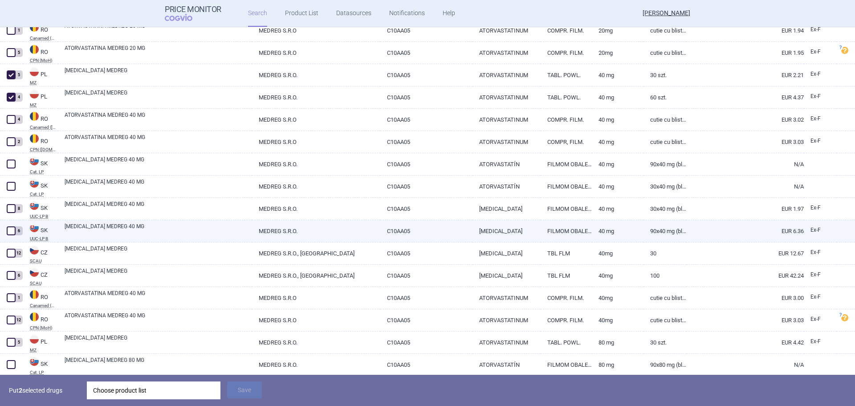
click at [8, 232] on span at bounding box center [11, 230] width 9 height 9
checkbox input "true"
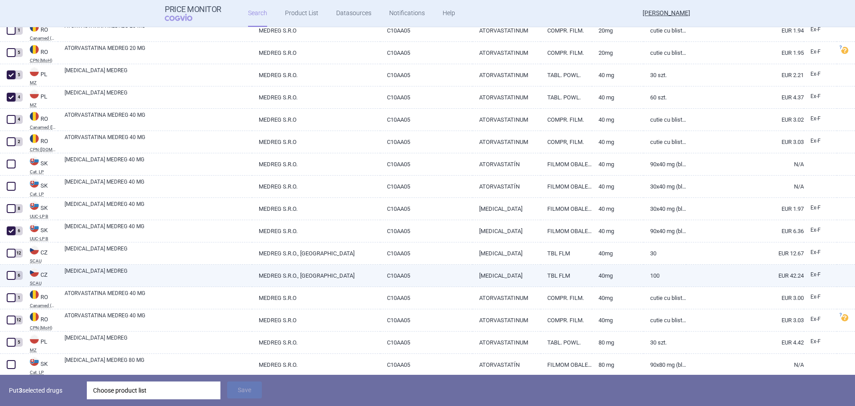
click at [14, 277] on span at bounding box center [11, 275] width 9 height 9
checkbox input "true"
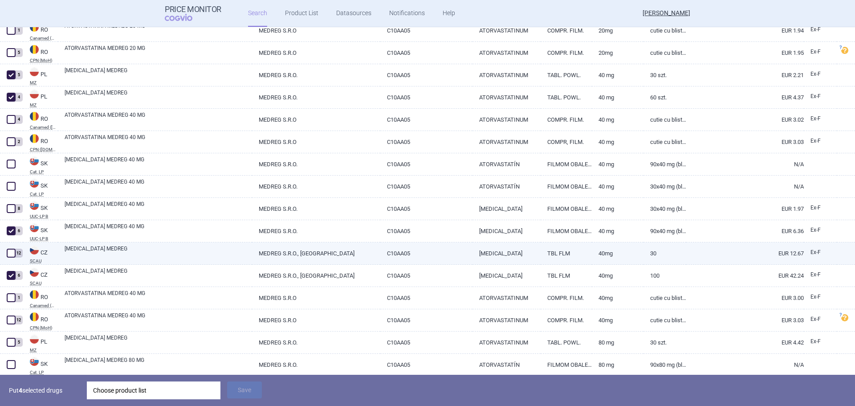
click at [13, 255] on span at bounding box center [11, 253] width 9 height 9
checkbox input "true"
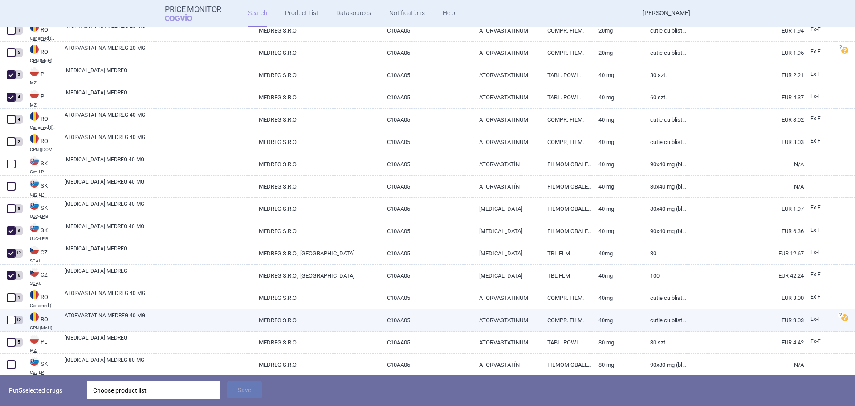
click at [11, 323] on span at bounding box center [11, 319] width 9 height 9
checkbox input "true"
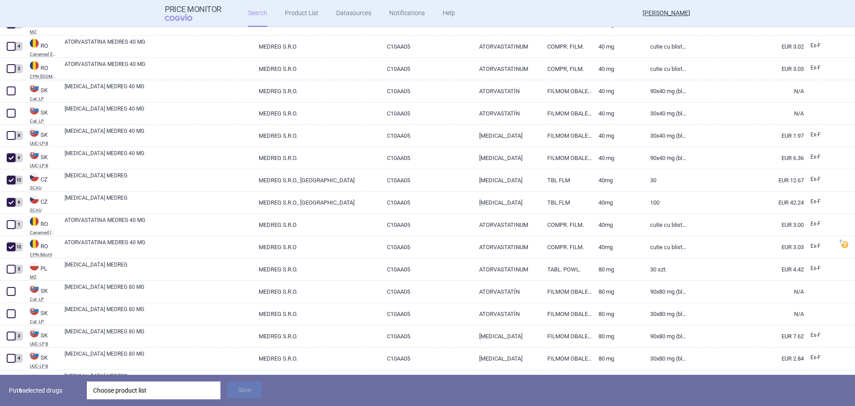
scroll to position [757, 0]
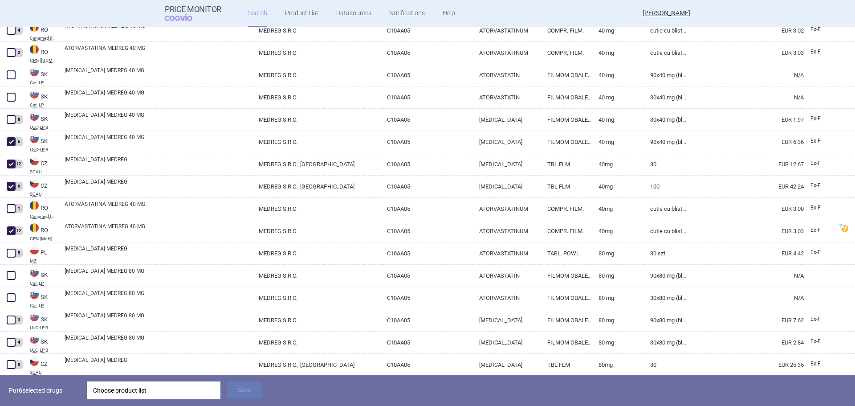
click at [184, 388] on div "Choose product list" at bounding box center [153, 390] width 121 height 18
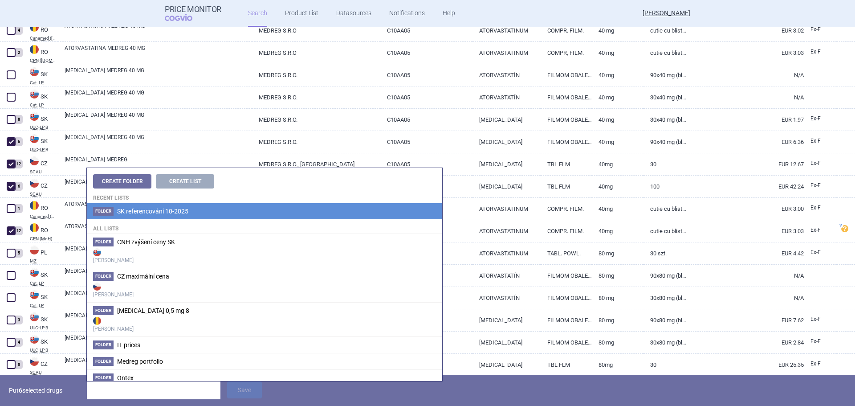
click at [185, 211] on span "SK referencování 10-2025" at bounding box center [152, 211] width 71 height 7
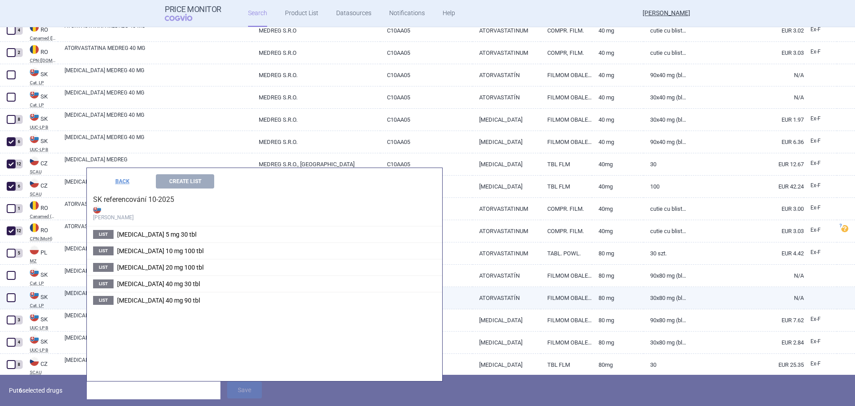
drag, startPoint x: 168, startPoint y: 300, endPoint x: 173, endPoint y: 303, distance: 5.4
click at [168, 301] on span "[MEDICAL_DATA] 40 mg 90 tbl" at bounding box center [158, 300] width 83 height 7
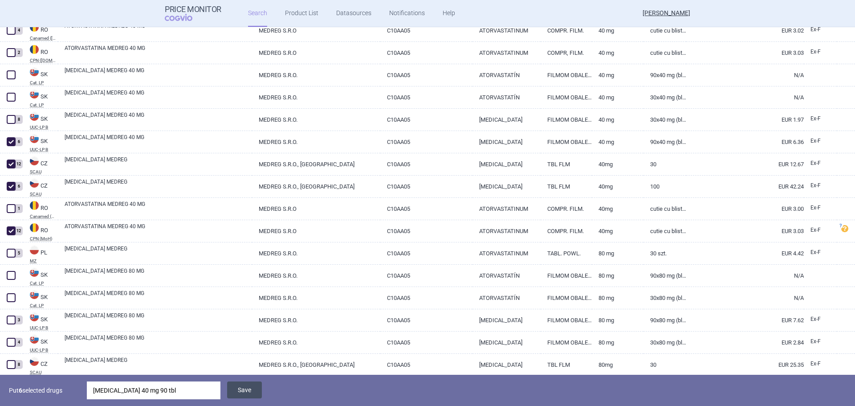
click at [240, 389] on button "Save" at bounding box center [244, 389] width 35 height 17
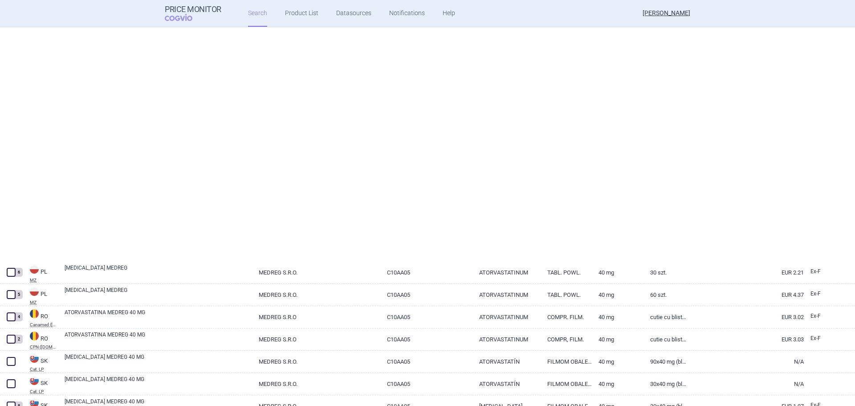
scroll to position [757, 0]
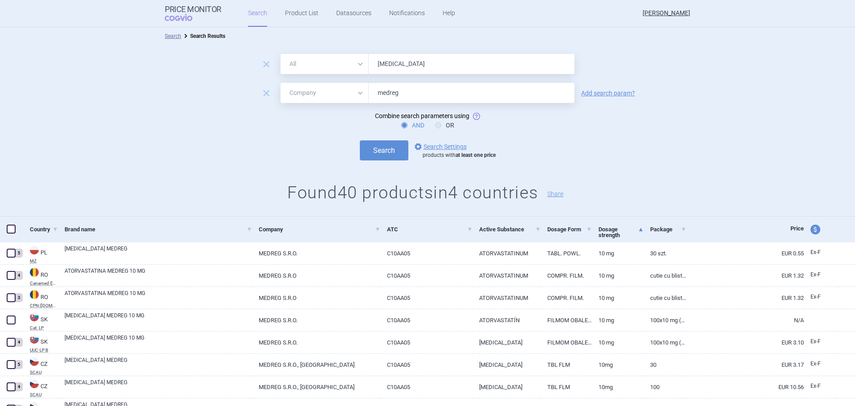
select select "mah"
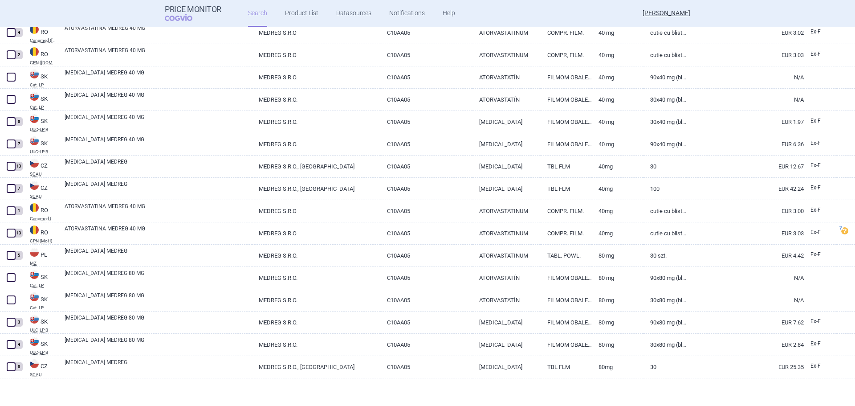
scroll to position [757, 0]
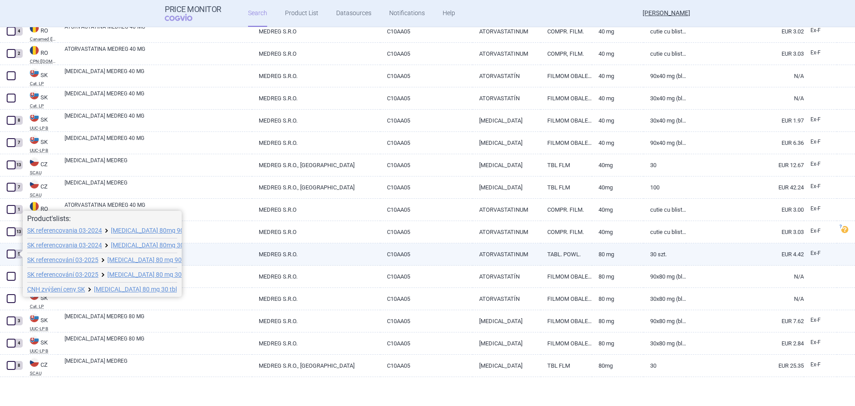
click at [9, 253] on span at bounding box center [11, 254] width 9 height 9
checkbox input "true"
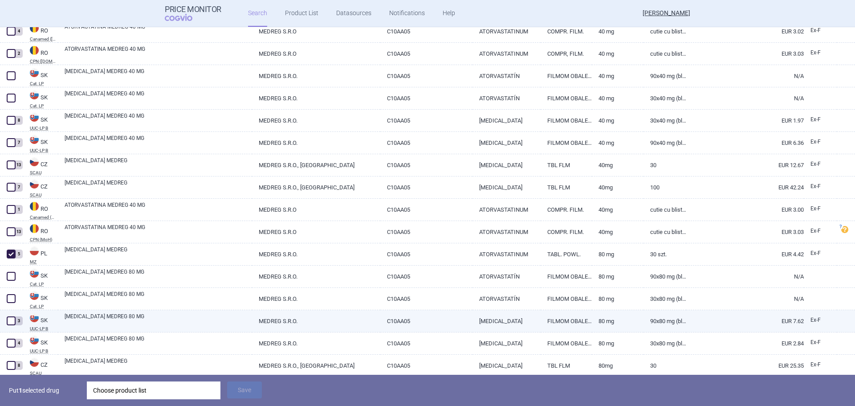
click at [11, 320] on span at bounding box center [11, 320] width 9 height 9
checkbox input "true"
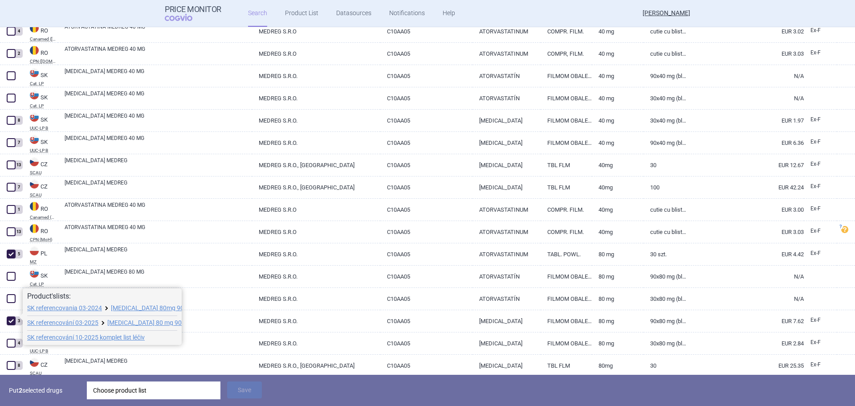
scroll to position [788, 0]
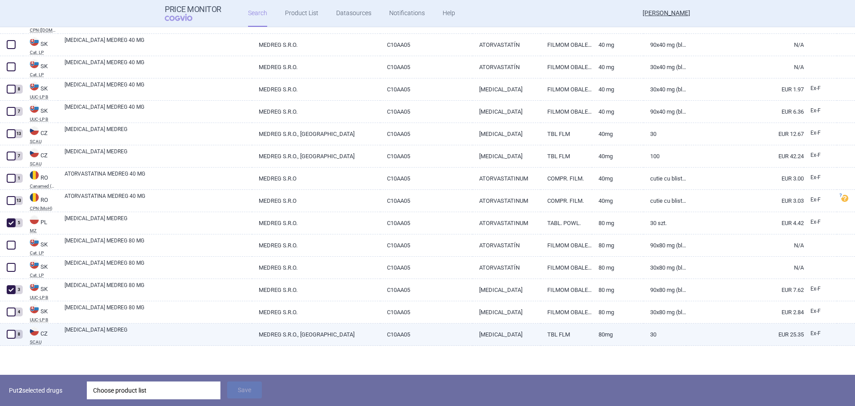
click at [13, 335] on span at bounding box center [11, 334] width 9 height 9
checkbox input "true"
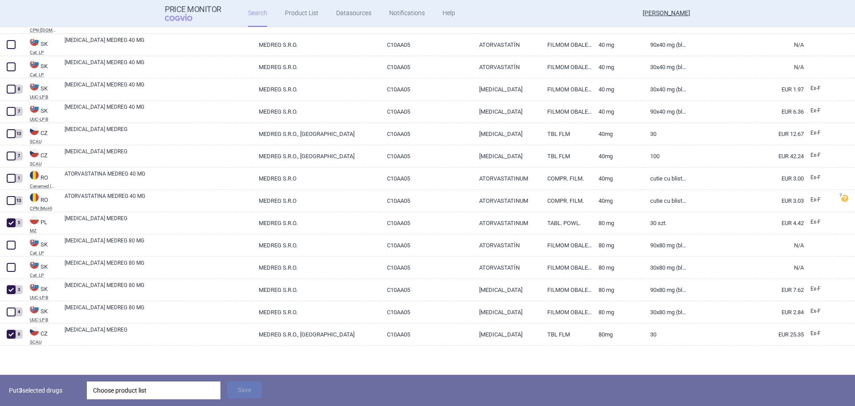
click at [158, 392] on div "Choose product list" at bounding box center [153, 390] width 121 height 18
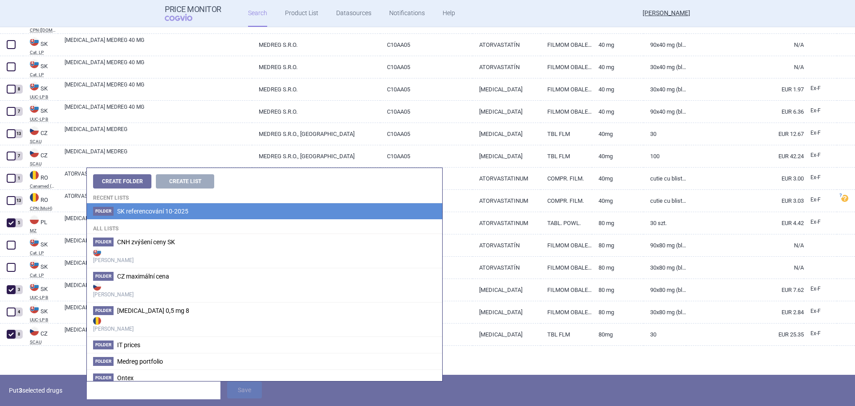
click at [167, 214] on span "SK referencování 10-2025" at bounding box center [152, 211] width 71 height 7
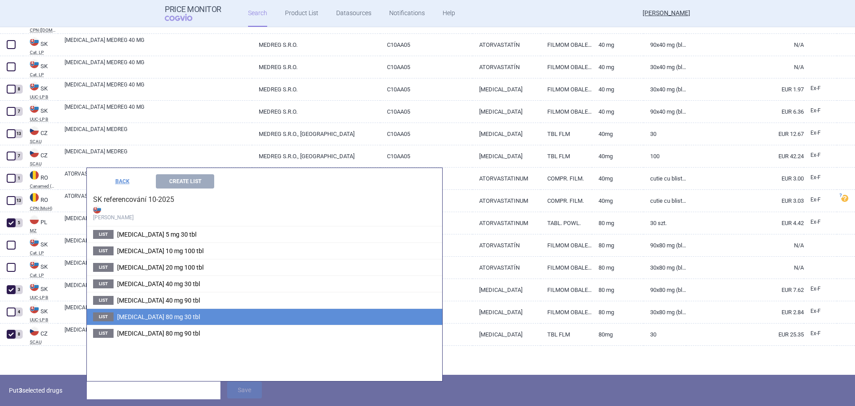
click at [167, 317] on span "[MEDICAL_DATA] 80 mg 30 tbl" at bounding box center [158, 316] width 83 height 7
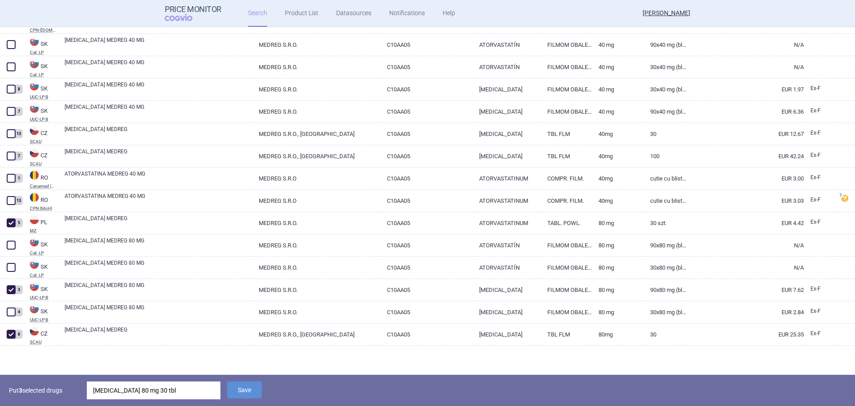
click at [199, 387] on div "[MEDICAL_DATA] 80 mg 30 tbl" at bounding box center [153, 390] width 121 height 18
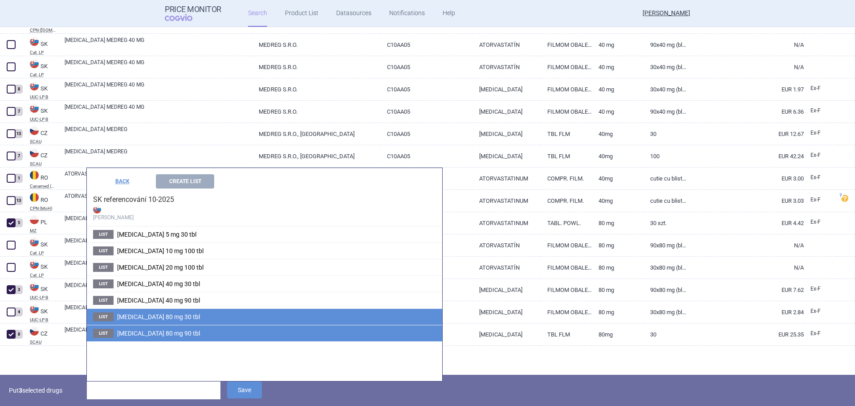
click at [173, 335] on span "[MEDICAL_DATA] 80 mg 90 tbl" at bounding box center [158, 333] width 83 height 7
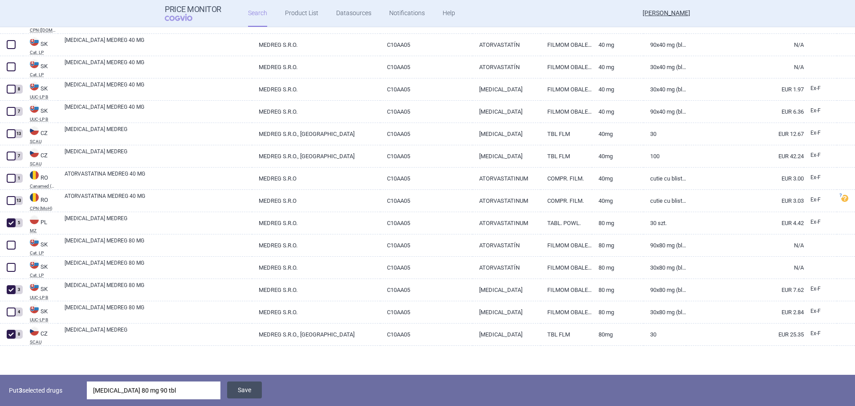
click at [246, 391] on button "Save" at bounding box center [244, 389] width 35 height 17
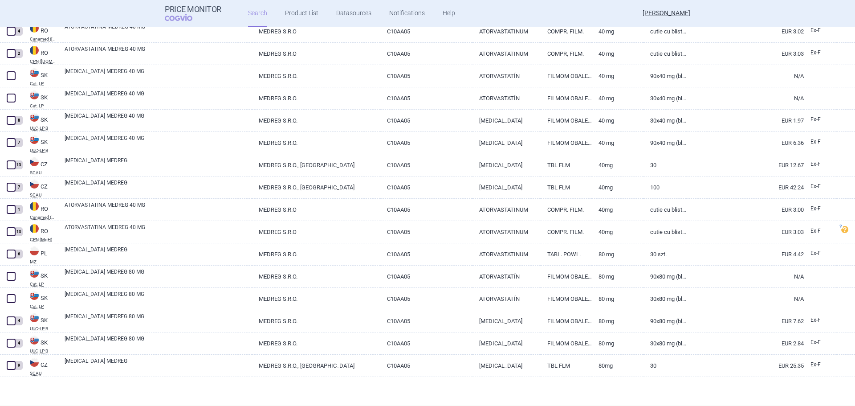
scroll to position [757, 0]
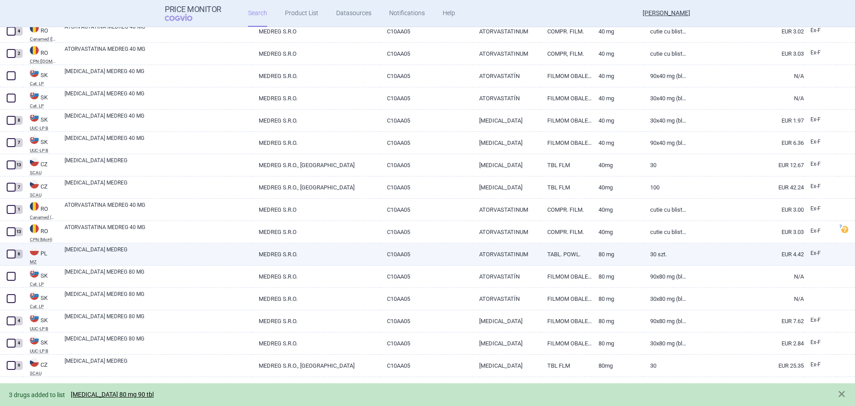
click at [12, 256] on span at bounding box center [11, 254] width 9 height 9
checkbox input "true"
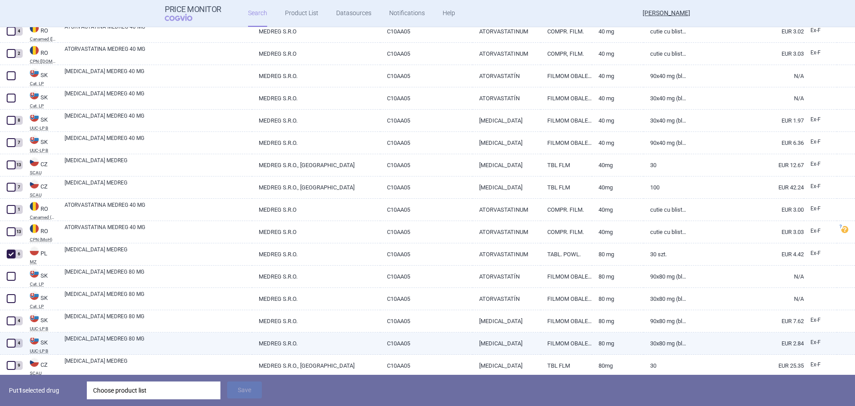
click at [13, 345] on span at bounding box center [11, 343] width 9 height 9
checkbox input "true"
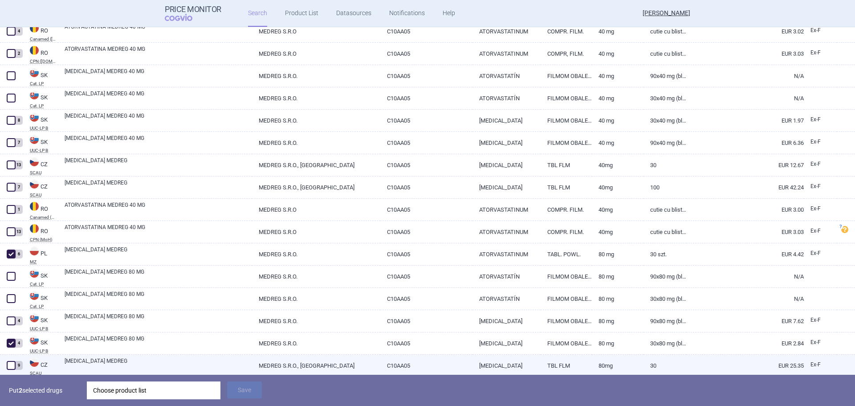
click at [14, 363] on span at bounding box center [11, 365] width 9 height 9
checkbox input "true"
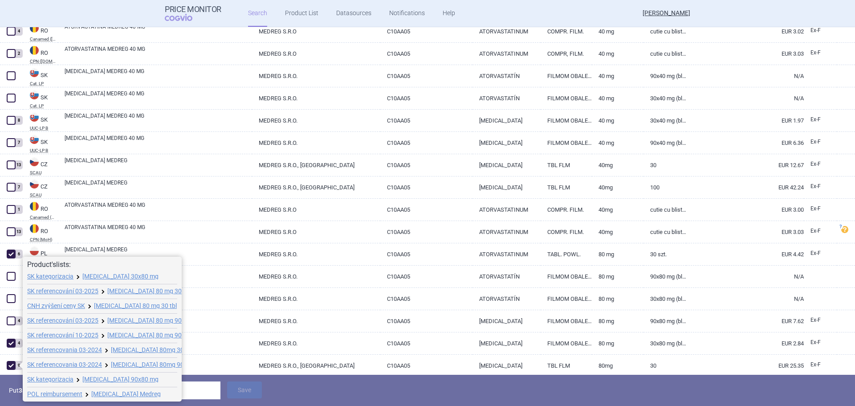
click at [194, 393] on div "Choose product list" at bounding box center [153, 390] width 121 height 18
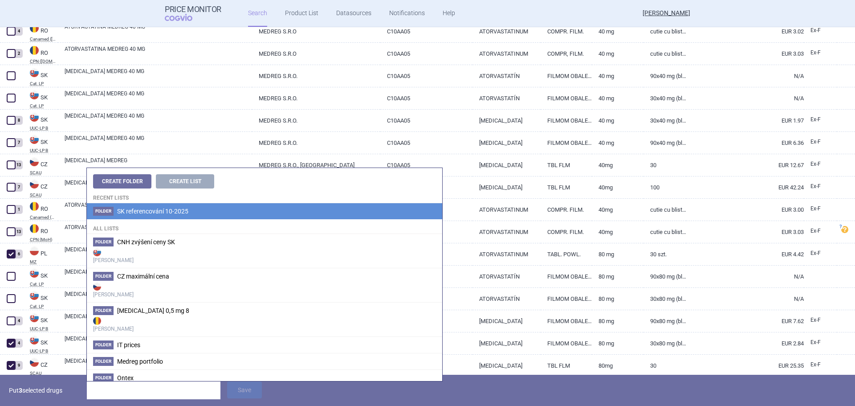
click at [170, 213] on span "SK referencování 10-2025" at bounding box center [152, 211] width 71 height 7
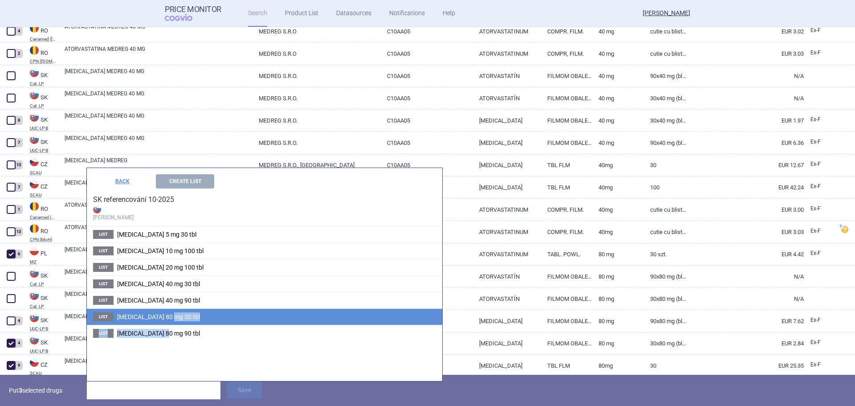
drag, startPoint x: 162, startPoint y: 333, endPoint x: 168, endPoint y: 321, distance: 13.8
click at [168, 321] on ul "List Amlodipine 5 mg 30 tbl List Atorvastatin 10 mg 100 tbl List Atorvastatin 2…" at bounding box center [265, 283] width 356 height 115
click at [165, 316] on span "[MEDICAL_DATA] 80 mg 30 tbl" at bounding box center [158, 316] width 83 height 7
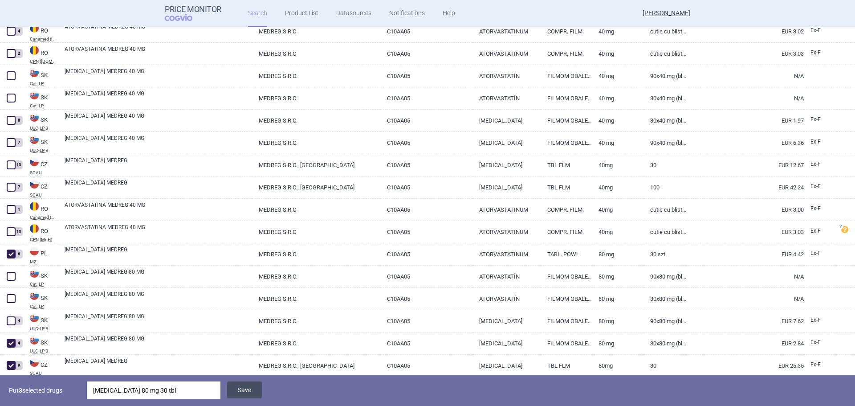
click at [238, 391] on button "Save" at bounding box center [244, 389] width 35 height 17
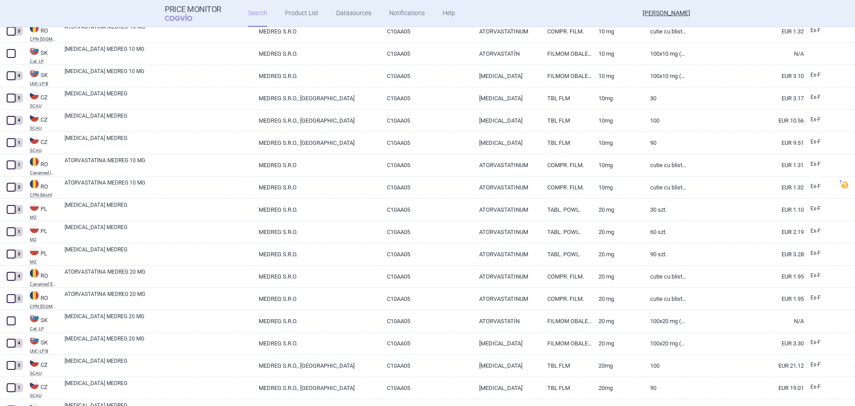
scroll to position [16, 0]
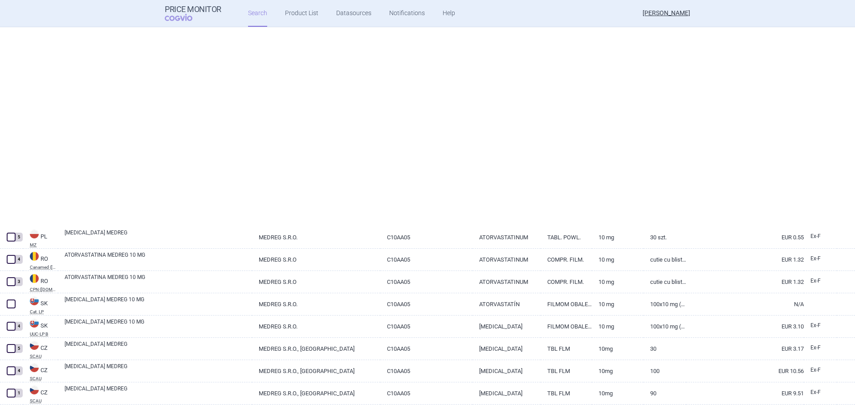
select select "mah"
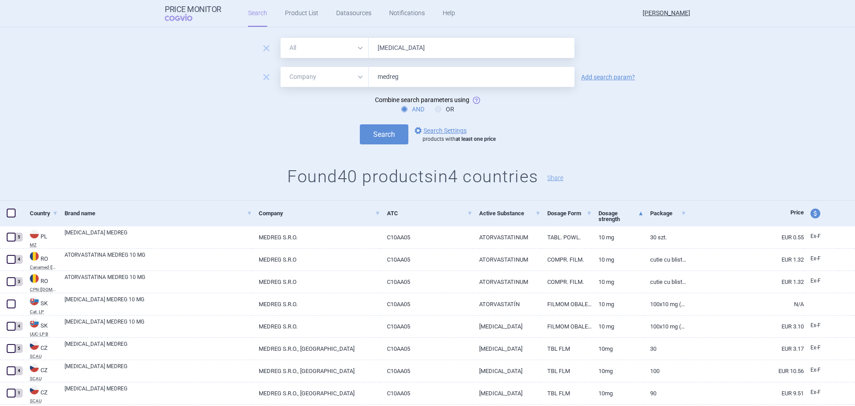
scroll to position [0, 0]
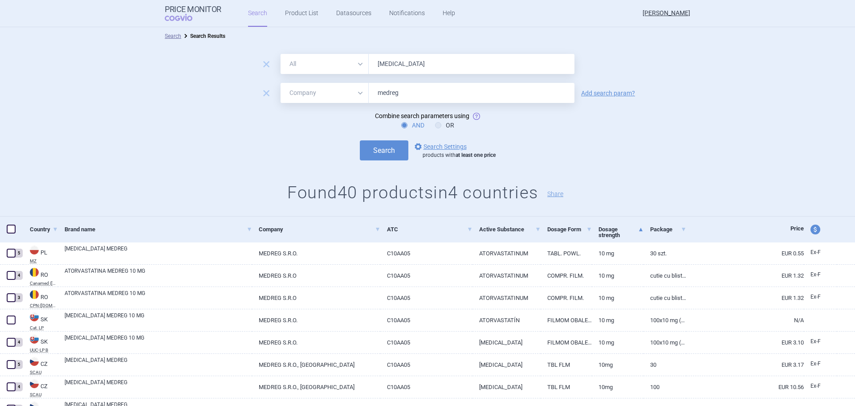
click at [381, 68] on input "atorvastatin" at bounding box center [472, 64] width 206 height 20
click at [384, 69] on input "atorvastatin" at bounding box center [472, 64] width 206 height 20
type input "bisoprolol"
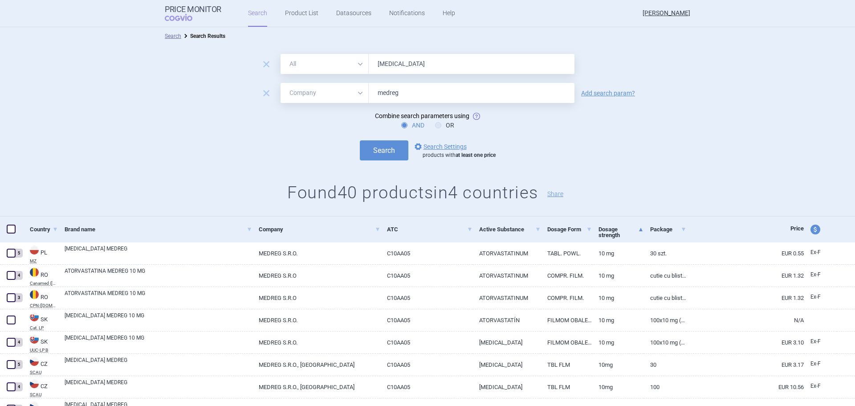
click at [360, 140] on button "Search" at bounding box center [384, 150] width 49 height 20
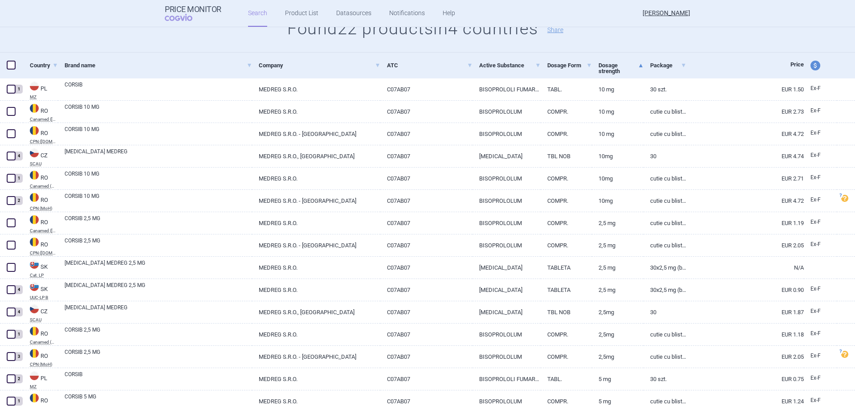
scroll to position [178, 0]
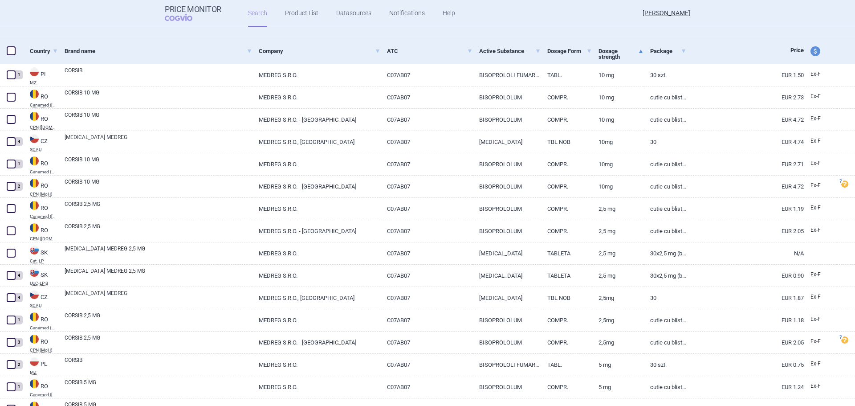
click at [619, 54] on link "Dosage strength" at bounding box center [621, 54] width 45 height 28
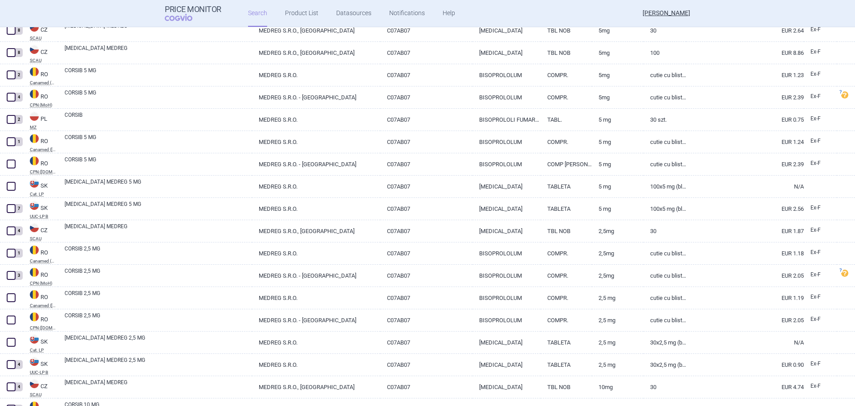
scroll to position [267, 0]
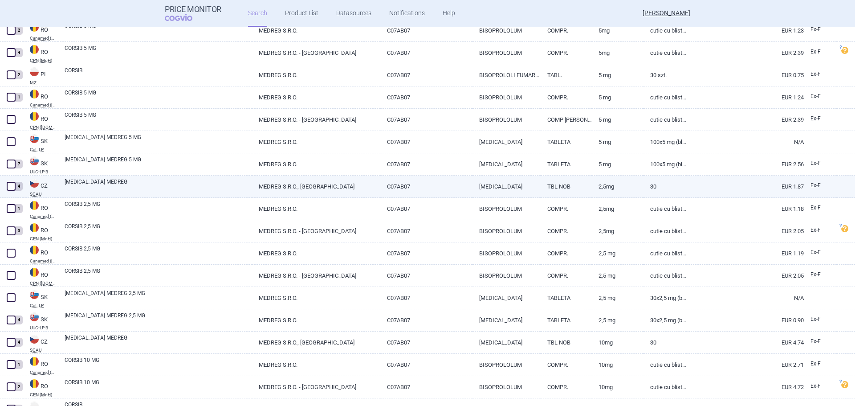
click at [9, 186] on span at bounding box center [11, 186] width 9 height 9
checkbox input "true"
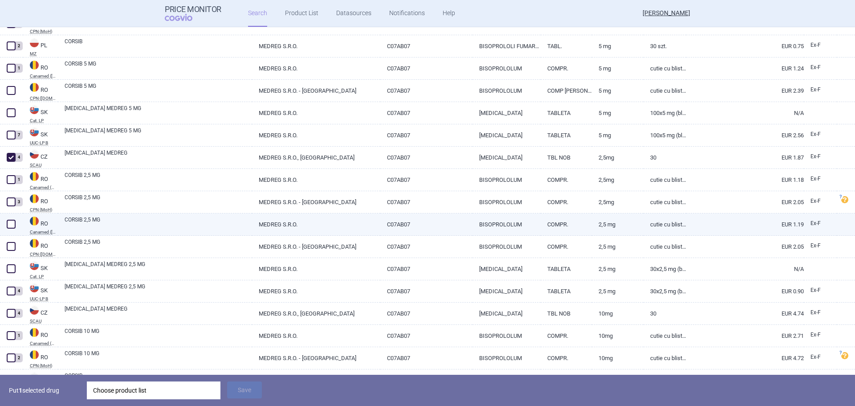
scroll to position [312, 0]
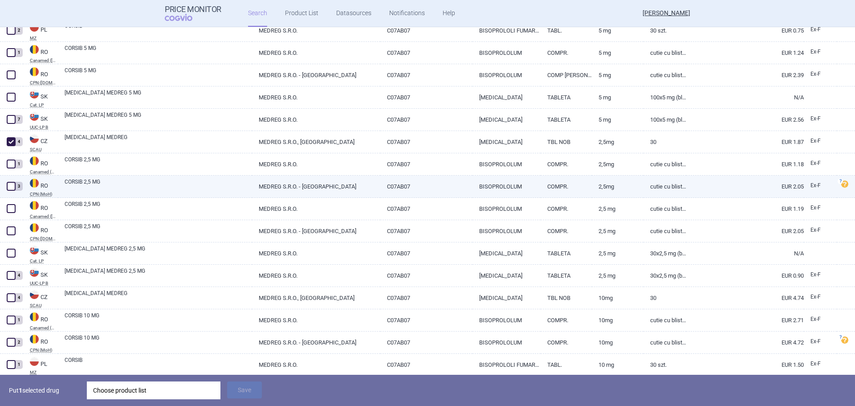
click at [15, 188] on span at bounding box center [11, 186] width 9 height 9
checkbox input "true"
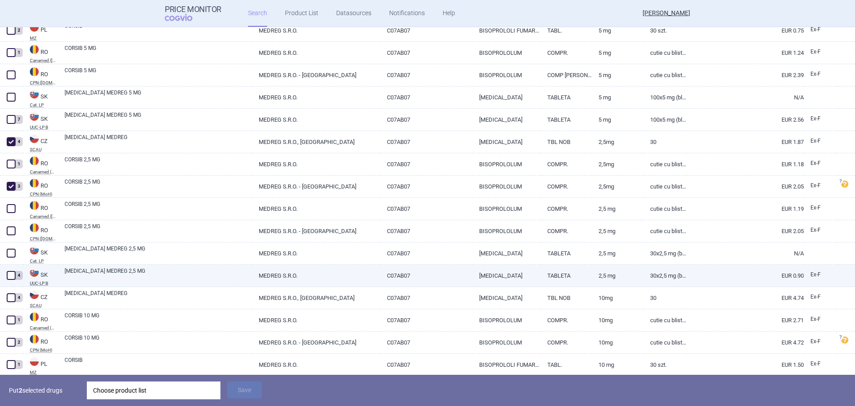
click at [12, 276] on span at bounding box center [11, 275] width 9 height 9
checkbox input "true"
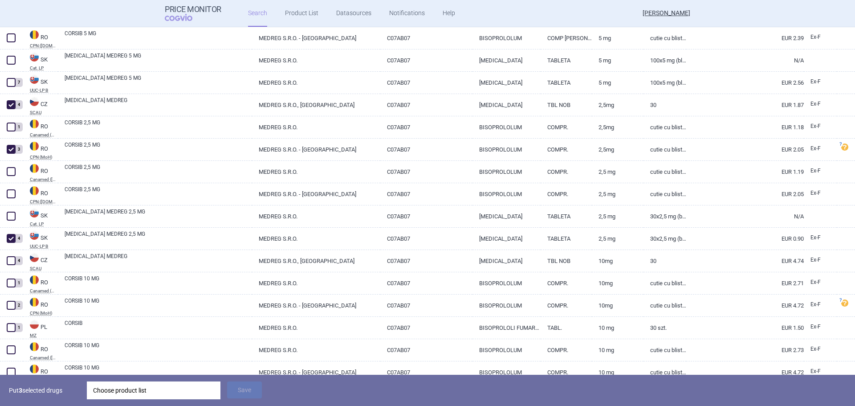
scroll to position [209, 0]
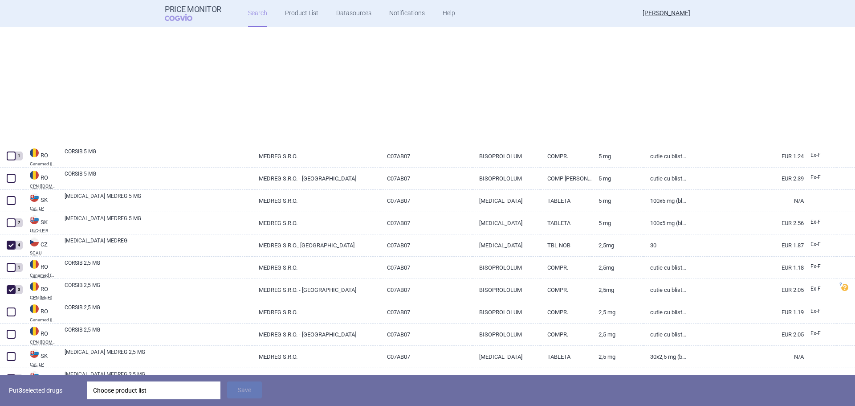
select select "mah"
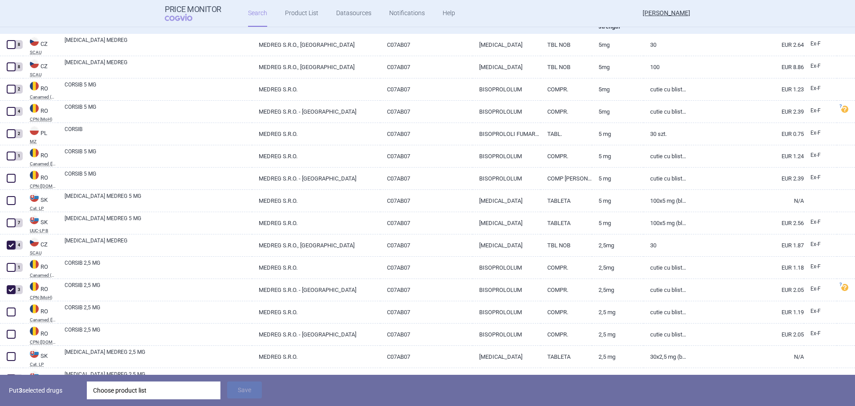
click at [152, 384] on div "Choose product list" at bounding box center [153, 390] width 121 height 18
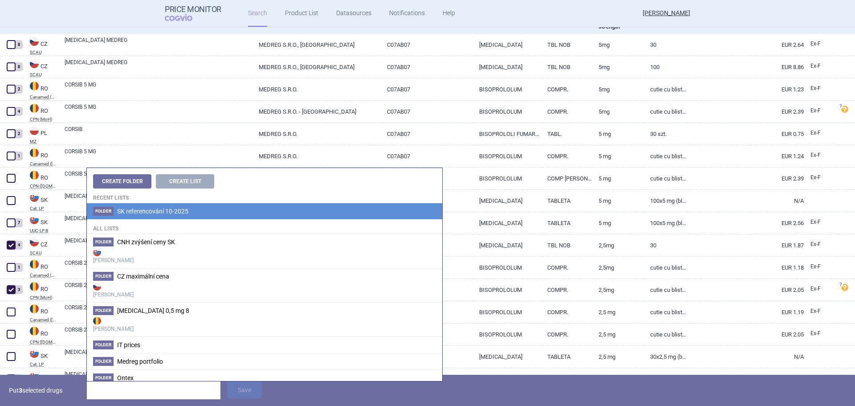
click at [151, 211] on span "SK referencování 10-2025" at bounding box center [152, 211] width 71 height 7
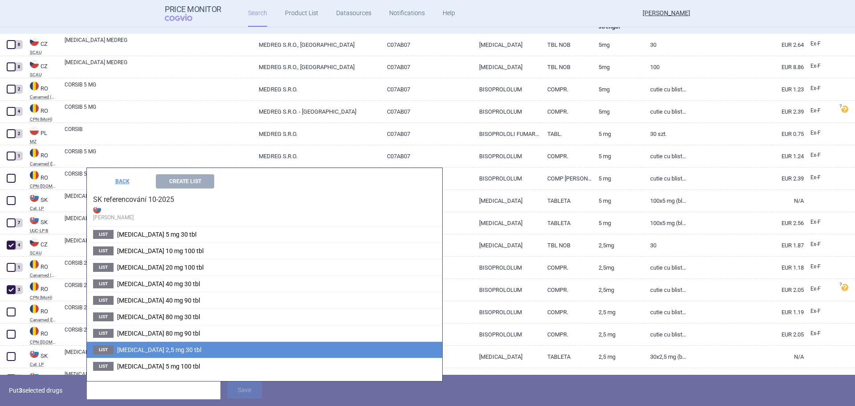
click at [159, 350] on span "[MEDICAL_DATA] 2,5 mg 30 tbl" at bounding box center [159, 349] width 84 height 7
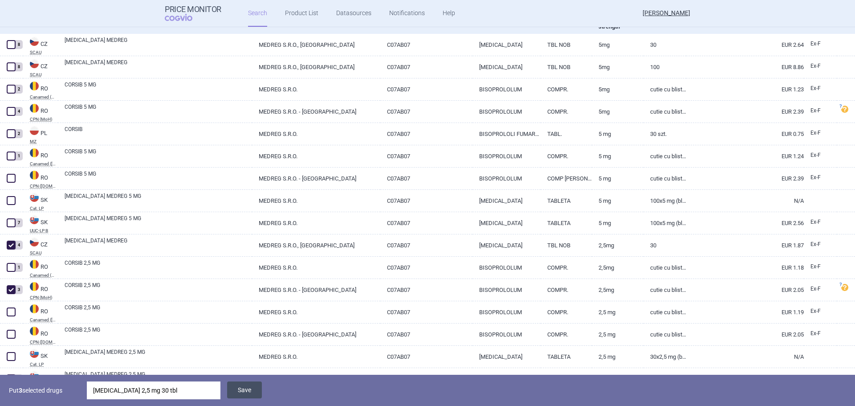
click at [242, 386] on button "Save" at bounding box center [244, 389] width 35 height 17
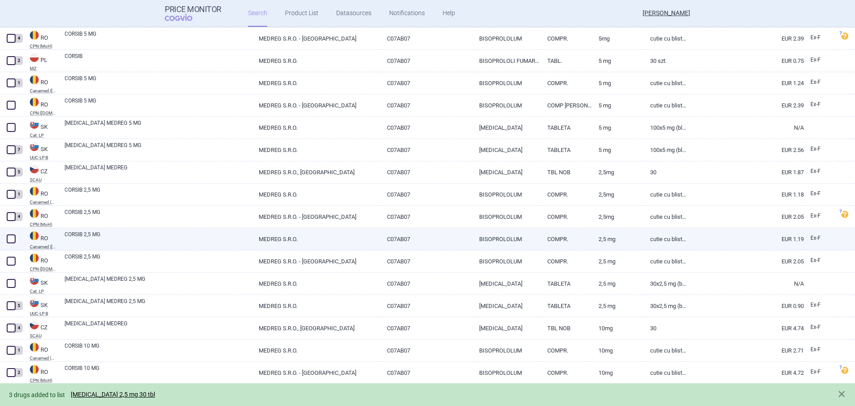
scroll to position [298, 0]
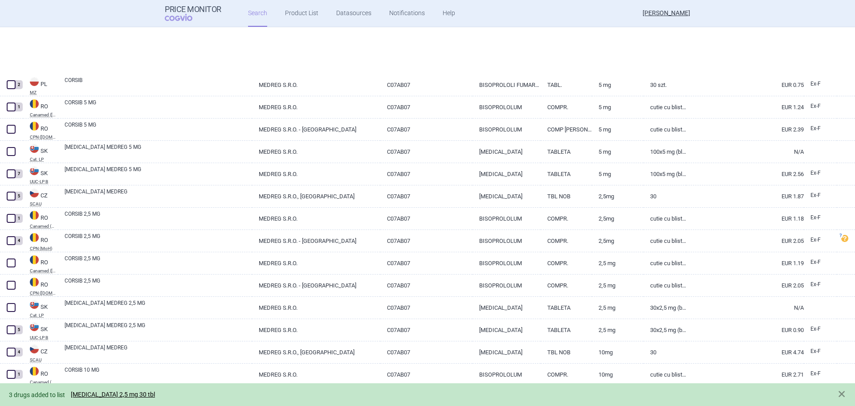
select select "mah"
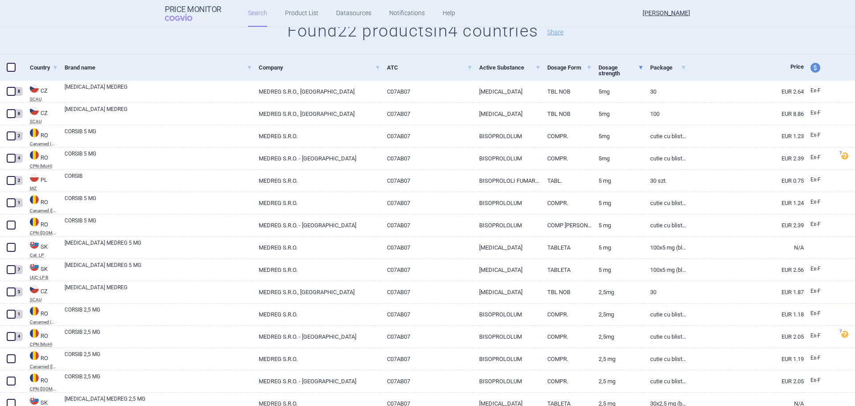
scroll to position [177, 0]
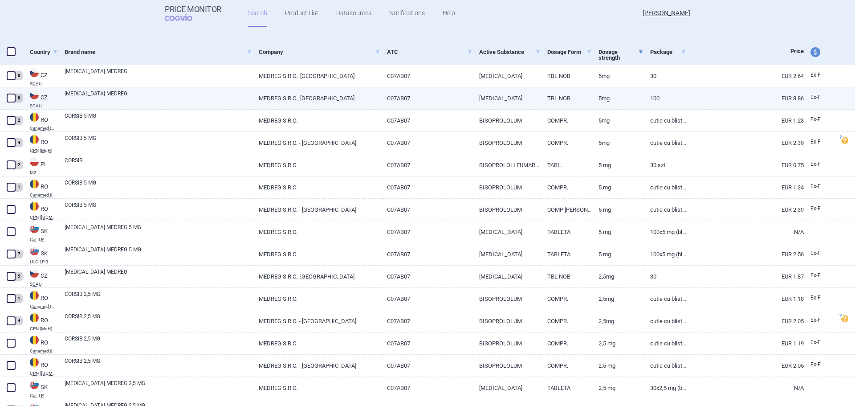
click at [13, 97] on span at bounding box center [11, 98] width 9 height 9
checkbox input "true"
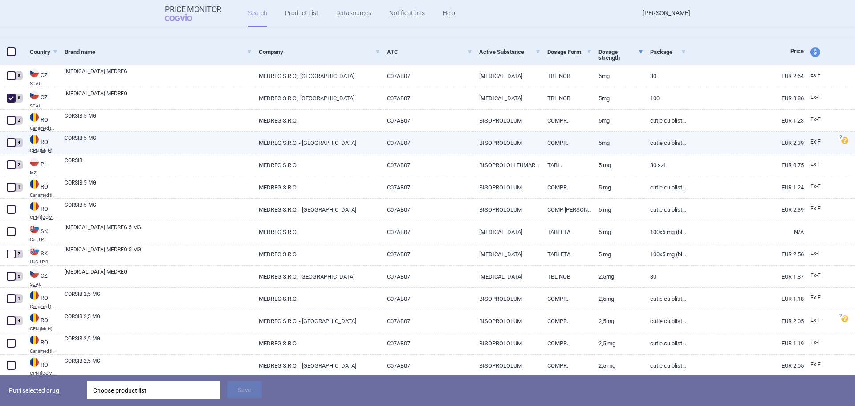
click at [12, 145] on span at bounding box center [11, 142] width 9 height 9
checkbox input "true"
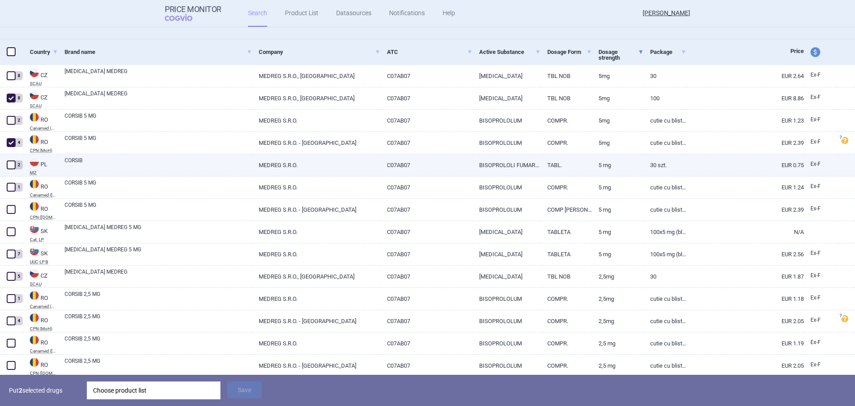
click at [12, 167] on span at bounding box center [11, 164] width 9 height 9
checkbox input "true"
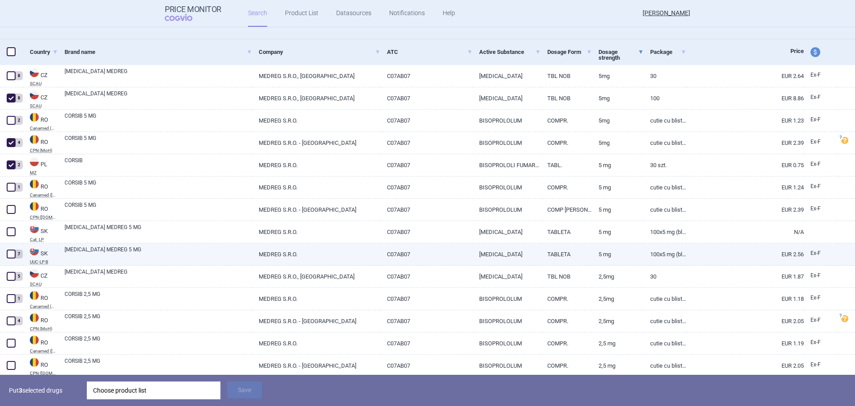
click at [10, 259] on span at bounding box center [10, 253] width 13 height 13
checkbox input "true"
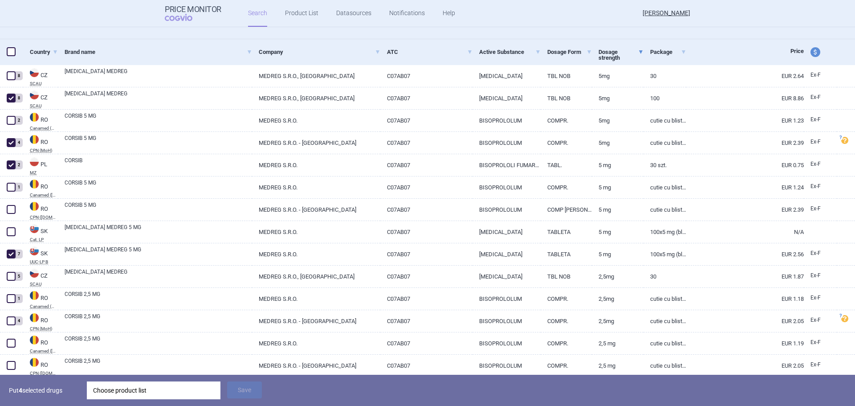
click at [139, 393] on div "Choose product list" at bounding box center [153, 390] width 121 height 18
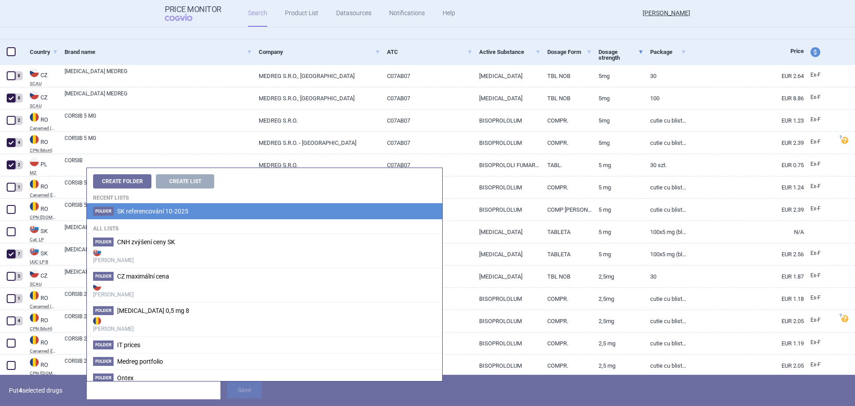
click at [140, 216] on li "Folder SK referencování 10-2025" at bounding box center [265, 211] width 356 height 16
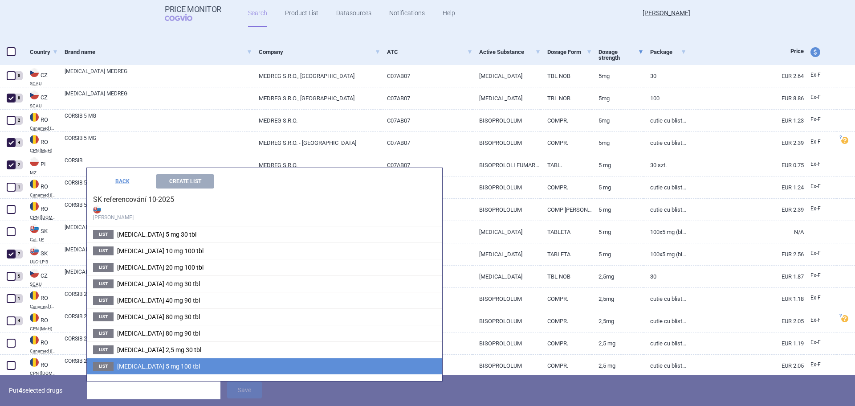
click at [151, 364] on span "[MEDICAL_DATA] 5 mg 100 tbl" at bounding box center [158, 366] width 83 height 7
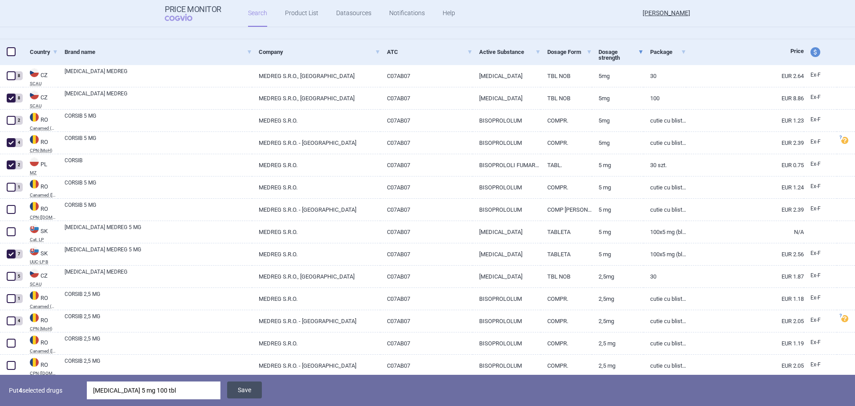
click at [237, 396] on button "Save" at bounding box center [244, 389] width 35 height 17
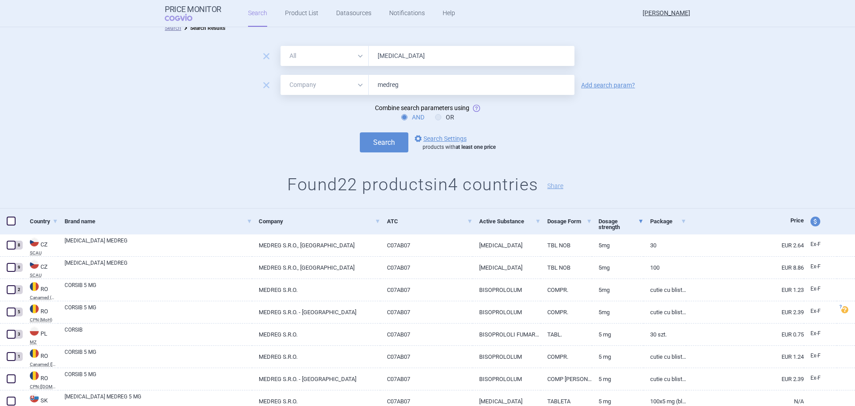
scroll to position [0, 0]
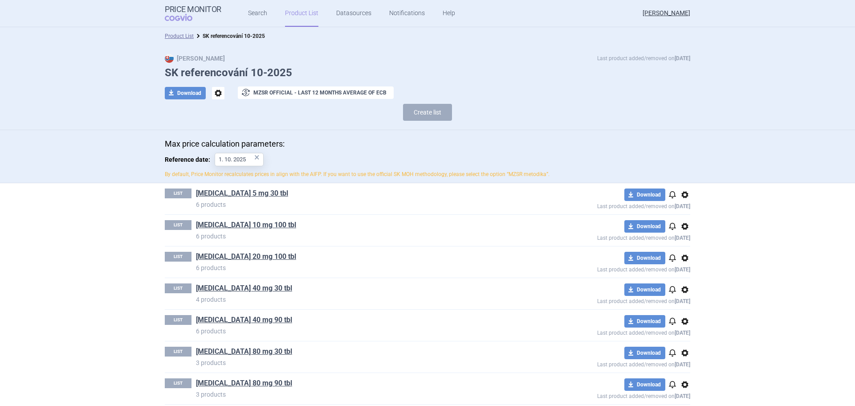
click at [256, 347] on link "[MEDICAL_DATA] 80 mg 30 tbl" at bounding box center [244, 352] width 96 height 10
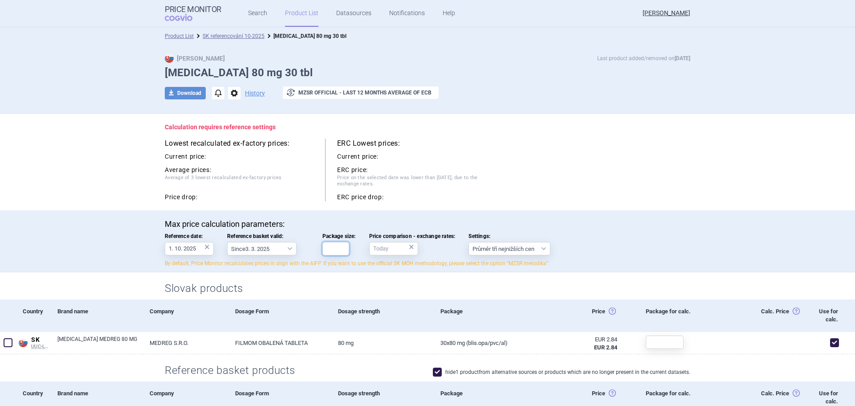
click at [335, 249] on input "Package size:" at bounding box center [336, 248] width 27 height 13
type input "30"
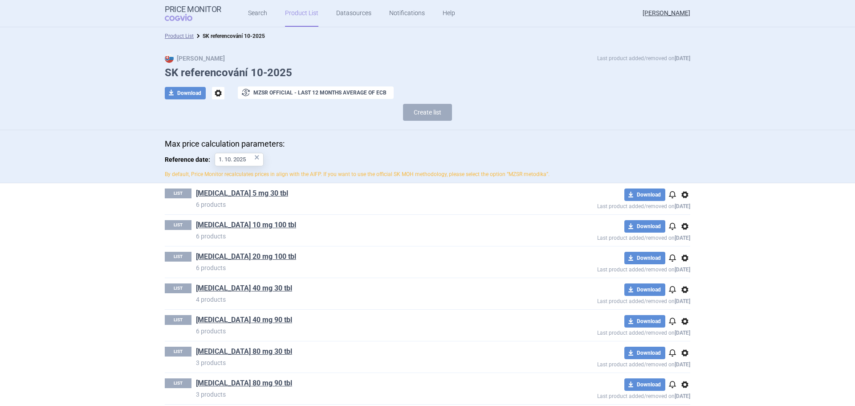
click at [241, 392] on p "3 products" at bounding box center [364, 394] width 337 height 9
click at [244, 386] on link "[MEDICAL_DATA] 80 mg 90 tbl" at bounding box center [244, 383] width 96 height 10
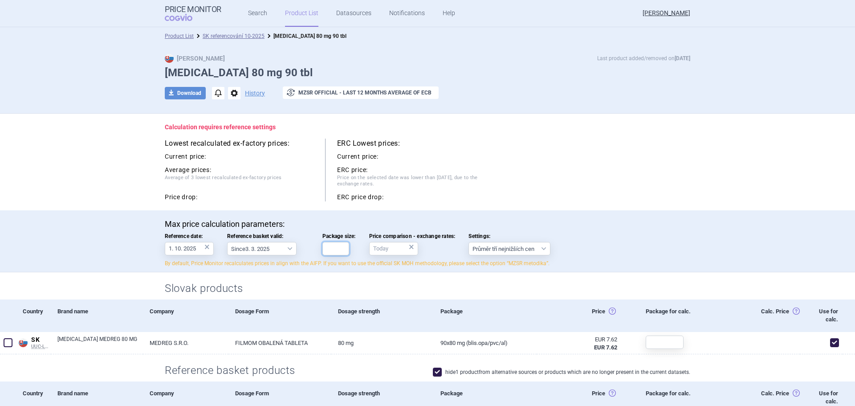
click at [342, 251] on input "Package size:" at bounding box center [336, 248] width 27 height 13
type input "90"
click at [666, 202] on div "Calculation requires reference settings Lowest recalculated ex-factory prices: …" at bounding box center [427, 162] width 561 height 97
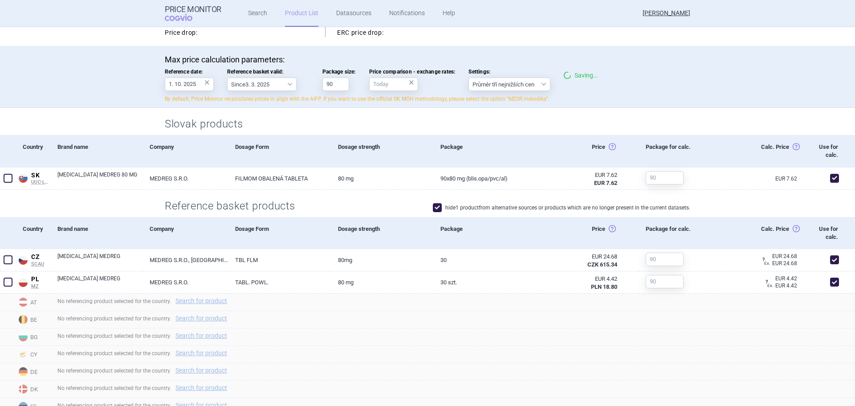
scroll to position [178, 0]
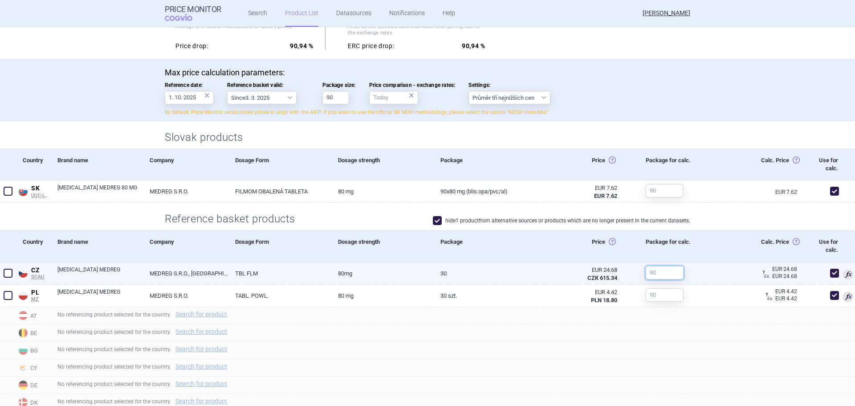
click at [660, 273] on input "text" at bounding box center [665, 272] width 38 height 13
type input "30"
click at [717, 280] on div "EUR 74.04 Ex. ? Price calculated based on 1 CZK / EUR 0.0401073272 rate of the …" at bounding box center [754, 273] width 92 height 22
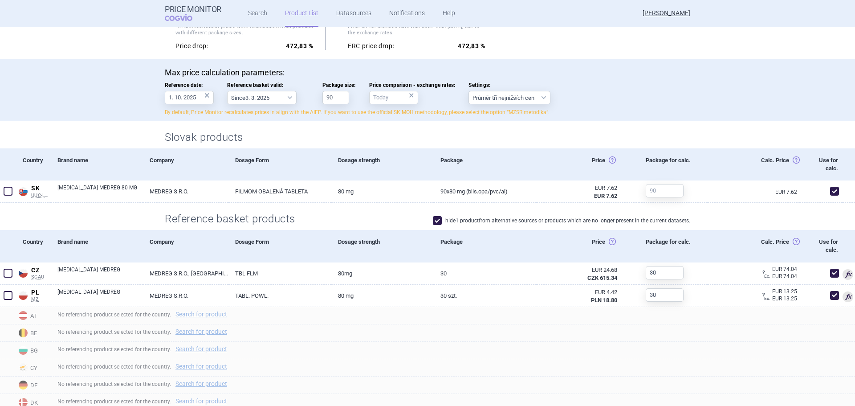
scroll to position [0, 0]
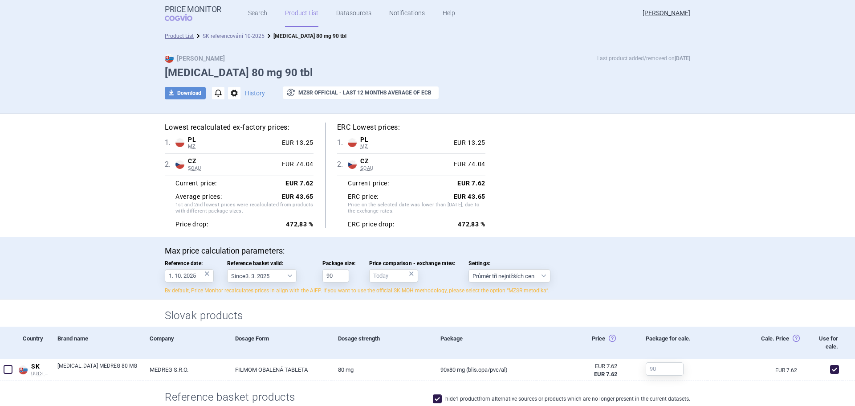
click at [235, 36] on link "SK referencování 10-2025" at bounding box center [234, 36] width 62 height 6
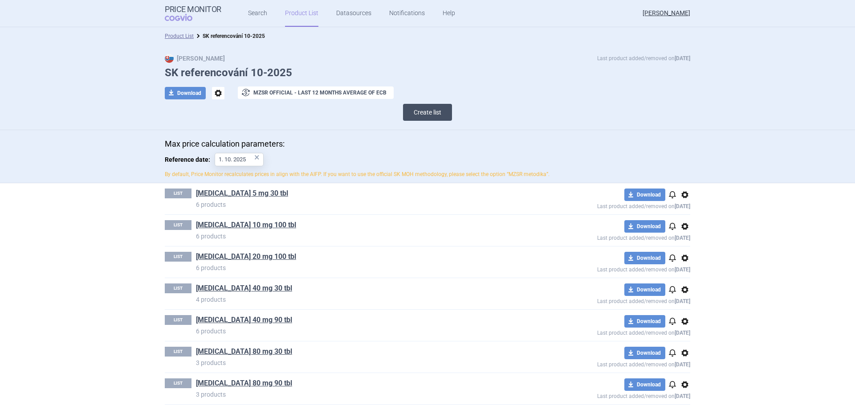
click at [413, 116] on button "Create list" at bounding box center [427, 112] width 49 height 17
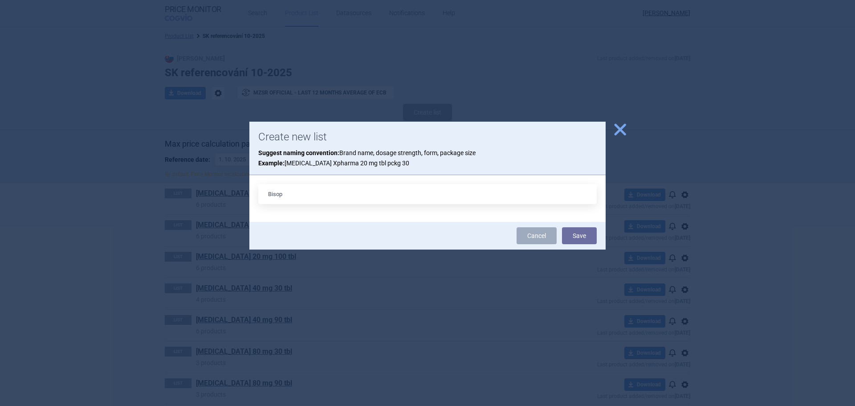
type input "[MEDICAL_DATA] 2,5 mg 30 tbl"
click at [572, 235] on button "Save" at bounding box center [579, 235] width 35 height 17
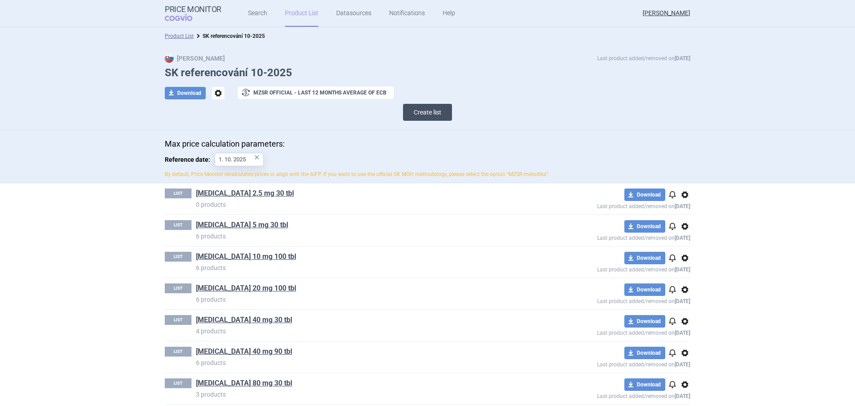
click at [437, 106] on button "Create list" at bounding box center [427, 112] width 49 height 17
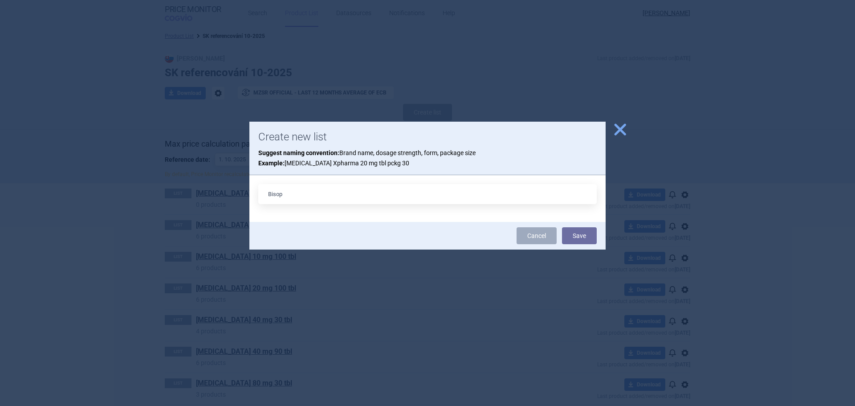
type input "[MEDICAL_DATA] 5 mg 100 tbl"
click at [586, 241] on button "Save" at bounding box center [579, 235] width 35 height 17
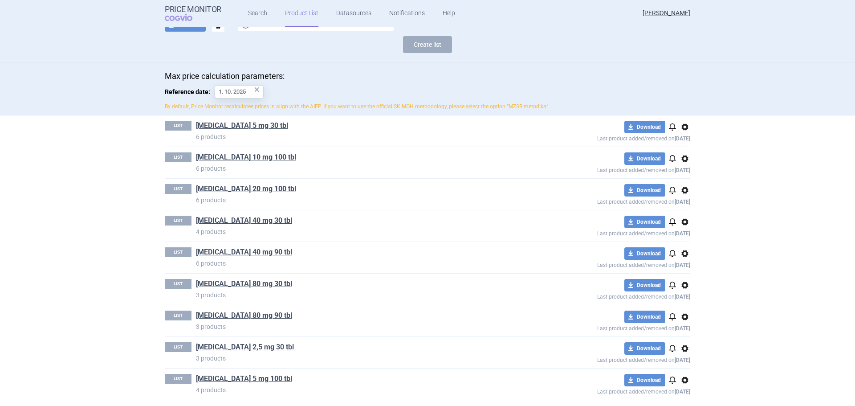
scroll to position [71, 0]
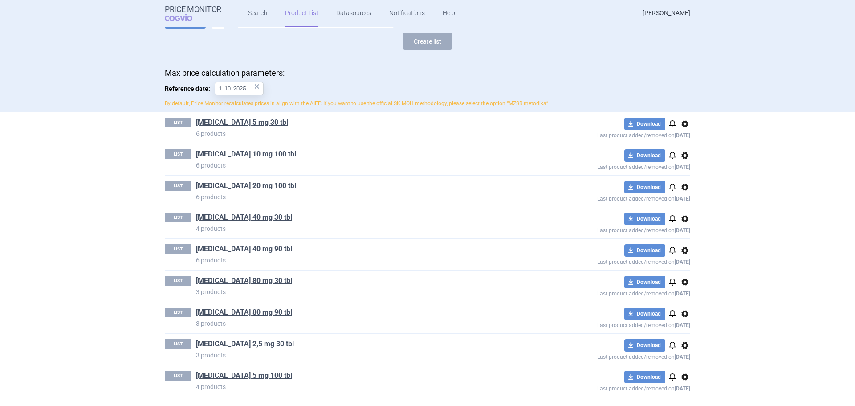
click at [247, 346] on link "[MEDICAL_DATA] 2,5 mg 30 tbl" at bounding box center [245, 344] width 98 height 10
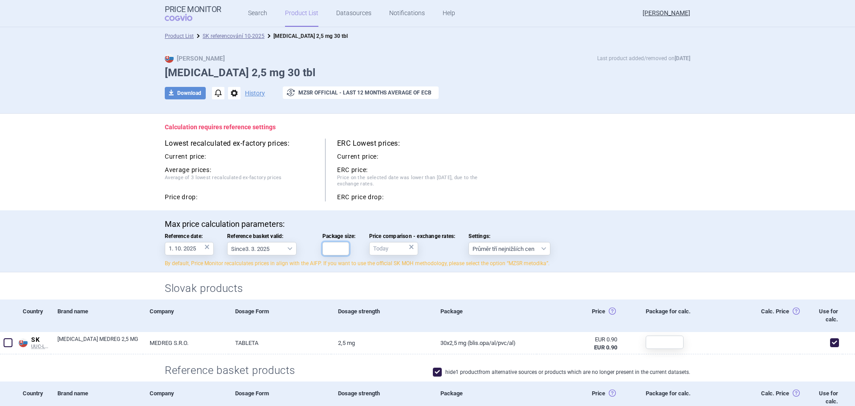
click at [330, 250] on input "Package size:" at bounding box center [336, 248] width 27 height 13
type input "30"
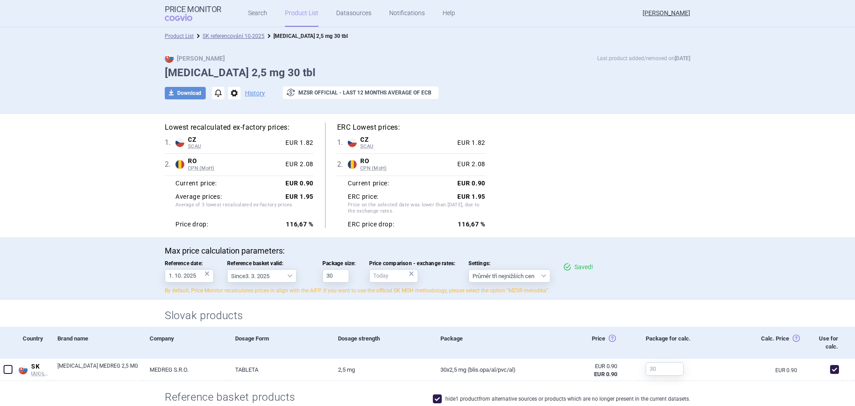
click at [647, 216] on div "Lowest recalculated ex-factory prices: 1 . CZ SCAU Czech Republic SCAU List of …" at bounding box center [428, 176] width 526 height 106
click at [234, 38] on link "SK referencování 10-2025" at bounding box center [234, 36] width 62 height 6
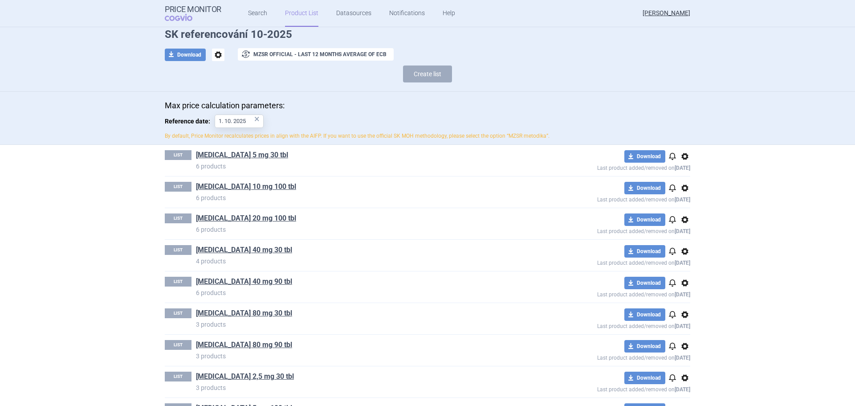
scroll to position [71, 0]
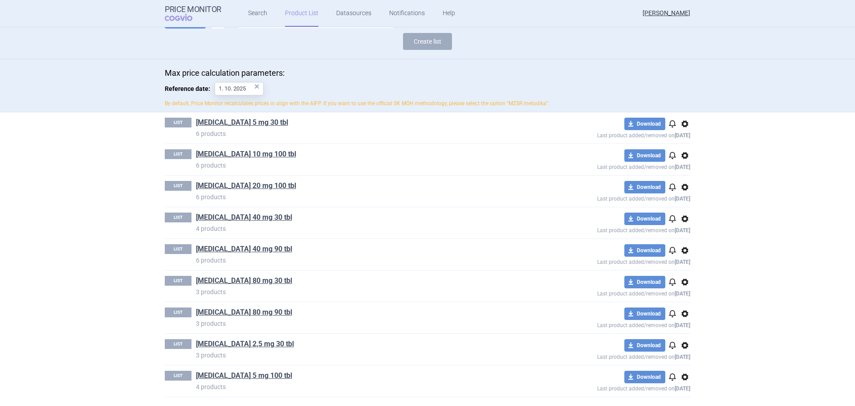
click at [224, 375] on link "[MEDICAL_DATA] 5 mg 100 tbl" at bounding box center [244, 376] width 96 height 10
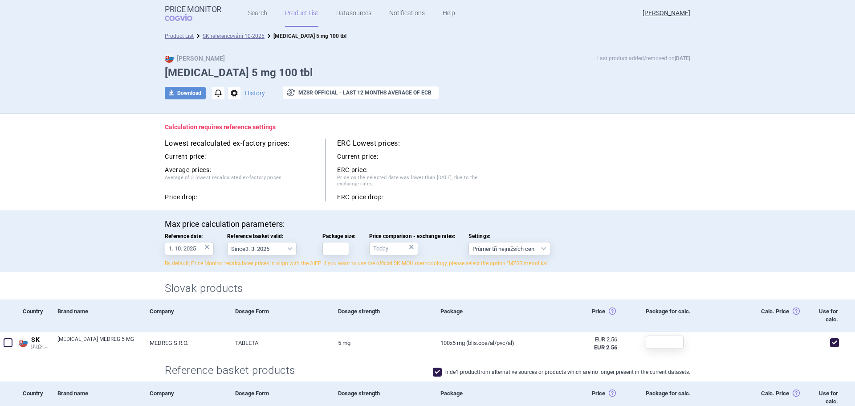
click at [319, 249] on div "Max price calculation parameters: Reference date: 1. 10. 2025 × Reference baske…" at bounding box center [428, 243] width 526 height 48
click at [327, 250] on input "Package size:" at bounding box center [336, 248] width 27 height 13
type input "100"
drag, startPoint x: 607, startPoint y: 243, endPoint x: 649, endPoint y: 272, distance: 50.9
click at [611, 243] on div "Max price calculation parameters: Reference date: 1. 10. 2025 × Reference baske…" at bounding box center [428, 243] width 526 height 48
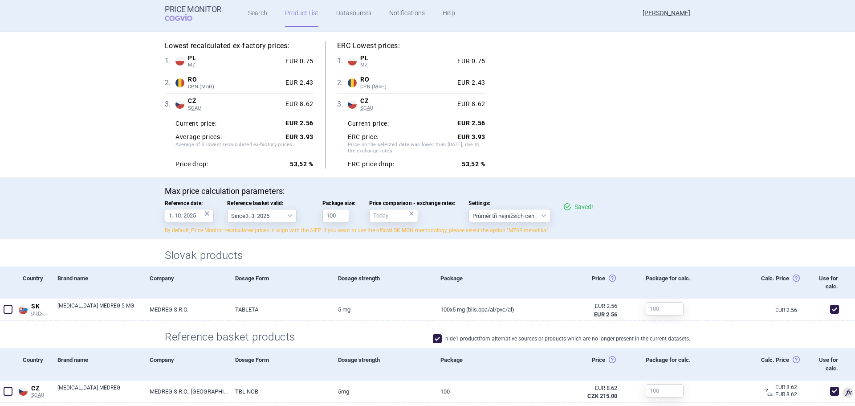
scroll to position [134, 0]
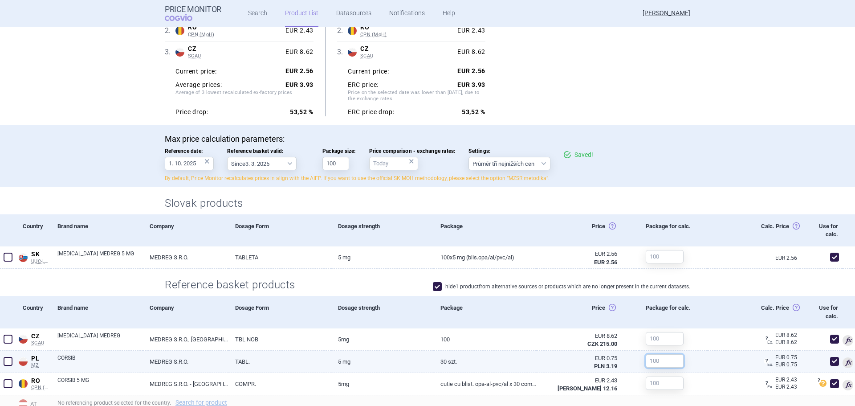
click at [655, 365] on input "text" at bounding box center [665, 360] width 38 height 13
type input "30"
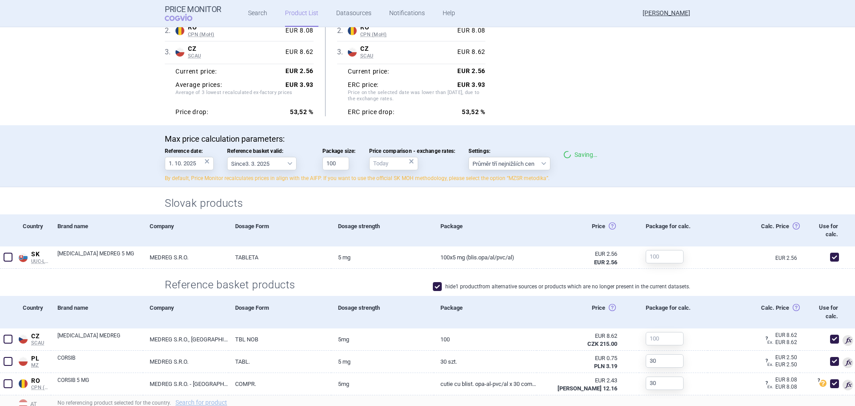
click at [743, 282] on section "Lowest recalculated ex-factory prices: 1 . PL MZ Poland MZ List of reimbursed m…" at bounding box center [427, 398] width 855 height 837
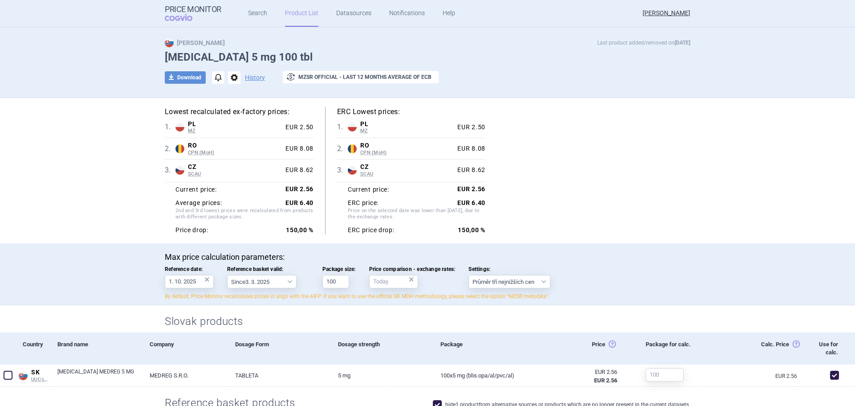
scroll to position [0, 0]
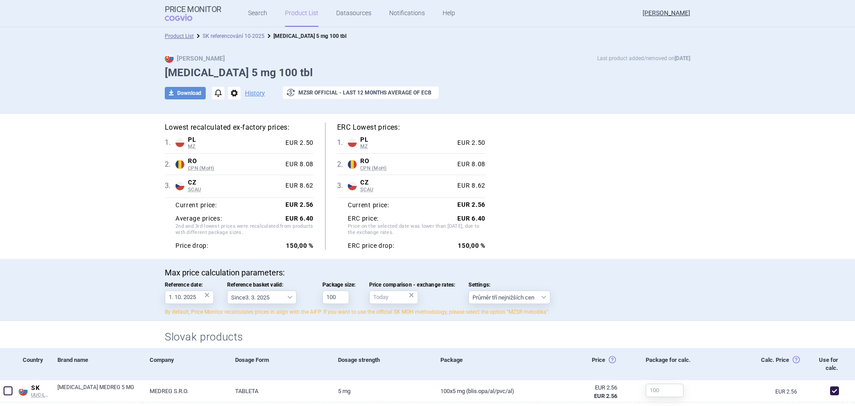
click at [235, 35] on link "SK referencování 10-2025" at bounding box center [234, 36] width 62 height 6
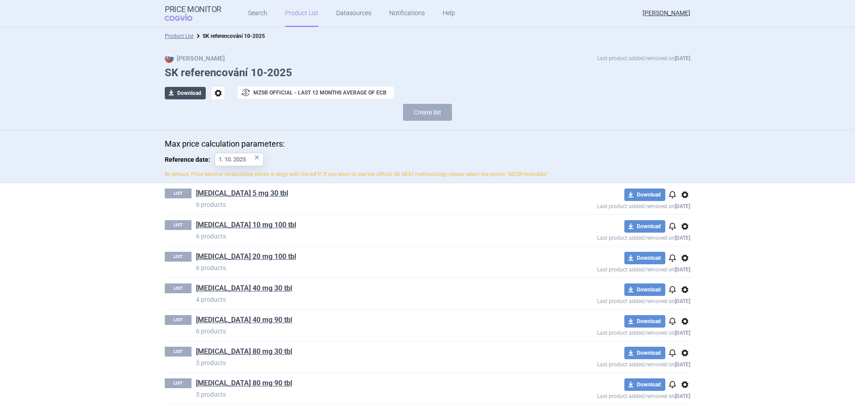
click at [195, 93] on button "download Download" at bounding box center [185, 93] width 41 height 12
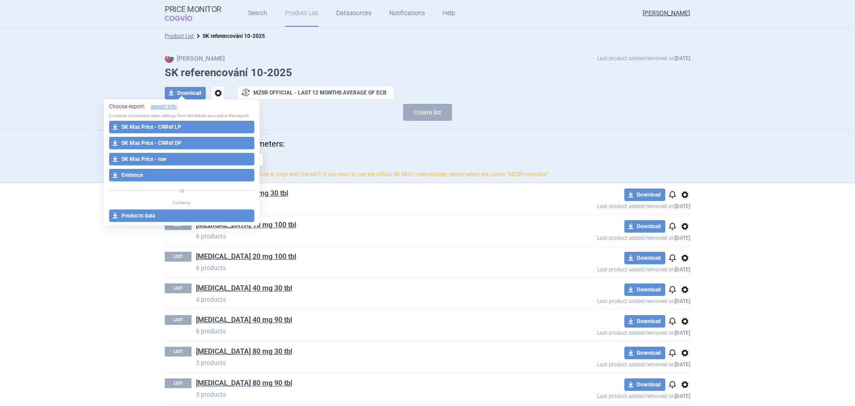
select select "EUR"
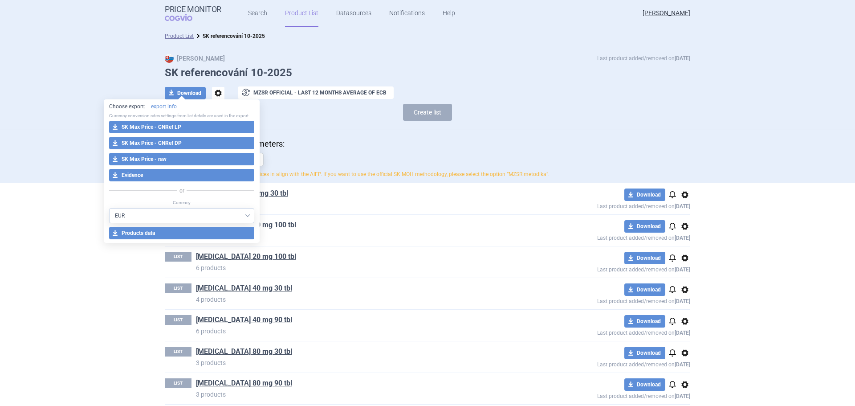
click at [351, 144] on p "Max price calculation parameters:" at bounding box center [428, 144] width 526 height 10
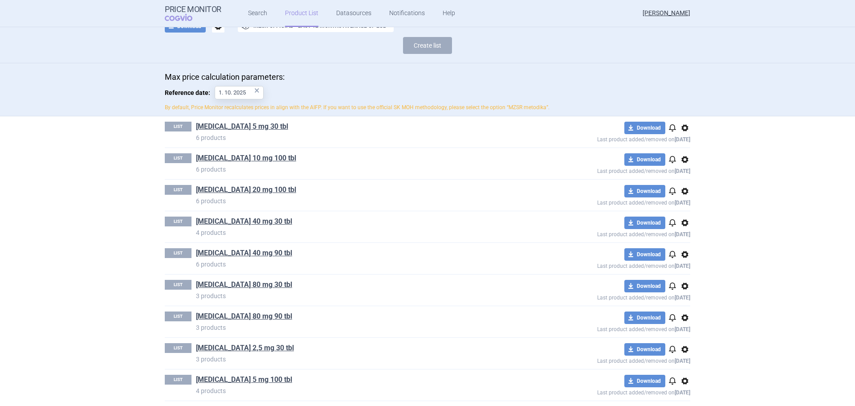
scroll to position [71, 0]
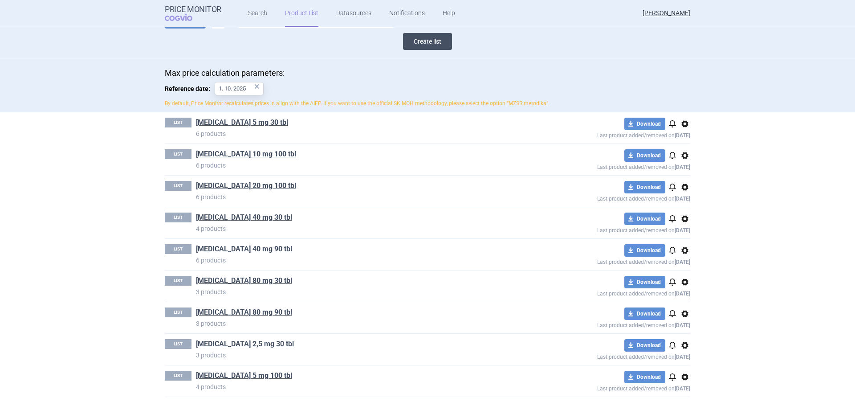
click at [426, 38] on button "Create list" at bounding box center [427, 41] width 49 height 17
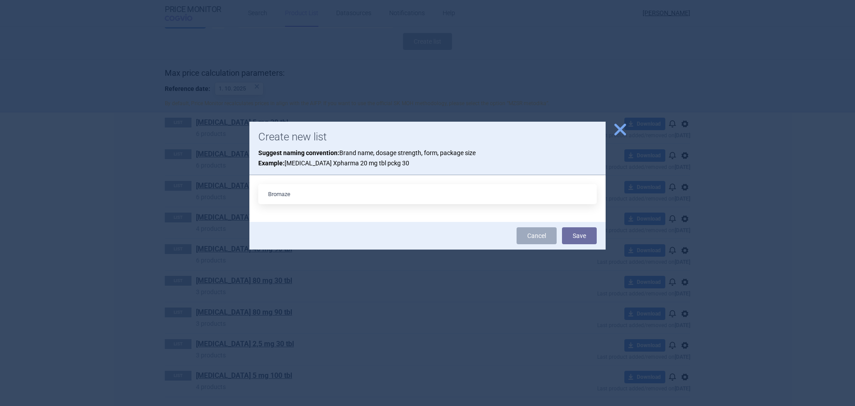
type input "[MEDICAL_DATA] 1,5 mg 30 tbl"
click at [574, 239] on button "Save" at bounding box center [579, 235] width 35 height 17
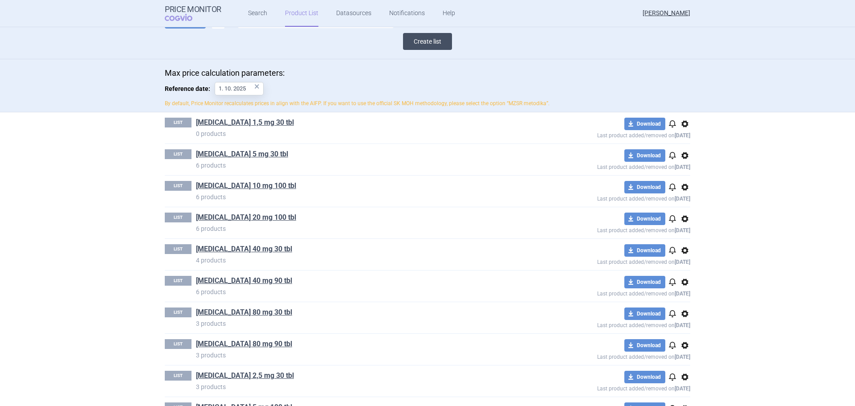
click at [434, 45] on button "Create list" at bounding box center [427, 41] width 49 height 17
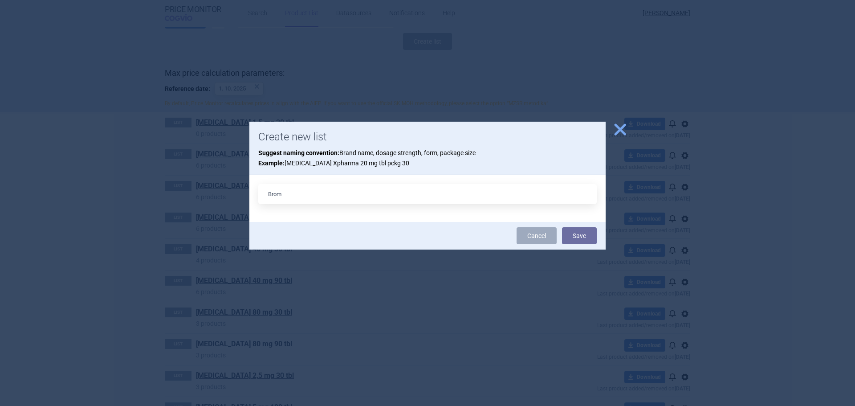
type input "[MEDICAL_DATA] 3 mg 30 tbl"
click at [593, 233] on button "Save" at bounding box center [579, 235] width 35 height 17
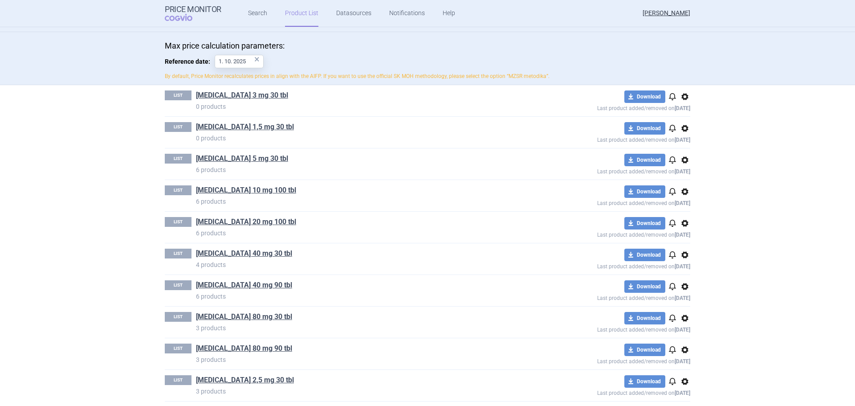
scroll to position [134, 0]
